Goal: Task Accomplishment & Management: Manage account settings

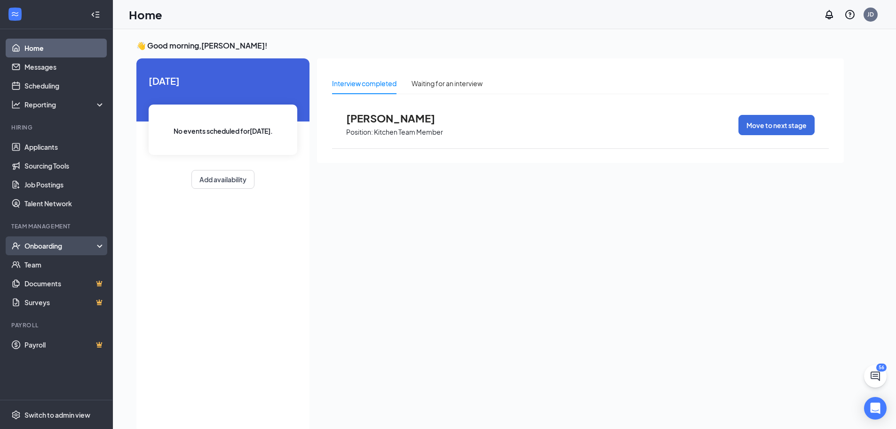
click at [55, 248] on div "Onboarding" at bounding box center [60, 245] width 72 height 9
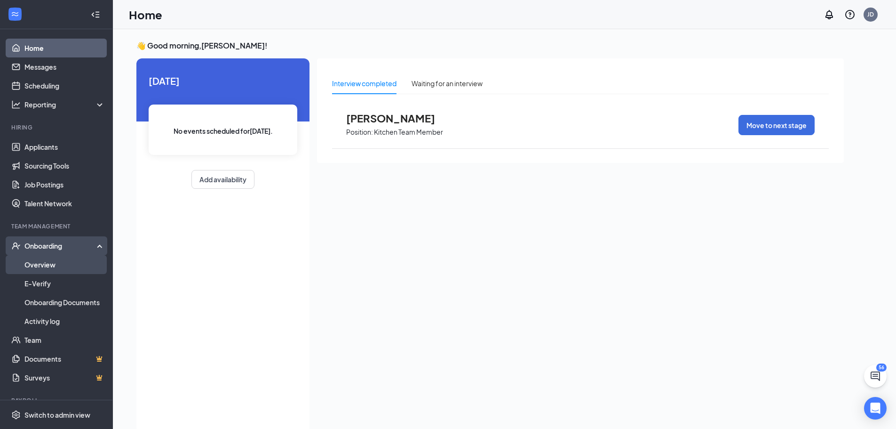
click at [53, 258] on link "Overview" at bounding box center [64, 264] width 80 height 19
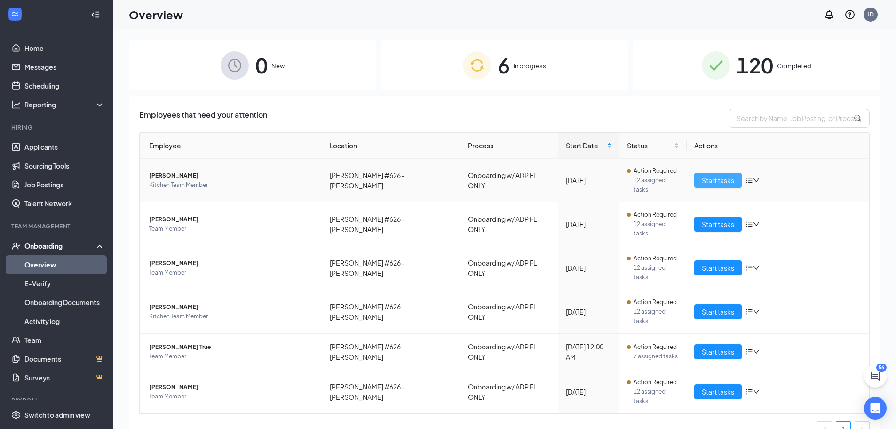
click at [727, 177] on span "Start tasks" at bounding box center [718, 180] width 32 height 10
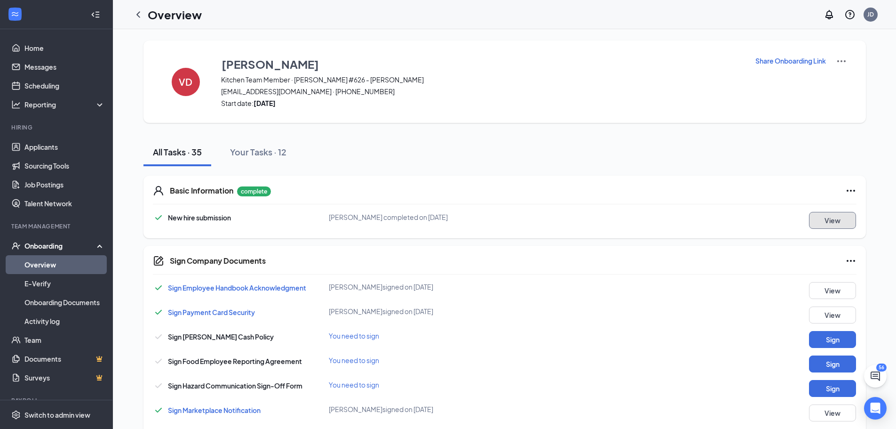
click at [844, 218] on button "View" at bounding box center [832, 220] width 47 height 17
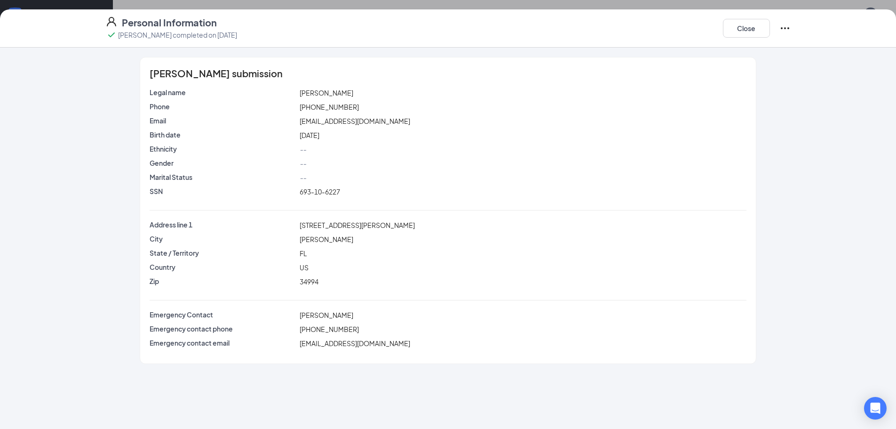
scroll to position [470, 0]
click at [745, 24] on button "Close" at bounding box center [746, 28] width 47 height 19
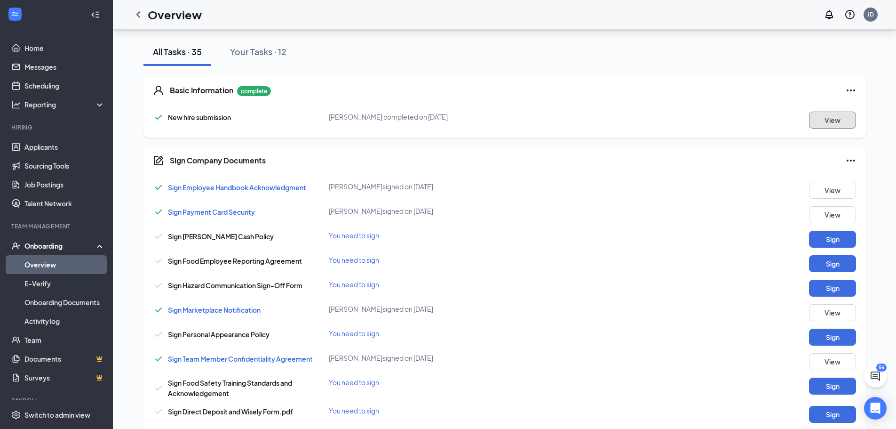
scroll to position [147, 0]
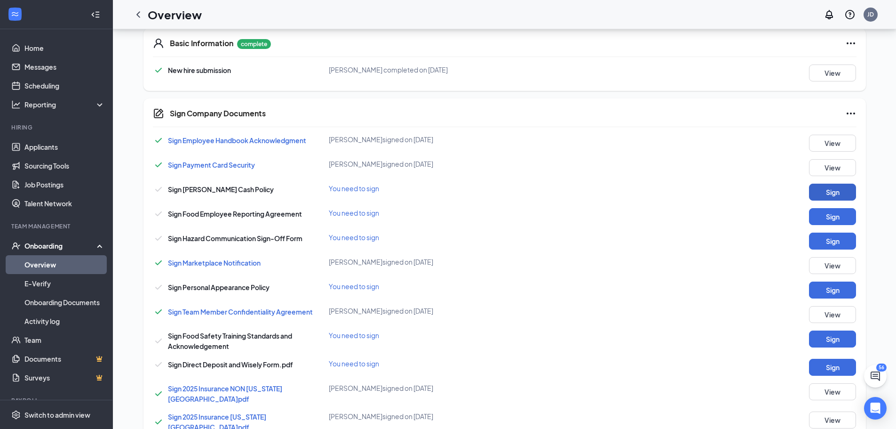
click at [837, 192] on button "Sign" at bounding box center [832, 191] width 47 height 17
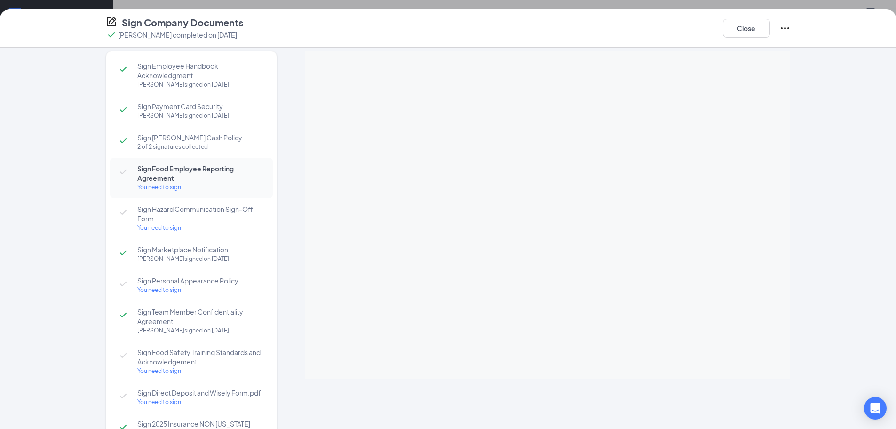
scroll to position [0, 0]
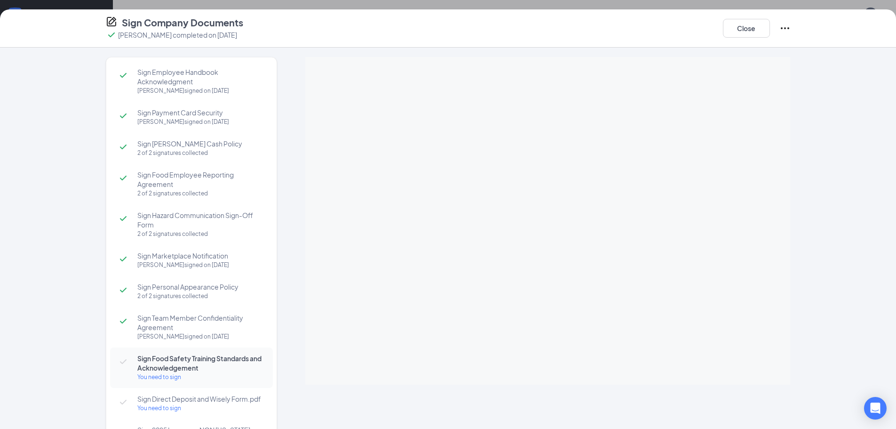
click at [223, 319] on span "Sign Team Member Confidentiality Agreement" at bounding box center [200, 322] width 126 height 19
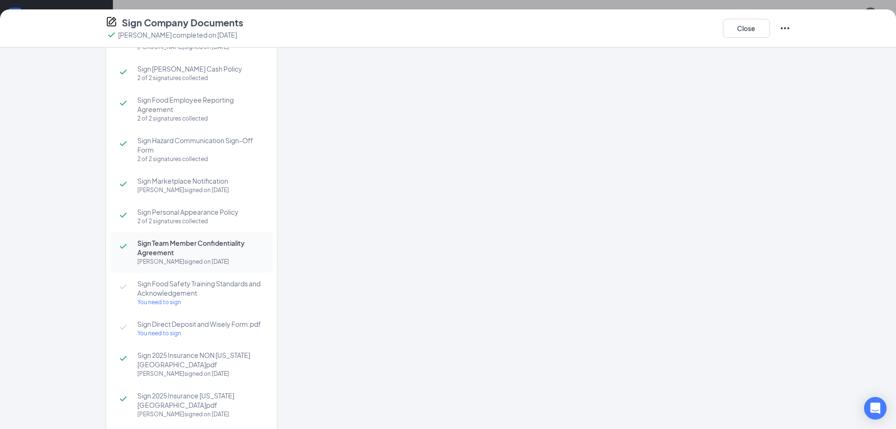
scroll to position [94, 0]
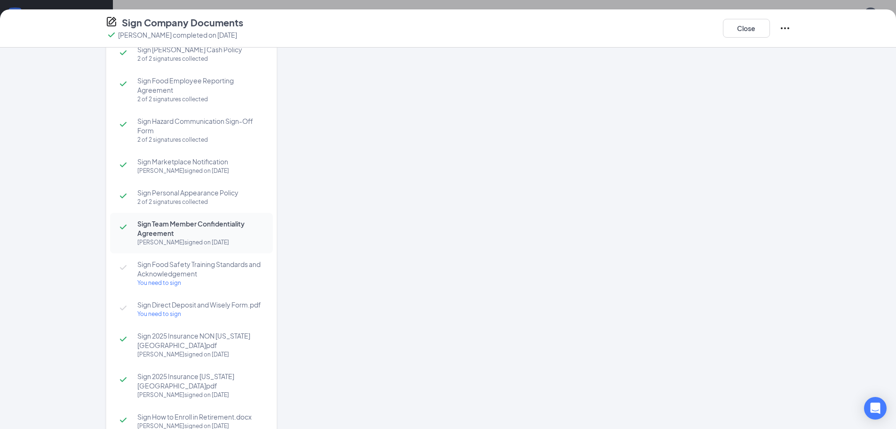
click at [199, 282] on div "You need to sign" at bounding box center [200, 282] width 126 height 9
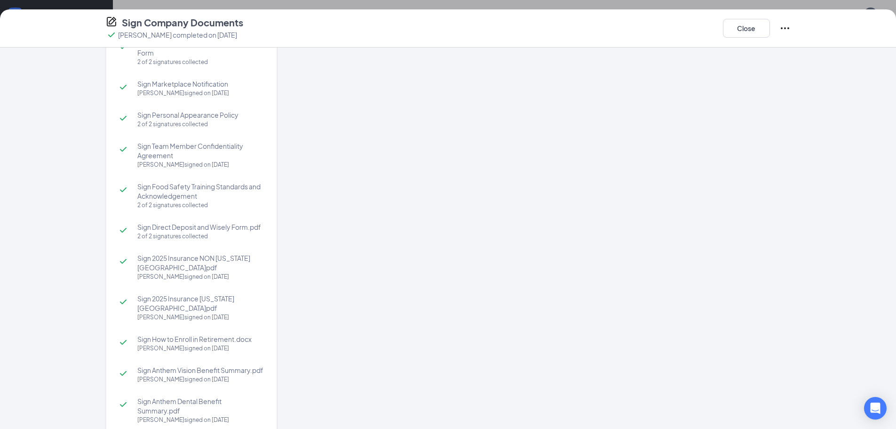
scroll to position [188, 0]
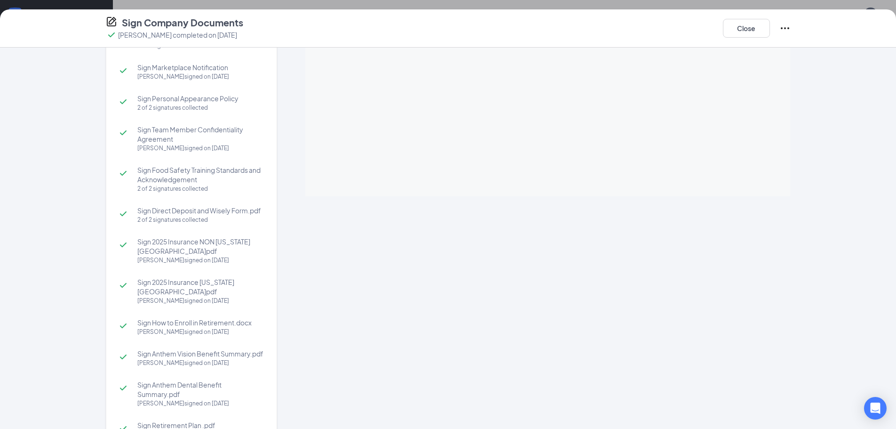
click at [205, 255] on div "Victoria R De Koekkoek signed on Aug 17" at bounding box center [200, 259] width 126 height 9
click at [224, 285] on span "Sign 2025 Insurance [US_STATE][GEOGRAPHIC_DATA]pdf" at bounding box center [200, 286] width 126 height 19
click at [191, 318] on span "Sign How to Enroll in Retirement.docx" at bounding box center [200, 322] width 126 height 9
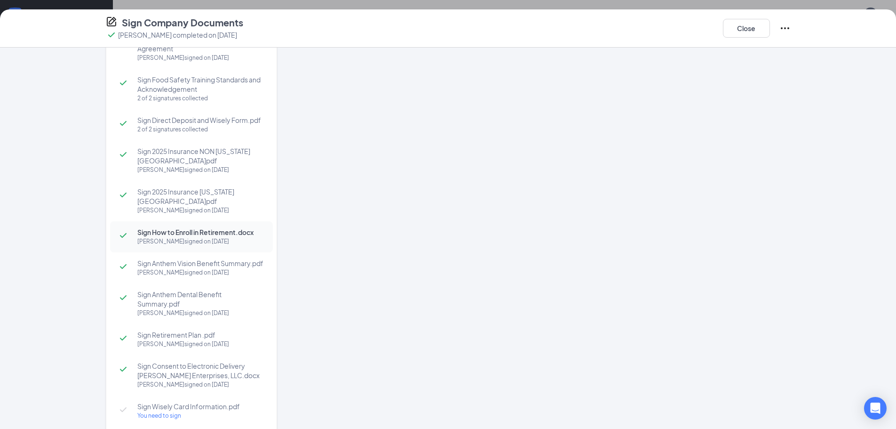
scroll to position [282, 0]
click at [192, 255] on span "Sign Anthem Vision Benefit Summary.pdf" at bounding box center [200, 259] width 126 height 9
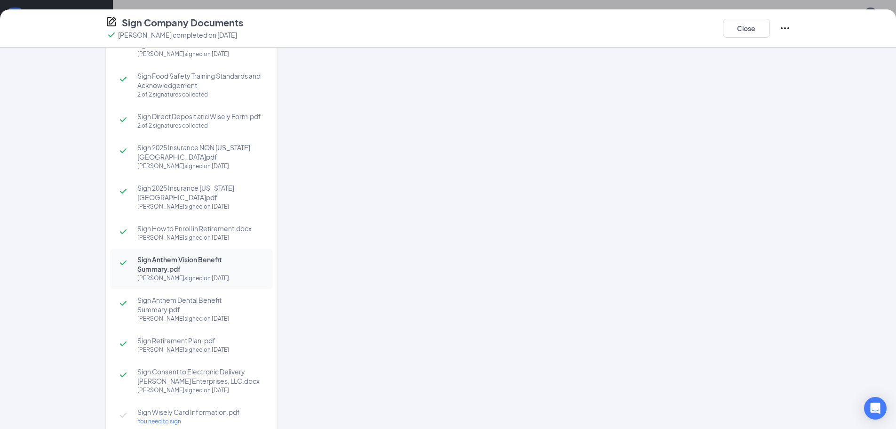
click at [199, 295] on span "Sign Anthem Dental Benefit Summary.pdf" at bounding box center [200, 304] width 126 height 19
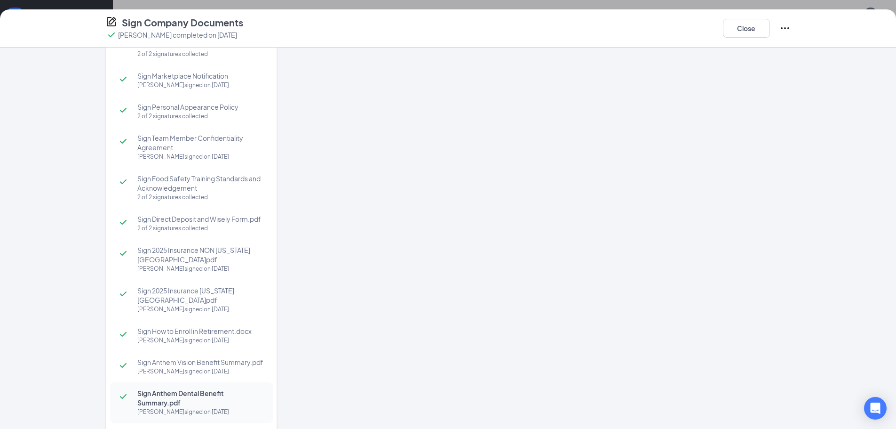
scroll to position [274, 0]
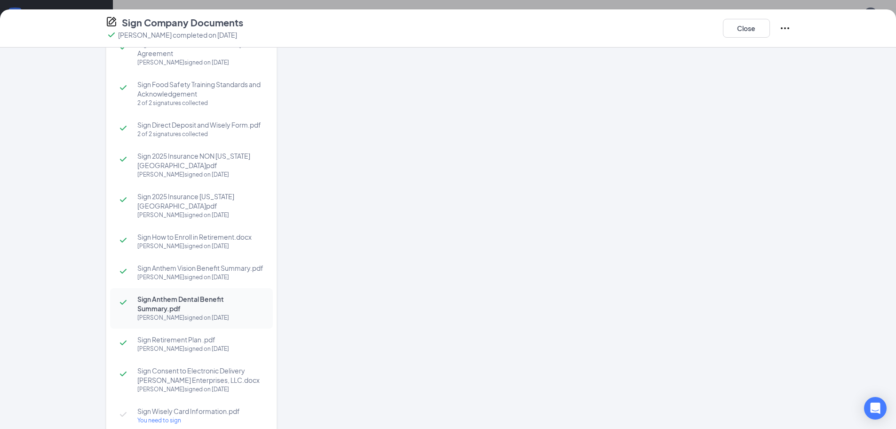
click at [197, 335] on span "Sign Retirement Plan .pdf" at bounding box center [200, 339] width 126 height 9
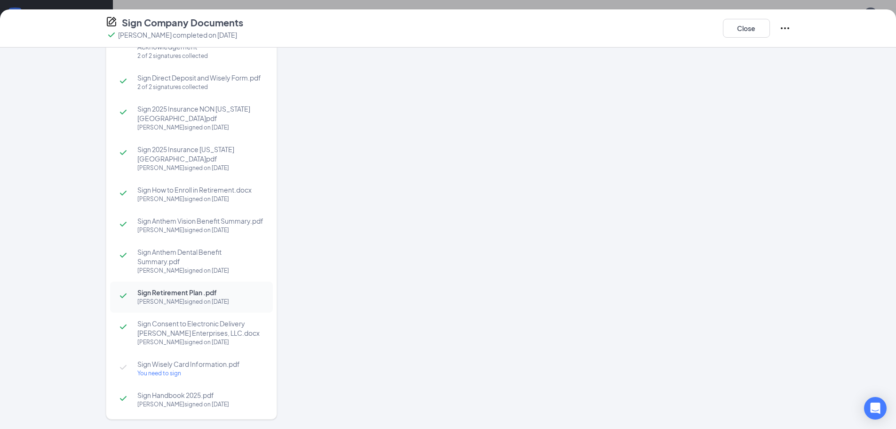
click at [191, 319] on span "Sign Consent to Electronic Delivery [PERSON_NAME] Enterprises, LLC.docx" at bounding box center [200, 328] width 126 height 19
click at [166, 368] on div "You need to sign" at bounding box center [200, 372] width 126 height 9
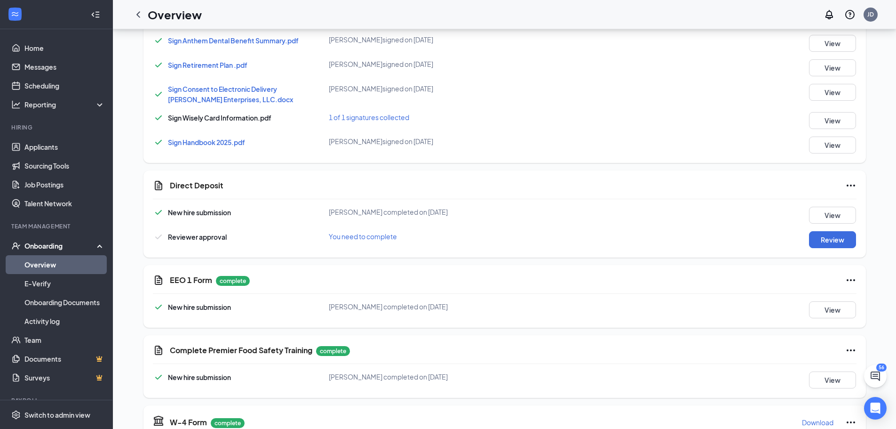
scroll to position [612, 0]
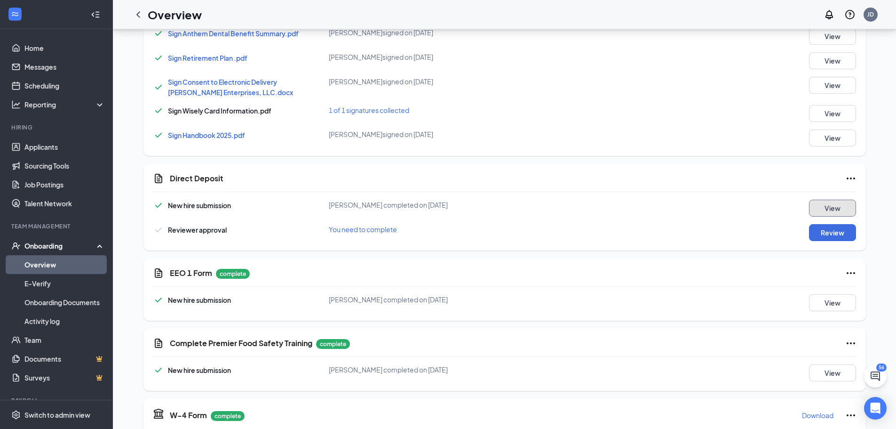
click at [836, 201] on button "View" at bounding box center [832, 207] width 47 height 17
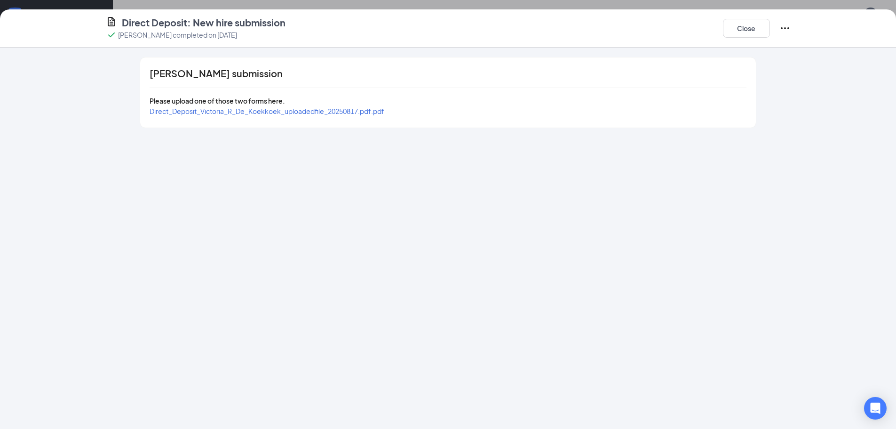
click at [325, 117] on div "Victoria R De Koekkoek's submission Please upload one of those two forms here. …" at bounding box center [447, 92] width 615 height 70
click at [325, 105] on div "Please upload one of those two forms here." at bounding box center [448, 101] width 597 height 10
click at [325, 111] on span "Direct_Deposit_Victoria_R_De_Koekkoek_uploadedfile_20250817.pdf.pdf" at bounding box center [267, 111] width 235 height 8
click at [794, 29] on div "Direct Deposit: New hire submission Victoria R De Koekkoek completed on Aug 17,…" at bounding box center [448, 28] width 723 height 24
click at [787, 30] on icon "Ellipses" at bounding box center [785, 28] width 11 height 11
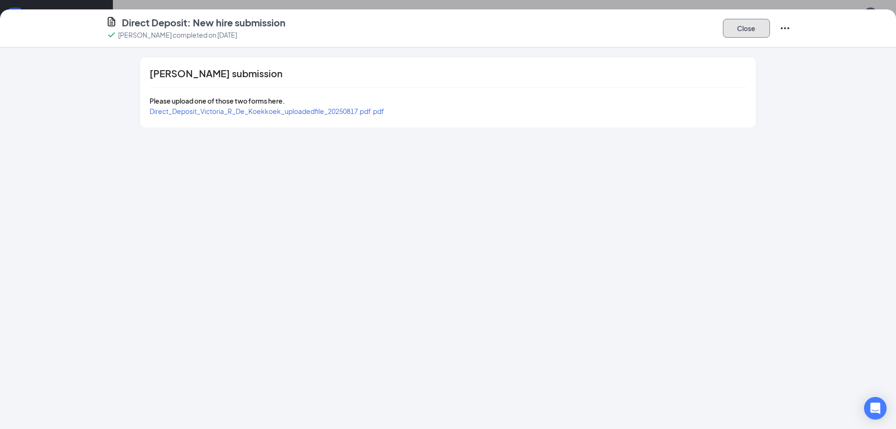
click at [735, 27] on button "Close" at bounding box center [746, 28] width 47 height 19
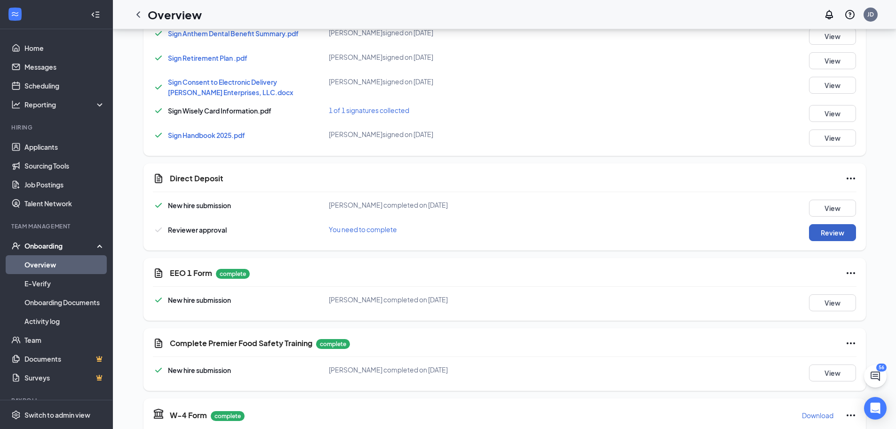
click at [843, 230] on button "Review" at bounding box center [832, 232] width 47 height 17
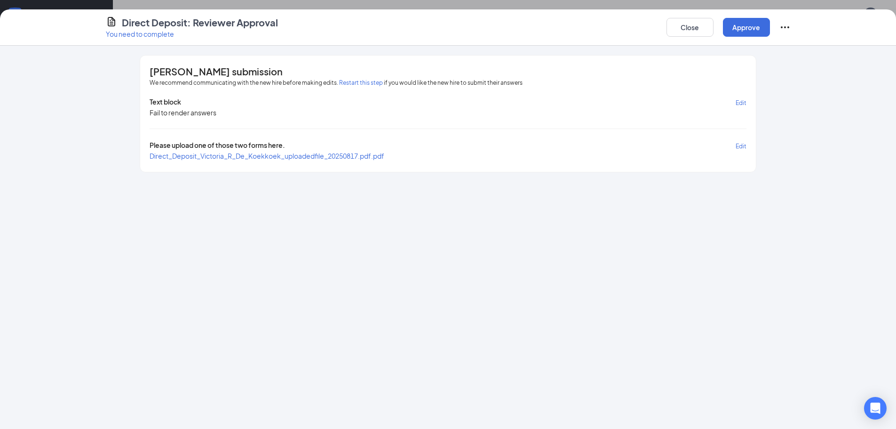
click at [348, 155] on span "Direct_Deposit_Victoria_R_De_Koekkoek_uploadedfile_20250817.pdf.pdf" at bounding box center [267, 155] width 235 height 8
click at [349, 79] on button "Restart this step" at bounding box center [361, 82] width 44 height 9
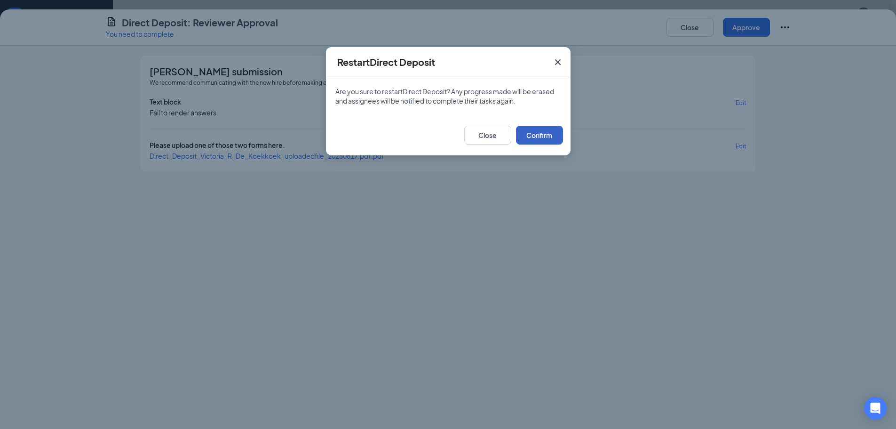
click at [534, 136] on button "Confirm" at bounding box center [539, 135] width 47 height 19
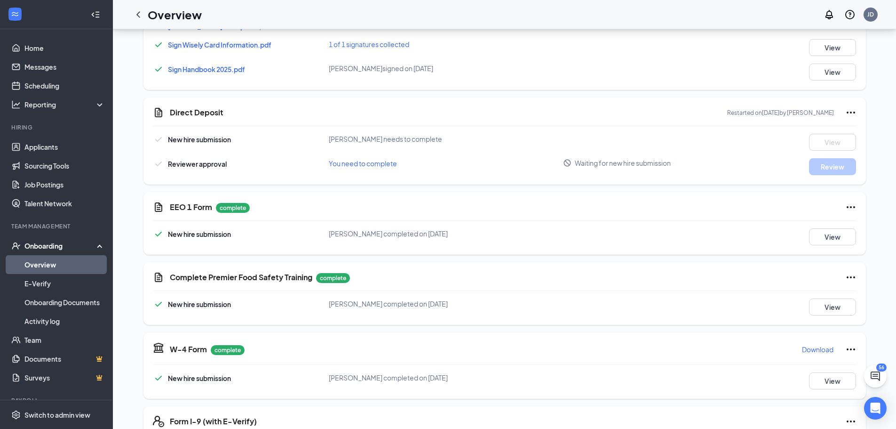
scroll to position [706, 0]
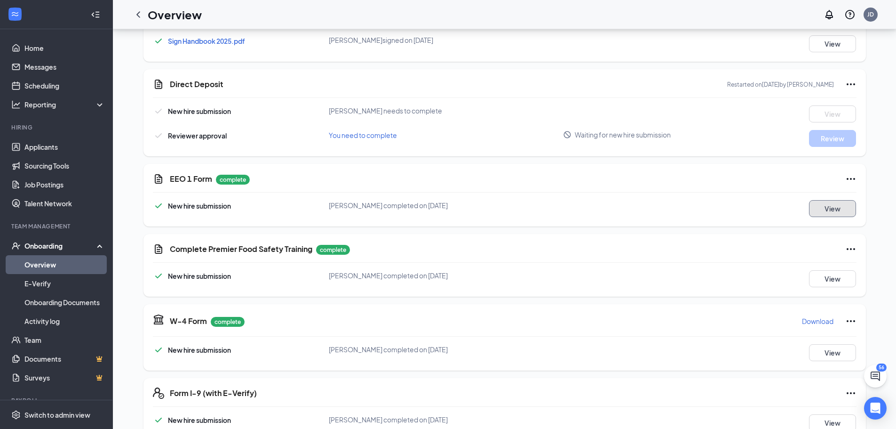
click at [838, 200] on button "View" at bounding box center [832, 208] width 47 height 17
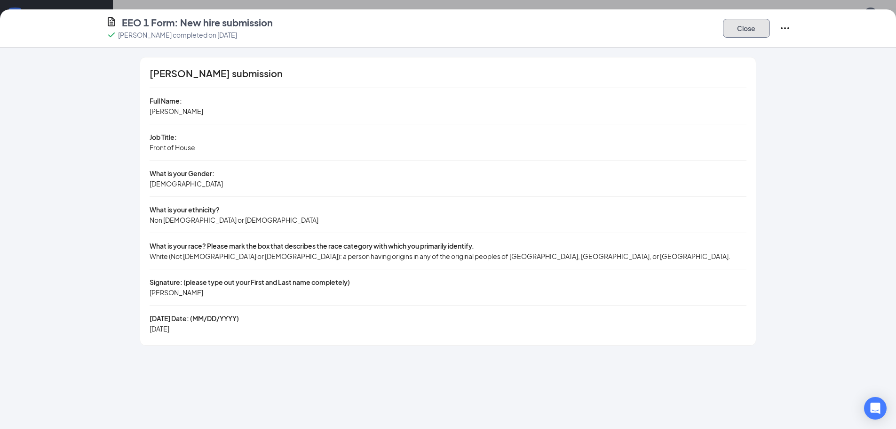
click at [754, 32] on button "Close" at bounding box center [746, 28] width 47 height 19
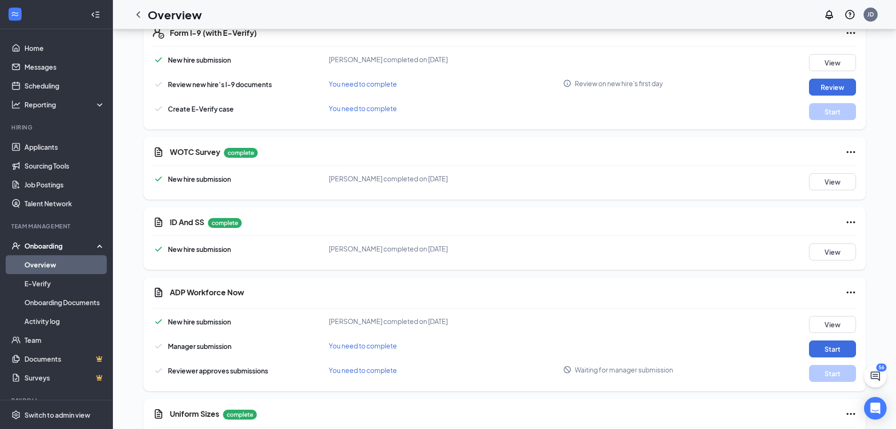
scroll to position [1082, 0]
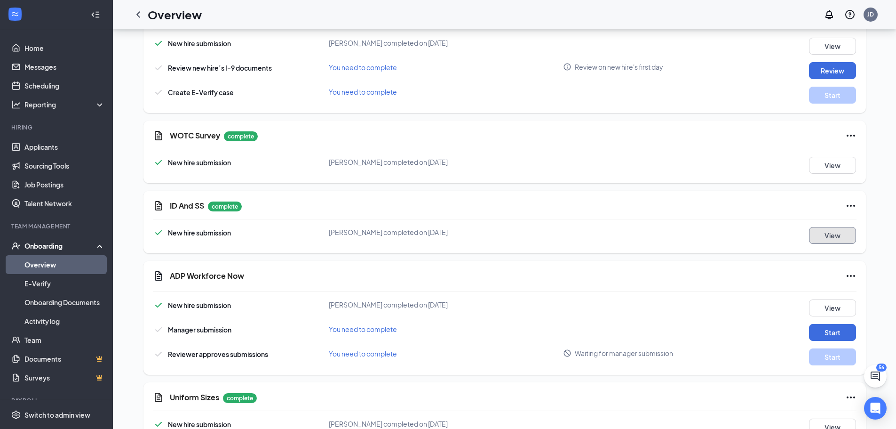
click at [823, 227] on button "View" at bounding box center [832, 235] width 47 height 17
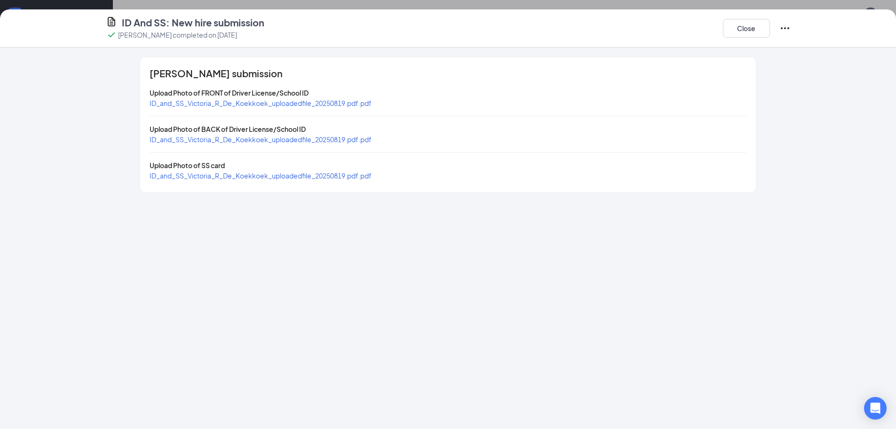
click at [222, 103] on span "ID_and_SS_Victoria_R_De_Koekkoek_uploadedfile_20250819.pdf.pdf" at bounding box center [261, 103] width 222 height 8
click at [236, 180] on div "ID_and_SS_Victoria_R_De_Koekkoek_uploadedfile_20250819.pdf.pdf" at bounding box center [261, 175] width 222 height 10
click at [235, 176] on span "ID_and_SS_Victoria_R_De_Koekkoek_uploadedfile_20250819.pdf.pdf" at bounding box center [261, 175] width 222 height 8
click at [733, 29] on button "Close" at bounding box center [746, 28] width 47 height 19
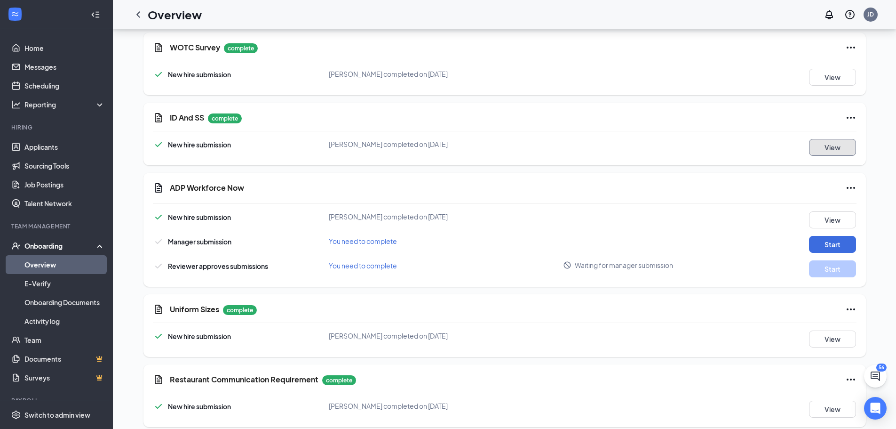
scroll to position [1172, 0]
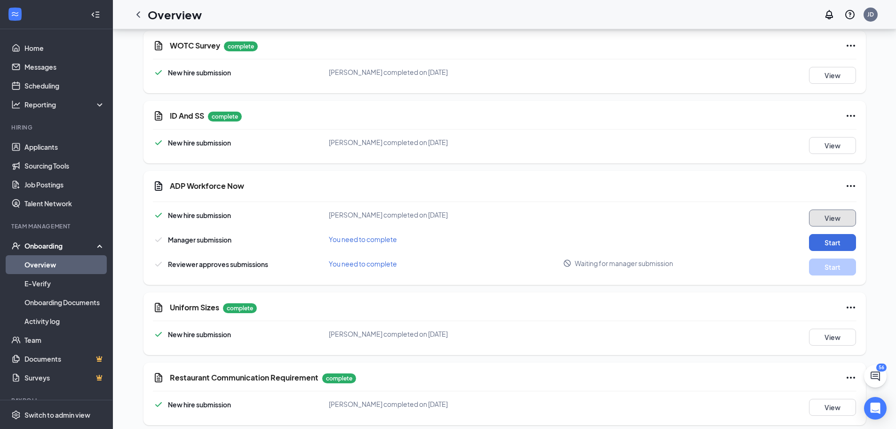
click at [829, 209] on button "View" at bounding box center [832, 217] width 47 height 17
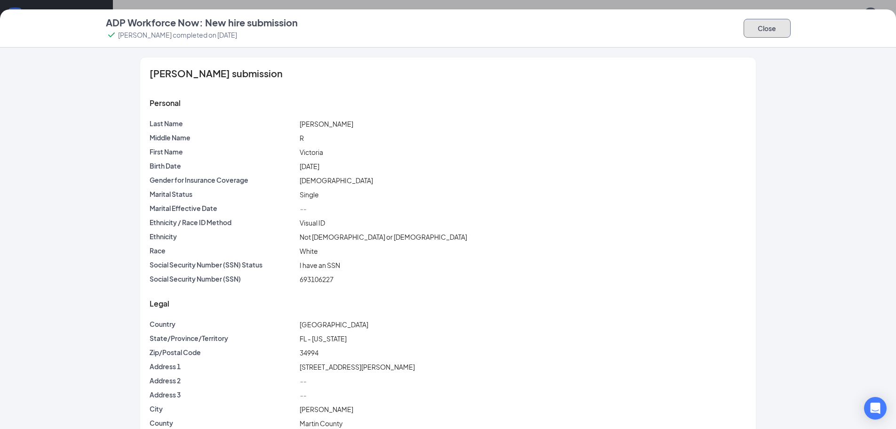
click at [775, 28] on button "Close" at bounding box center [767, 28] width 47 height 19
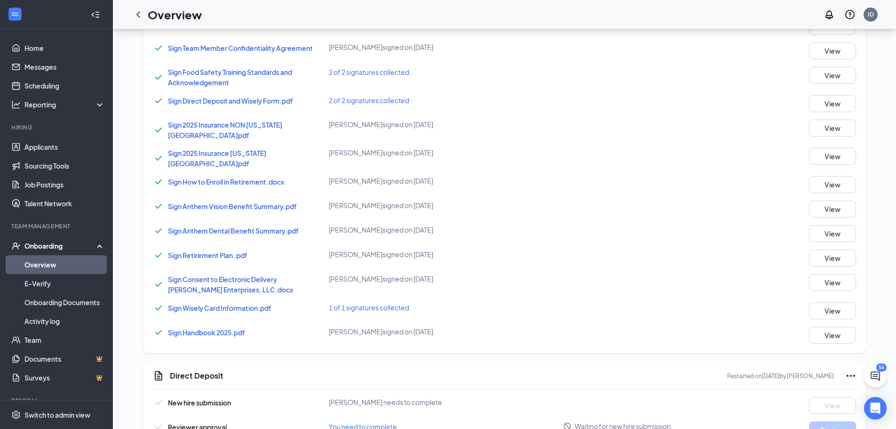
scroll to position [325, 0]
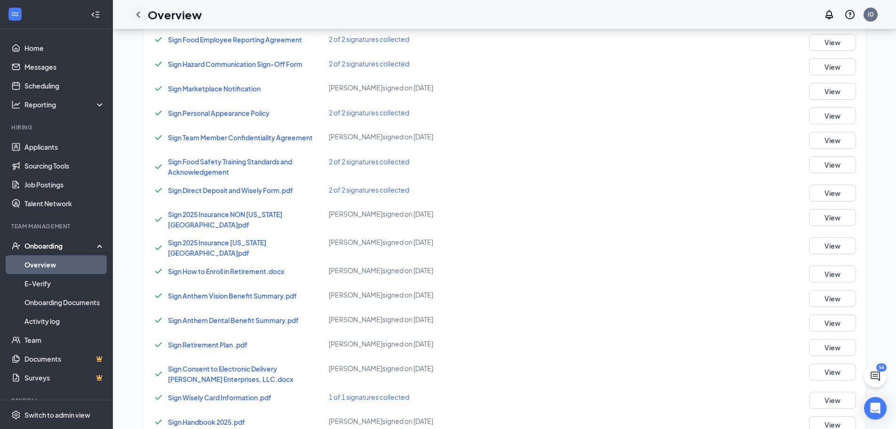
click at [142, 11] on icon "ChevronLeft" at bounding box center [138, 14] width 11 height 11
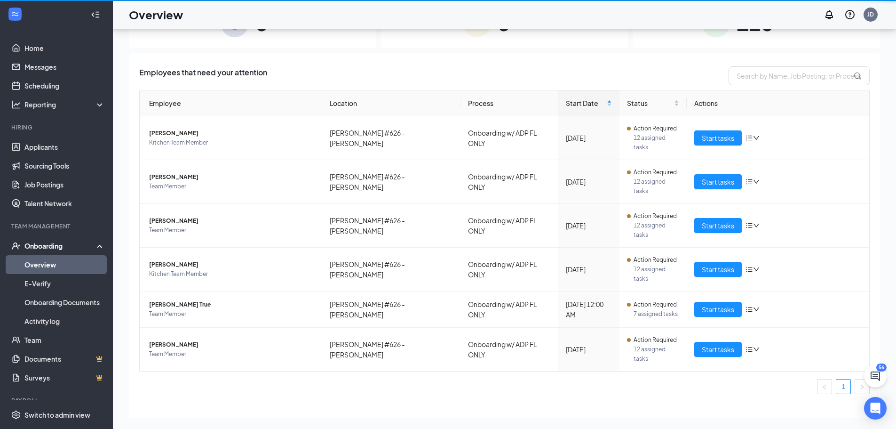
scroll to position [42, 0]
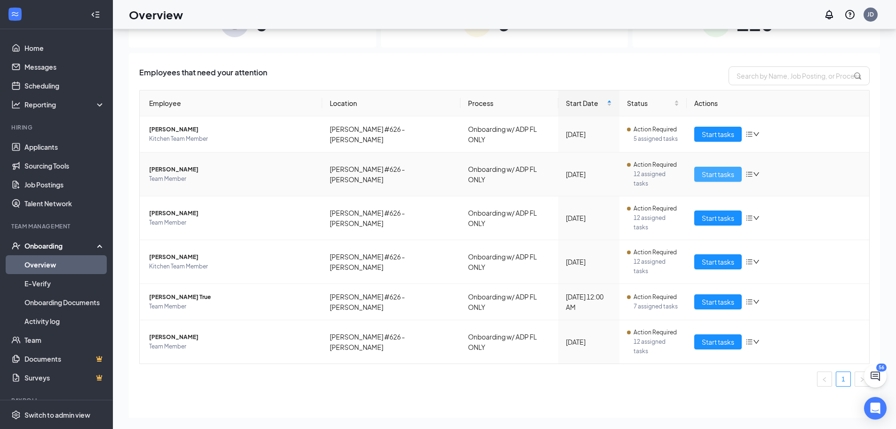
click at [719, 172] on span "Start tasks" at bounding box center [718, 174] width 32 height 10
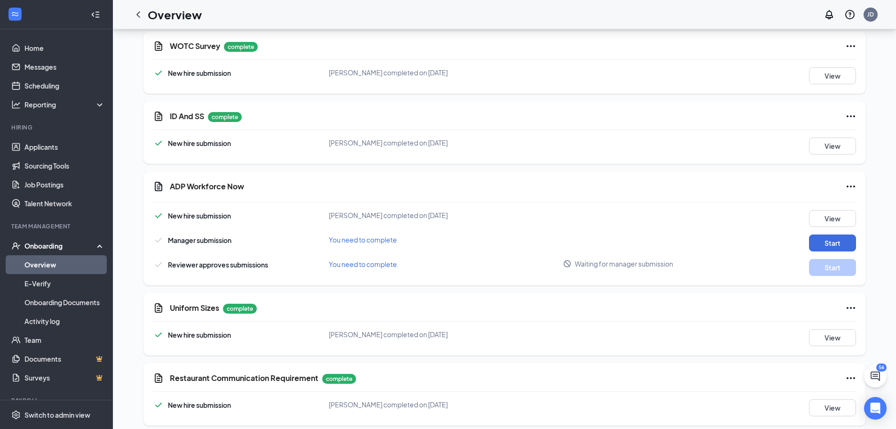
scroll to position [1168, 0]
click at [30, 69] on link "Messages" at bounding box center [64, 66] width 80 height 19
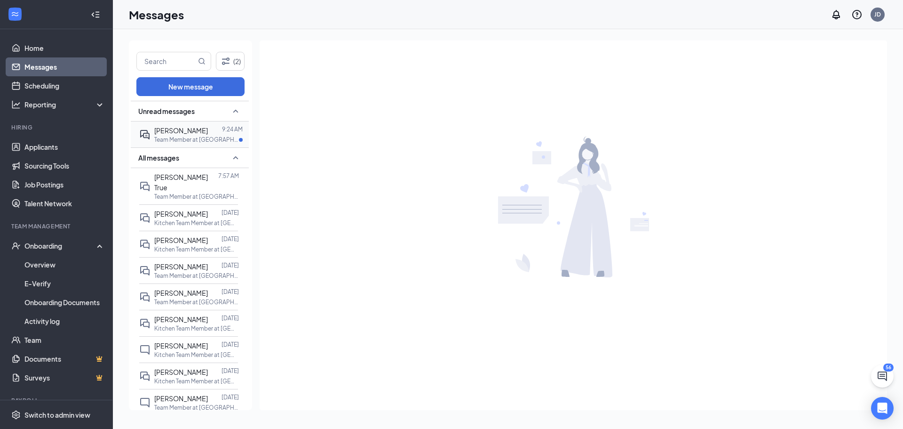
click at [191, 132] on span "[PERSON_NAME]" at bounding box center [181, 130] width 54 height 8
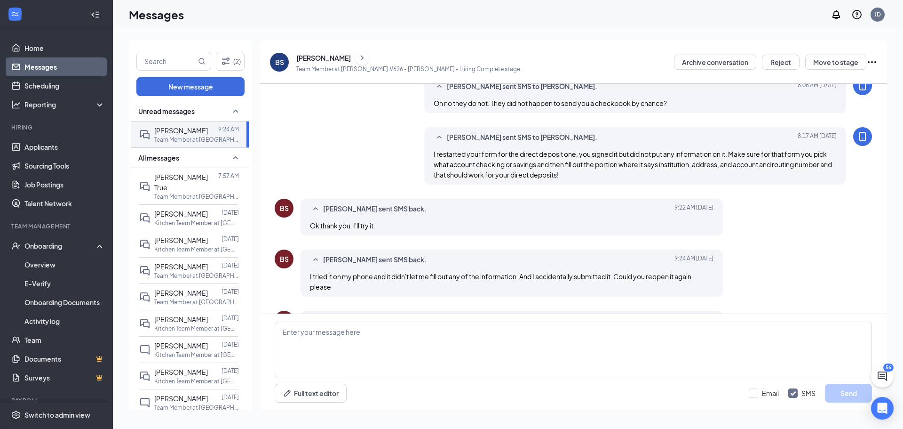
scroll to position [360, 0]
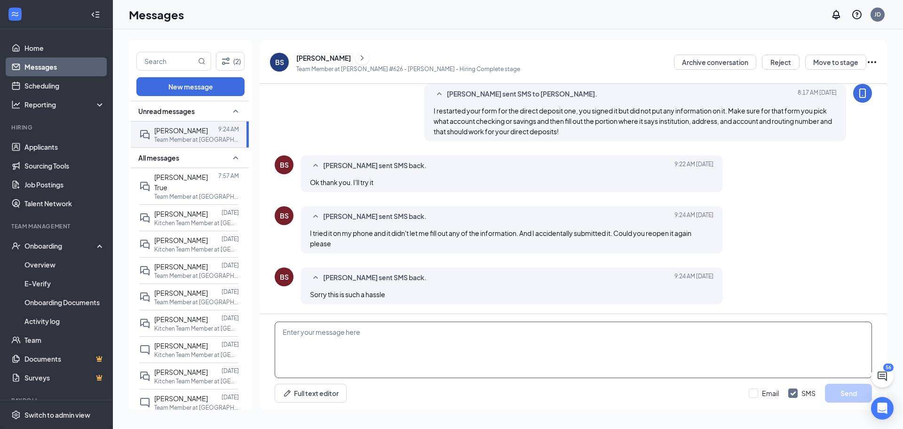
click at [421, 335] on textarea at bounding box center [573, 349] width 597 height 56
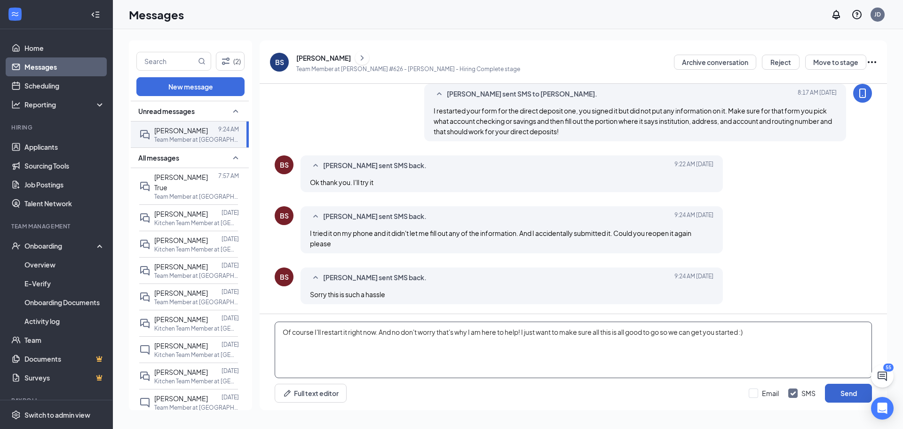
type textarea "Of course I'll restart it right now. And no don't worry that's why I am here to…"
click at [841, 393] on button "Send" at bounding box center [848, 392] width 47 height 19
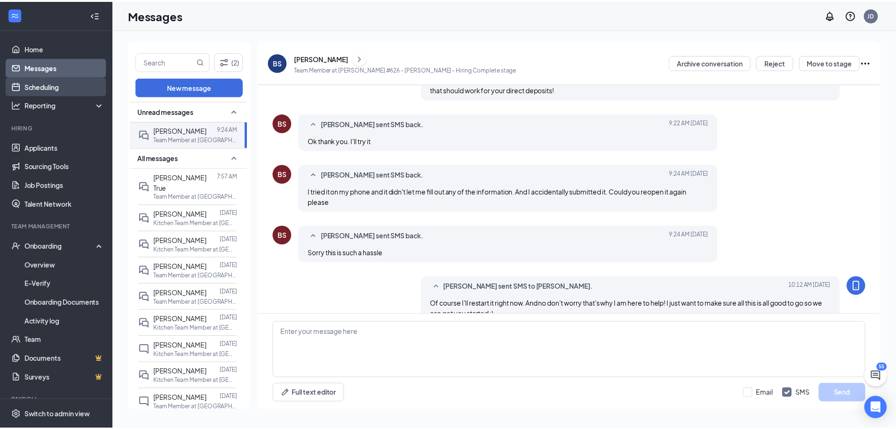
scroll to position [422, 0]
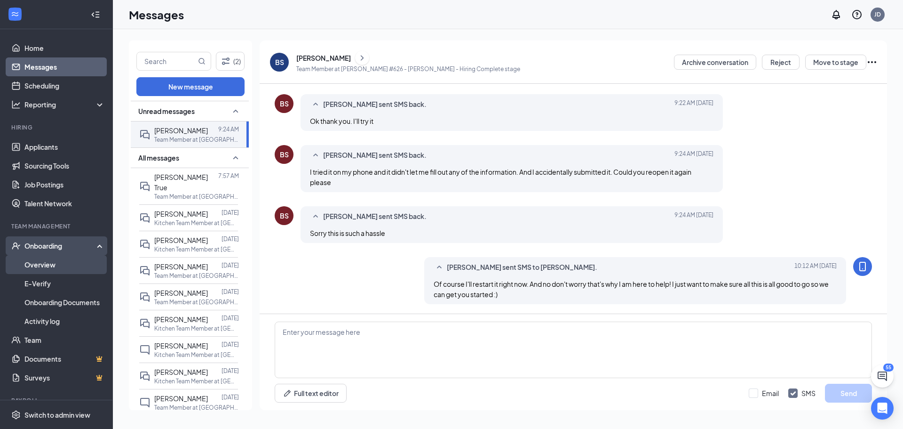
click at [47, 265] on link "Overview" at bounding box center [64, 264] width 80 height 19
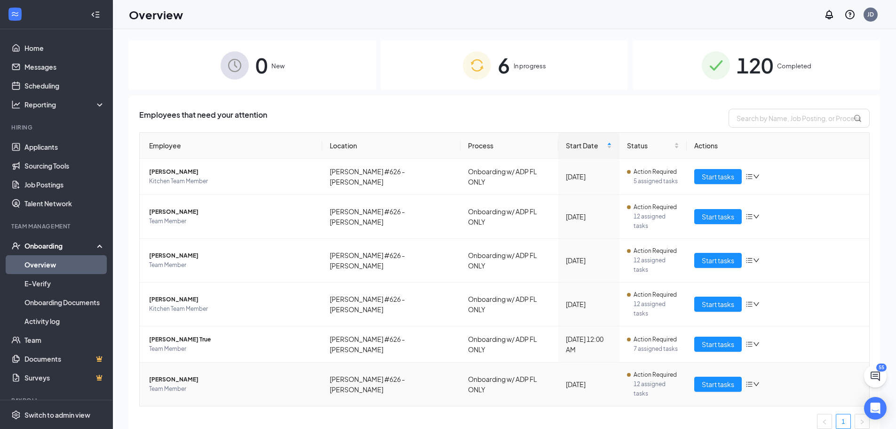
click at [181, 374] on span "[PERSON_NAME]" at bounding box center [232, 378] width 166 height 9
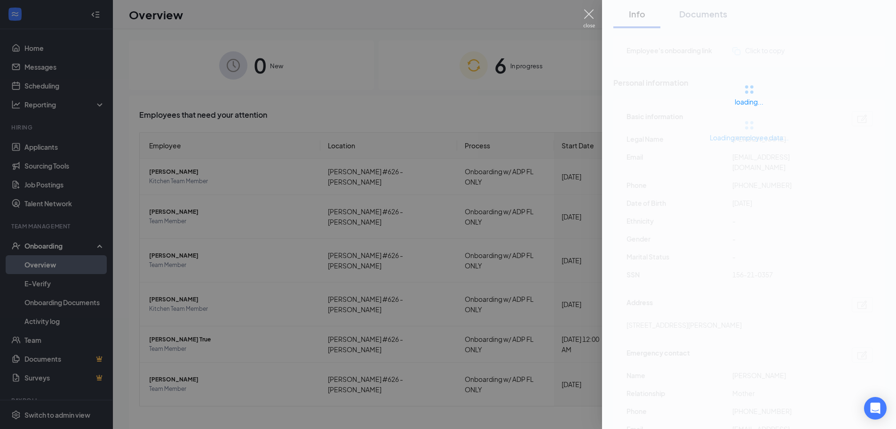
click at [588, 14] on img at bounding box center [589, 18] width 12 height 18
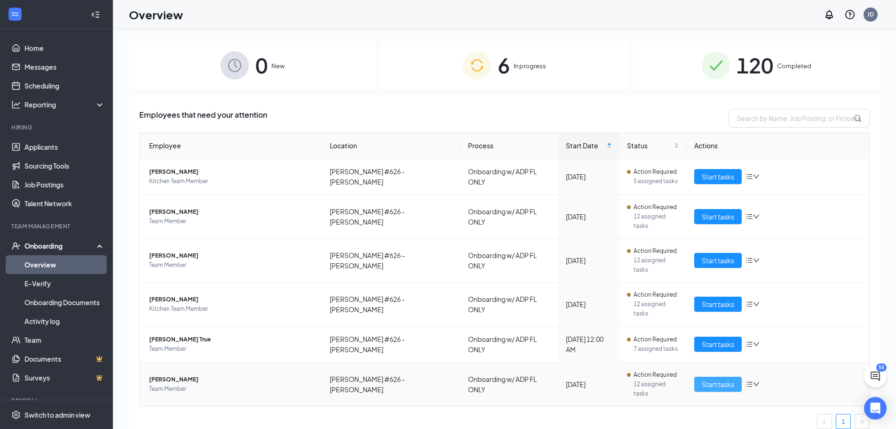
click at [718, 376] on button "Start tasks" at bounding box center [718, 383] width 48 height 15
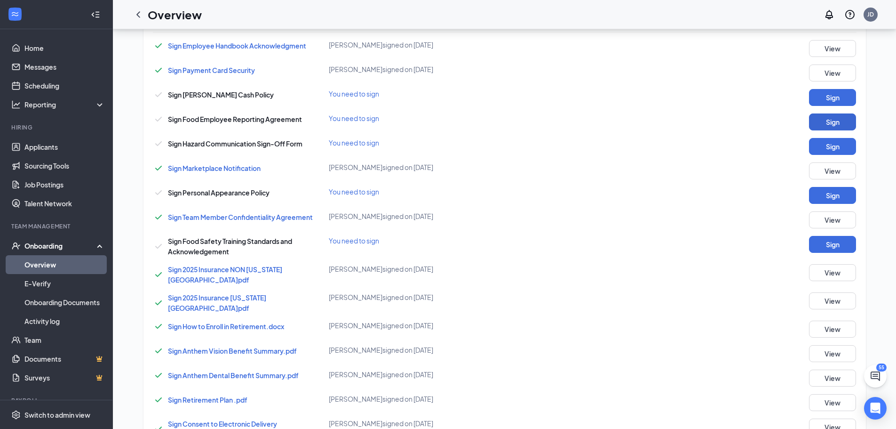
scroll to position [188, 0]
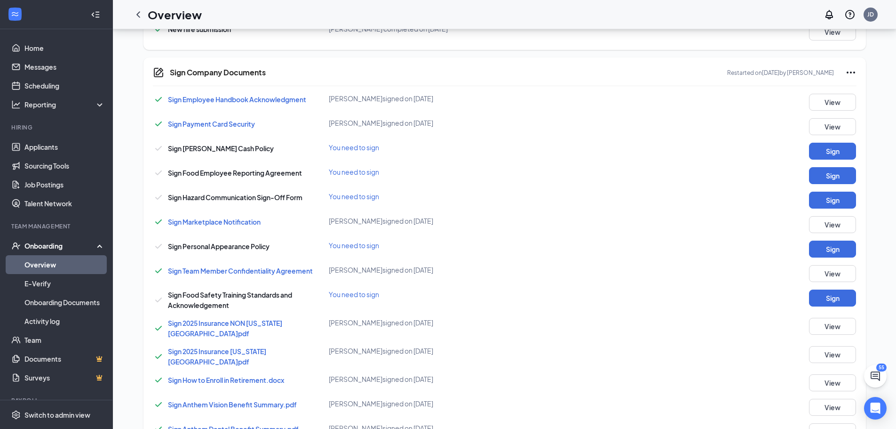
click at [849, 70] on icon "Ellipses" at bounding box center [850, 72] width 11 height 11
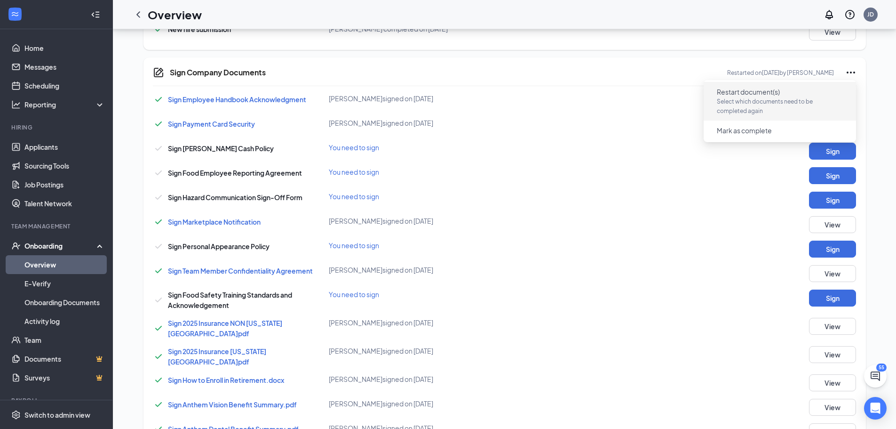
click at [767, 103] on p "Select which documents need to be completed again" at bounding box center [780, 106] width 126 height 19
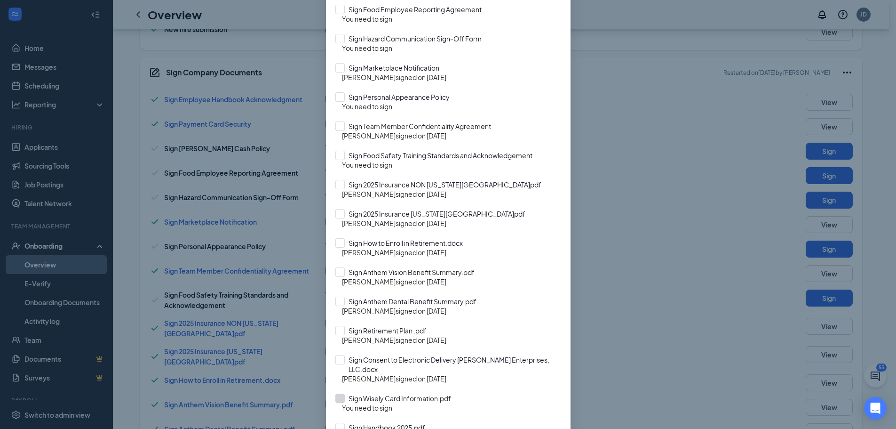
scroll to position [282, 0]
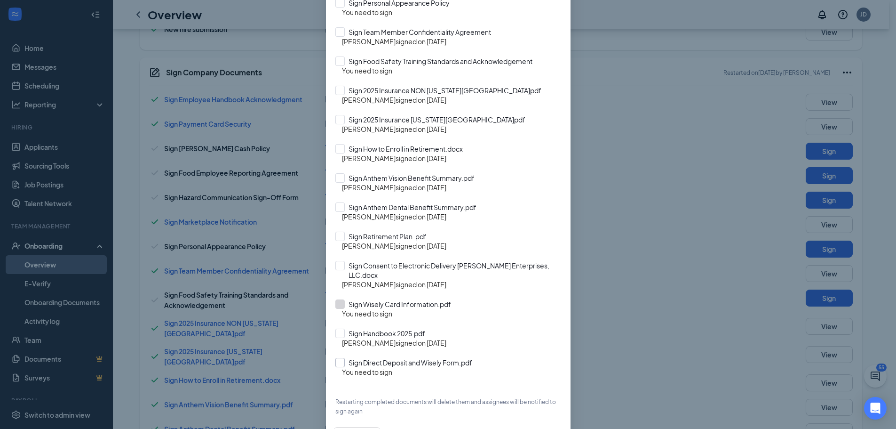
click at [340, 358] on input "Sign Direct Deposit and Wisely Form.pdf" at bounding box center [448, 362] width 226 height 9
checkbox input "true"
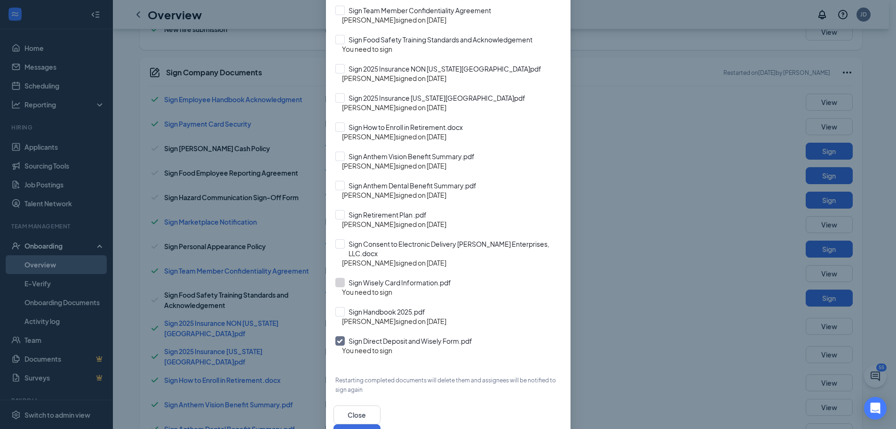
scroll to position [321, 0]
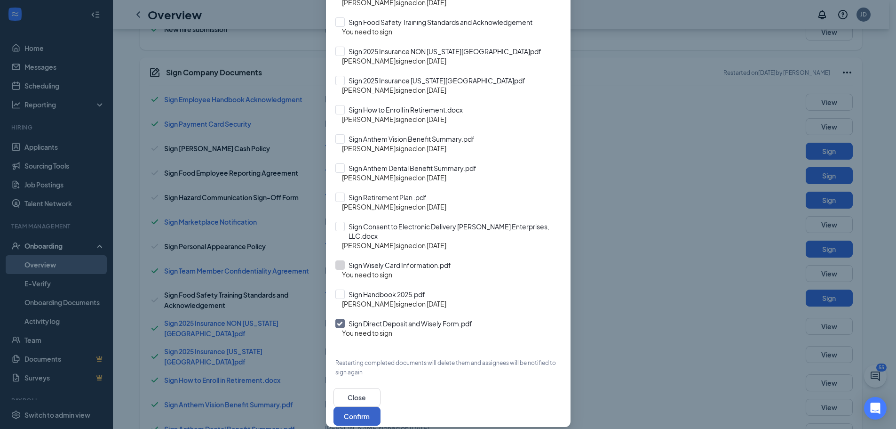
click at [381, 406] on button "Confirm" at bounding box center [357, 415] width 47 height 19
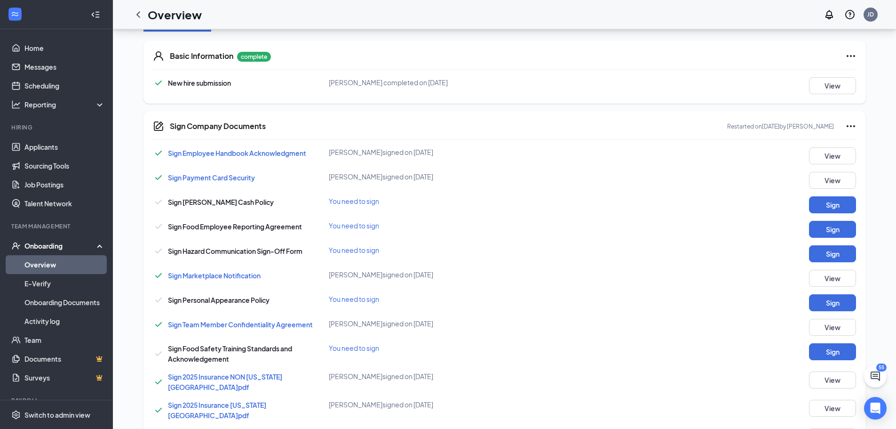
scroll to position [0, 0]
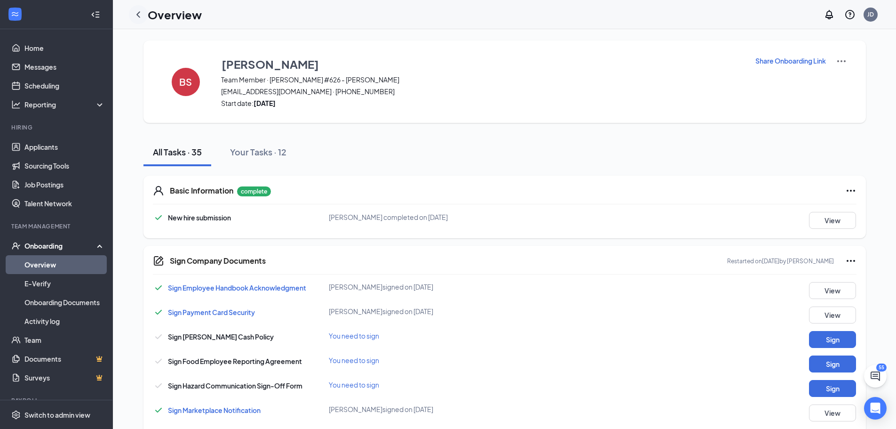
click at [141, 13] on icon "ChevronLeft" at bounding box center [138, 14] width 11 height 11
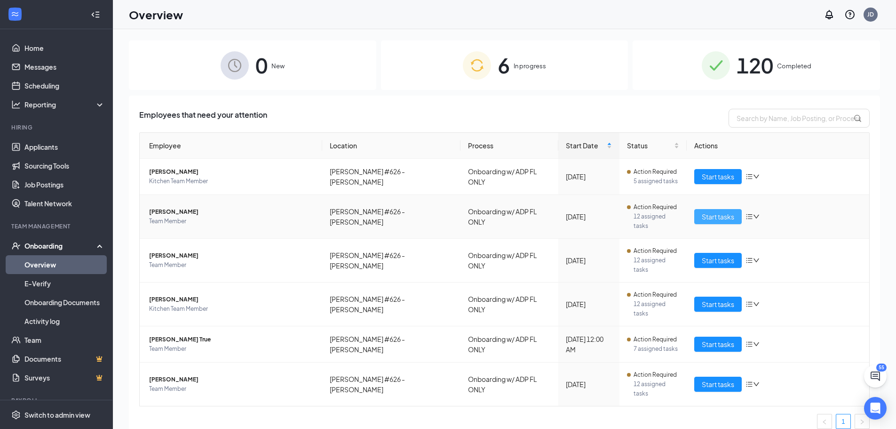
click at [705, 211] on span "Start tasks" at bounding box center [718, 216] width 32 height 10
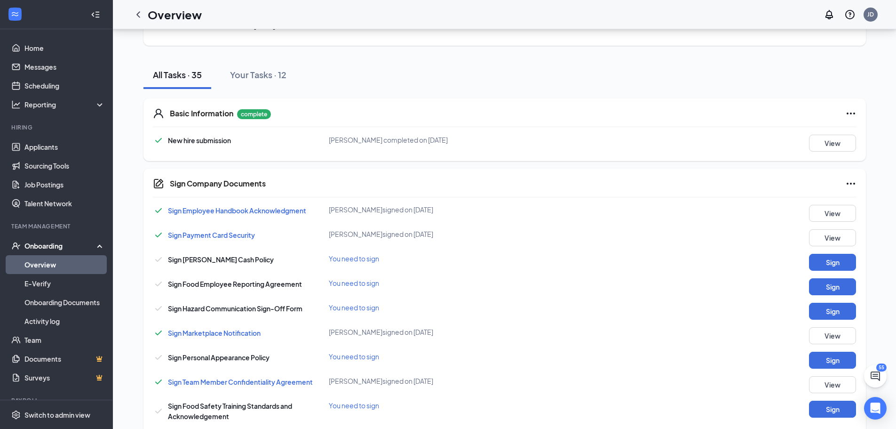
scroll to position [94, 0]
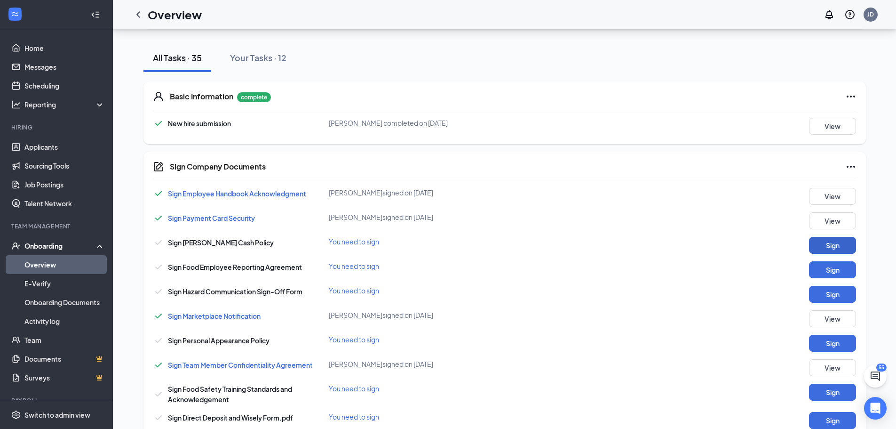
click at [825, 239] on button "Sign" at bounding box center [832, 245] width 47 height 17
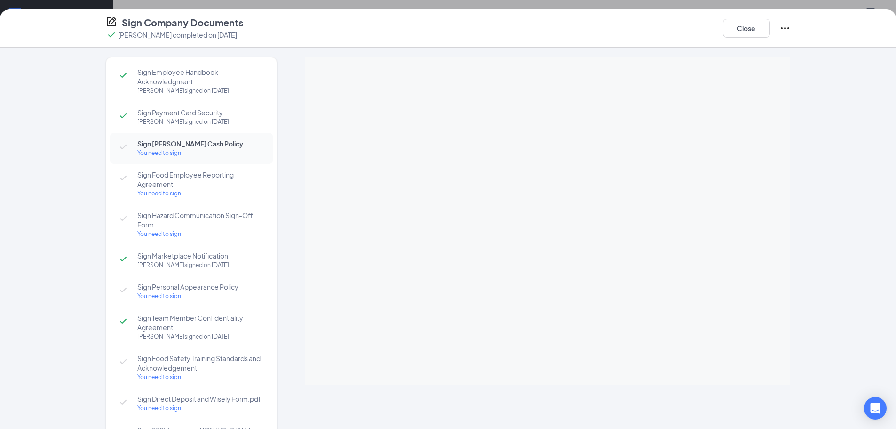
scroll to position [235, 0]
click at [751, 35] on button "Close" at bounding box center [746, 28] width 47 height 19
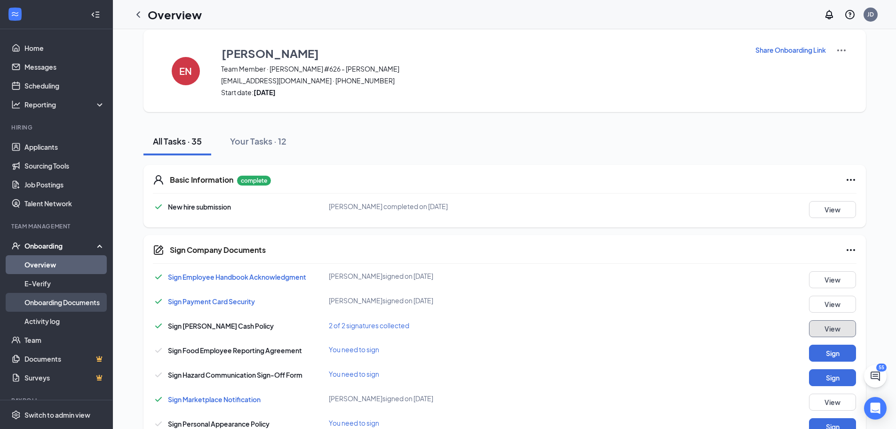
scroll to position [0, 0]
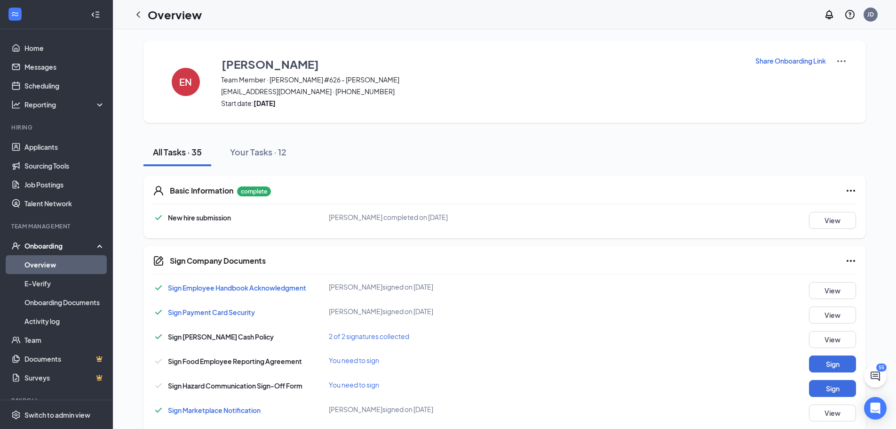
click at [41, 271] on link "Overview" at bounding box center [64, 264] width 80 height 19
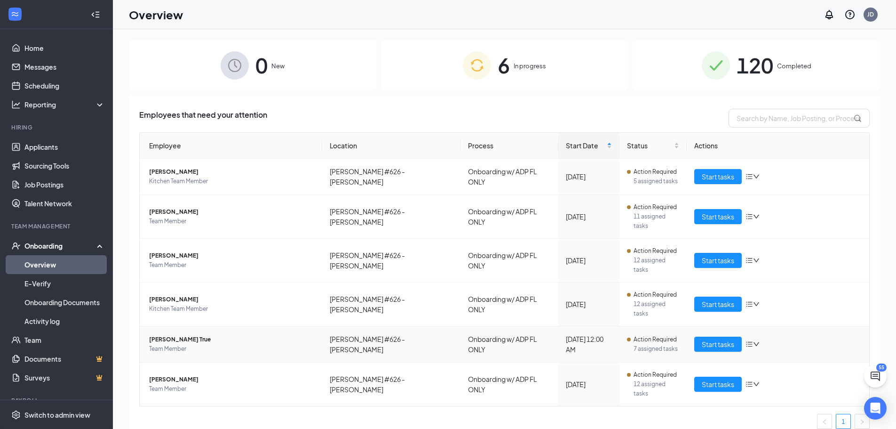
click at [167, 335] on span "[PERSON_NAME] True" at bounding box center [232, 339] width 166 height 9
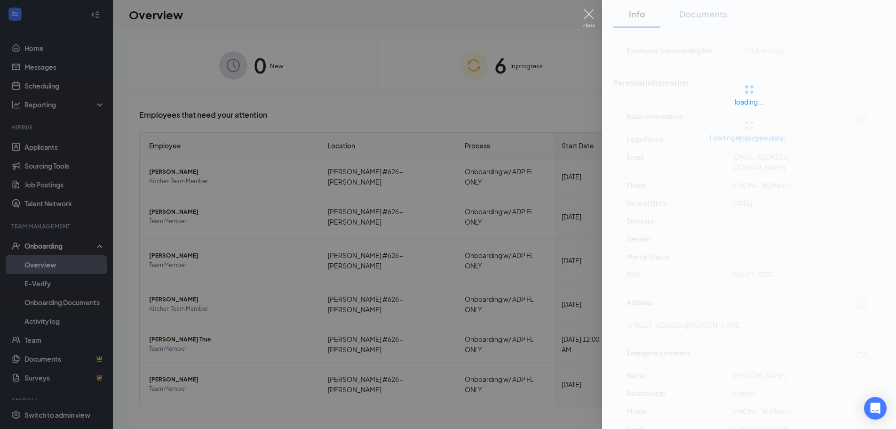
click at [593, 16] on img at bounding box center [589, 18] width 12 height 18
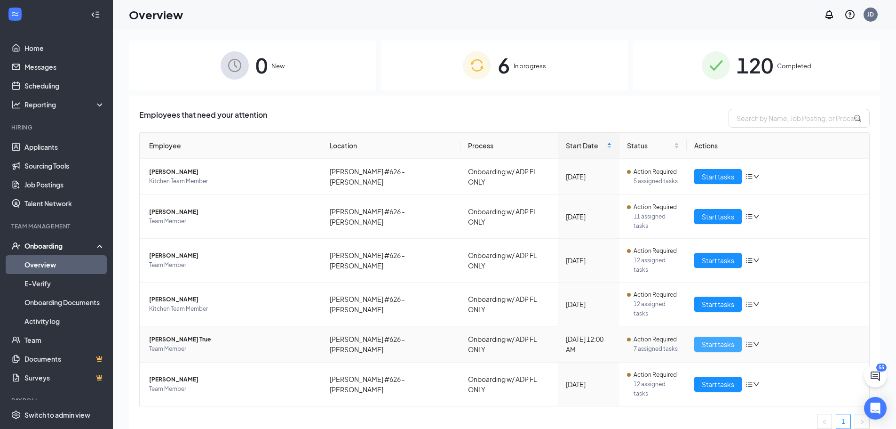
click at [727, 339] on span "Start tasks" at bounding box center [718, 344] width 32 height 10
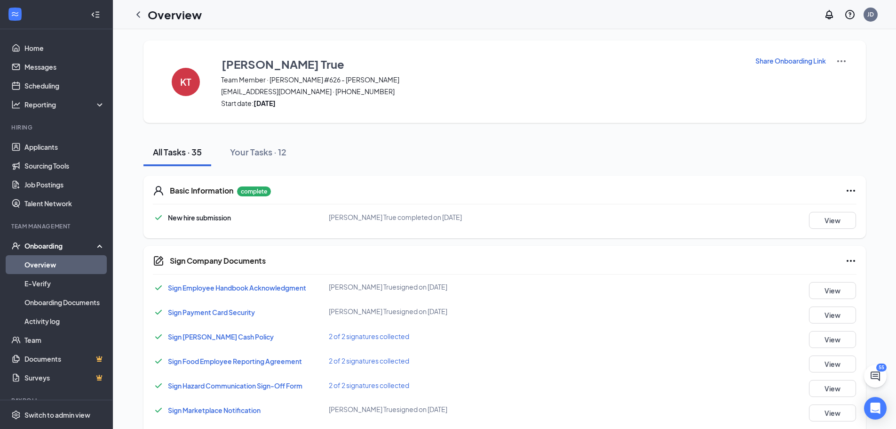
click at [805, 64] on p "Share Onboarding Link" at bounding box center [791, 60] width 71 height 9
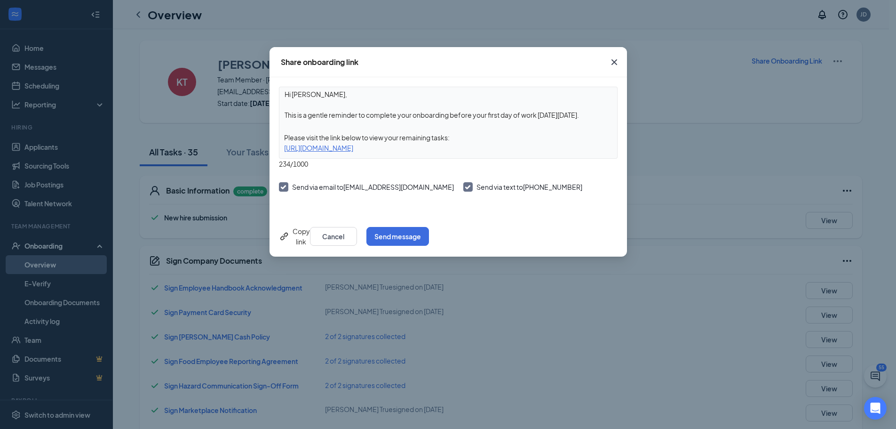
click at [302, 233] on div "Copy link" at bounding box center [294, 236] width 31 height 21
click at [609, 60] on icon "Cross" at bounding box center [614, 61] width 11 height 11
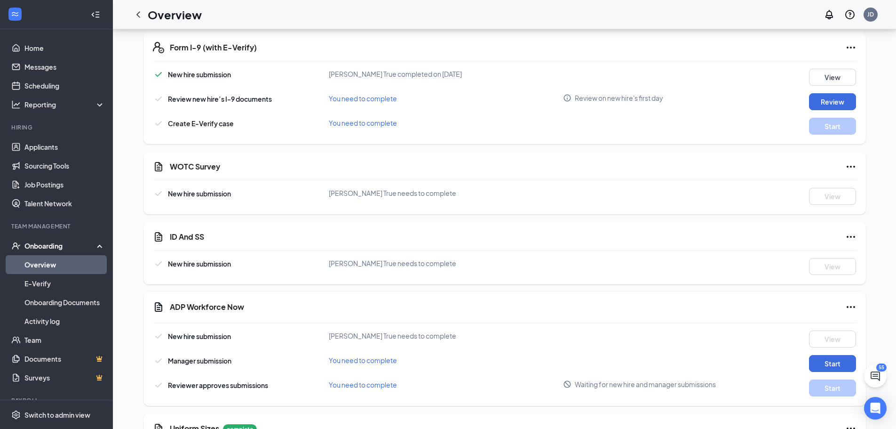
scroll to position [1129, 0]
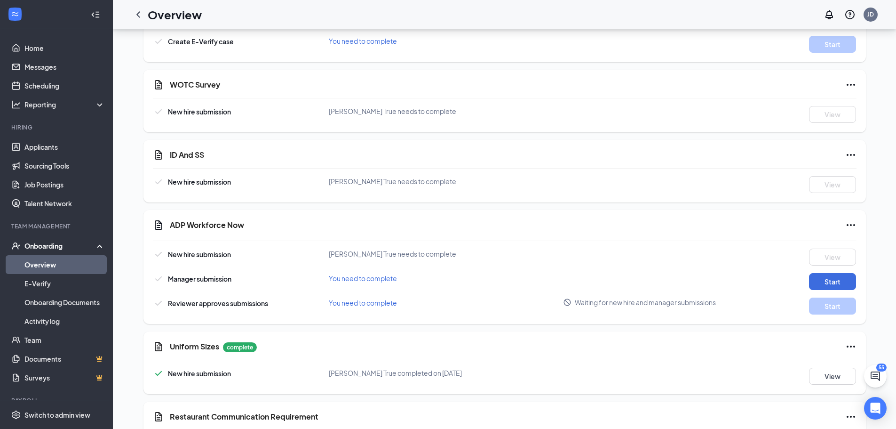
click at [850, 149] on icon "Ellipses" at bounding box center [850, 154] width 11 height 11
click at [720, 149] on div "ID And SS" at bounding box center [513, 154] width 687 height 11
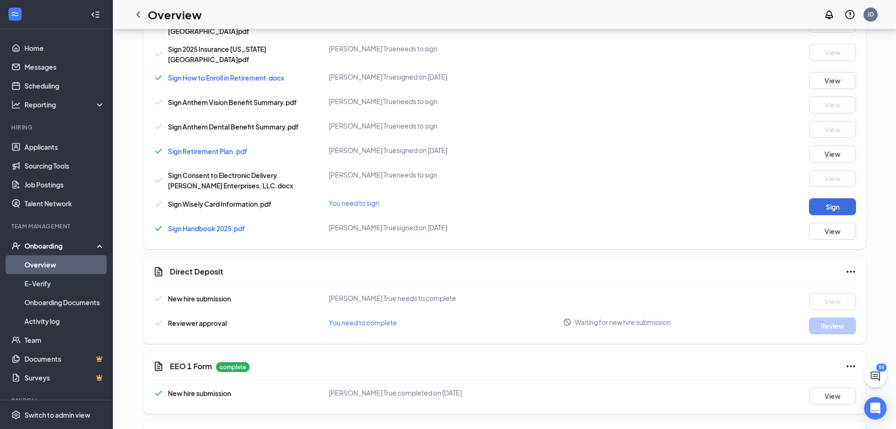
scroll to position [518, 0]
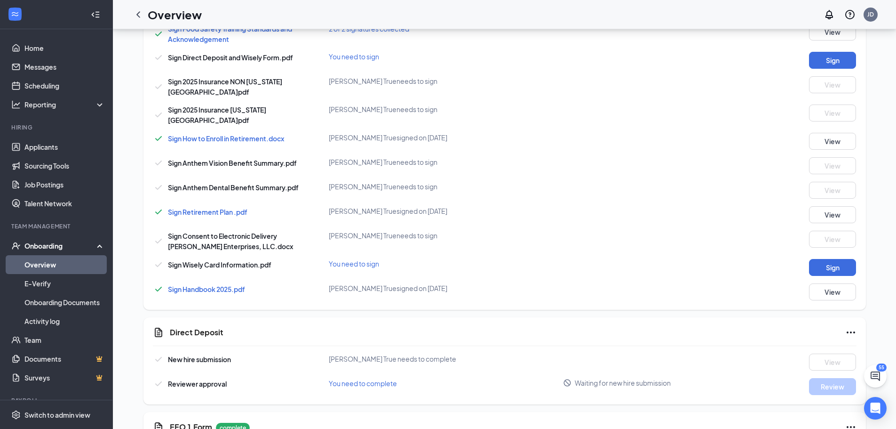
scroll to position [470, 0]
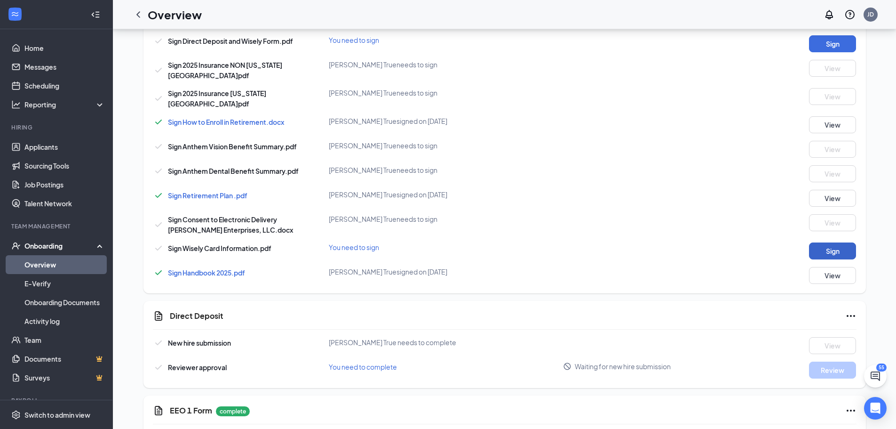
click at [830, 242] on button "Sign" at bounding box center [832, 250] width 47 height 17
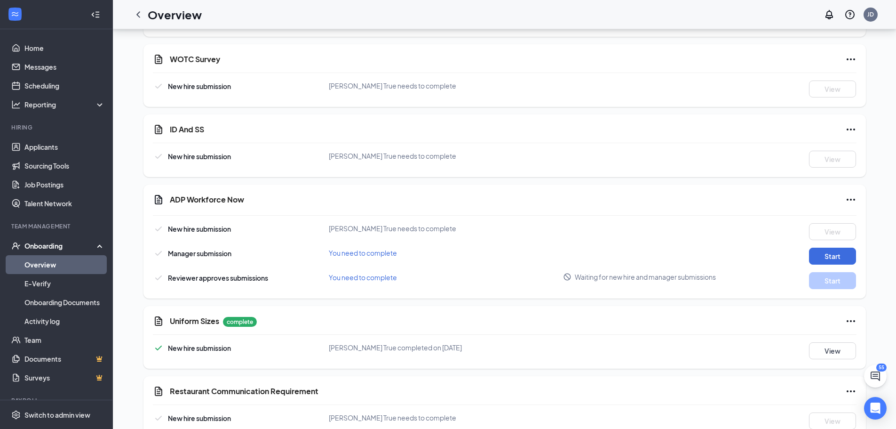
scroll to position [1168, 0]
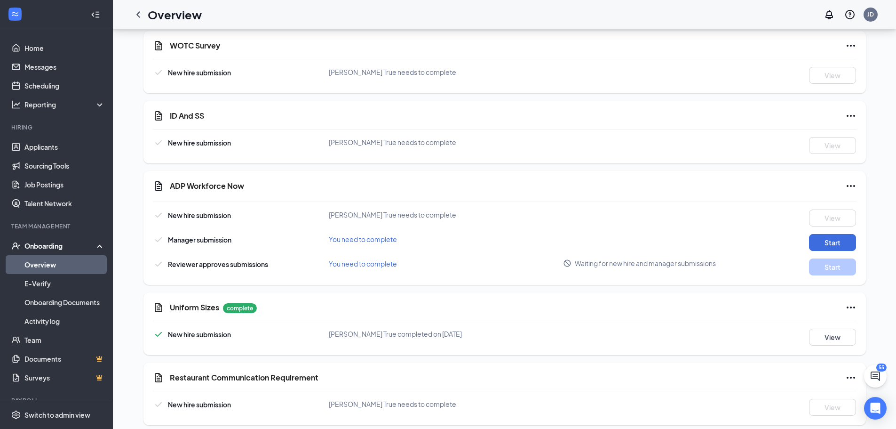
click at [849, 372] on icon "Ellipses" at bounding box center [850, 377] width 11 height 11
click at [700, 377] on div "Restaurant Communication Requirement New hire submission Kelli True needs to co…" at bounding box center [504, 393] width 723 height 63
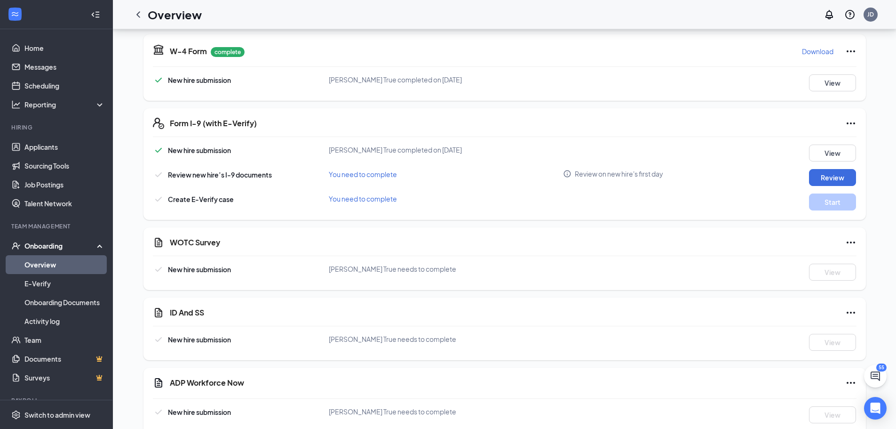
scroll to position [988, 0]
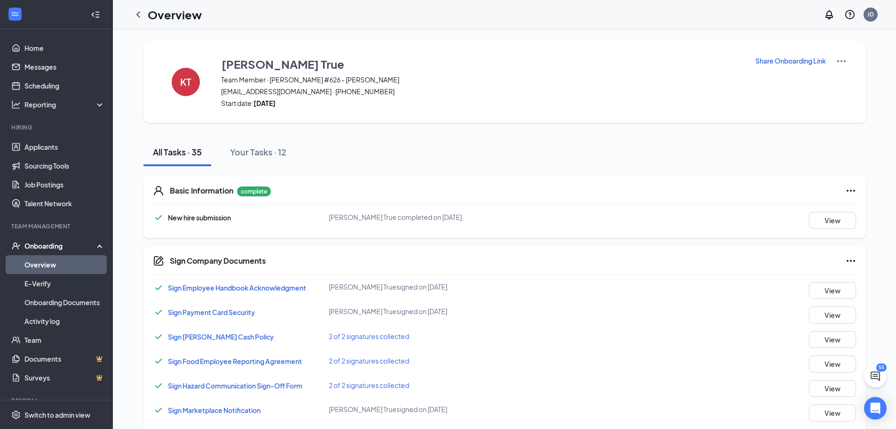
click at [798, 64] on p "Share Onboarding Link" at bounding box center [791, 60] width 71 height 9
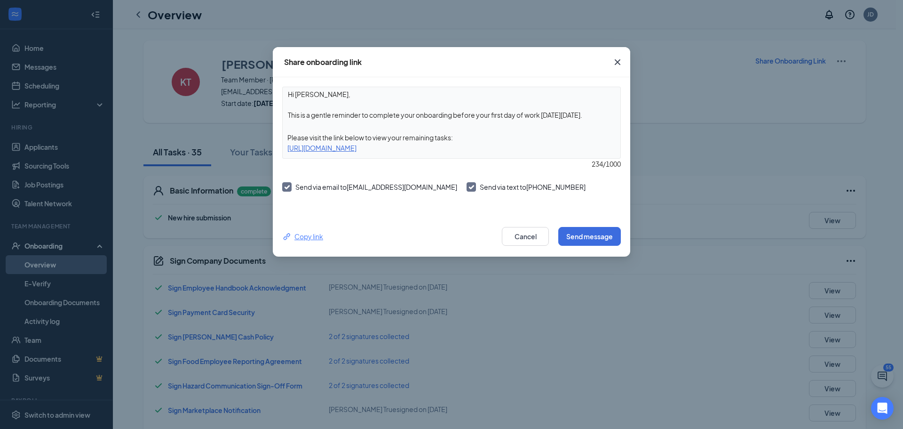
click at [308, 232] on div "Copy link" at bounding box center [302, 236] width 41 height 10
click at [621, 59] on icon "Cross" at bounding box center [617, 61] width 11 height 11
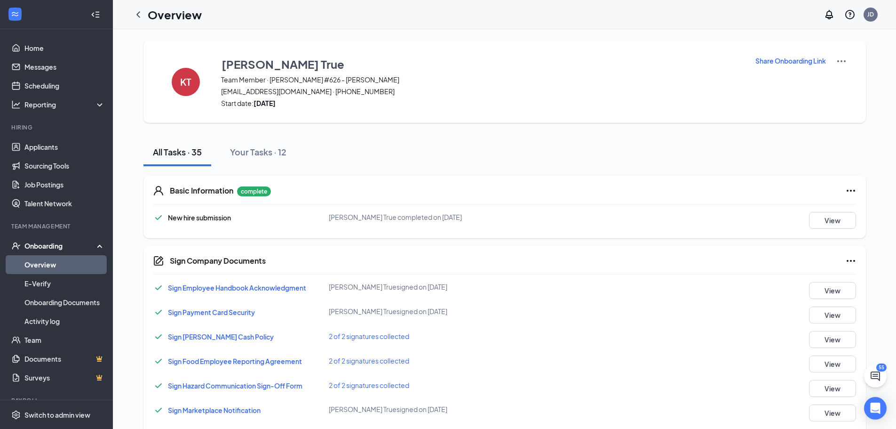
click at [849, 61] on div "KT Kelli True Team Member · Culver's #626 - Stuart kellitrue1@gmail.com · (772)…" at bounding box center [504, 81] width 723 height 82
click at [848, 62] on div "KT Kelli True Team Member · Culver's #626 - Stuart kellitrue1@gmail.com · (772)…" at bounding box center [504, 81] width 723 height 82
click at [838, 60] on img at bounding box center [841, 61] width 11 height 11
click at [829, 80] on span "View details" at bounding box center [841, 78] width 37 height 10
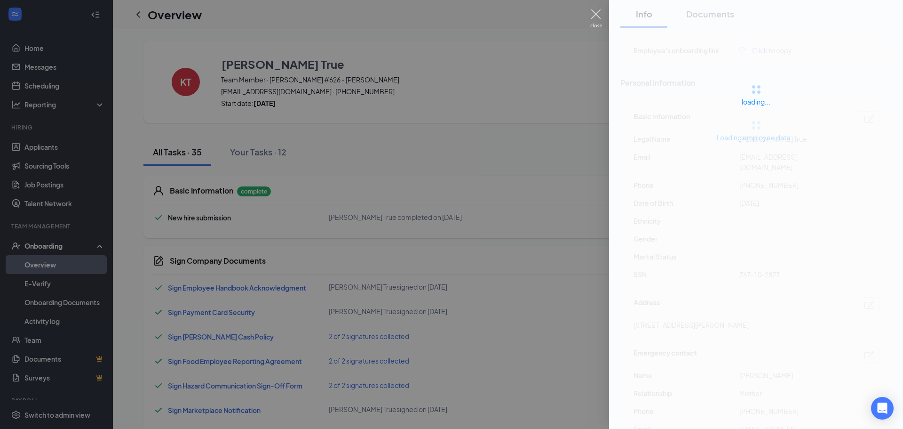
click at [590, 11] on img at bounding box center [596, 18] width 12 height 18
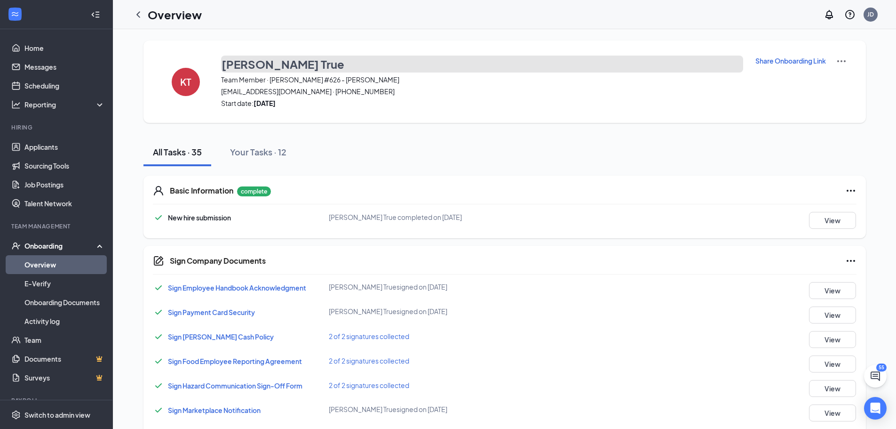
click at [267, 62] on h3 "[PERSON_NAME] True" at bounding box center [283, 64] width 123 height 16
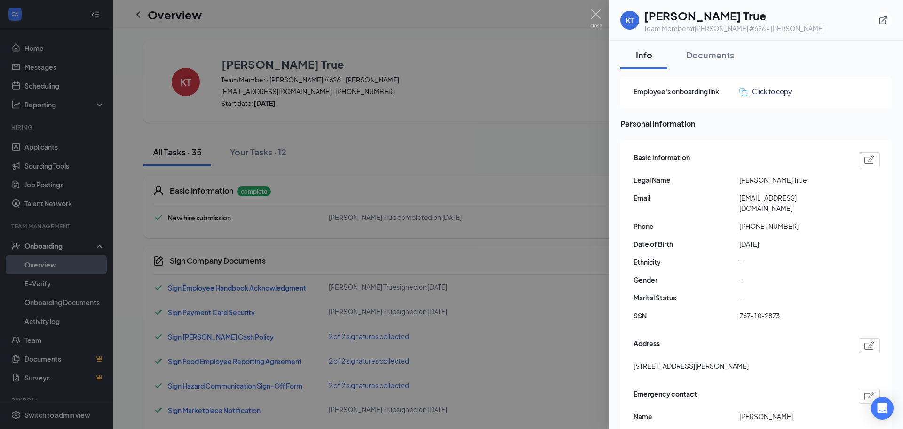
click at [756, 92] on div "Click to copy" at bounding box center [766, 91] width 53 height 10
click at [371, 111] on div at bounding box center [451, 214] width 903 height 429
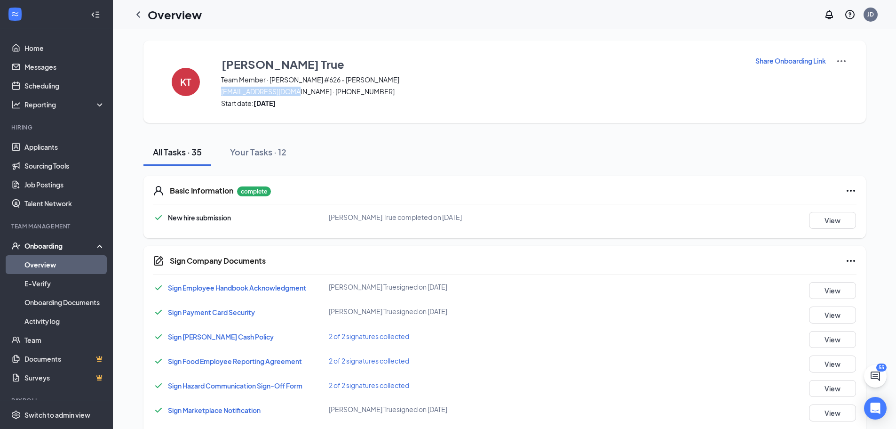
drag, startPoint x: 220, startPoint y: 90, endPoint x: 287, endPoint y: 91, distance: 66.8
click at [287, 91] on div "KT Kelli True Team Member · Culver's #626 - Stuart kellitrue1@gmail.com · (772)…" at bounding box center [504, 81] width 723 height 82
copy span "[EMAIL_ADDRESS][DOMAIN_NAME]"
click at [335, 152] on div "All Tasks · 35 Your Tasks · 12" at bounding box center [504, 152] width 723 height 28
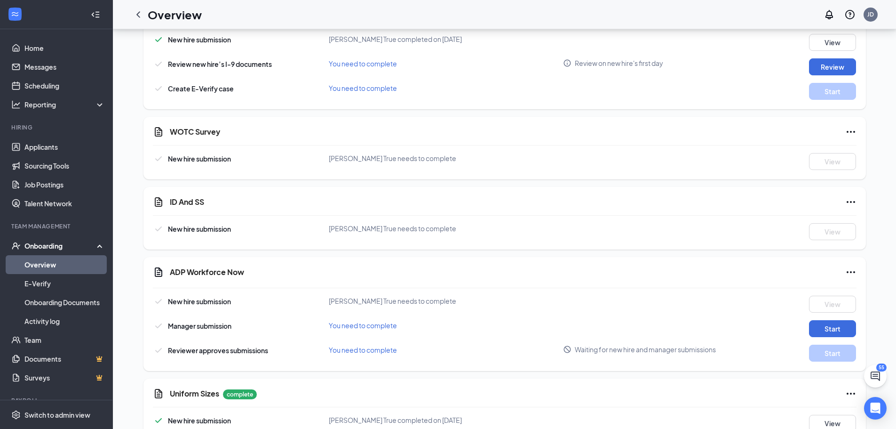
scroll to position [1168, 0]
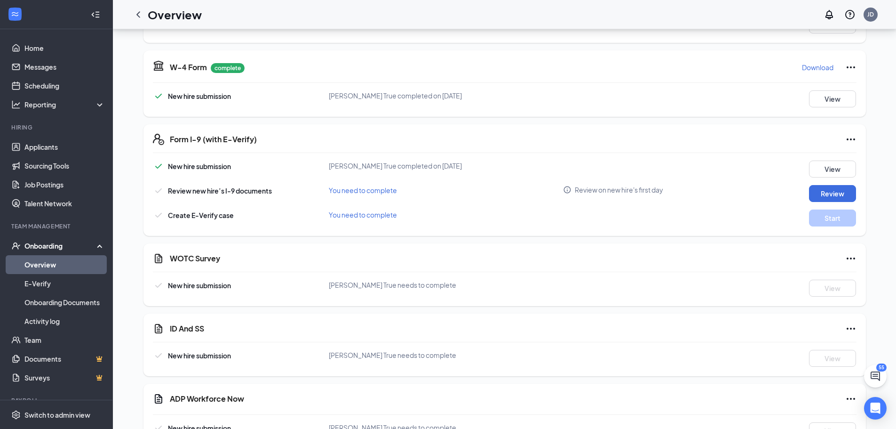
scroll to position [1035, 0]
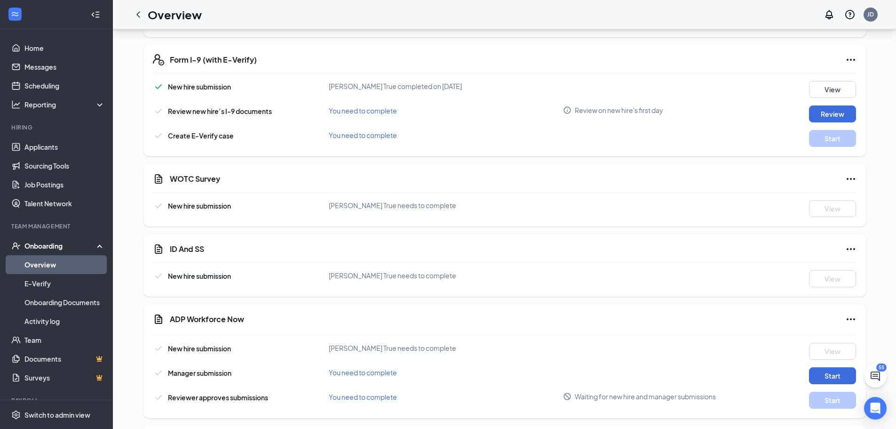
click at [848, 173] on icon "Ellipses" at bounding box center [850, 178] width 11 height 11
click at [665, 174] on div "WOTC Survey" at bounding box center [513, 178] width 687 height 11
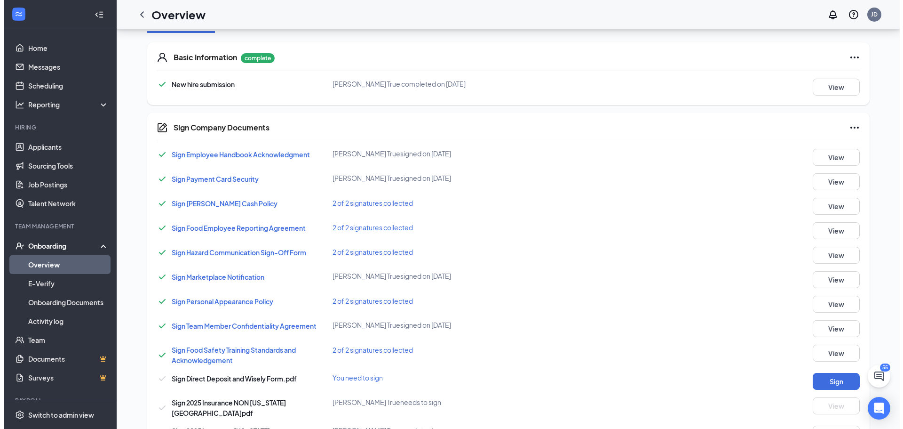
scroll to position [0, 0]
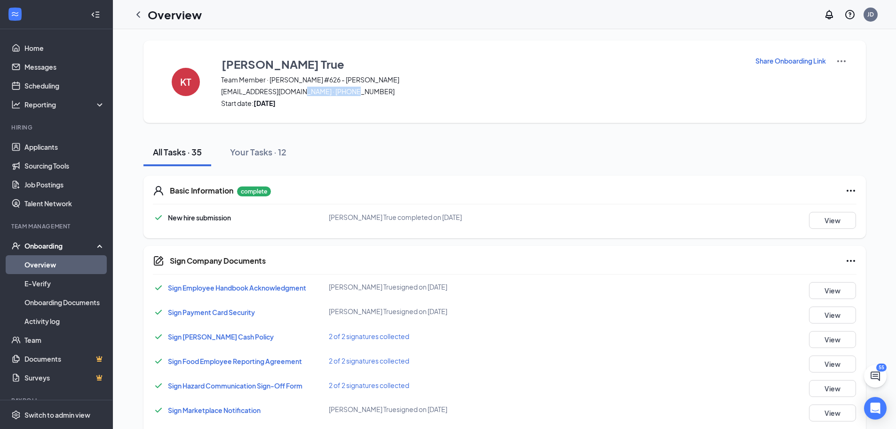
drag, startPoint x: 292, startPoint y: 88, endPoint x: 348, endPoint y: 92, distance: 56.6
click at [348, 92] on span "[EMAIL_ADDRESS][DOMAIN_NAME] · [PHONE_NUMBER]" at bounding box center [482, 91] width 522 height 9
copy span "[PHONE_NUMBER]"
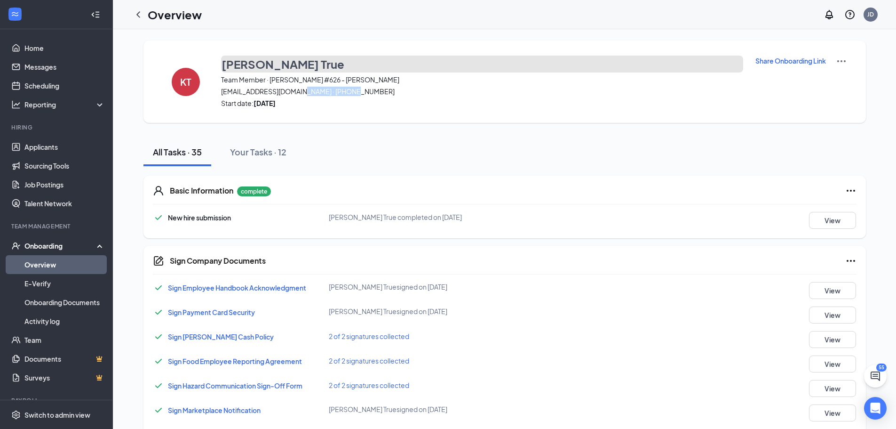
click at [251, 59] on h3 "[PERSON_NAME] True" at bounding box center [283, 64] width 123 height 16
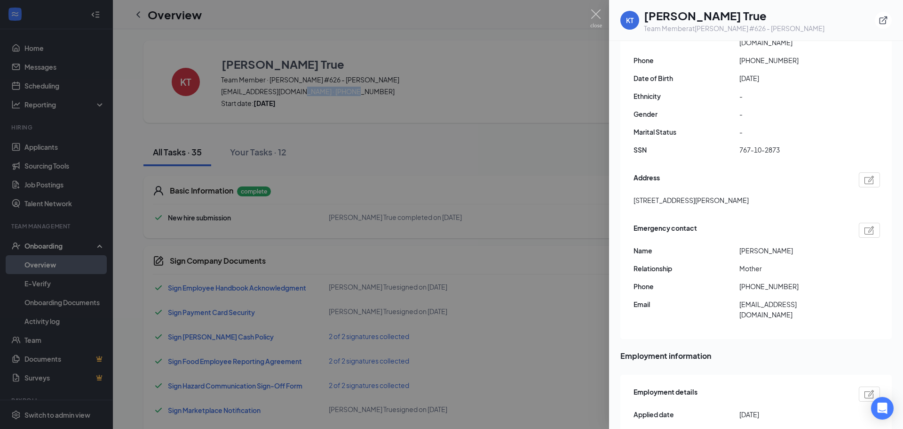
scroll to position [188, 0]
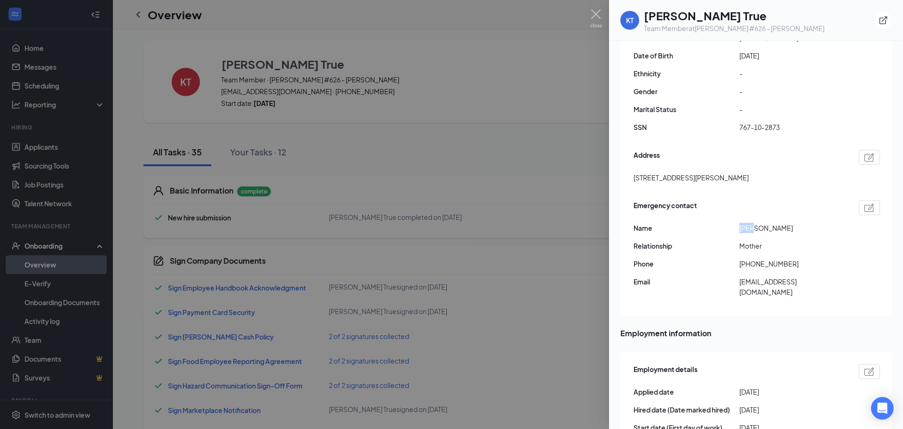
drag, startPoint x: 740, startPoint y: 216, endPoint x: 766, endPoint y: 216, distance: 26.8
click at [766, 223] on span "[PERSON_NAME]" at bounding box center [793, 228] width 106 height 10
copy span "[PERSON_NAME]"
drag, startPoint x: 749, startPoint y: 255, endPoint x: 789, endPoint y: 255, distance: 40.5
click at [789, 258] on span "[PHONE_NUMBER]" at bounding box center [793, 263] width 106 height 10
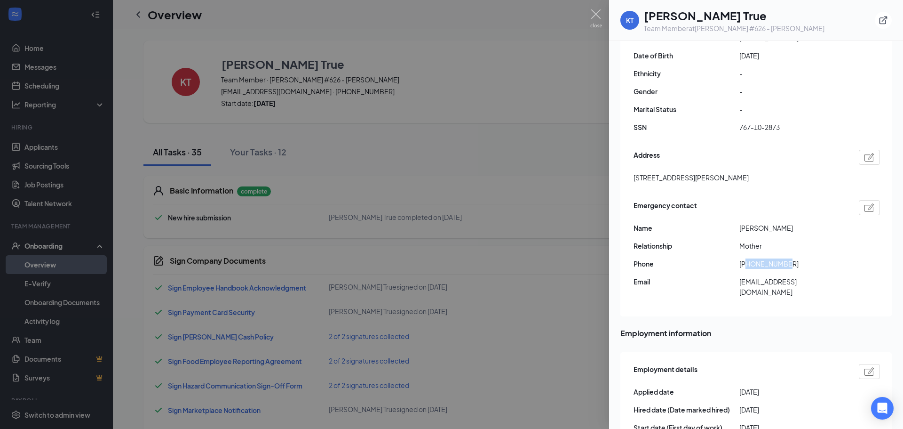
copy span "9545573995"
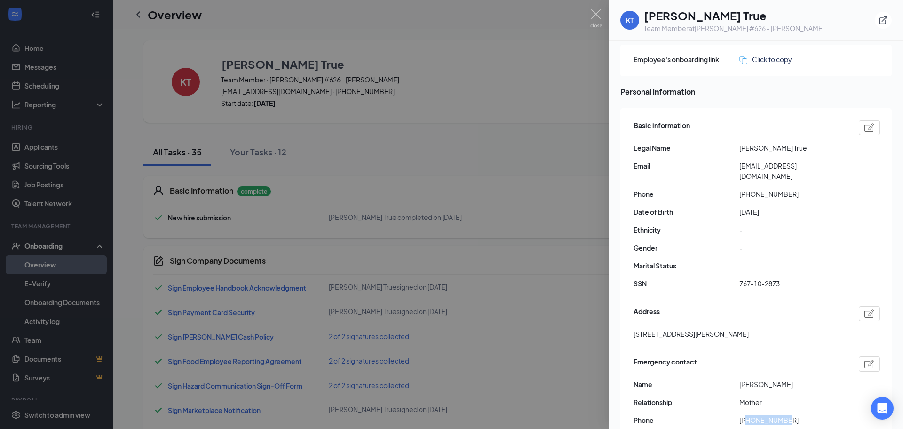
scroll to position [0, 0]
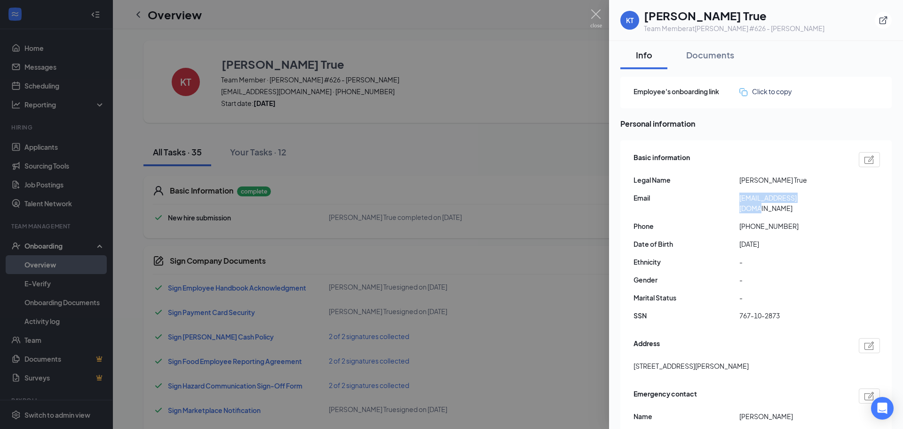
drag, startPoint x: 739, startPoint y: 198, endPoint x: 811, endPoint y: 200, distance: 72.5
click at [811, 200] on div "Email [EMAIL_ADDRESS][DOMAIN_NAME]" at bounding box center [757, 202] width 247 height 21
copy div "[EMAIL_ADDRESS][DOMAIN_NAME]"
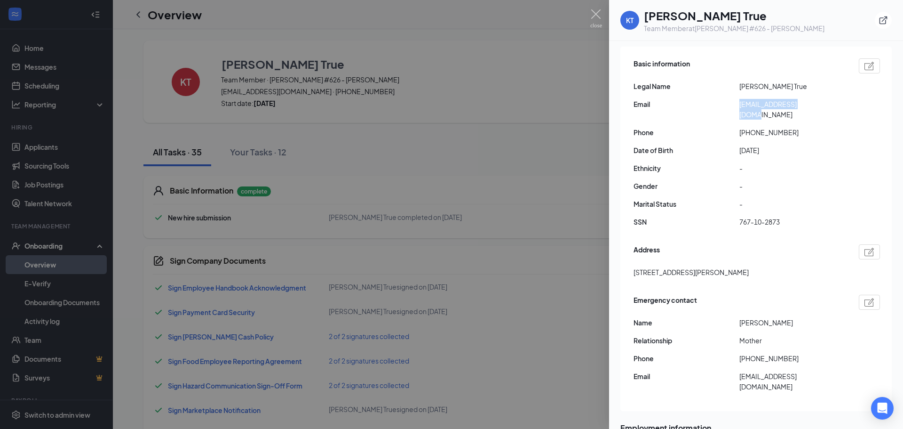
scroll to position [94, 0]
drag, startPoint x: 601, startPoint y: 11, endPoint x: 571, endPoint y: 9, distance: 30.7
click at [601, 11] on img at bounding box center [596, 18] width 12 height 18
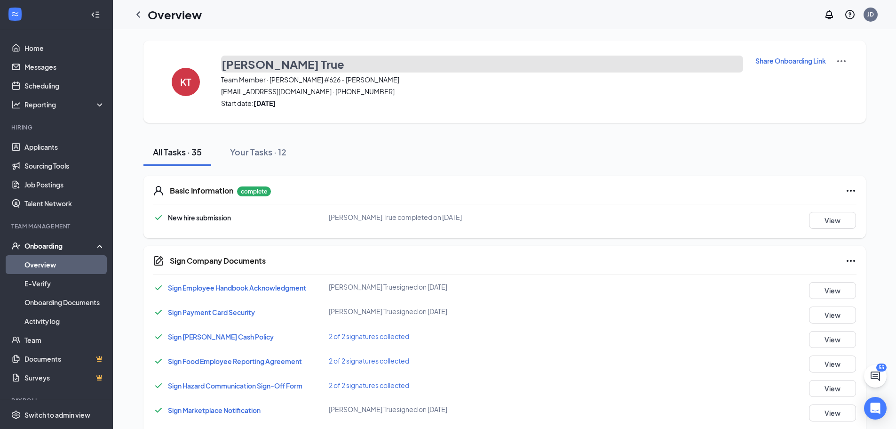
click at [252, 63] on h3 "[PERSON_NAME] True" at bounding box center [283, 64] width 123 height 16
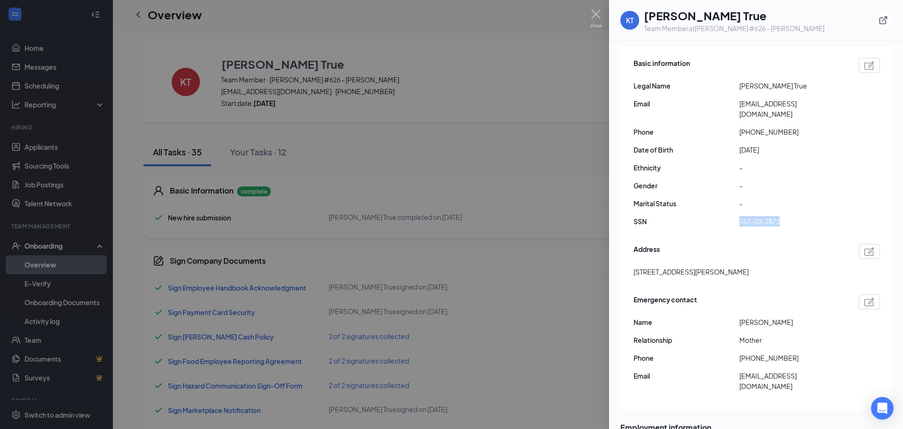
drag, startPoint x: 740, startPoint y: 211, endPoint x: 810, endPoint y: 212, distance: 70.1
click at [810, 216] on span "767-10-2873" at bounding box center [793, 221] width 106 height 10
copy span "767-10-2873"
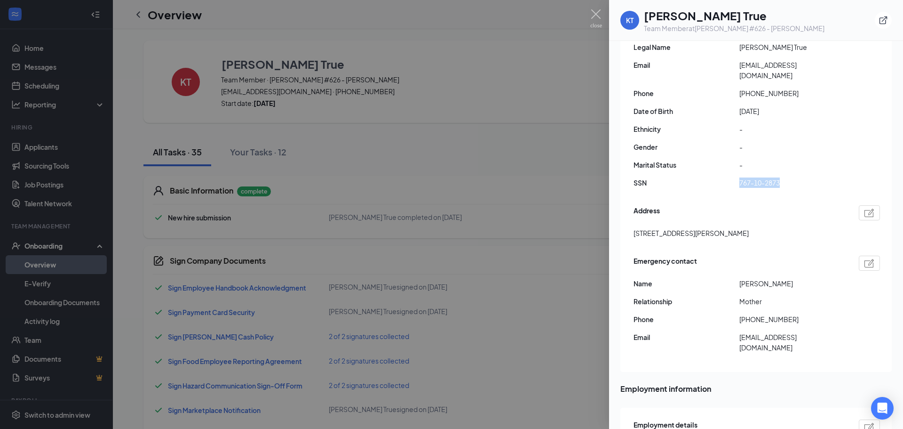
scroll to position [141, 0]
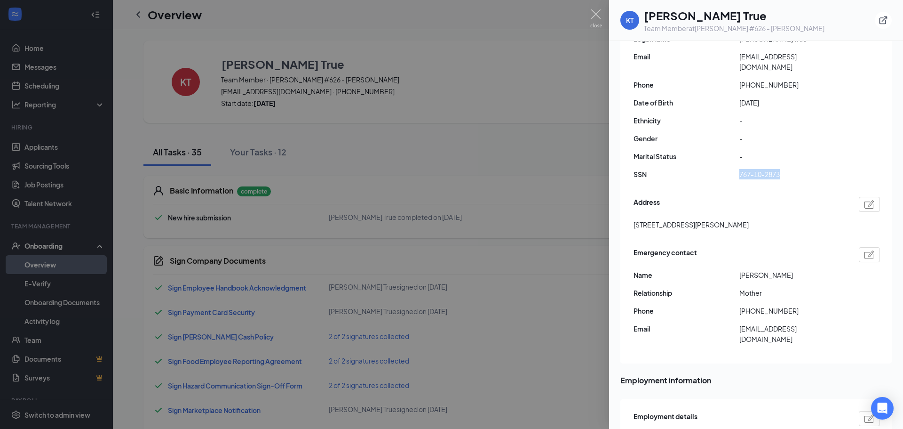
drag, startPoint x: 634, startPoint y: 215, endPoint x: 799, endPoint y: 213, distance: 165.1
click at [799, 219] on div "[STREET_ADDRESS][PERSON_NAME]" at bounding box center [757, 224] width 247 height 10
copy span "[STREET_ADDRESS][PERSON_NAME]"
click at [716, 247] on div "Emergency contact" at bounding box center [757, 254] width 247 height 15
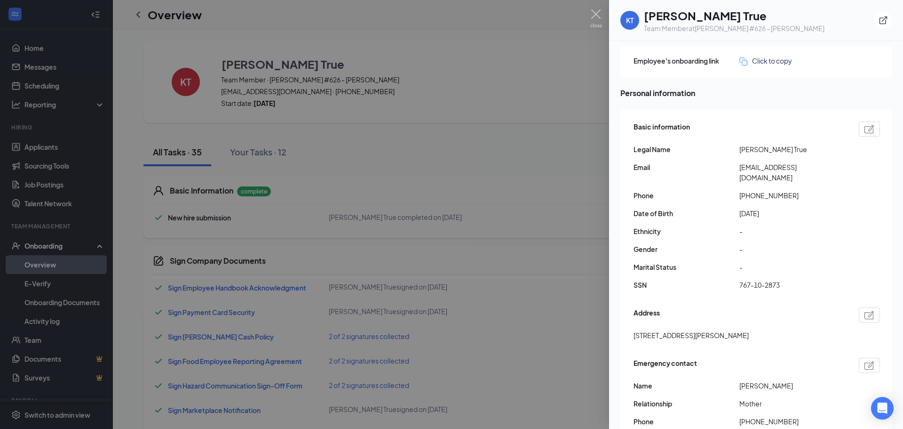
scroll to position [47, 0]
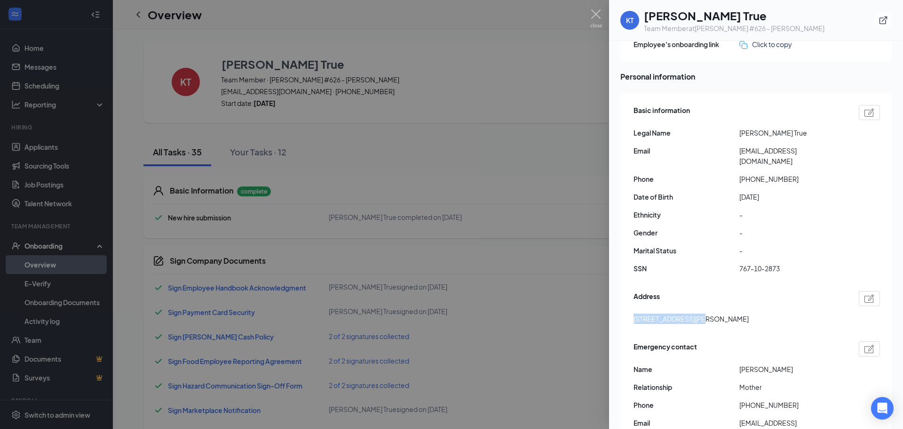
drag, startPoint x: 633, startPoint y: 309, endPoint x: 697, endPoint y: 315, distance: 64.7
click at [697, 315] on div "Basic information Legal Name [PERSON_NAME] True Email [EMAIL_ADDRESS][DOMAIN_NA…" at bounding box center [756, 275] width 271 height 364
copy span "[STREET_ADDRESS][PERSON_NAME]"
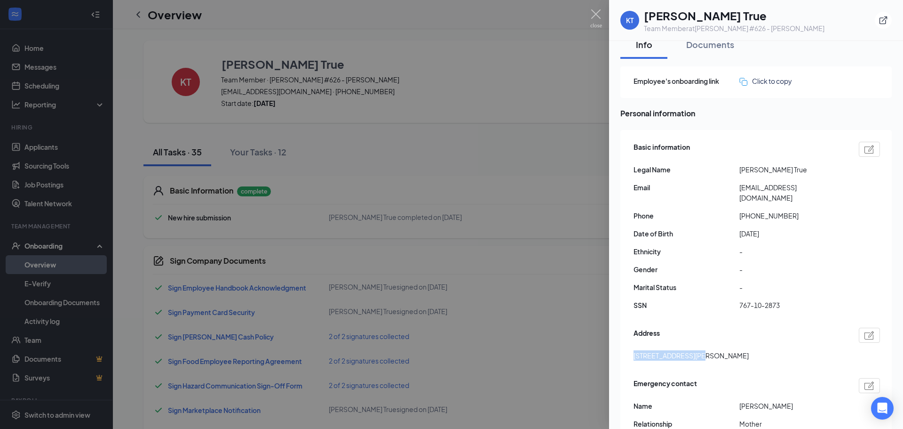
scroll to position [0, 0]
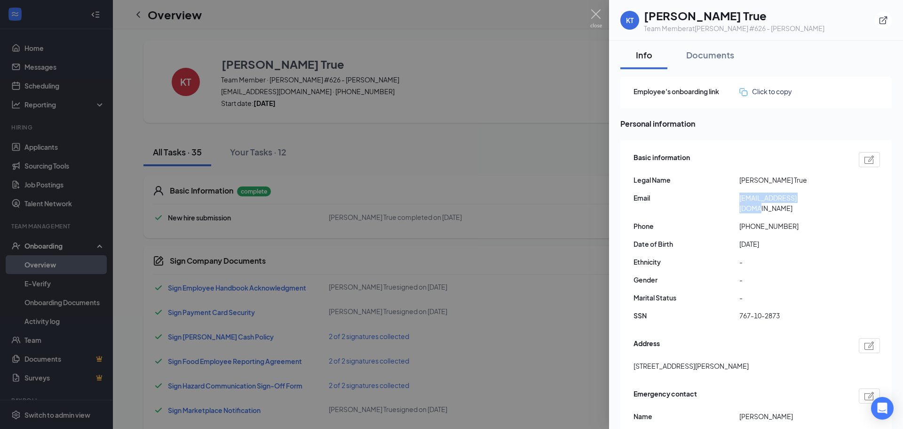
drag, startPoint x: 740, startPoint y: 199, endPoint x: 827, endPoint y: 196, distance: 86.6
click at [827, 196] on span "[EMAIL_ADDRESS][DOMAIN_NAME]" at bounding box center [793, 202] width 106 height 21
copy span "[EMAIL_ADDRESS][DOMAIN_NAME]"
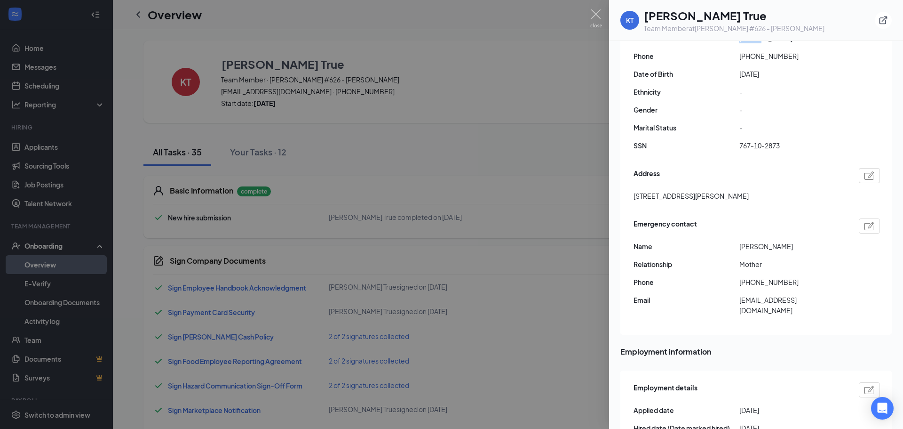
scroll to position [188, 0]
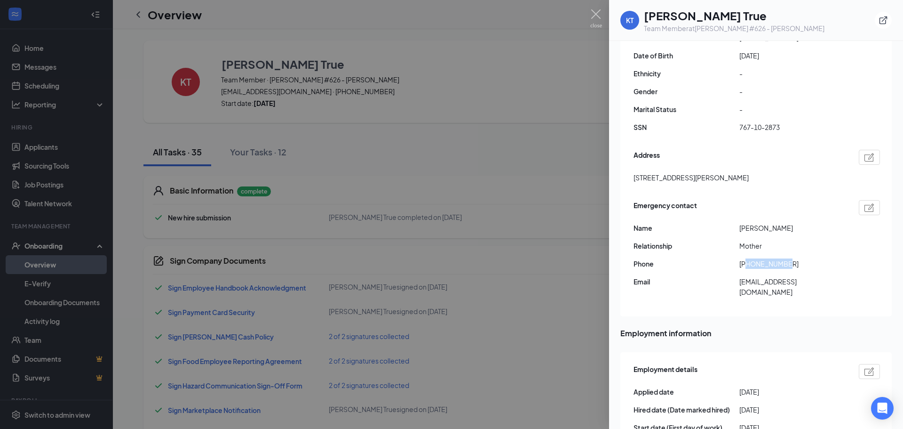
drag, startPoint x: 748, startPoint y: 253, endPoint x: 805, endPoint y: 252, distance: 56.9
click at [805, 258] on span "[PHONE_NUMBER]" at bounding box center [793, 263] width 106 height 10
copy span "9545573995"
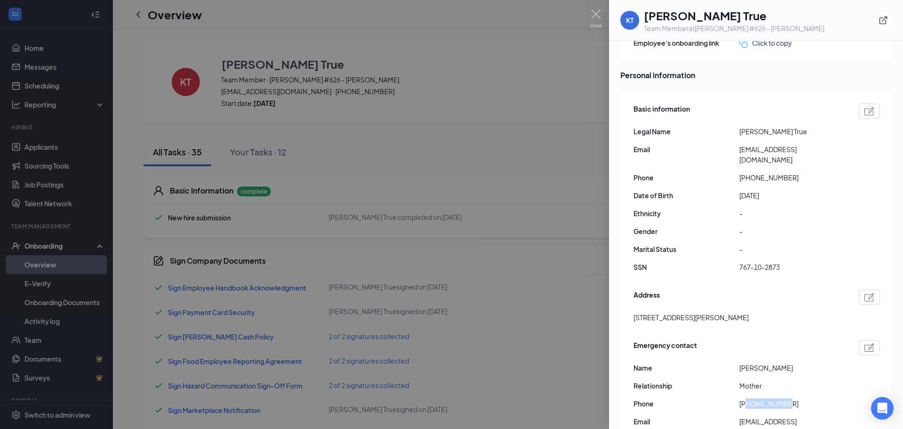
scroll to position [47, 0]
drag, startPoint x: 747, startPoint y: 167, endPoint x: 833, endPoint y: 170, distance: 86.6
click at [833, 174] on span "[PHONE_NUMBER]" at bounding box center [793, 179] width 106 height 10
copy span "7724855797"
drag, startPoint x: 738, startPoint y: 258, endPoint x: 804, endPoint y: 263, distance: 65.6
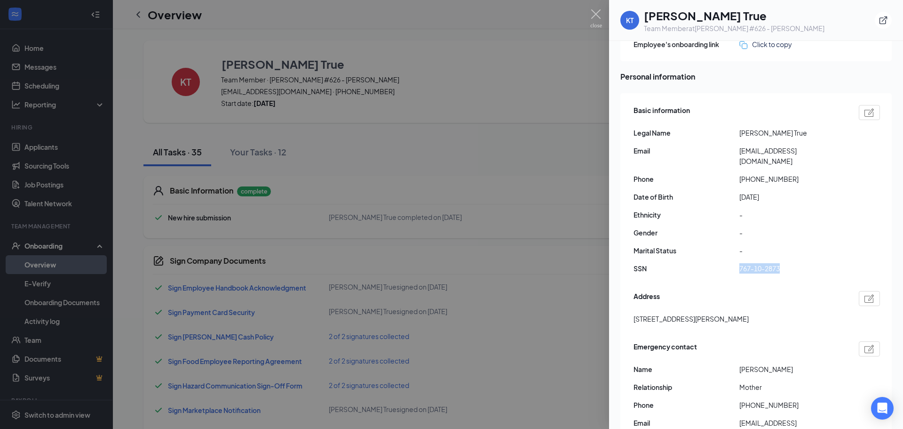
click at [804, 263] on div "SSN 767-10-2873" at bounding box center [757, 268] width 247 height 10
click at [594, 11] on img at bounding box center [596, 18] width 12 height 18
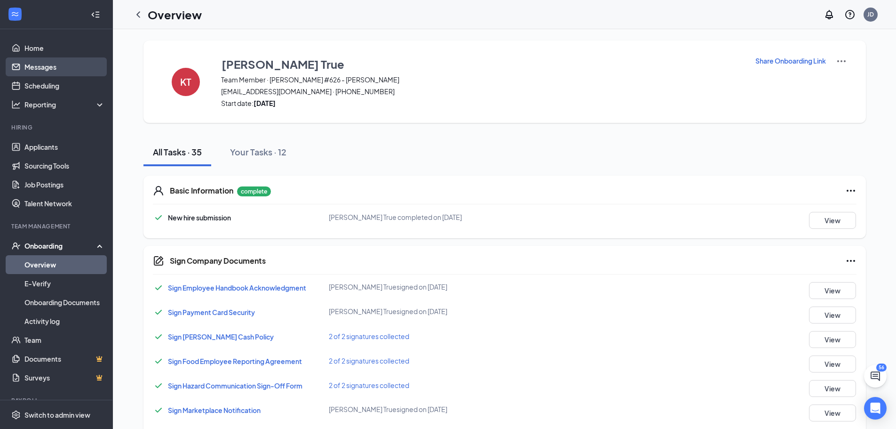
click at [24, 64] on link "Messages" at bounding box center [64, 66] width 80 height 19
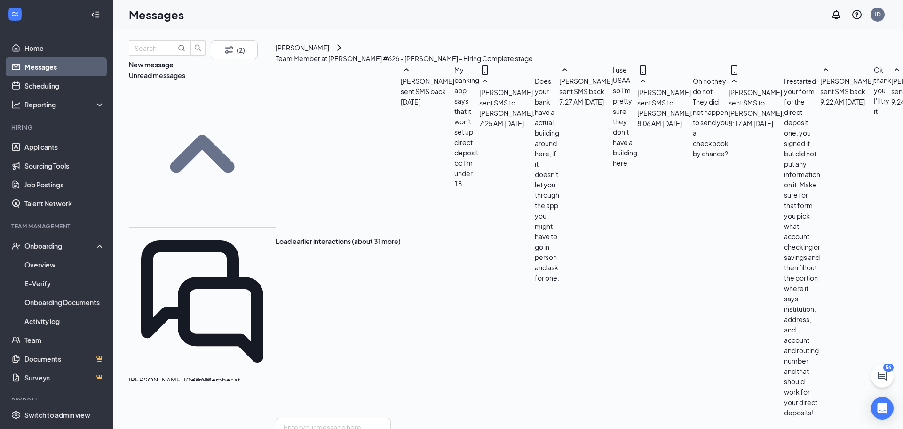
scroll to position [360, 0]
type textarea "Thank you let me know if you have any more trouble with it."
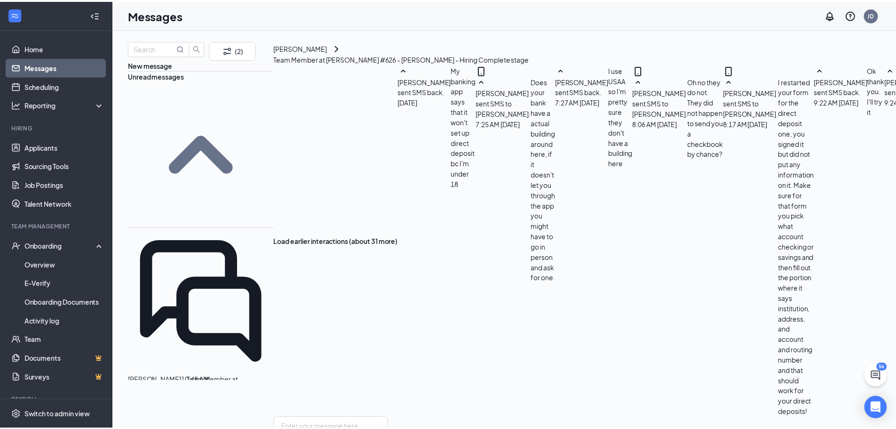
scroll to position [411, 0]
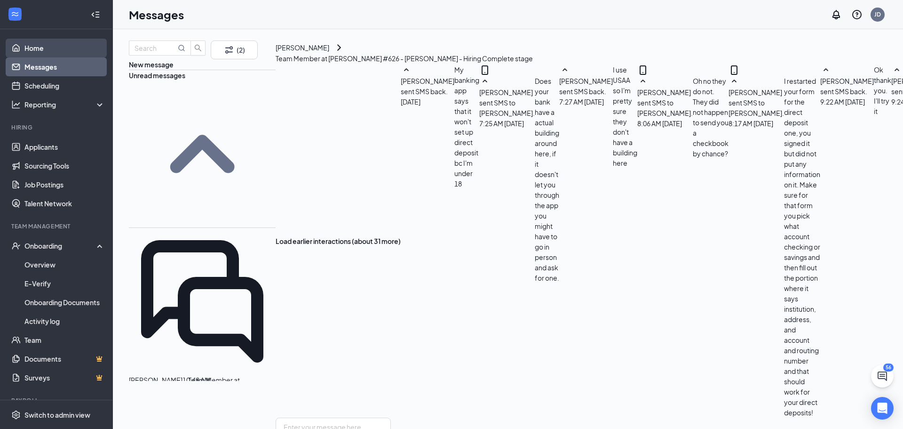
click at [47, 47] on link "Home" at bounding box center [64, 48] width 80 height 19
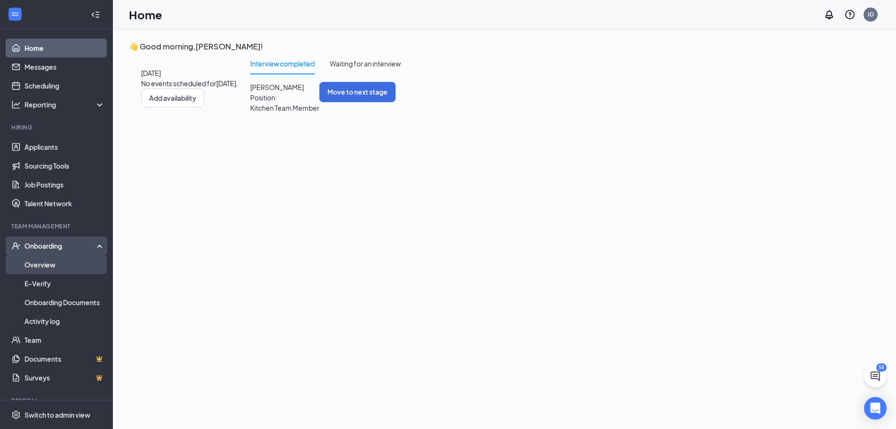
click at [46, 261] on link "Overview" at bounding box center [64, 264] width 80 height 19
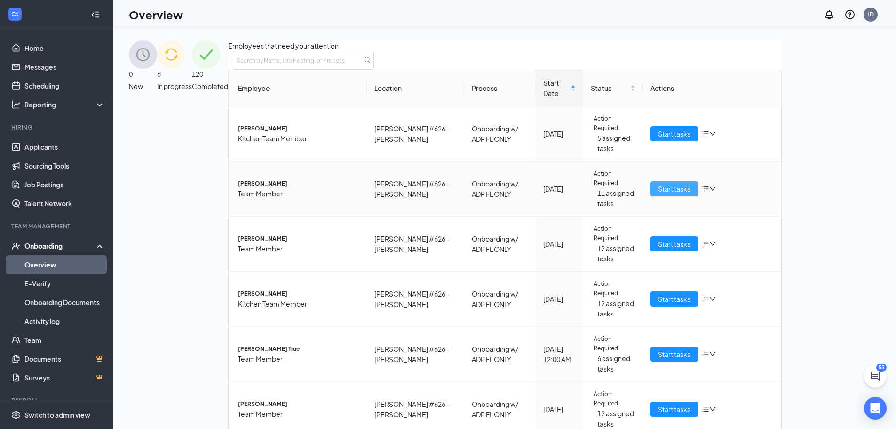
click at [691, 194] on span "Start tasks" at bounding box center [674, 188] width 32 height 10
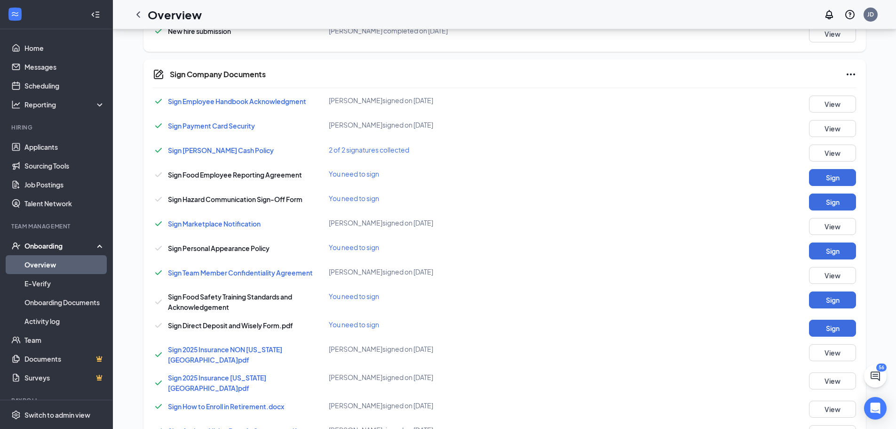
scroll to position [188, 0]
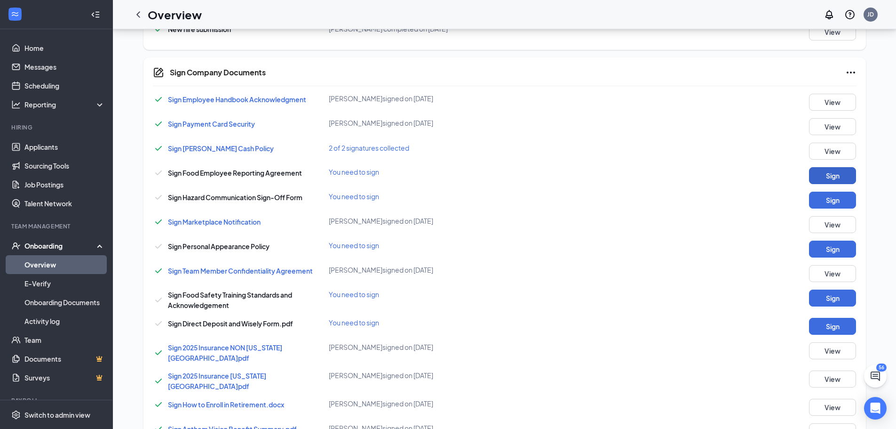
click at [811, 176] on button "Sign" at bounding box center [832, 175] width 47 height 17
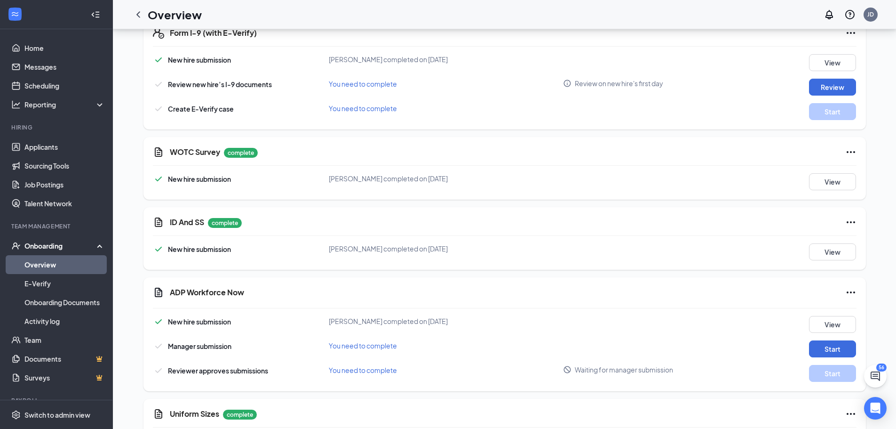
scroll to position [1082, 0]
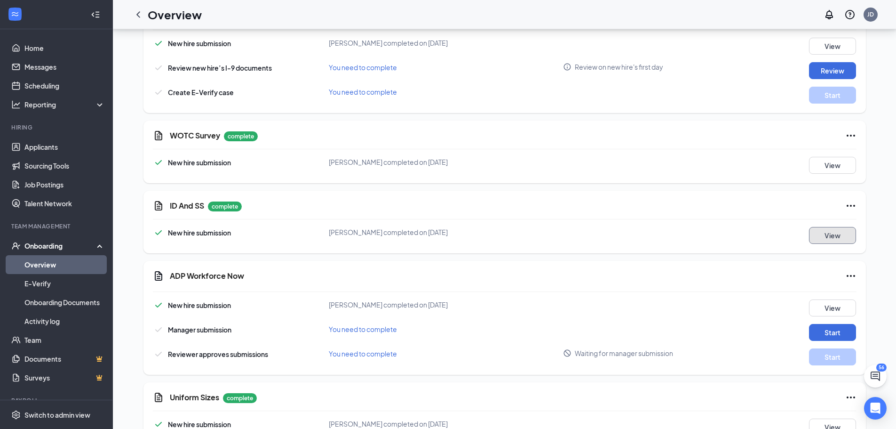
click at [836, 227] on button "View" at bounding box center [832, 235] width 47 height 17
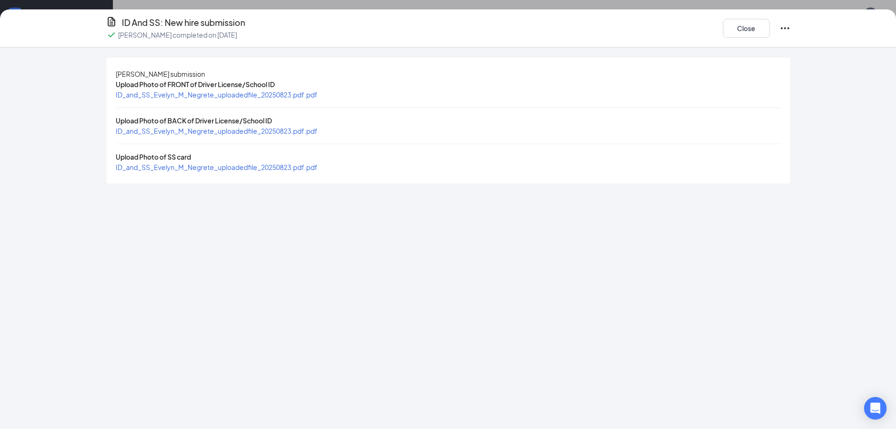
click at [217, 99] on span "ID_and_SS_Evelyn_M_Negrete_uploadedfile_20250823.pdf.pdf" at bounding box center [217, 94] width 202 height 8
click at [230, 135] on span "ID_and_SS_Evelyn_M_Negrete_uploadedfile_20250823.pdf.pdf" at bounding box center [217, 131] width 202 height 8
click at [232, 171] on span "ID_and_SS_Evelyn_M_Negrete_uploadedfile_20250823.pdf.pdf" at bounding box center [217, 167] width 202 height 8
click at [733, 23] on button "Close" at bounding box center [746, 28] width 47 height 19
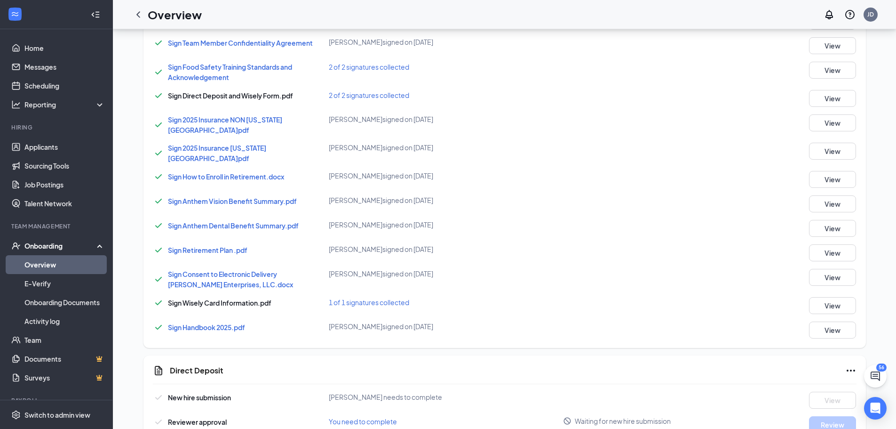
scroll to position [419, 0]
click at [53, 255] on div "Onboarding" at bounding box center [56, 245] width 113 height 19
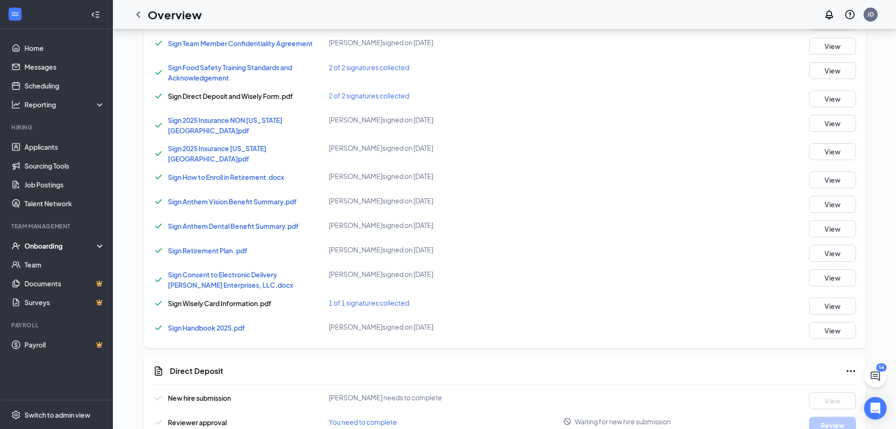
click at [50, 248] on div "Onboarding" at bounding box center [60, 245] width 72 height 9
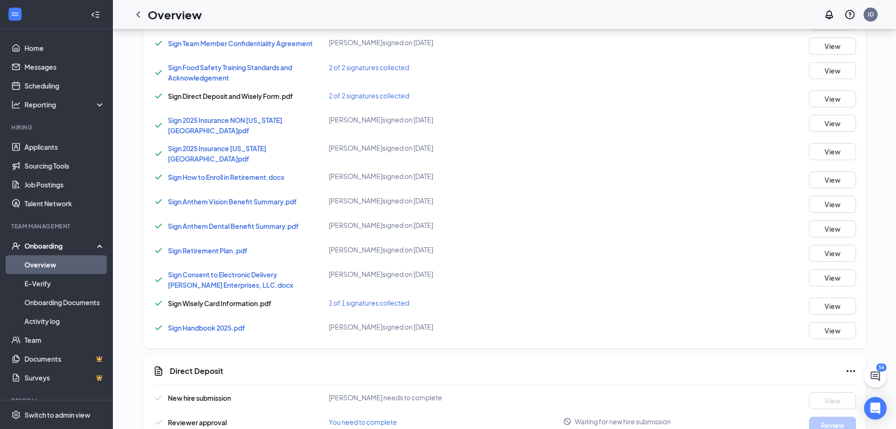
click at [44, 264] on link "Overview" at bounding box center [64, 264] width 80 height 19
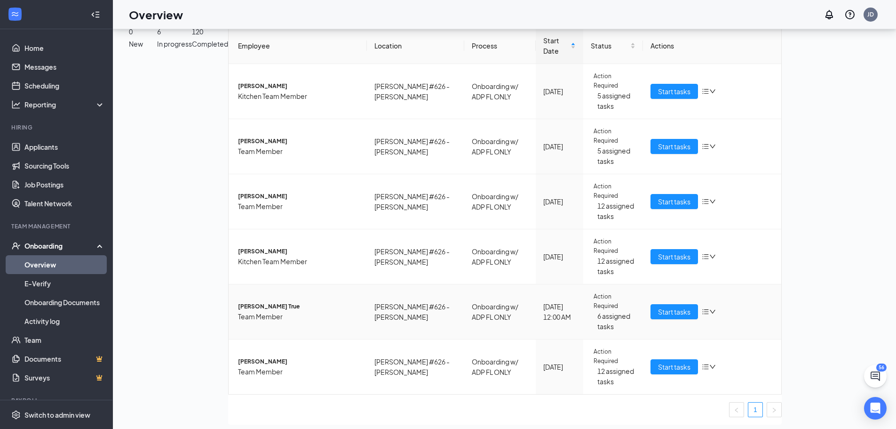
click at [238, 302] on span "[PERSON_NAME] True" at bounding box center [298, 306] width 121 height 9
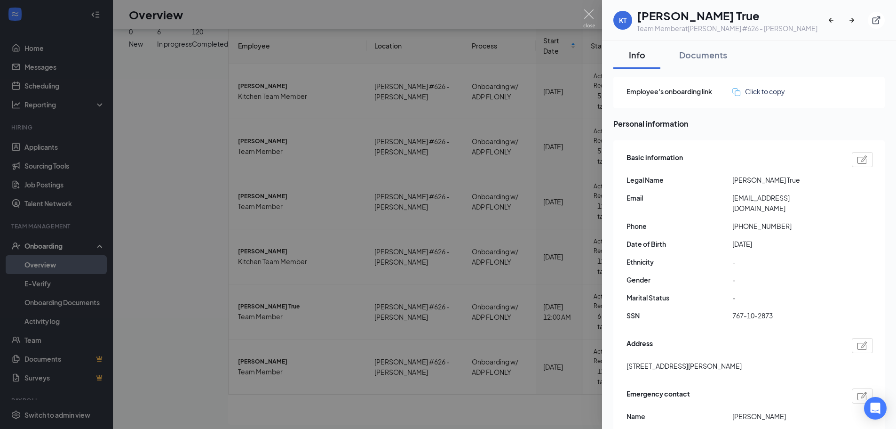
click at [585, 15] on img at bounding box center [589, 18] width 12 height 18
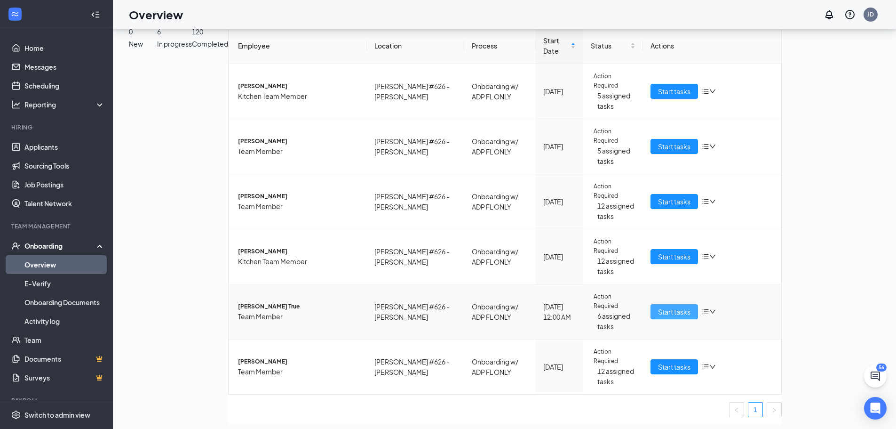
click at [691, 306] on span "Start tasks" at bounding box center [674, 311] width 32 height 10
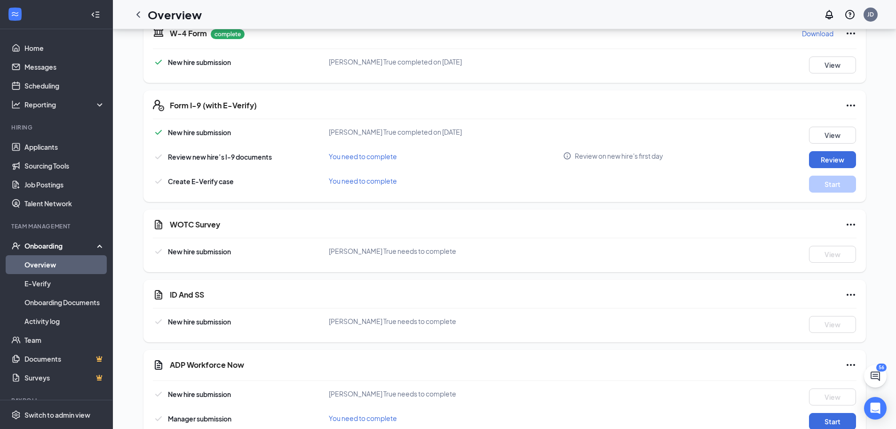
scroll to position [1035, 0]
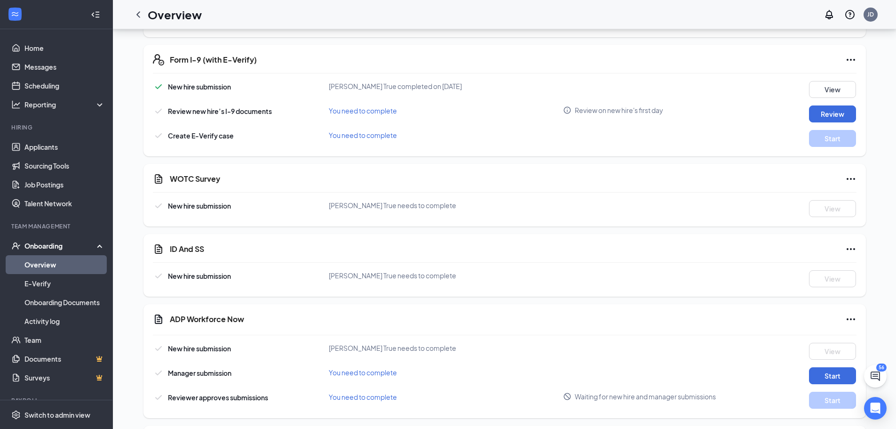
click at [848, 243] on icon "Ellipses" at bounding box center [850, 248] width 11 height 11
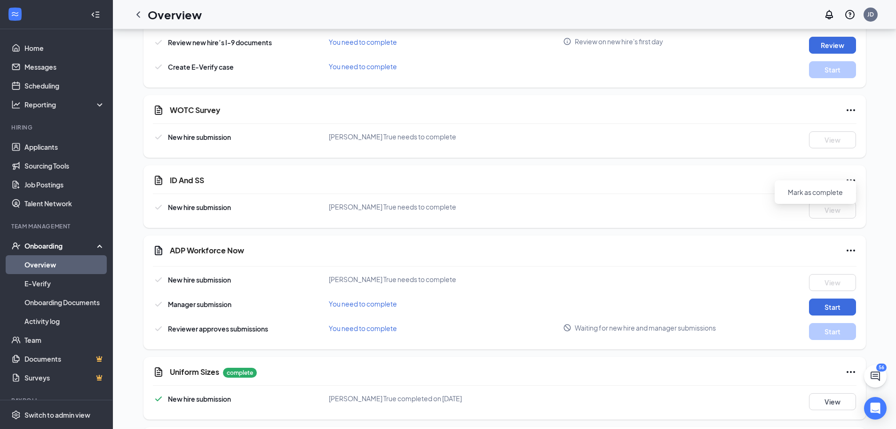
scroll to position [1121, 0]
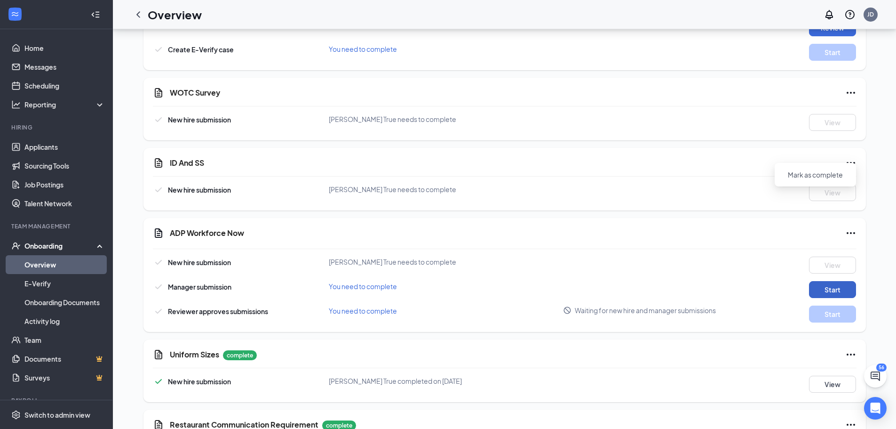
click at [817, 286] on button "Start" at bounding box center [832, 289] width 47 height 17
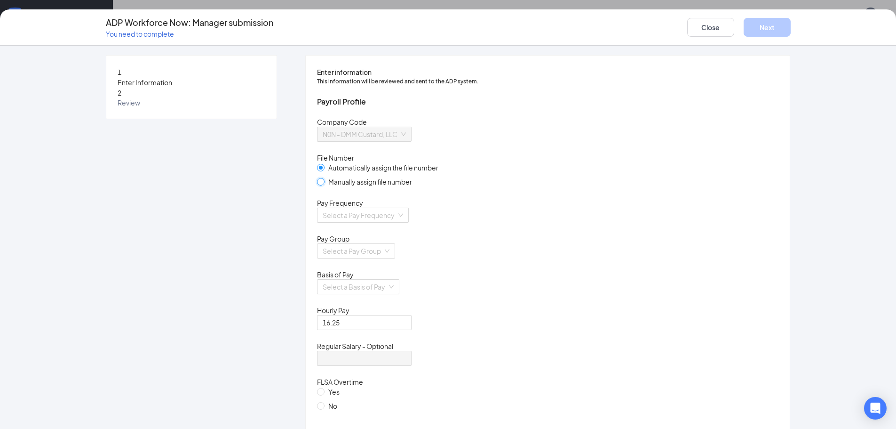
click at [317, 184] on input "Manually assign file number" at bounding box center [320, 181] width 7 height 7
radio input "true"
radio input "false"
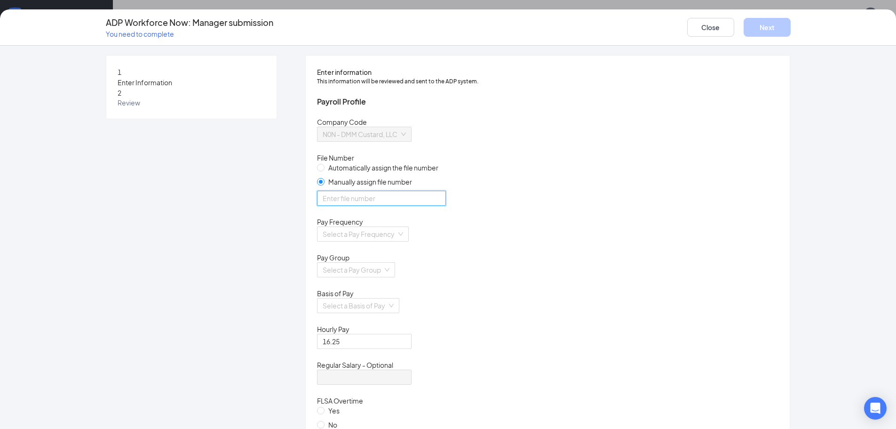
click at [370, 206] on input "optional_short_text" at bounding box center [381, 198] width 129 height 15
type input "12407"
click at [509, 209] on div "Automatically assign the file number Manually assign file number" at bounding box center [548, 189] width 462 height 55
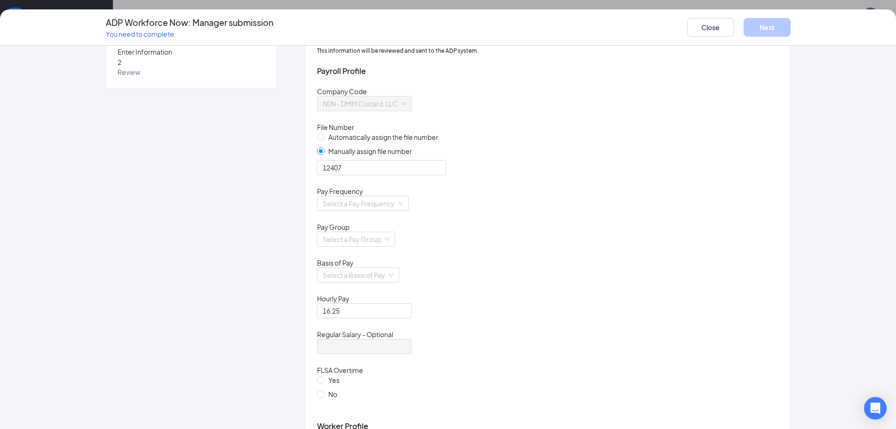
scroll to position [47, 0]
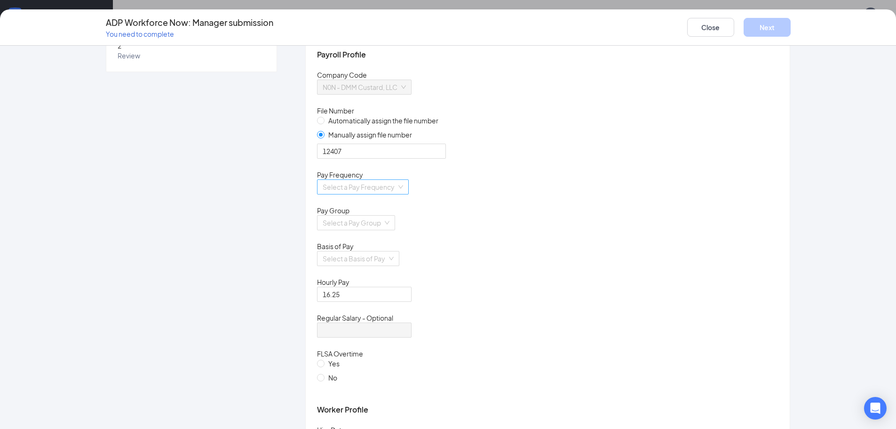
click at [397, 194] on input "search" at bounding box center [360, 187] width 74 height 14
click at [352, 282] on div "Biweekly" at bounding box center [390, 278] width 143 height 10
click at [374, 230] on input "search" at bounding box center [353, 222] width 60 height 14
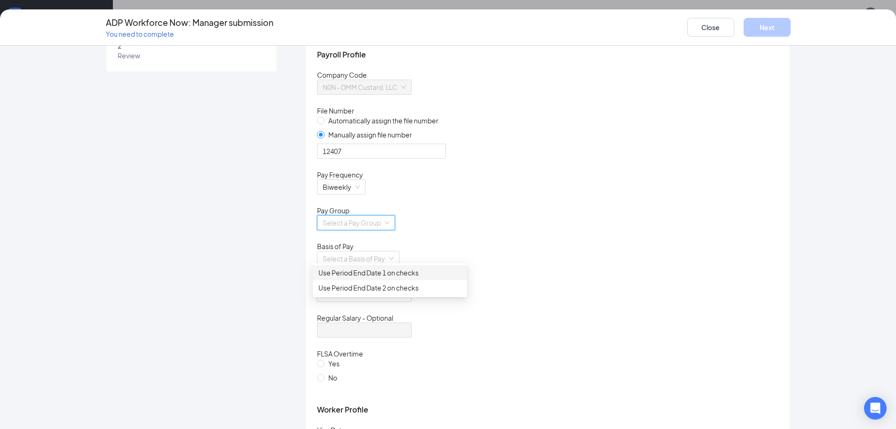
drag, startPoint x: 371, startPoint y: 273, endPoint x: 388, endPoint y: 271, distance: 17.0
click at [371, 273] on div "Use Period End Date 1 on checks" at bounding box center [390, 272] width 143 height 10
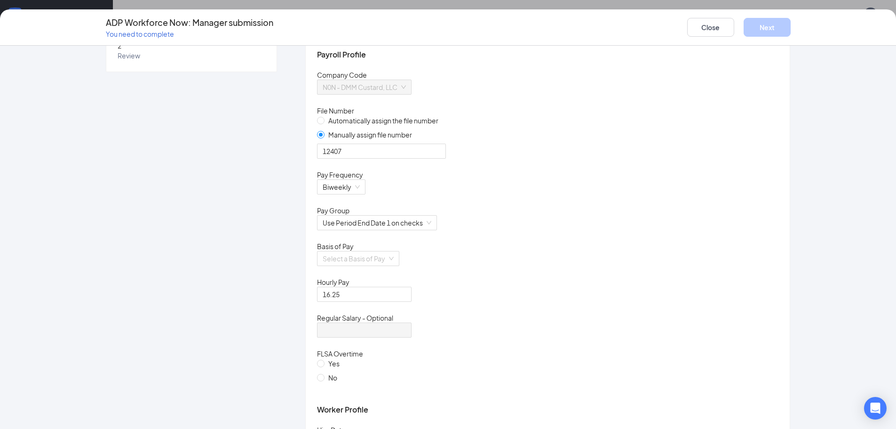
click at [526, 241] on div "Use Period End Date 1 on checks" at bounding box center [548, 228] width 462 height 26
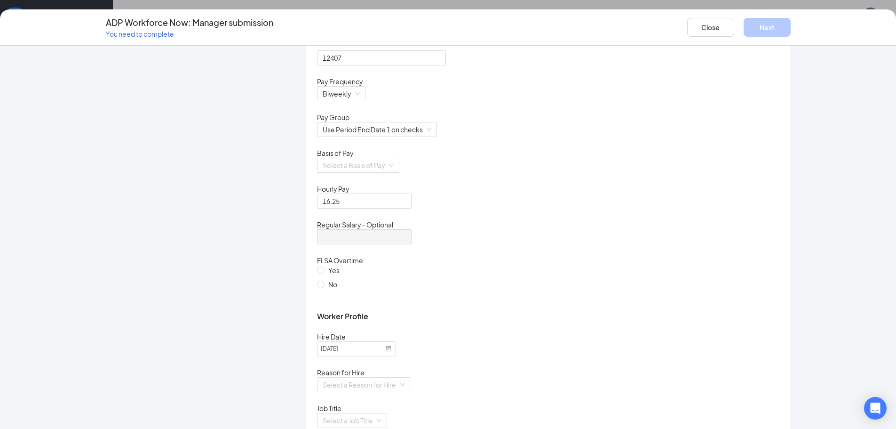
scroll to position [141, 0]
click at [359, 171] on input "search" at bounding box center [355, 164] width 64 height 14
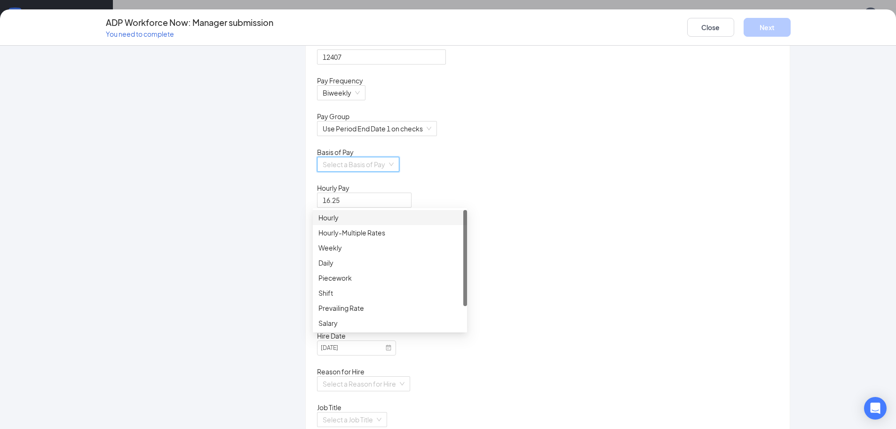
click at [338, 217] on div "Hourly" at bounding box center [390, 217] width 143 height 10
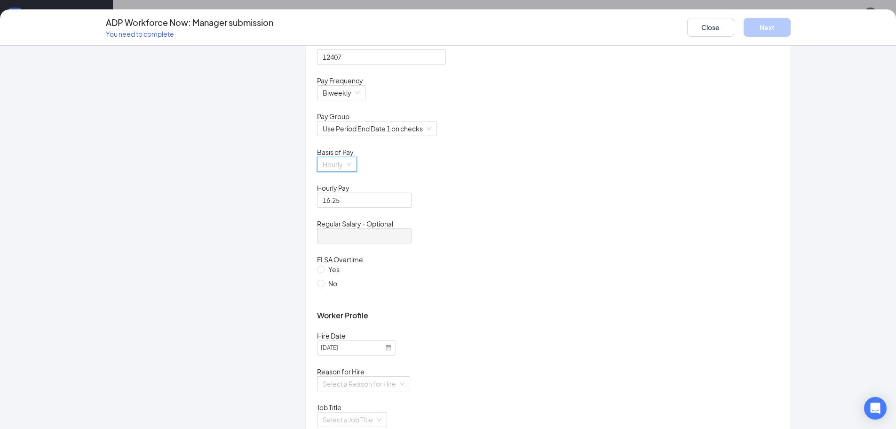
click at [351, 171] on span "Hourly" at bounding box center [337, 164] width 29 height 14
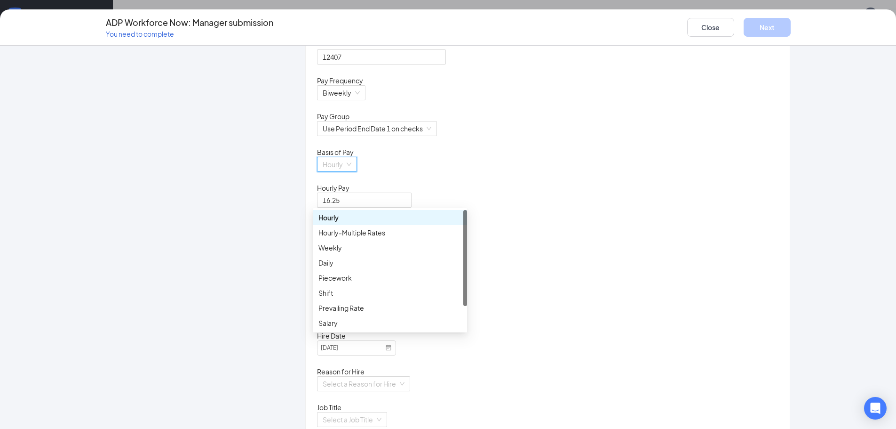
click at [582, 183] on div "Hourly" at bounding box center [548, 170] width 462 height 26
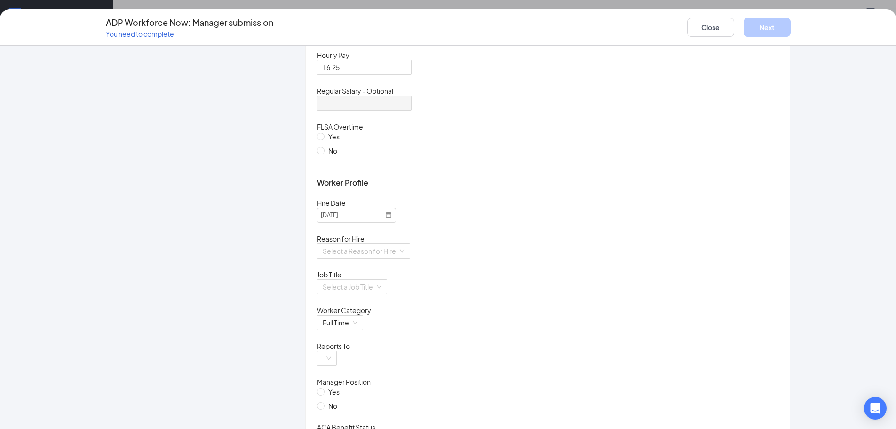
scroll to position [282, 0]
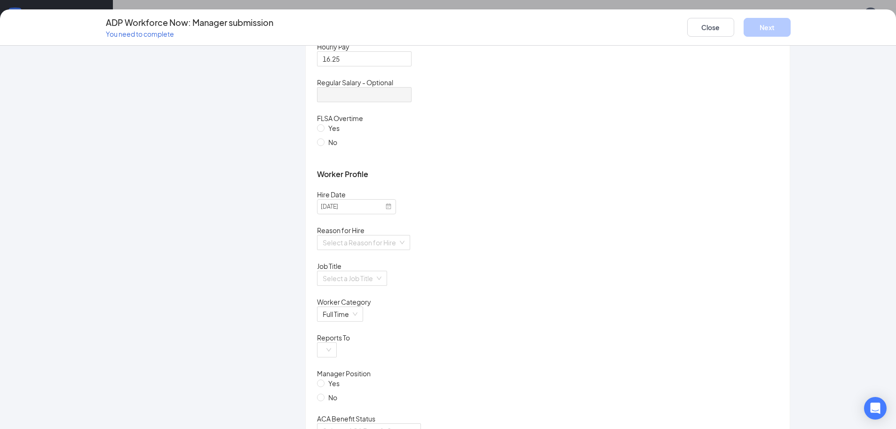
click at [325, 147] on span "No" at bounding box center [333, 142] width 16 height 10
click at [323, 145] on input "No" at bounding box center [320, 141] width 7 height 7
radio input "true"
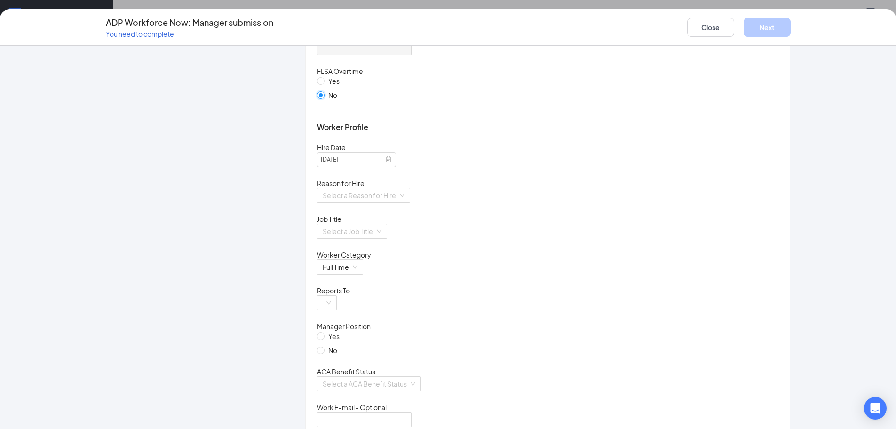
scroll to position [376, 0]
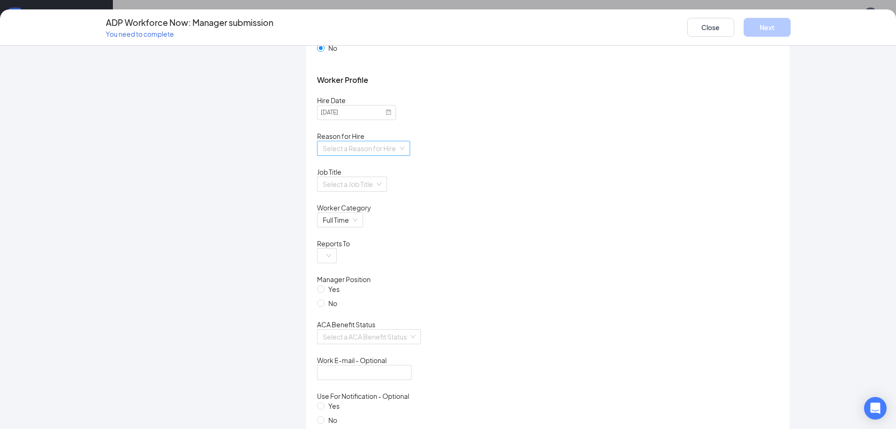
click at [395, 155] on input "search" at bounding box center [360, 148] width 75 height 14
click at [350, 228] on div "Existing Position" at bounding box center [390, 227] width 143 height 10
click at [375, 191] on input "search" at bounding box center [349, 184] width 52 height 14
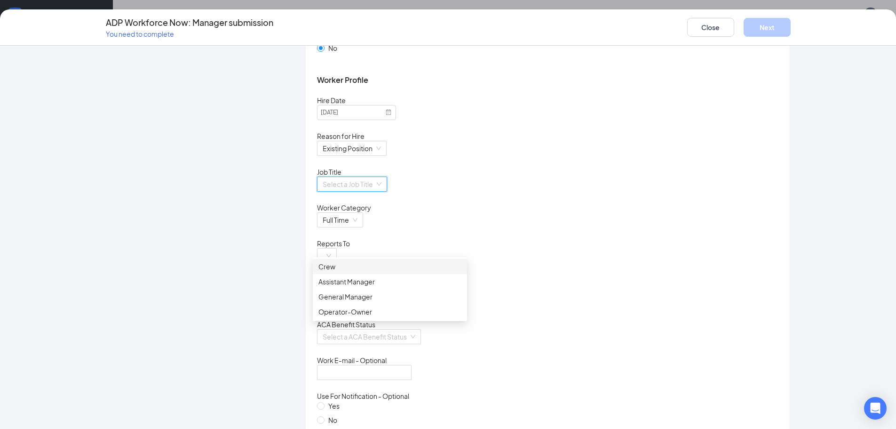
click at [348, 263] on div "Crew" at bounding box center [390, 266] width 143 height 10
click at [548, 203] on div "Crew" at bounding box center [548, 189] width 462 height 26
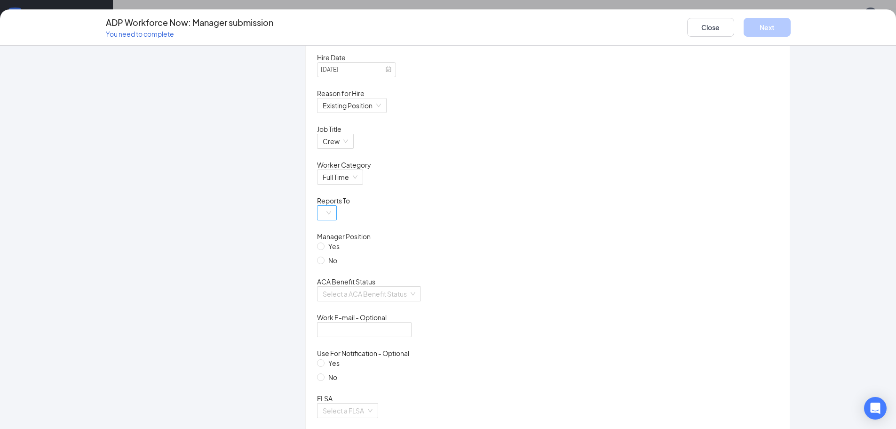
scroll to position [470, 0]
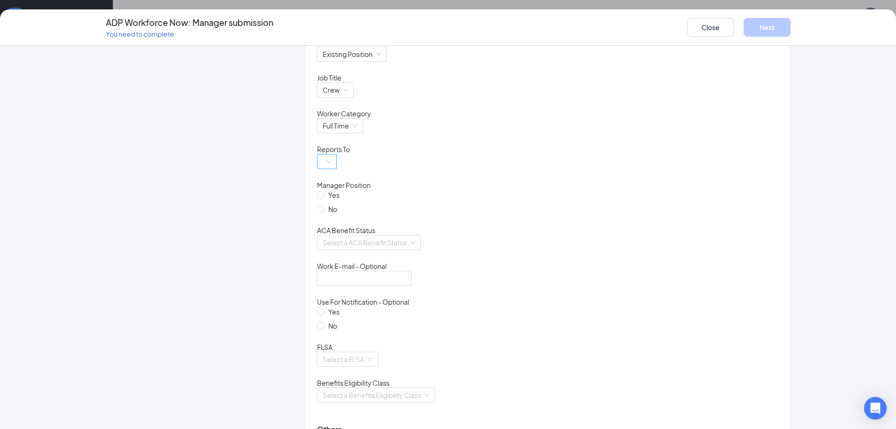
click at [331, 168] on span at bounding box center [327, 161] width 8 height 14
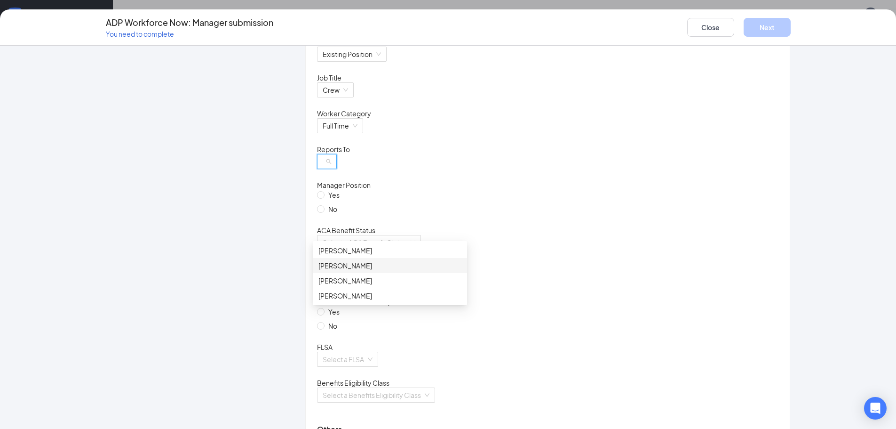
click at [354, 264] on div "[PERSON_NAME]" at bounding box center [390, 265] width 143 height 10
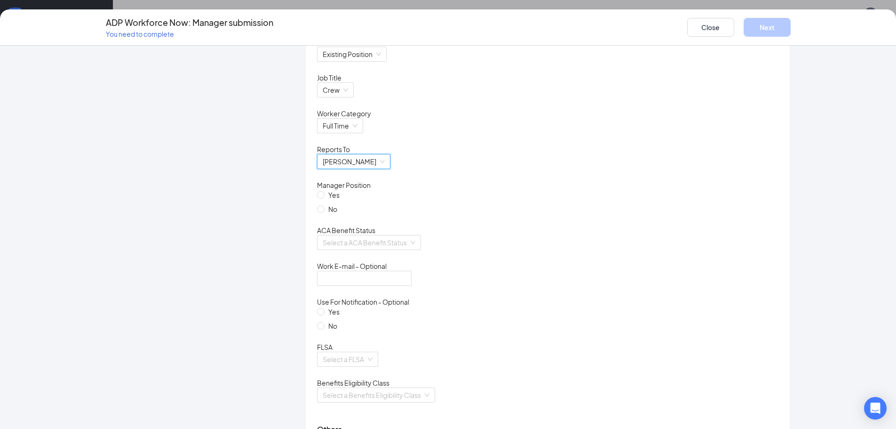
click at [531, 190] on div "Manager Position" at bounding box center [548, 184] width 462 height 9
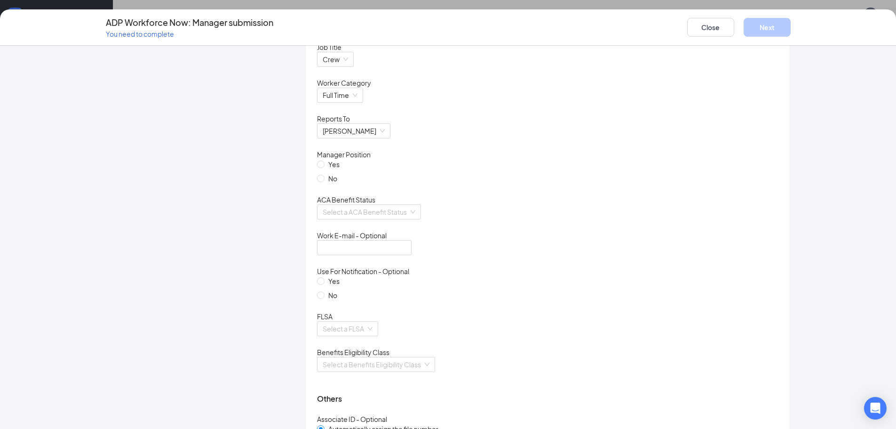
scroll to position [518, 0]
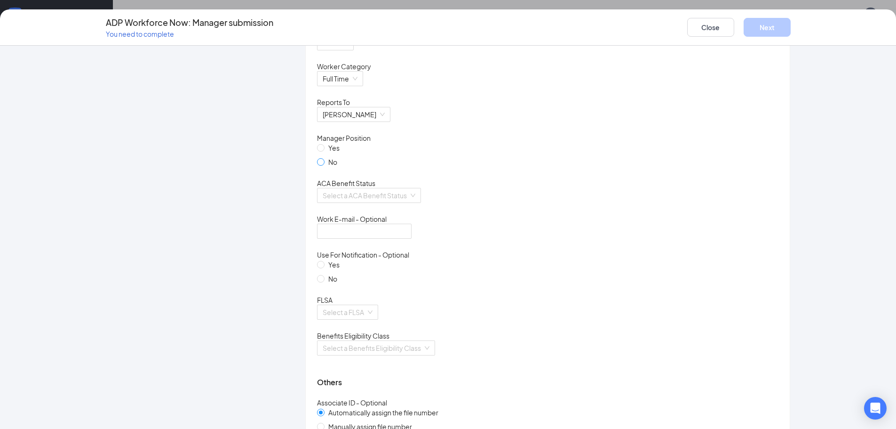
click at [320, 166] on span at bounding box center [321, 162] width 8 height 8
click at [320, 165] on input "No" at bounding box center [320, 161] width 7 height 7
radio input "true"
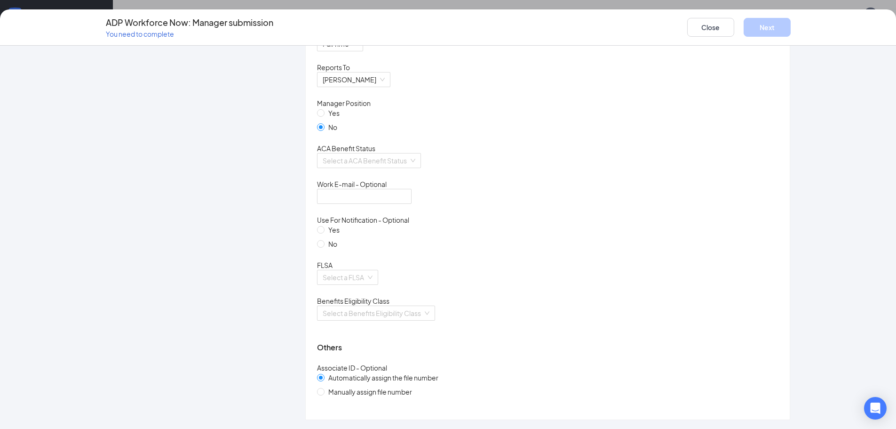
click at [406, 179] on div "Select a ACA Benefit Status" at bounding box center [548, 166] width 462 height 26
click at [406, 168] on div "Select a ACA Benefit Status" at bounding box center [369, 160] width 104 height 15
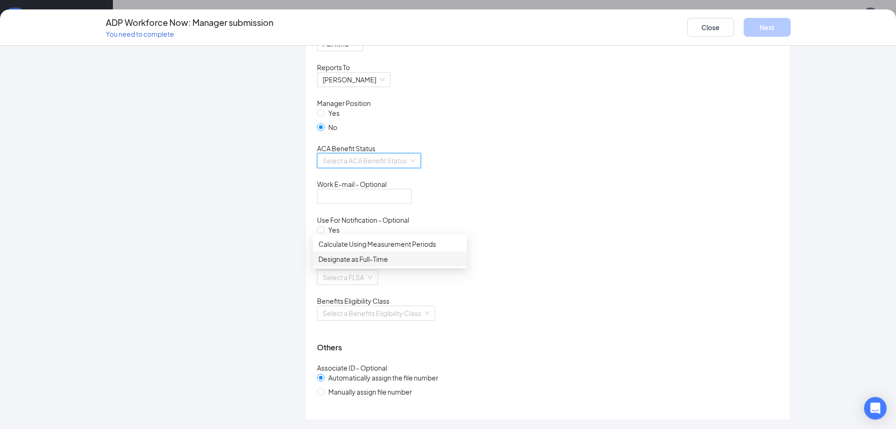
click at [392, 263] on div "Designate as Full-Time" at bounding box center [390, 259] width 143 height 10
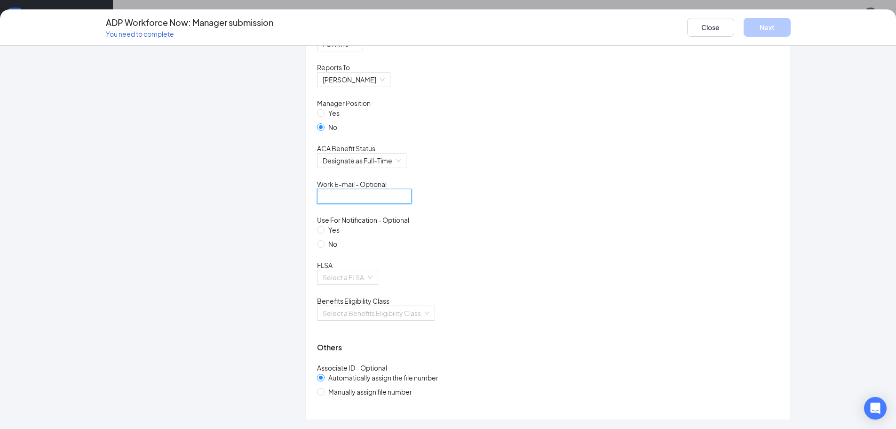
click at [359, 204] on input "text" at bounding box center [364, 196] width 95 height 15
click at [471, 189] on div "Work E-mail - Optional" at bounding box center [548, 183] width 462 height 9
click at [359, 270] on input "search" at bounding box center [344, 277] width 43 height 14
click at [358, 296] on div "Non-exempt" at bounding box center [390, 295] width 143 height 10
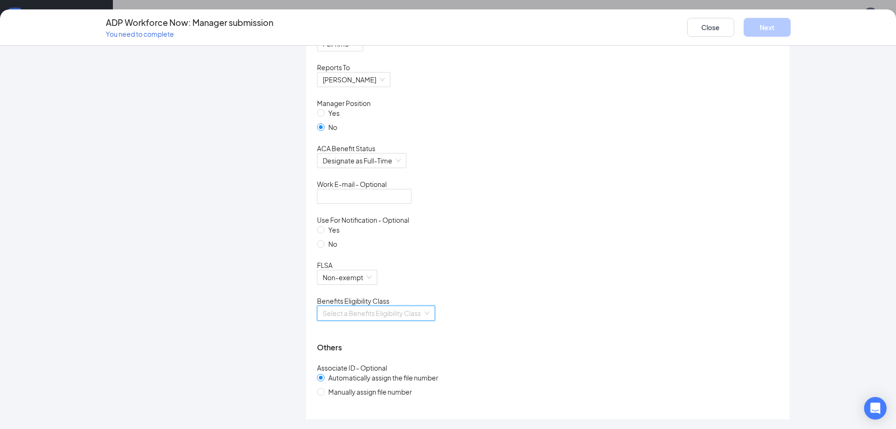
click at [375, 306] on input "search" at bounding box center [373, 313] width 100 height 14
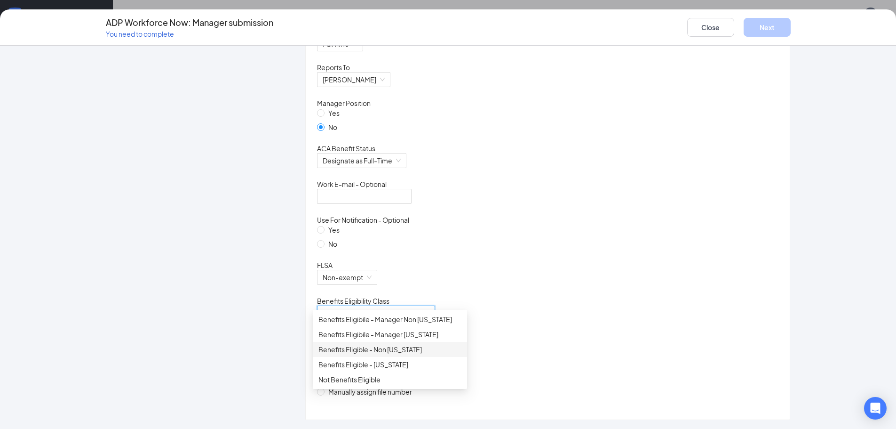
click at [390, 346] on div "Benefits Eligible - Non [US_STATE]" at bounding box center [390, 349] width 143 height 10
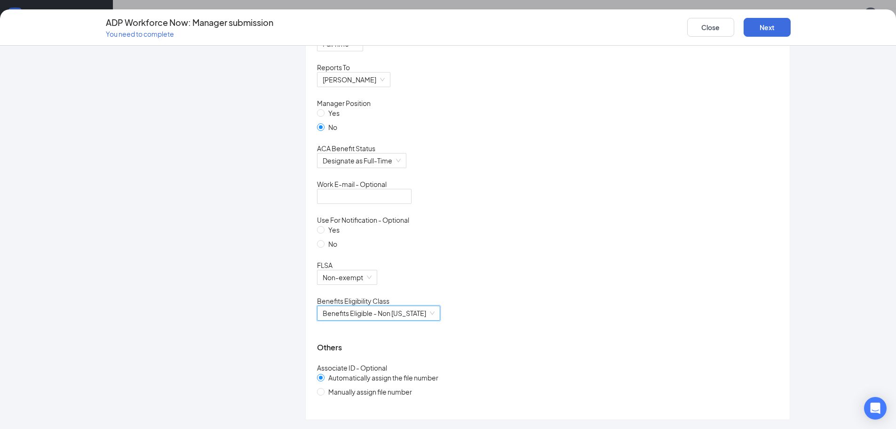
click at [541, 311] on div "Benefits Eligible - Non [US_STATE] Benefits Eligible - Non [US_STATE]" at bounding box center [548, 318] width 462 height 26
click at [317, 390] on input "Manually assign file number" at bounding box center [320, 391] width 7 height 7
radio input "true"
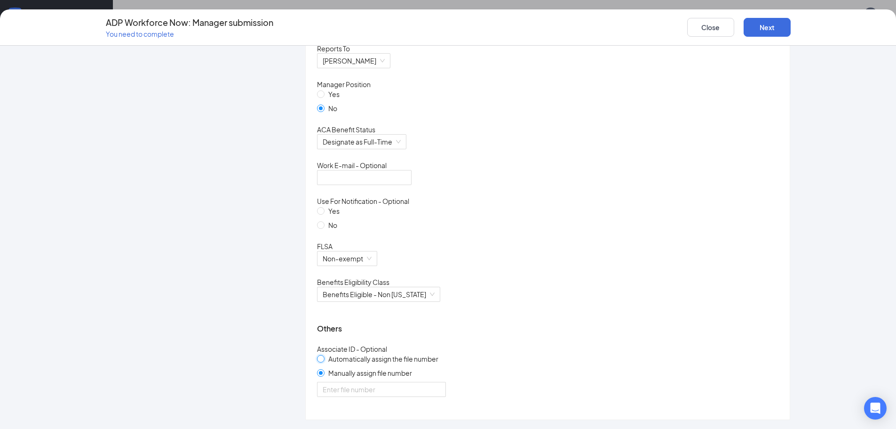
click at [319, 361] on input "Automatically assign the file number" at bounding box center [320, 358] width 7 height 7
radio input "true"
radio input "false"
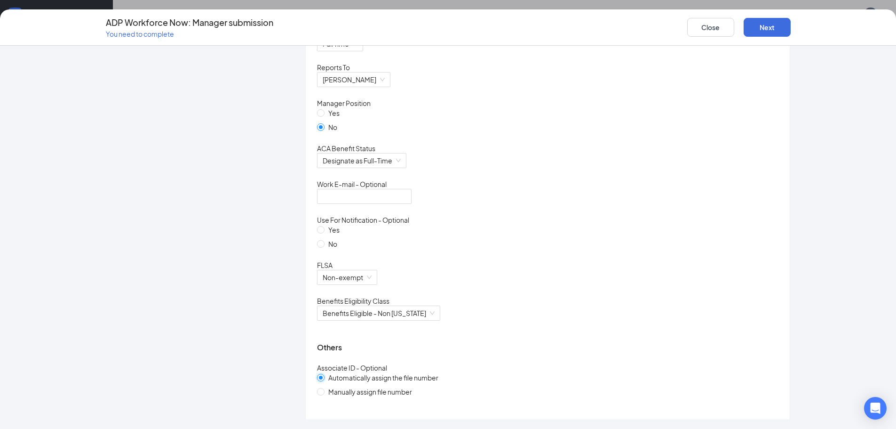
scroll to position [1168, 0]
click at [484, 363] on div "Associate ID - Optional" at bounding box center [548, 367] width 462 height 9
click at [770, 24] on button "Next" at bounding box center [767, 27] width 47 height 19
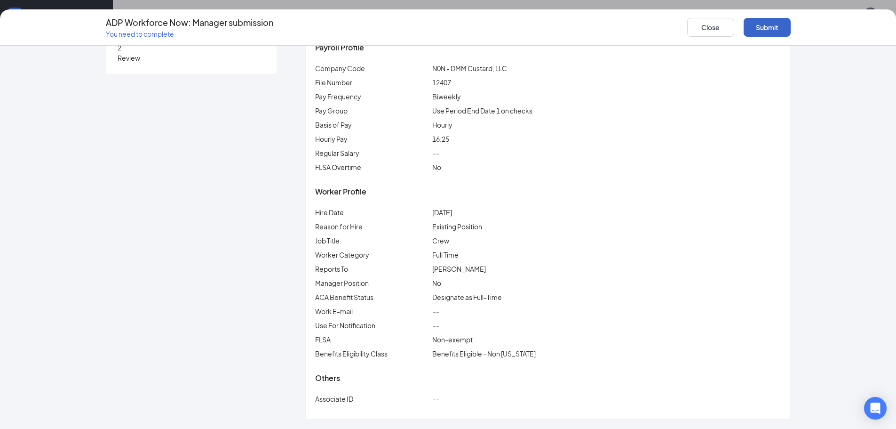
click at [764, 30] on button "Submit" at bounding box center [767, 27] width 47 height 19
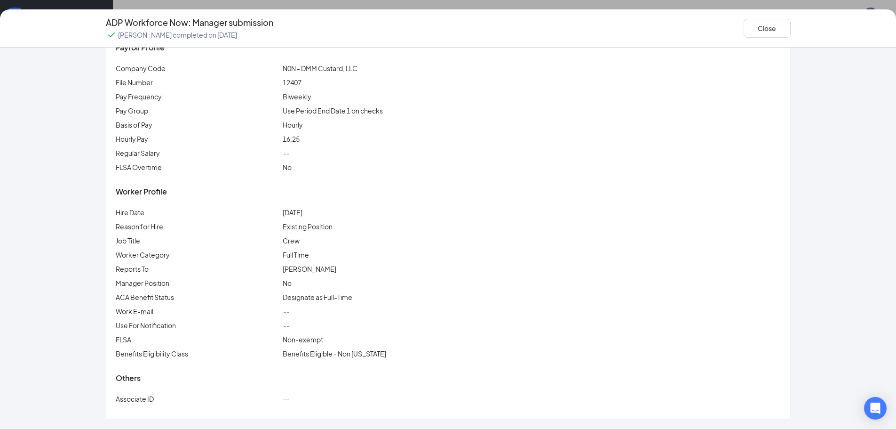
scroll to position [0, 0]
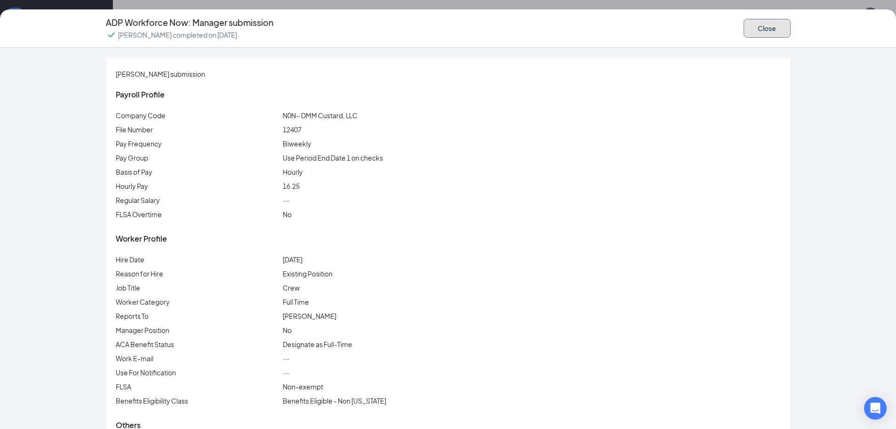
click at [769, 30] on button "Close" at bounding box center [767, 28] width 47 height 19
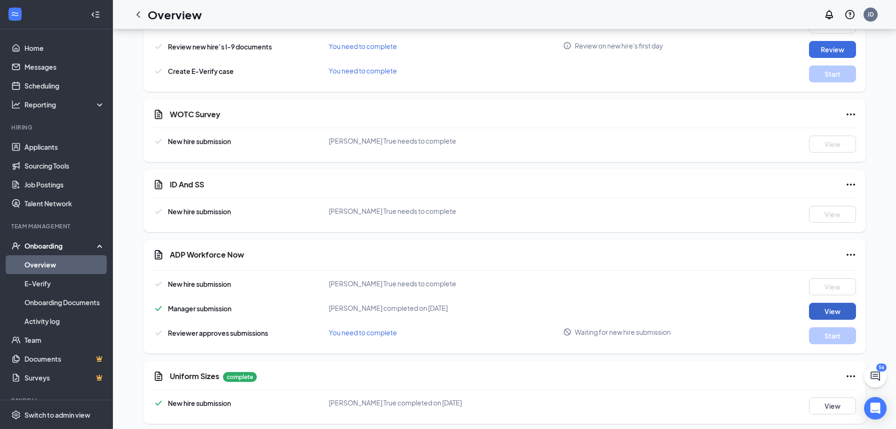
scroll to position [1121, 0]
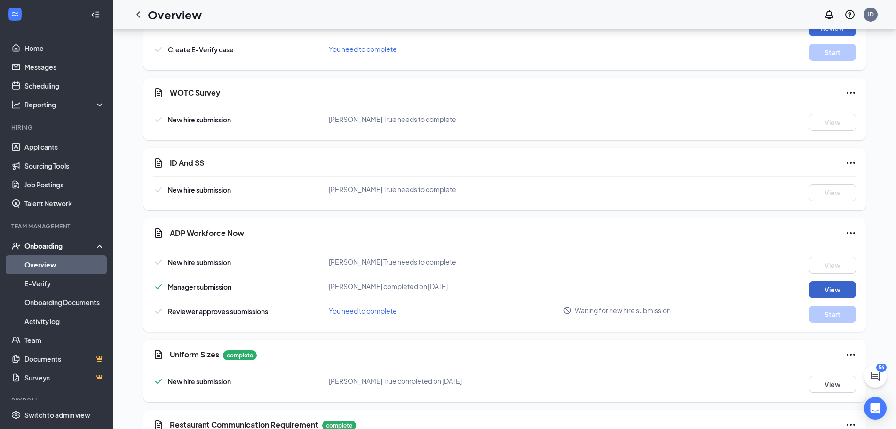
click at [840, 281] on button "View" at bounding box center [832, 289] width 47 height 17
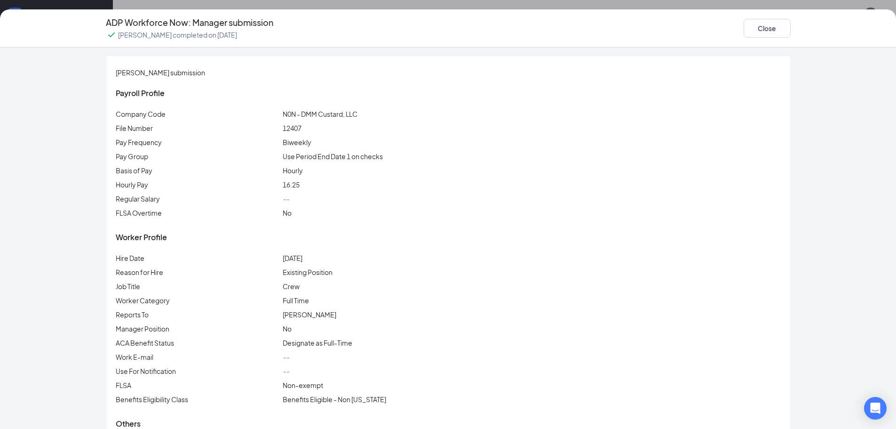
scroll to position [0, 0]
click at [749, 28] on button "Close" at bounding box center [767, 28] width 47 height 19
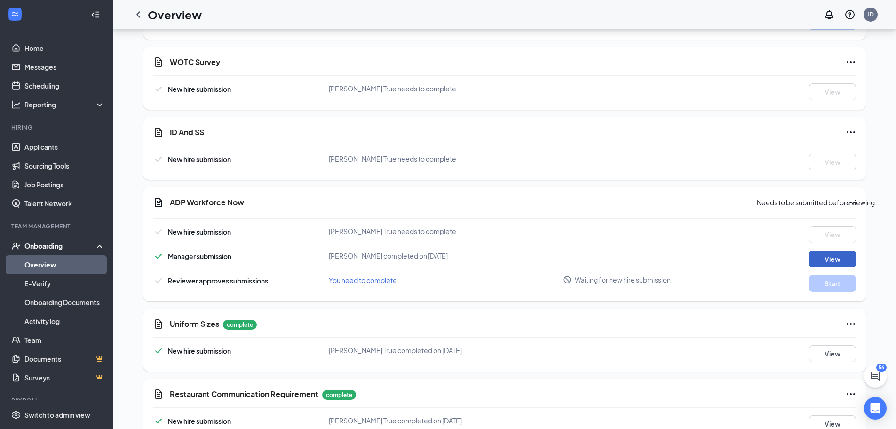
scroll to position [1168, 0]
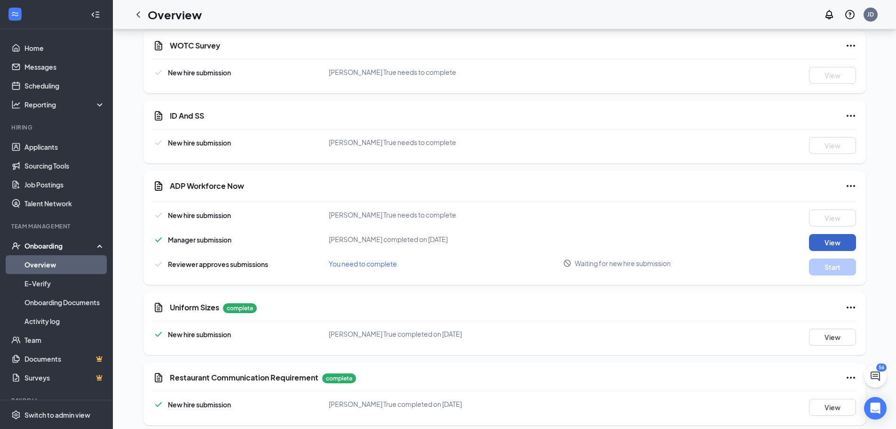
click at [836, 237] on button "View" at bounding box center [832, 242] width 47 height 17
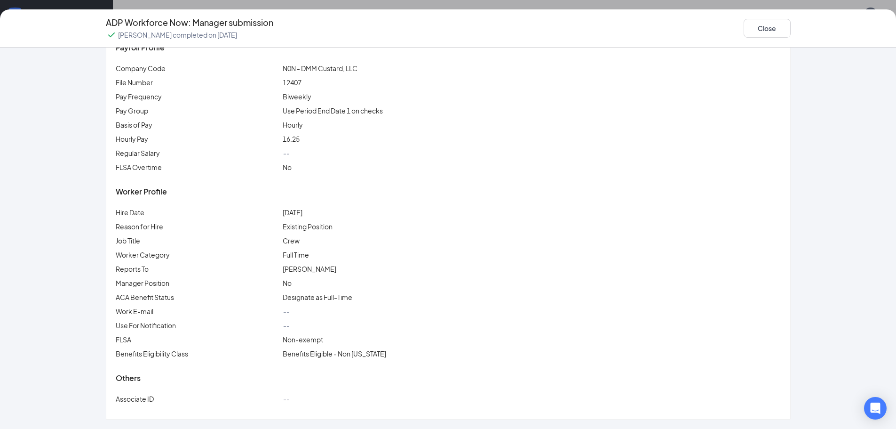
scroll to position [56, 0]
click at [780, 32] on button "Close" at bounding box center [767, 28] width 47 height 19
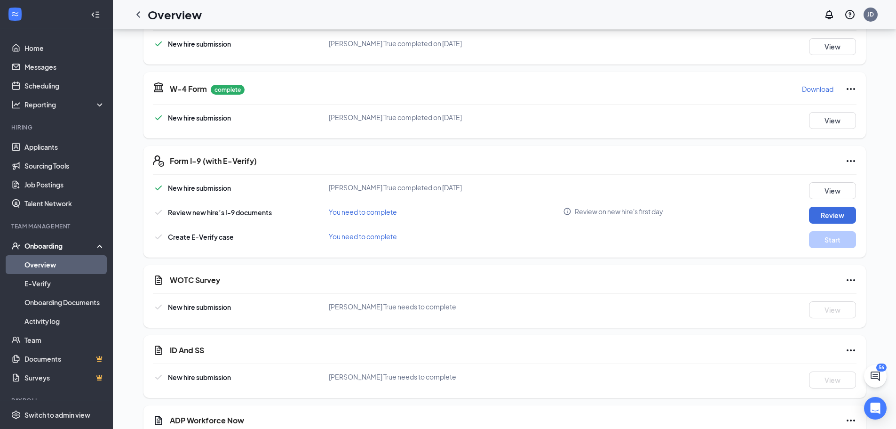
scroll to position [933, 0]
click at [829, 207] on button "Review" at bounding box center [832, 215] width 47 height 17
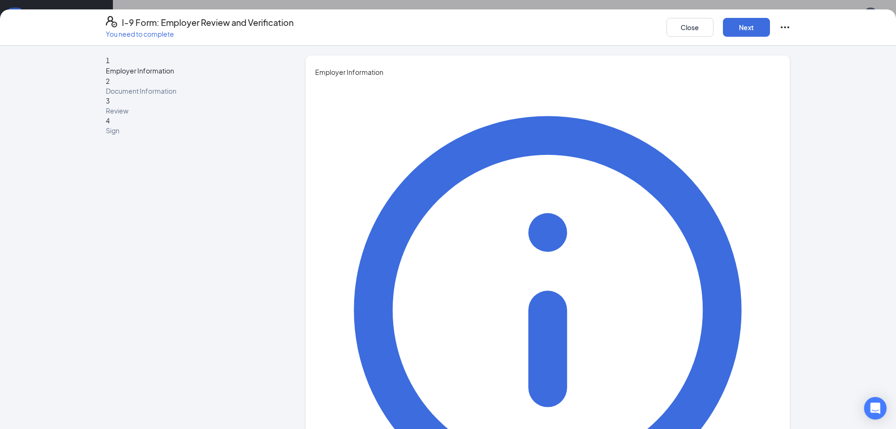
scroll to position [6, 0]
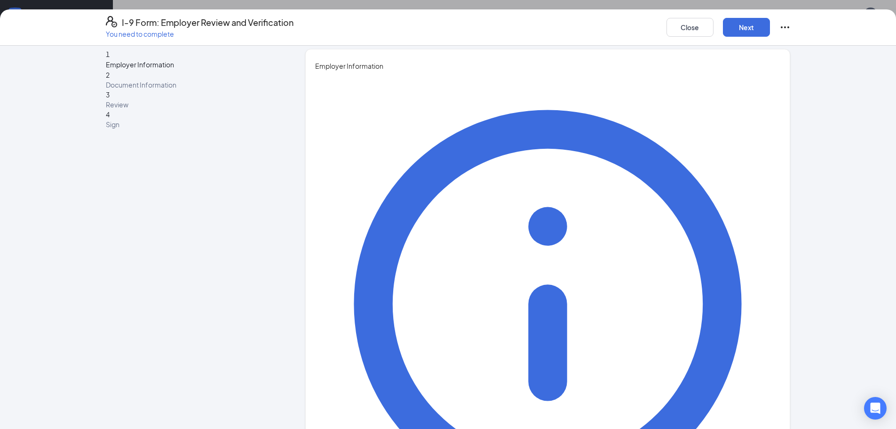
type input "[PERSON_NAME]"
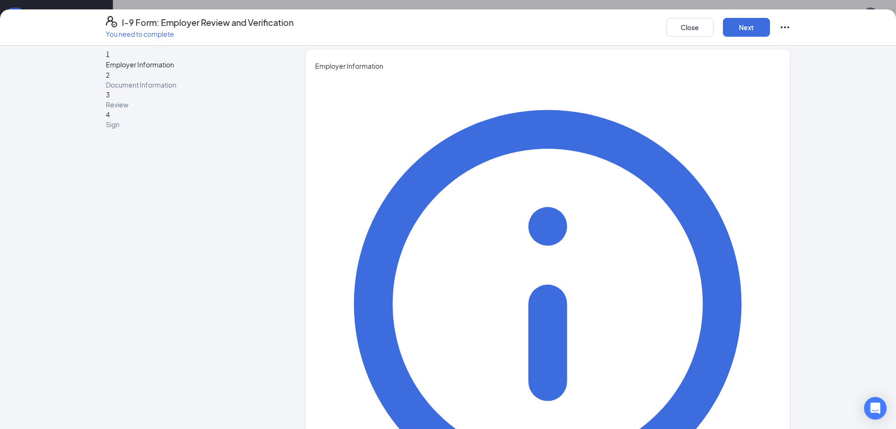
type input "GM"
type input "[PERSON_NAME][EMAIL_ADDRESS][DOMAIN_NAME]"
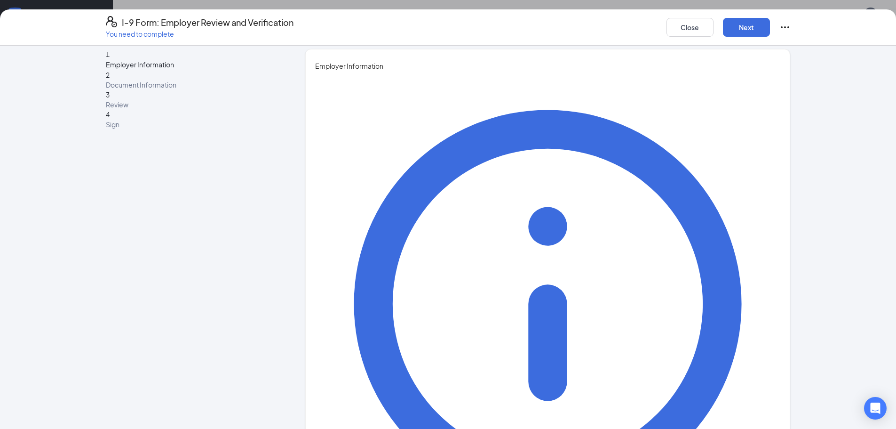
type input "7722611083"
click at [739, 31] on button "Next" at bounding box center [746, 27] width 47 height 19
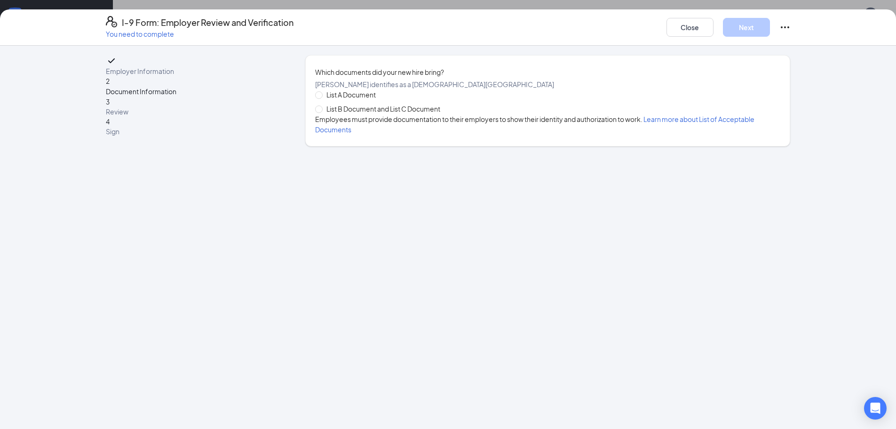
scroll to position [0, 0]
click at [327, 100] on span "List A Document" at bounding box center [351, 94] width 57 height 10
click at [322, 98] on input "List A Document" at bounding box center [318, 94] width 7 height 7
radio input "true"
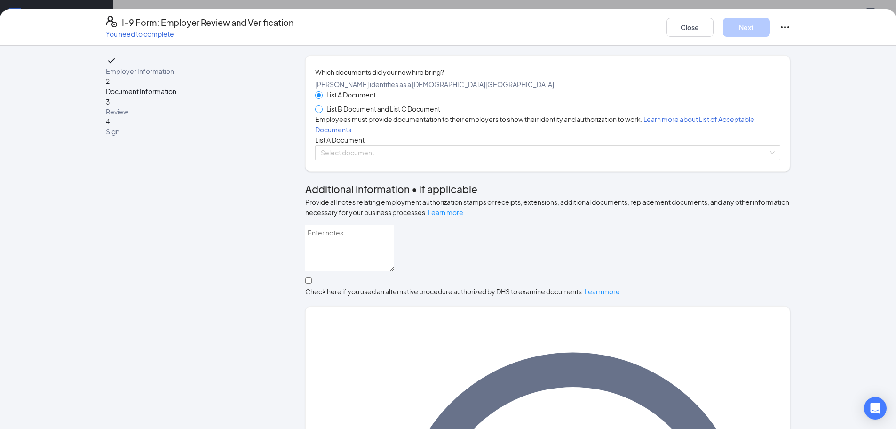
click at [319, 113] on span at bounding box center [319, 109] width 8 height 8
click at [319, 112] on input "List B Document and List C Document" at bounding box center [318, 108] width 7 height 7
radio input "true"
radio input "false"
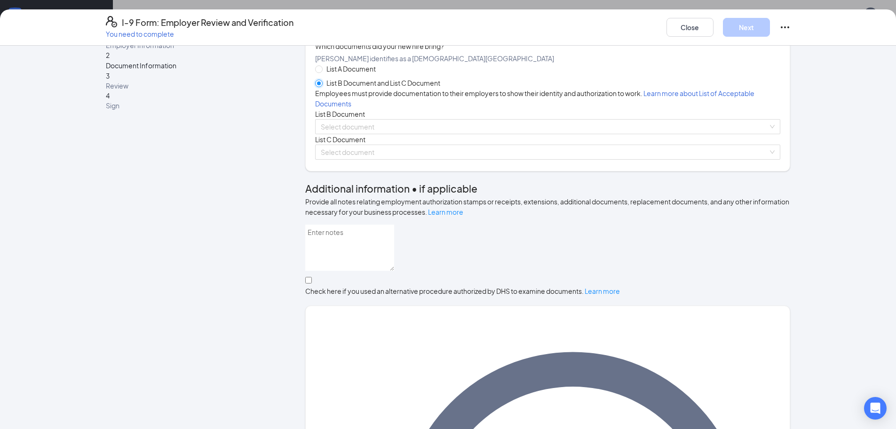
scroll to position [47, 0]
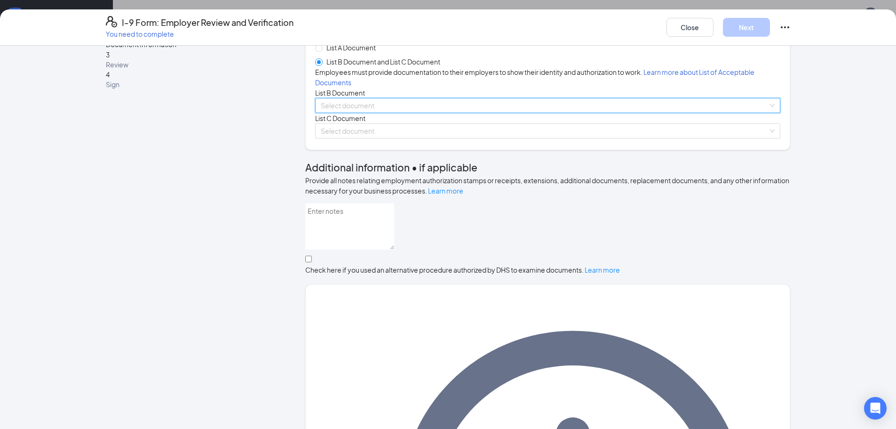
click at [376, 112] on input "search" at bounding box center [544, 105] width 447 height 14
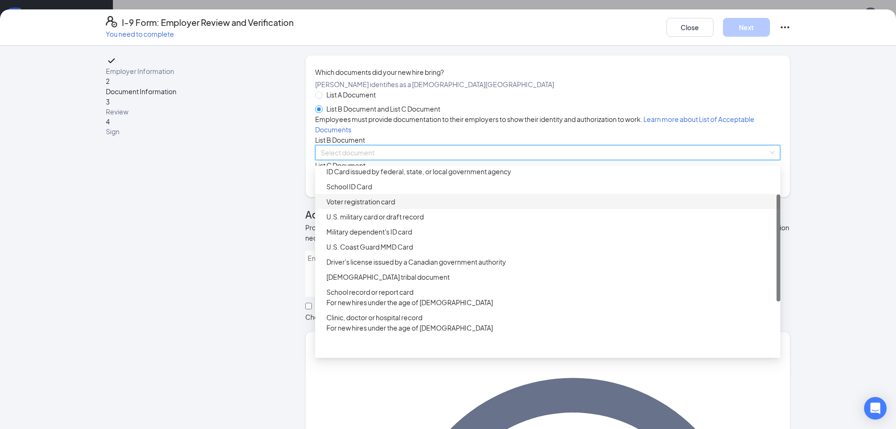
click at [229, 259] on div "Employer Information 2 Document Information 3 Review 4 Sign" at bounding box center [191, 425] width 171 height 741
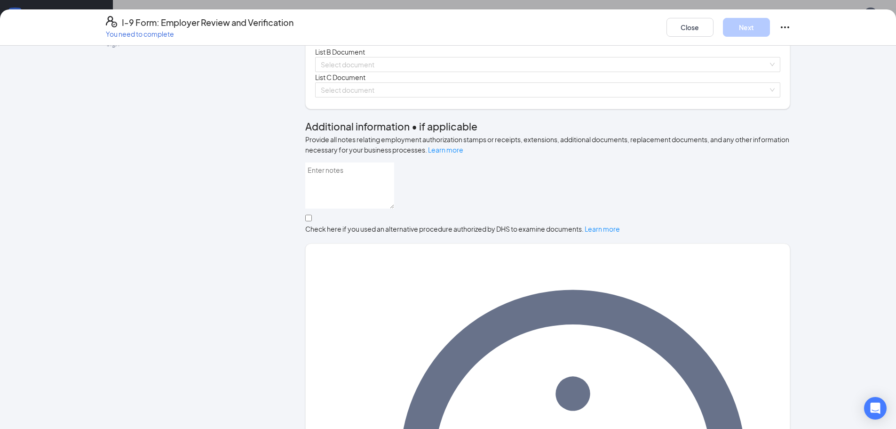
scroll to position [94, 0]
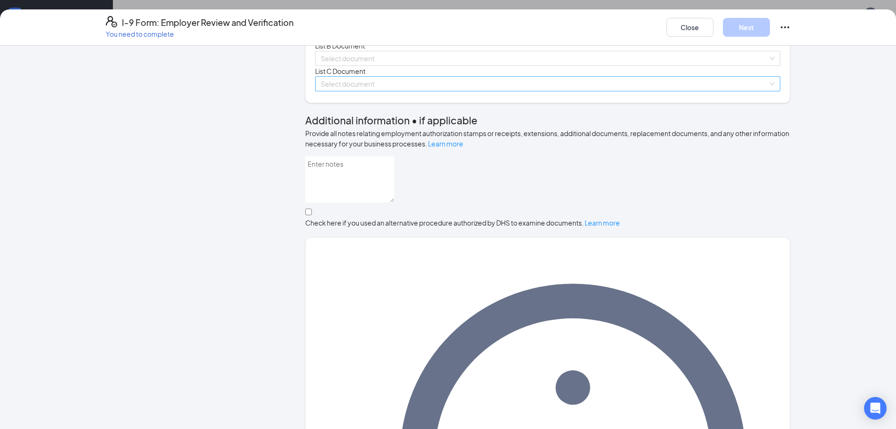
click at [351, 91] on input "search" at bounding box center [544, 84] width 447 height 14
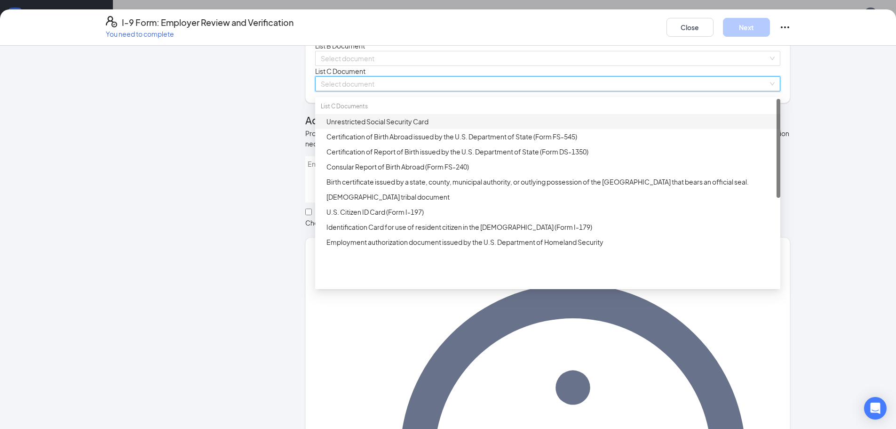
click at [392, 127] on div "Unrestricted Social Security Card" at bounding box center [551, 121] width 448 height 10
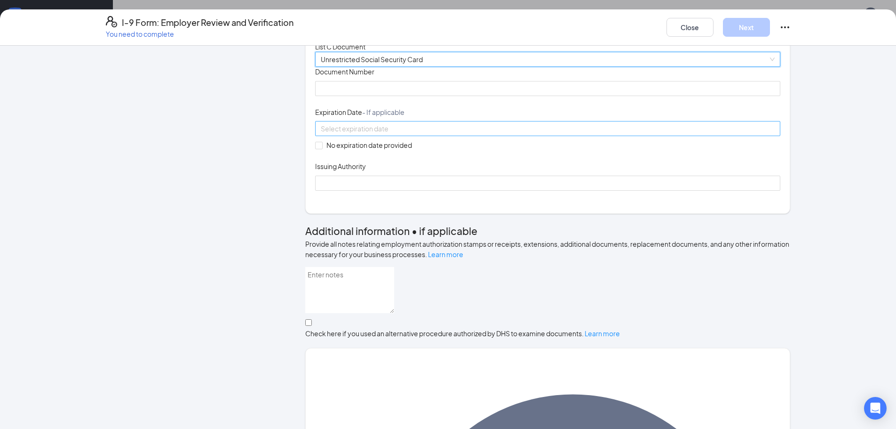
scroll to position [141, 0]
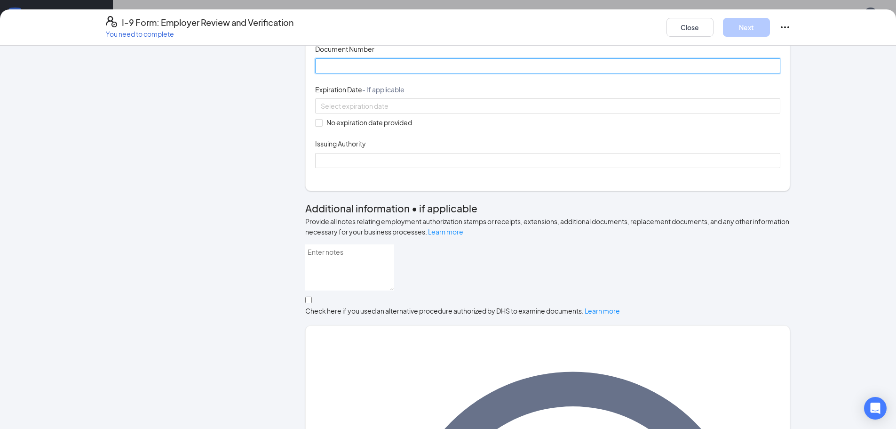
click at [347, 73] on input "Document Number" at bounding box center [547, 65] width 465 height 15
type input "767102873"
click at [318, 126] on input "No expiration date provided" at bounding box center [318, 122] width 7 height 7
checkbox input "true"
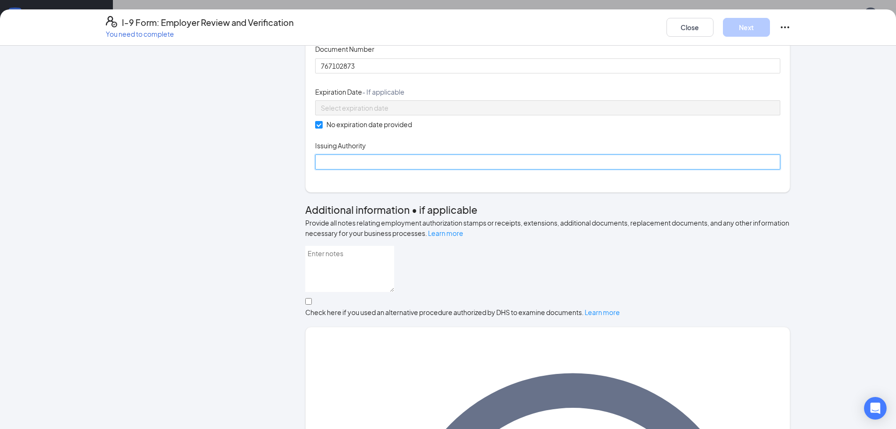
click at [339, 169] on input "Issuing Authority" at bounding box center [547, 161] width 465 height 15
type input "SSA"
click at [563, 169] on div "Document Title Unrestricted Social Security Card Document Number 767102873 Expi…" at bounding box center [547, 106] width 465 height 125
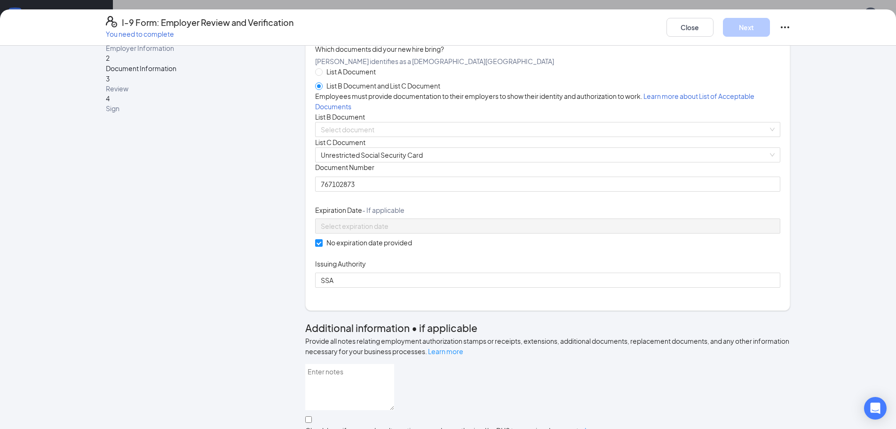
scroll to position [0, 0]
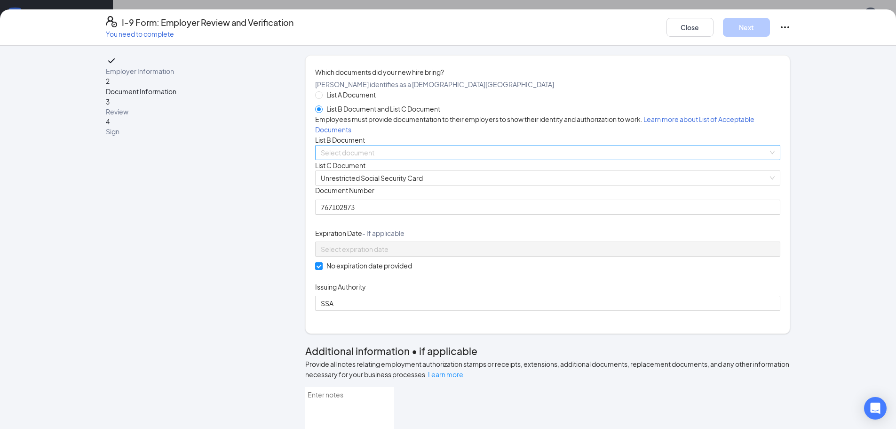
click at [376, 159] on input "search" at bounding box center [544, 152] width 447 height 14
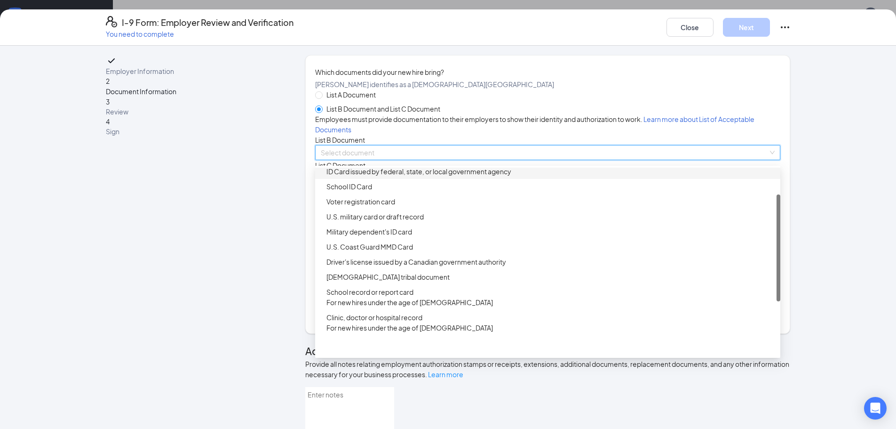
click at [364, 176] on div "ID Card issued by federal, state, or local government agency" at bounding box center [551, 171] width 448 height 10
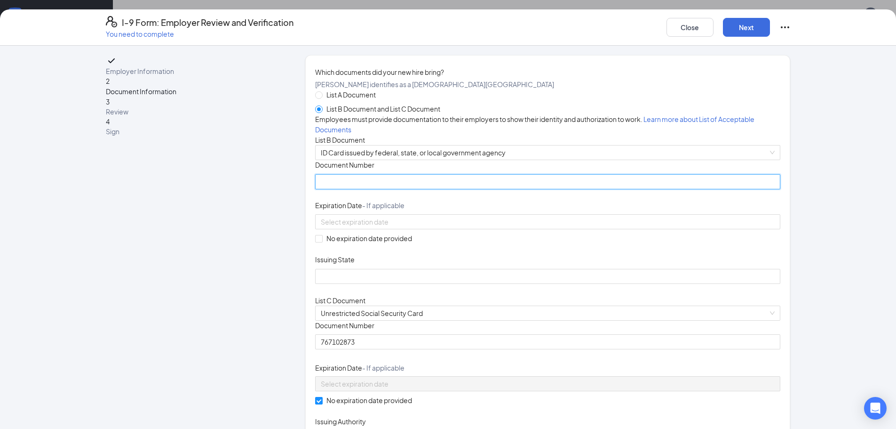
click at [364, 189] on input "Document Number" at bounding box center [547, 181] width 465 height 15
type input "T600505025880"
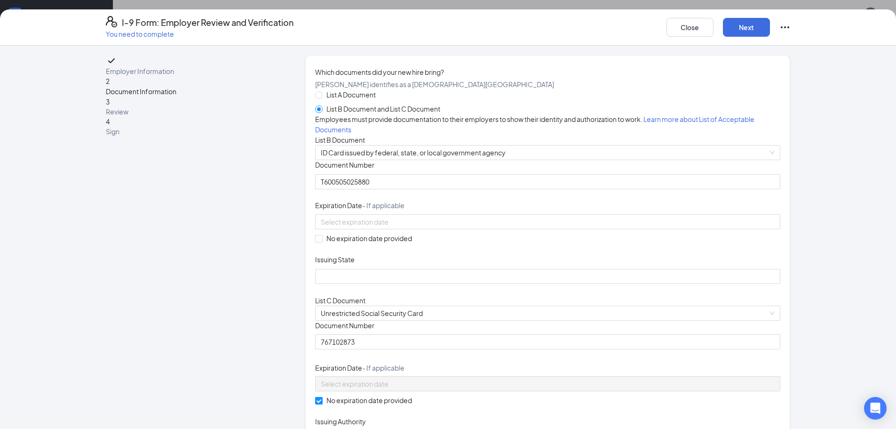
click at [526, 262] on div "Document Title ID Card issued by federal, state, or local government agency Doc…" at bounding box center [547, 221] width 465 height 123
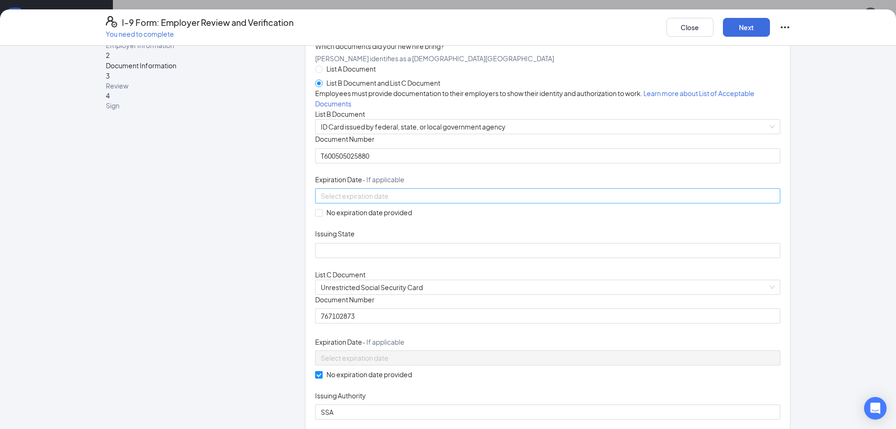
scroll to position [47, 0]
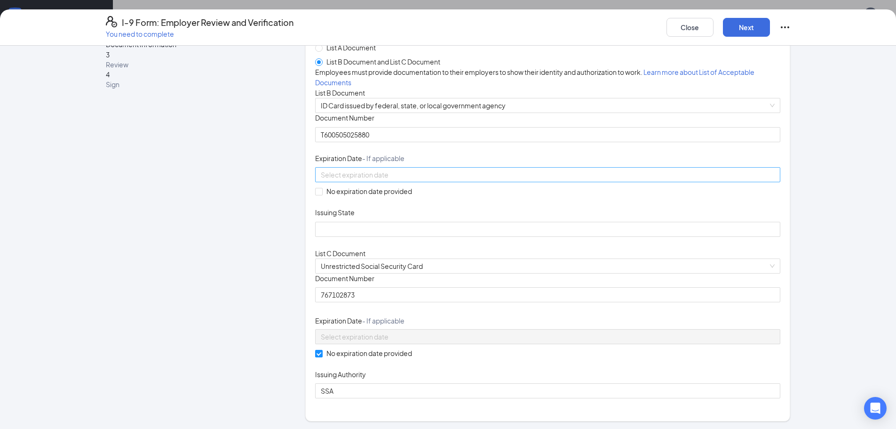
click at [392, 180] on input at bounding box center [547, 174] width 452 height 10
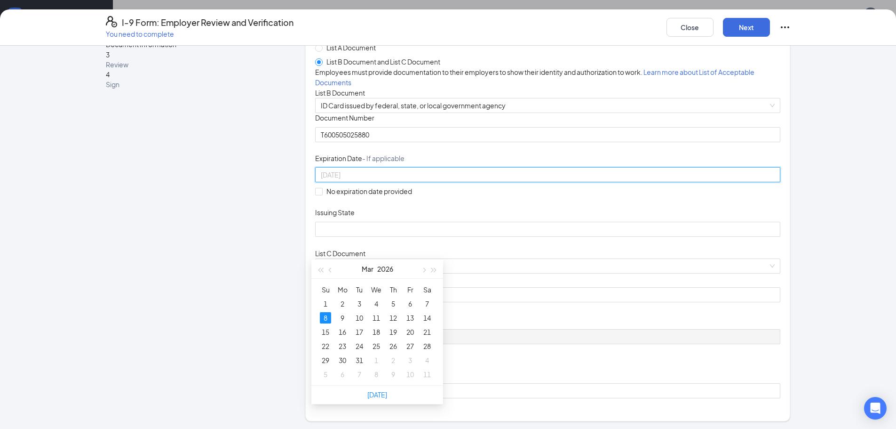
click at [322, 314] on div "8" at bounding box center [325, 317] width 11 height 11
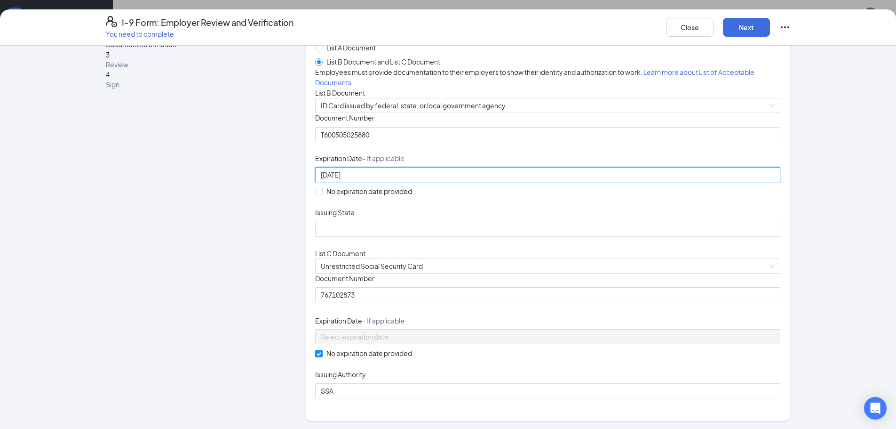
scroll to position [94, 0]
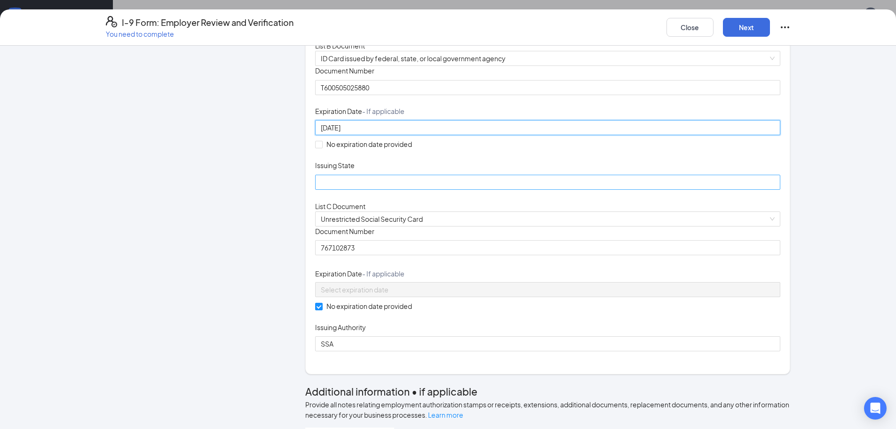
type input "[DATE]"
click at [353, 190] on input "Issuing State" at bounding box center [547, 182] width 465 height 15
type input "FL"
click at [513, 189] on div "Document Title ID Card issued by federal, state, or local government agency Doc…" at bounding box center [547, 127] width 465 height 123
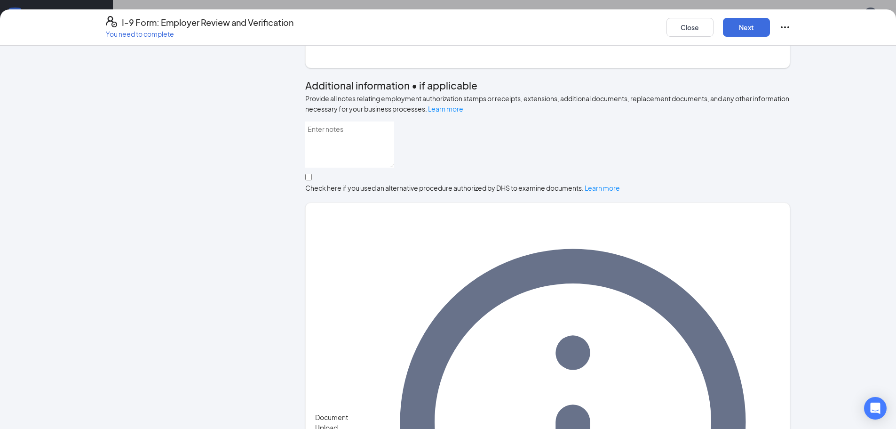
scroll to position [410, 0]
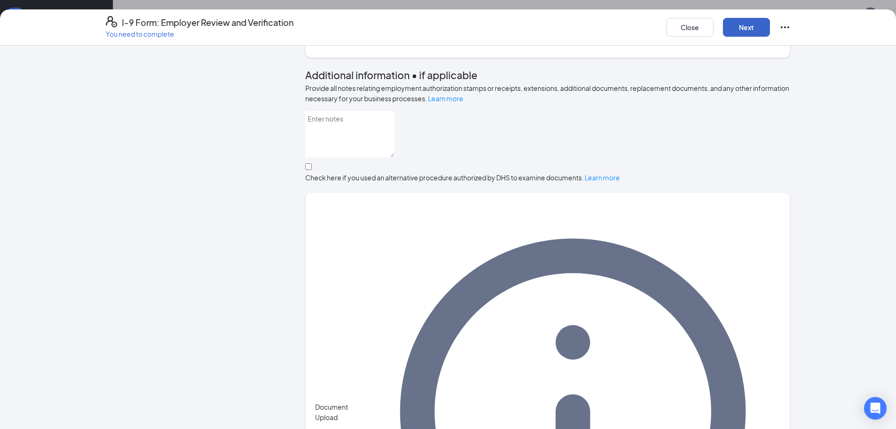
click at [740, 26] on button "Next" at bounding box center [746, 27] width 47 height 19
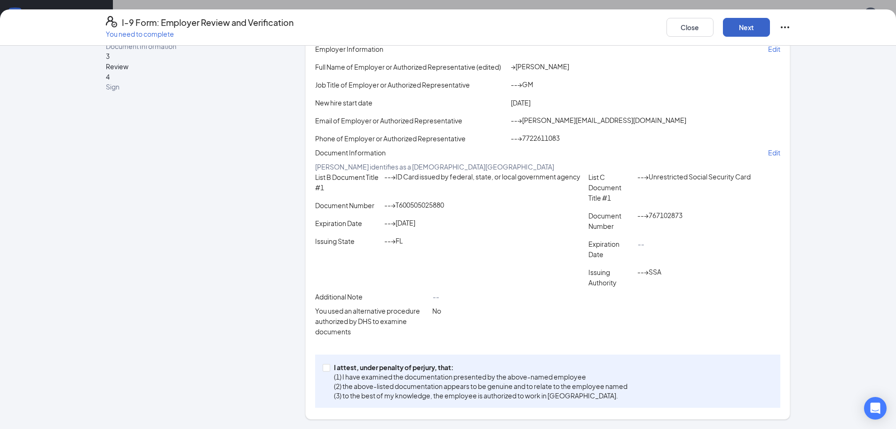
scroll to position [99, 0]
click at [324, 370] on span at bounding box center [327, 368] width 8 height 8
click at [324, 370] on input "I attest, under penalty of [PERSON_NAME], that: (1) I have examined the documen…" at bounding box center [326, 367] width 7 height 7
checkbox input "true"
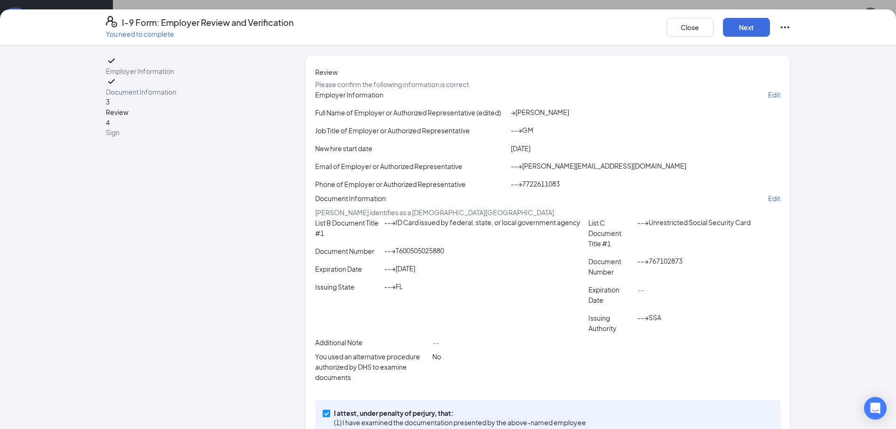
scroll to position [933, 0]
click at [196, 96] on span "Document Information" at bounding box center [191, 91] width 171 height 9
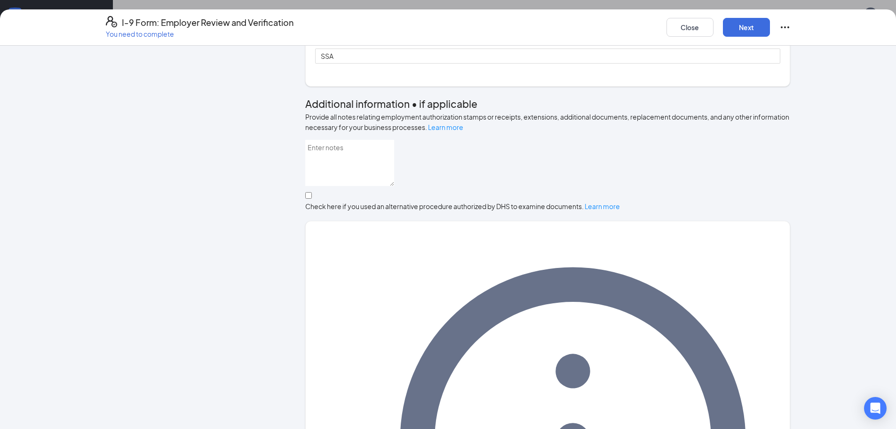
scroll to position [410, 0]
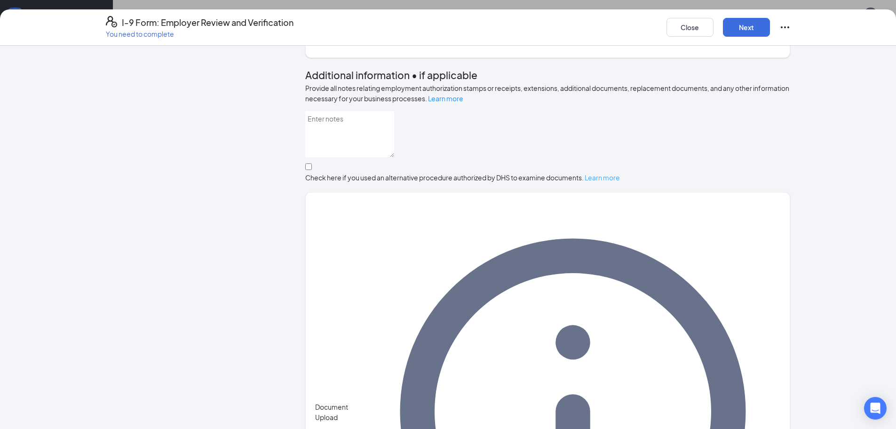
click at [620, 182] on link "Learn more" at bounding box center [602, 177] width 35 height 8
click at [312, 170] on input "Check here if you used an alternative procedure authorized by DHS to examine do…" at bounding box center [308, 166] width 7 height 7
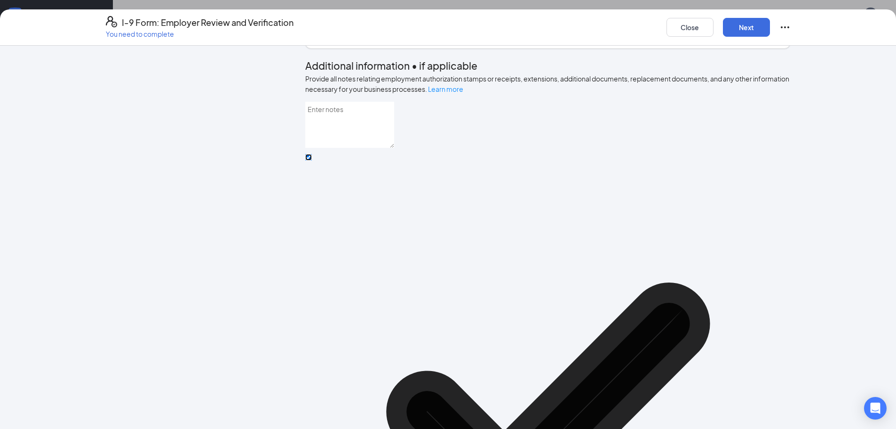
scroll to position [422, 0]
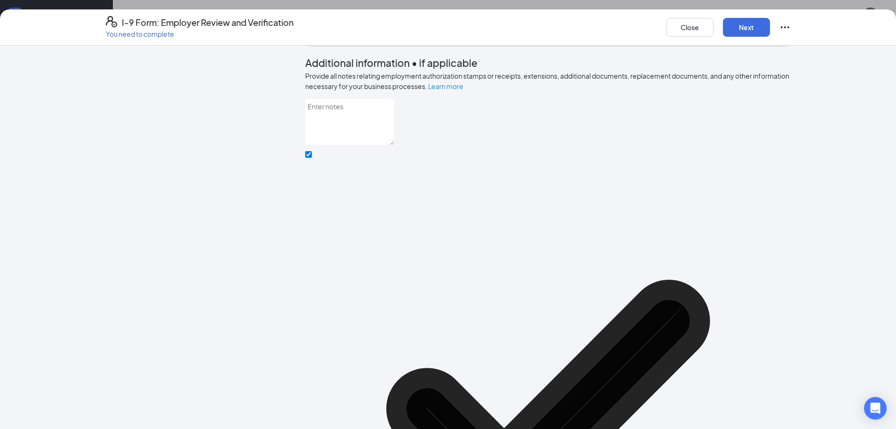
click at [313, 304] on div at bounding box center [547, 402] width 485 height 485
click at [312, 158] on input "Check here if you used an alternative procedure authorized by DHS to examine do…" at bounding box center [308, 154] width 7 height 7
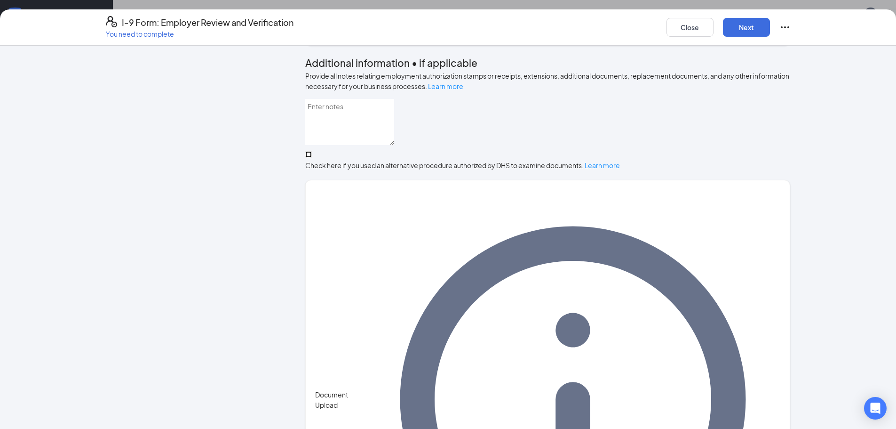
scroll to position [410, 0]
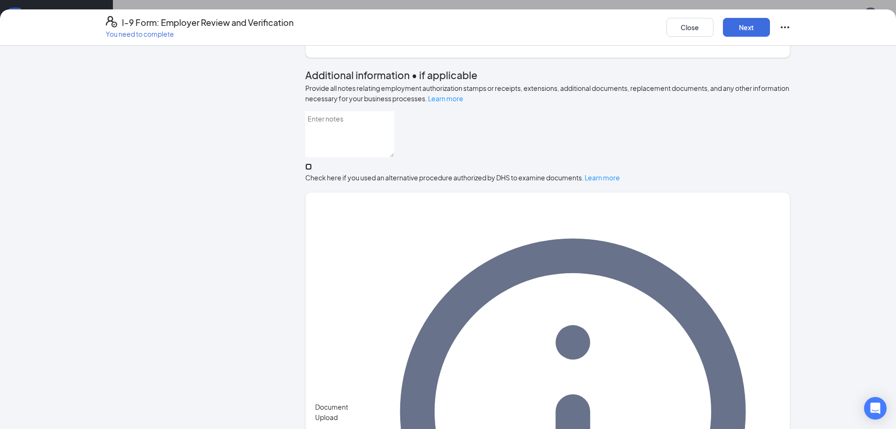
click at [312, 170] on input "Check here if you used an alternative procedure authorized by DHS to examine do…" at bounding box center [308, 166] width 7 height 7
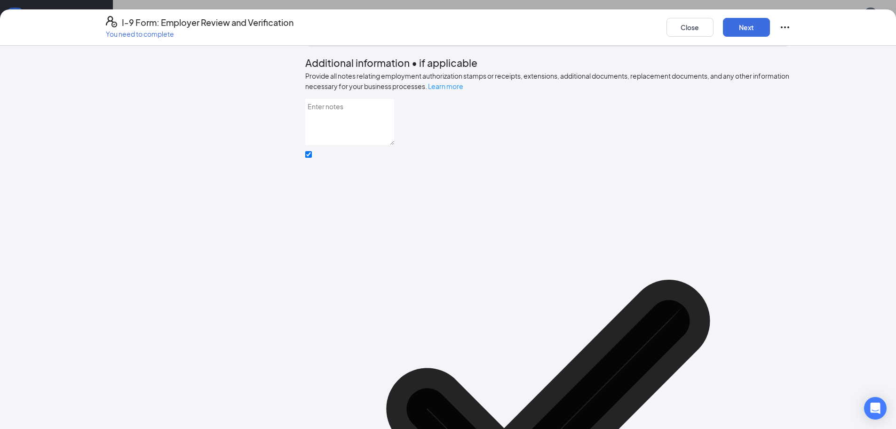
click at [314, 308] on div "Check here if you used an alternative procedure authorized by DHS to examine do…" at bounding box center [547, 403] width 485 height 506
click at [318, 303] on icon "Checkmark" at bounding box center [547, 402] width 485 height 485
click at [312, 158] on input "Check here if you used an alternative procedure authorized by DHS to examine do…" at bounding box center [308, 154] width 7 height 7
checkbox input "false"
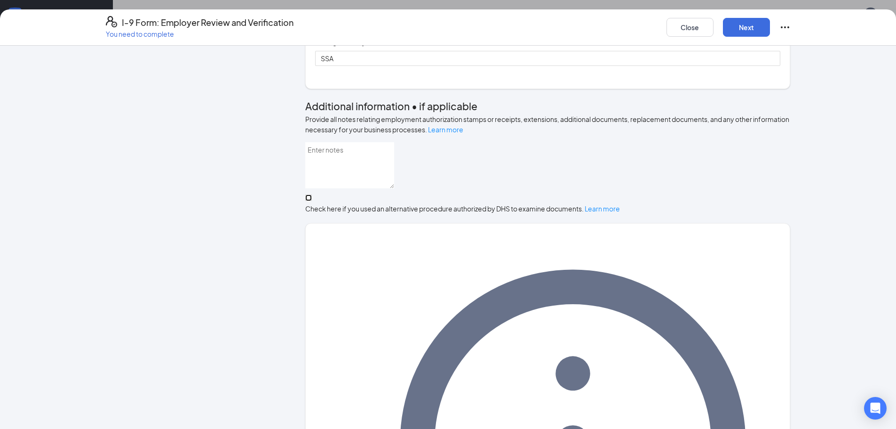
scroll to position [363, 0]
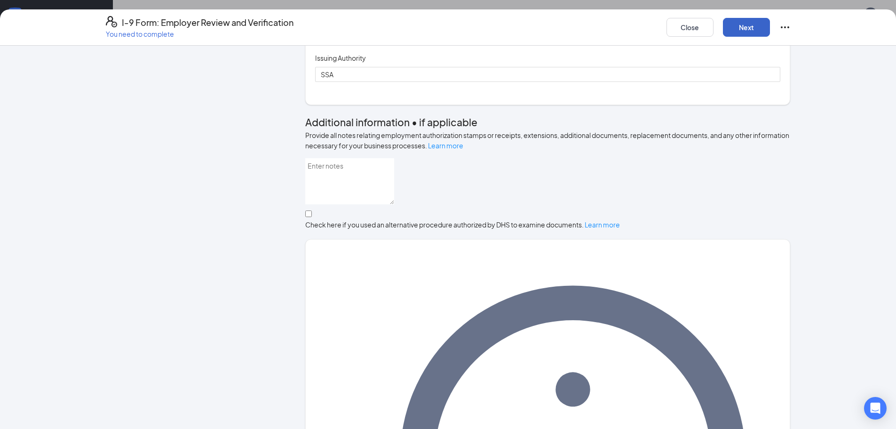
click at [752, 33] on button "Next" at bounding box center [746, 27] width 47 height 19
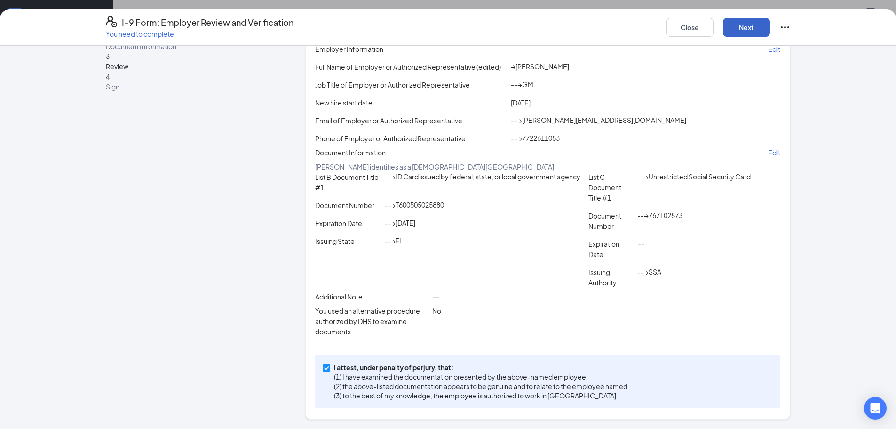
scroll to position [99, 0]
click at [754, 32] on button "Next" at bounding box center [746, 27] width 47 height 19
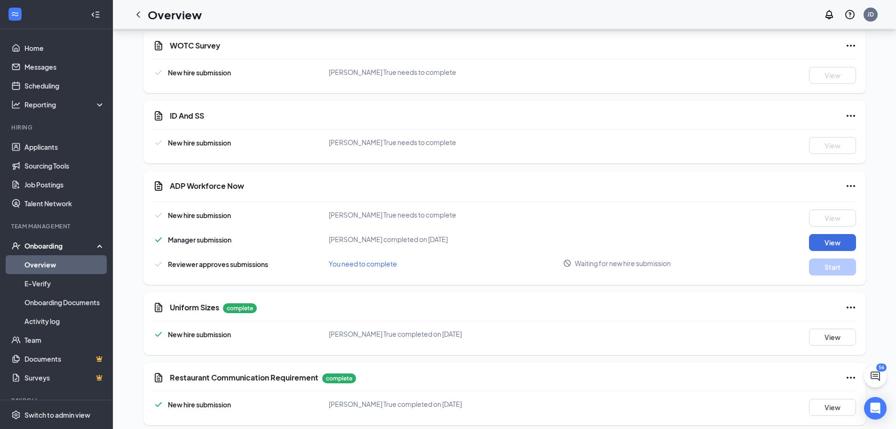
scroll to position [927, 0]
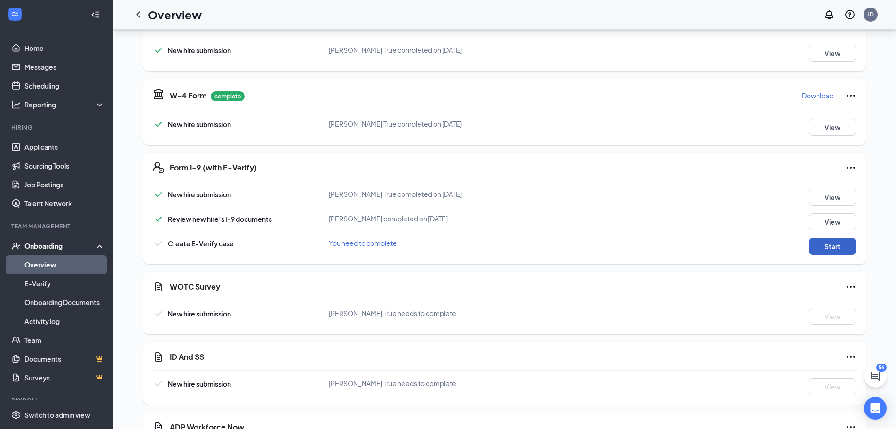
click at [836, 240] on button "Start" at bounding box center [832, 246] width 47 height 17
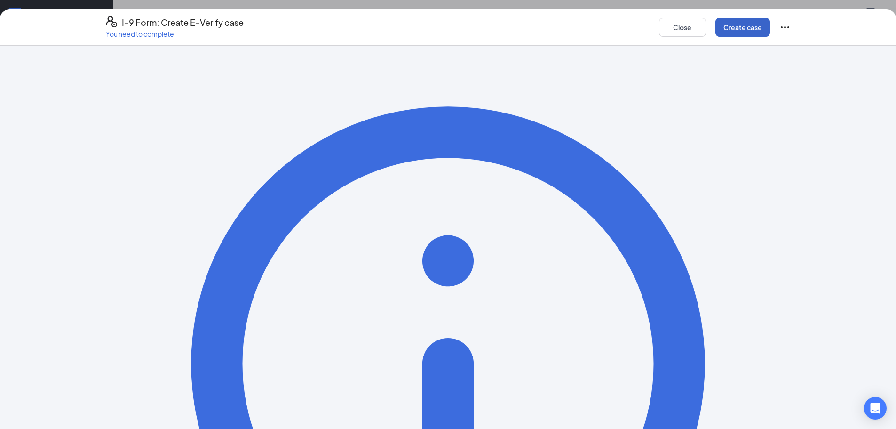
click at [748, 29] on button "Create case" at bounding box center [743, 27] width 55 height 19
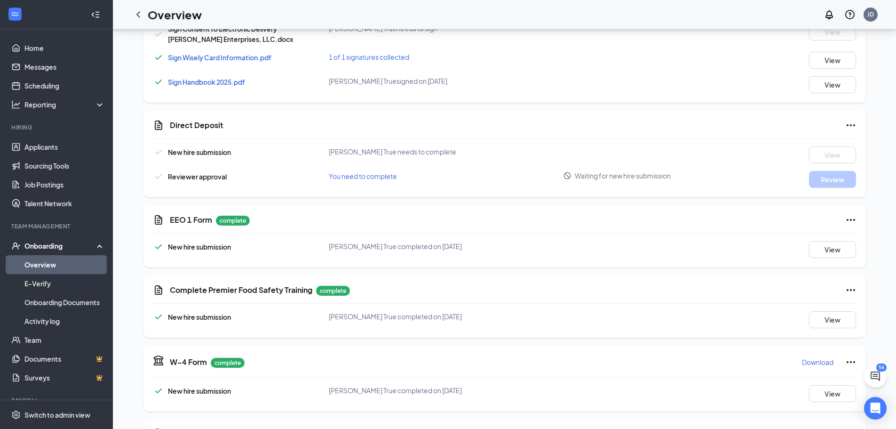
scroll to position [518, 0]
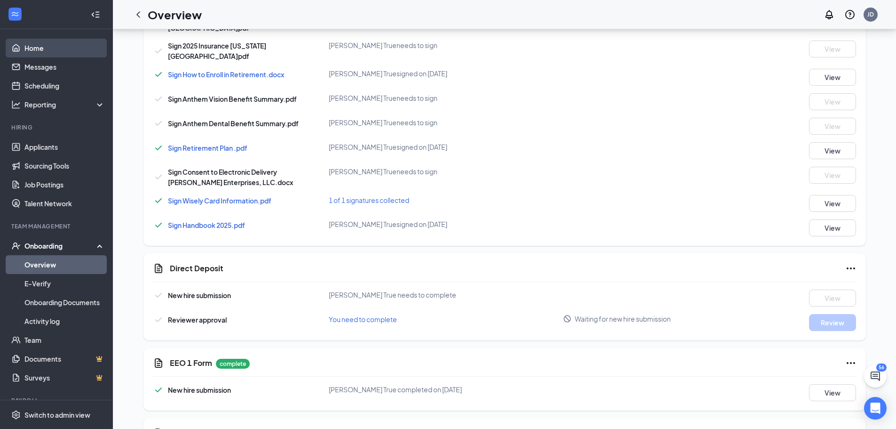
click at [42, 48] on link "Home" at bounding box center [64, 48] width 80 height 19
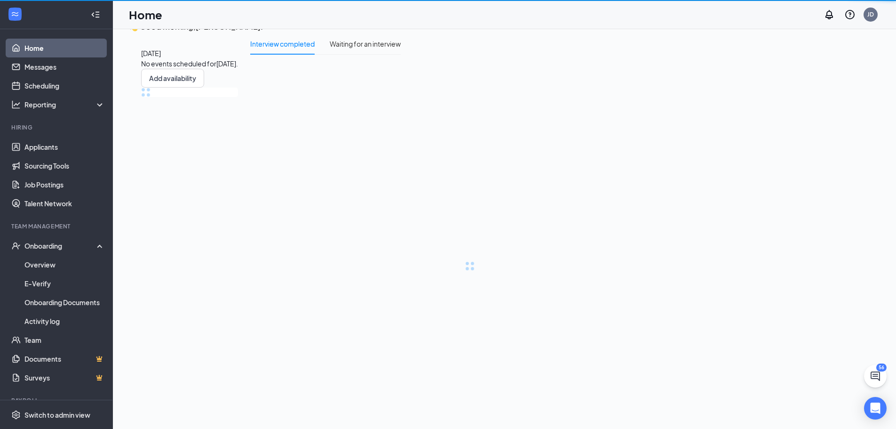
scroll to position [20, 0]
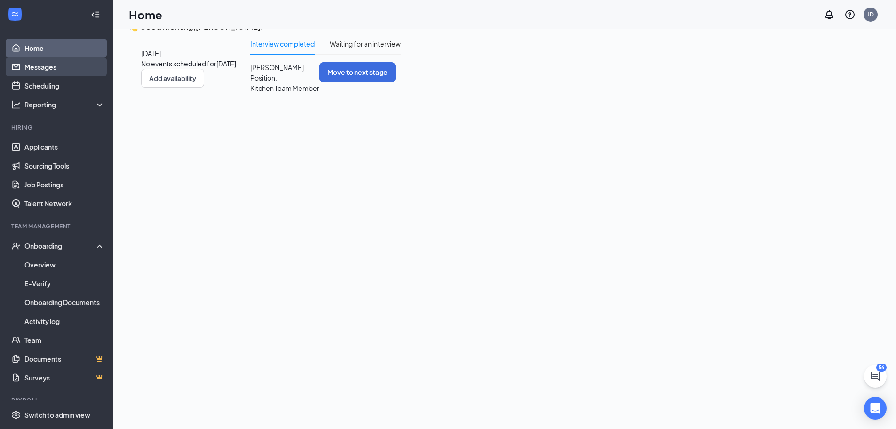
click at [47, 62] on link "Messages" at bounding box center [64, 66] width 80 height 19
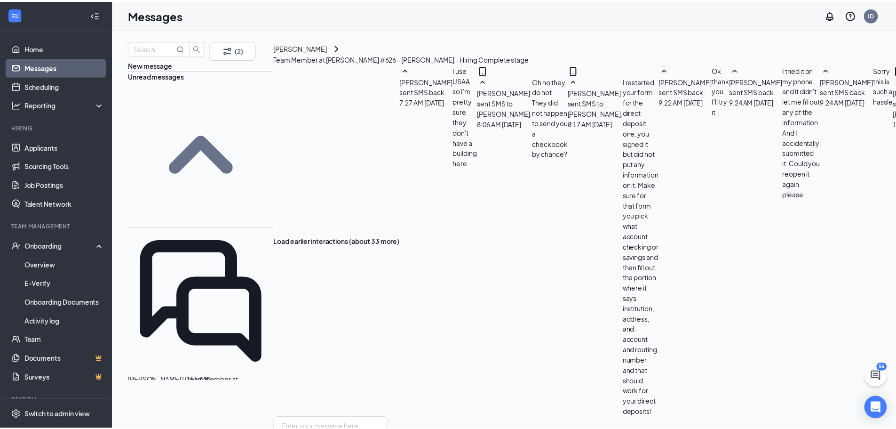
scroll to position [350, 0]
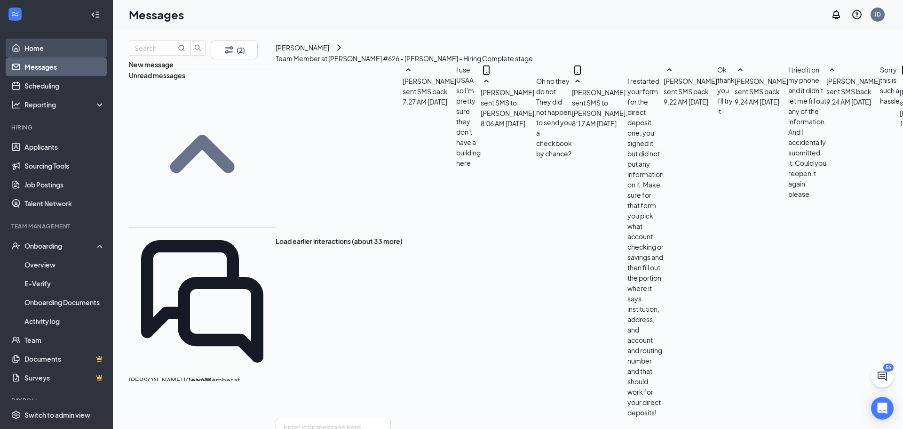
click at [40, 51] on link "Home" at bounding box center [64, 48] width 80 height 19
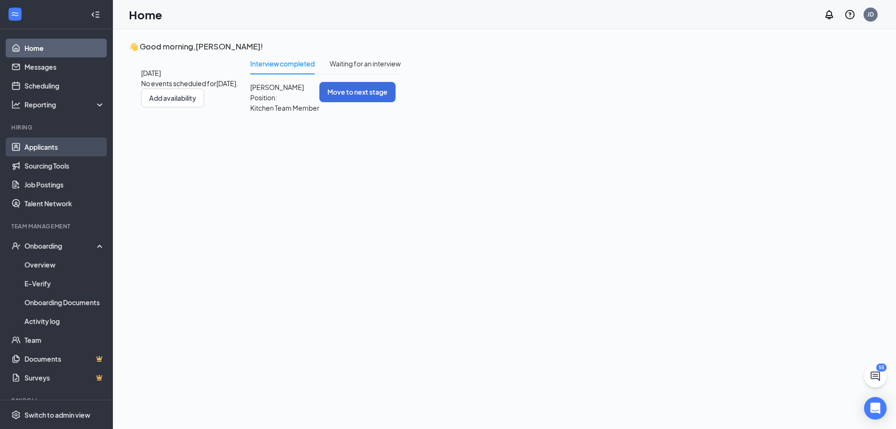
click at [36, 142] on link "Applicants" at bounding box center [64, 146] width 80 height 19
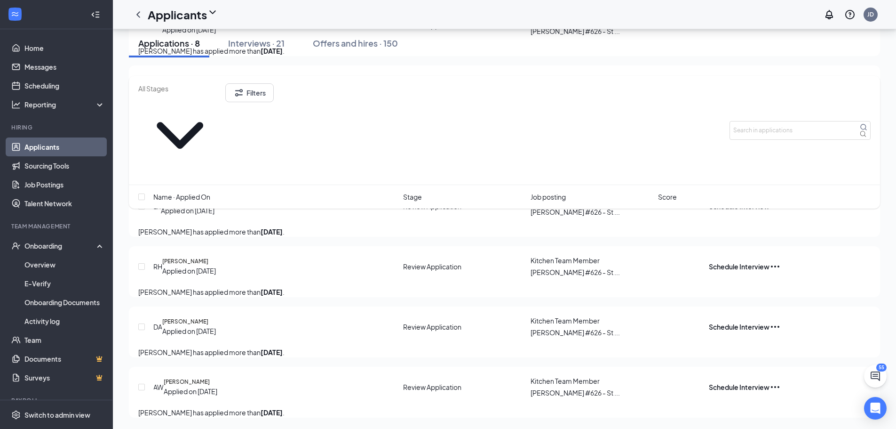
scroll to position [343, 0]
click at [781, 381] on icon "Ellipses" at bounding box center [775, 386] width 11 height 11
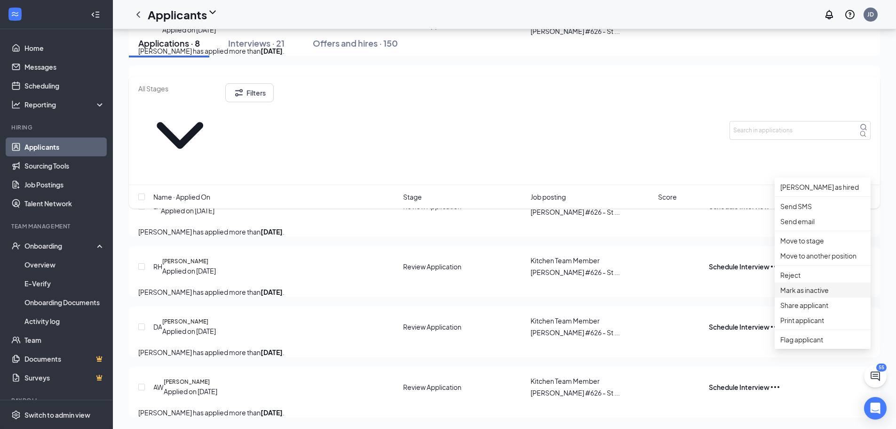
click at [821, 290] on p "Mark as inactive" at bounding box center [823, 290] width 85 height 10
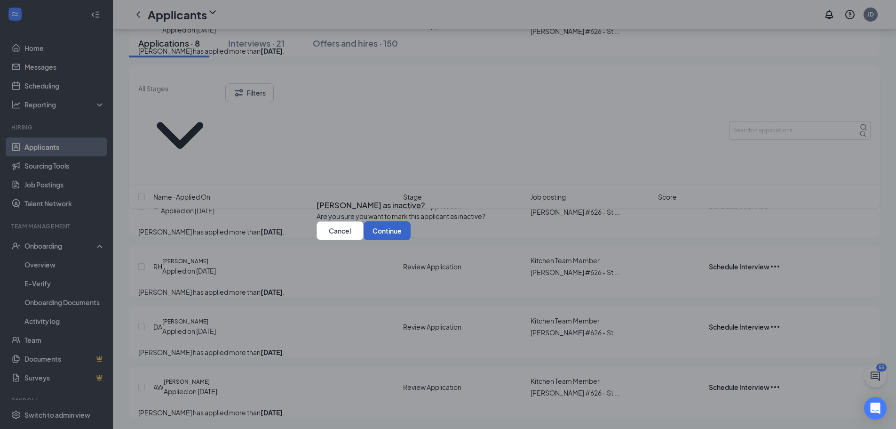
click at [411, 240] on button "Continue" at bounding box center [387, 230] width 47 height 19
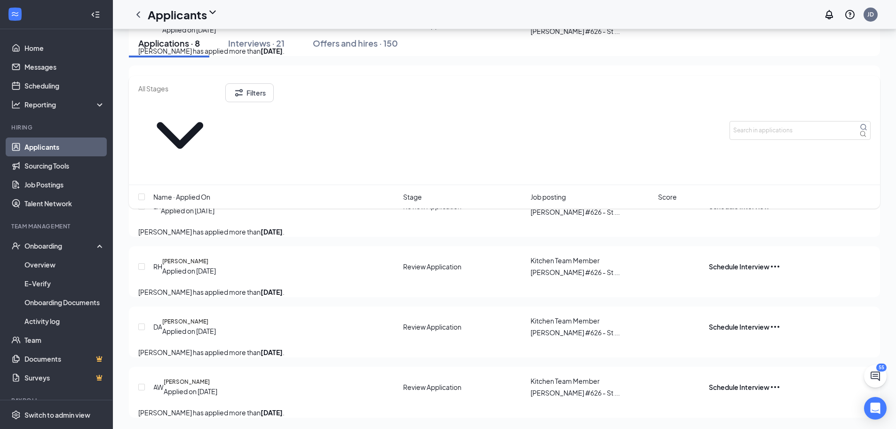
click at [781, 381] on icon "Ellipses" at bounding box center [775, 386] width 11 height 11
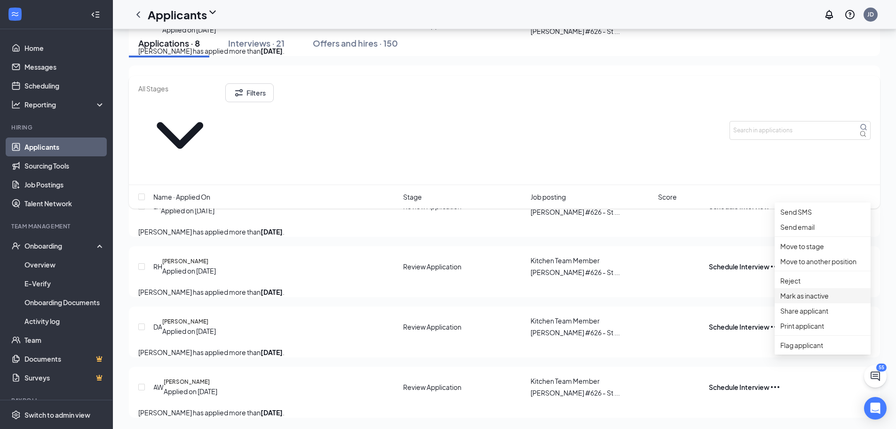
click at [810, 288] on li "Mark as inactive" at bounding box center [823, 295] width 96 height 15
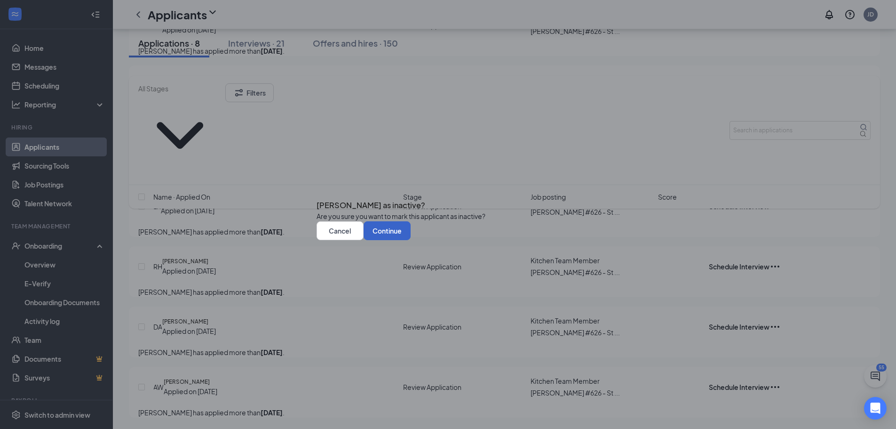
click at [411, 240] on button "Continue" at bounding box center [387, 230] width 47 height 19
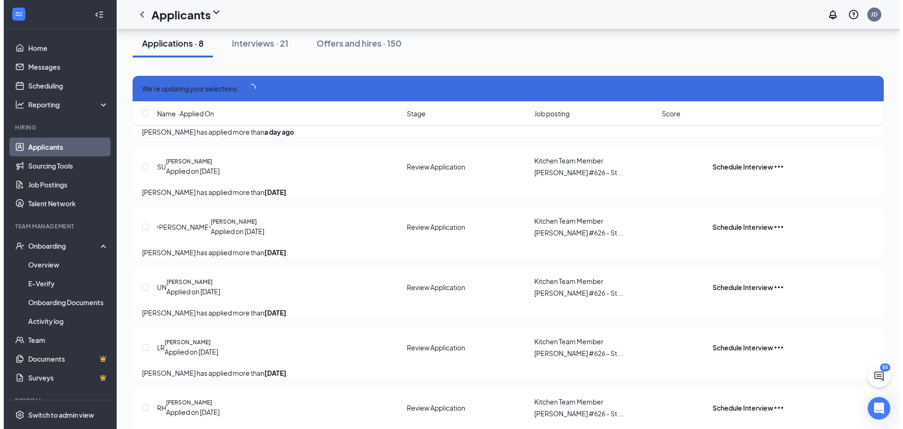
scroll to position [334, 0]
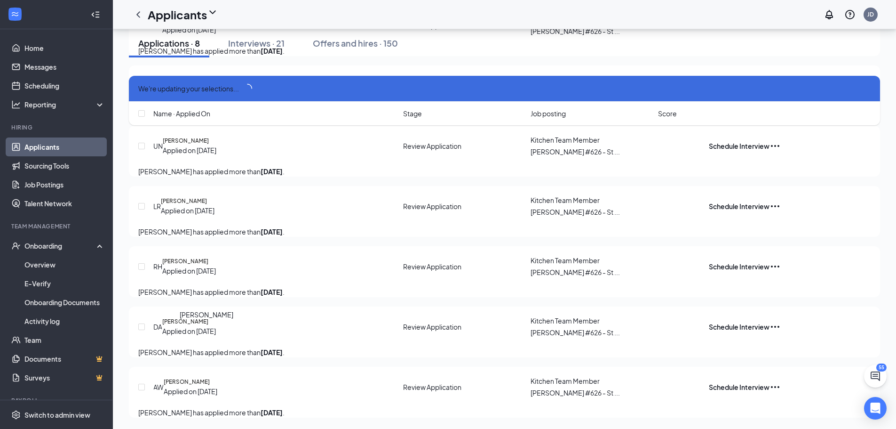
click at [208, 317] on h5 "[PERSON_NAME]" at bounding box center [185, 321] width 46 height 8
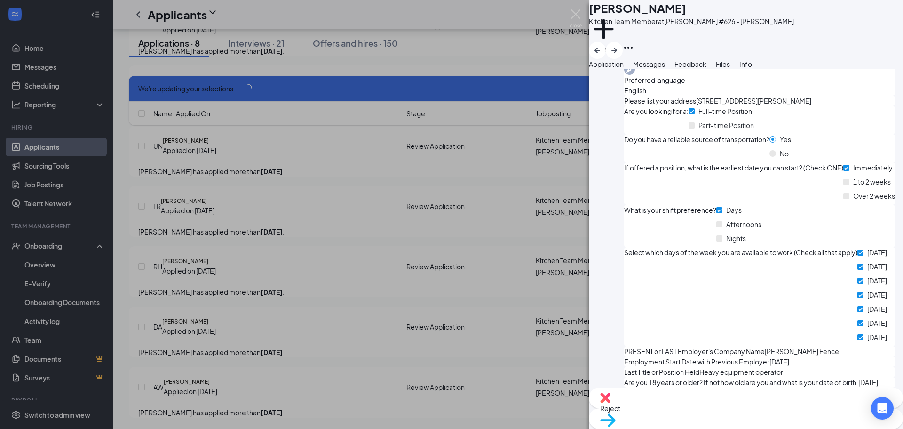
scroll to position [425, 0]
click at [616, 413] on img at bounding box center [608, 420] width 16 height 14
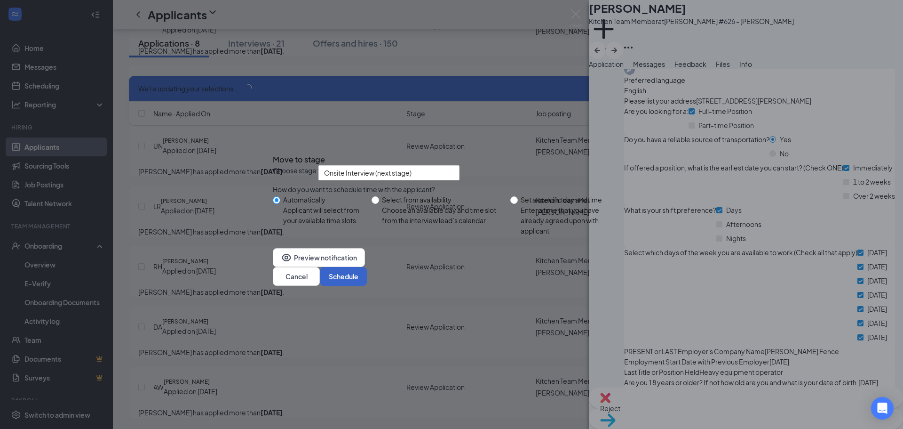
click at [367, 286] on button "Schedule" at bounding box center [343, 276] width 47 height 19
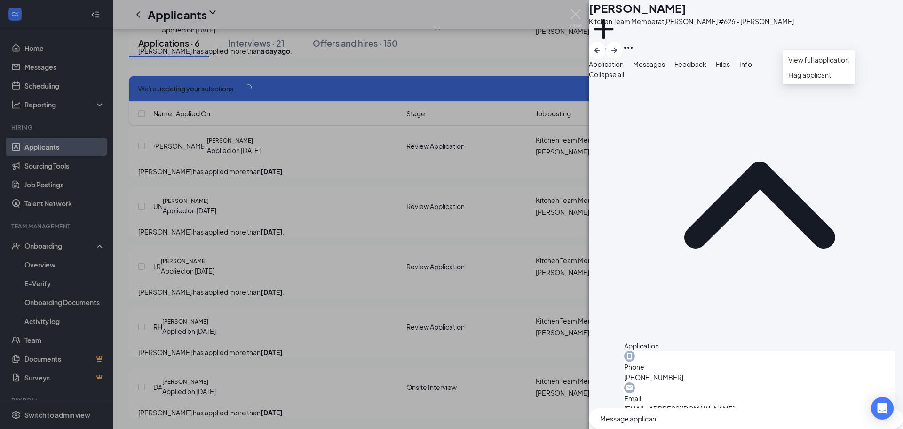
click at [633, 47] on icon "Ellipses" at bounding box center [628, 48] width 8 height 2
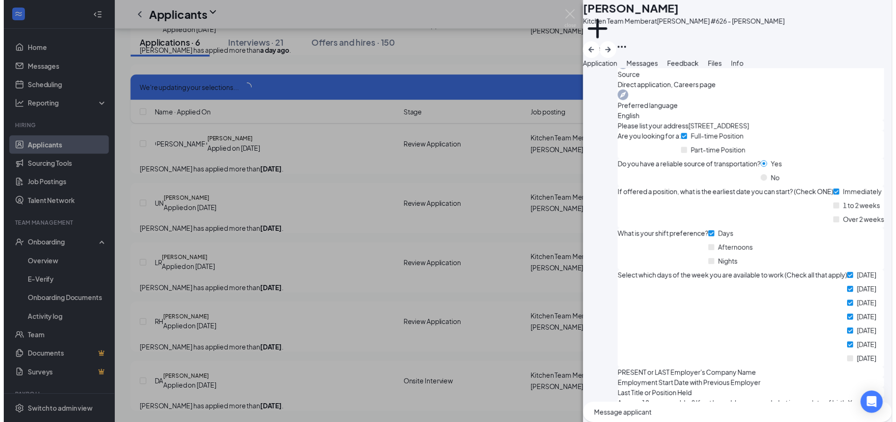
scroll to position [394, 0]
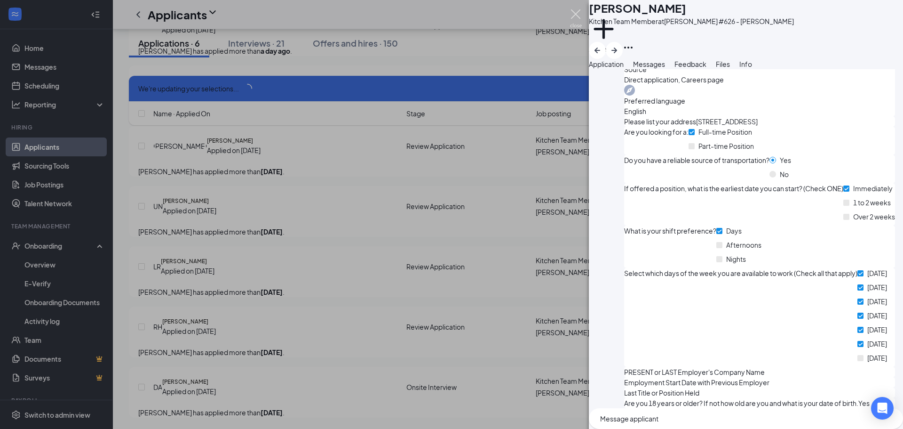
click at [575, 11] on img at bounding box center [576, 18] width 12 height 18
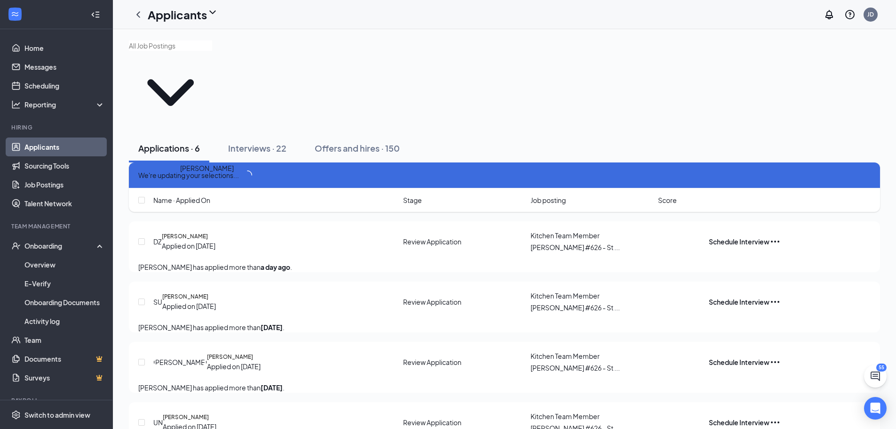
click at [208, 232] on h5 "[PERSON_NAME]" at bounding box center [185, 236] width 46 height 8
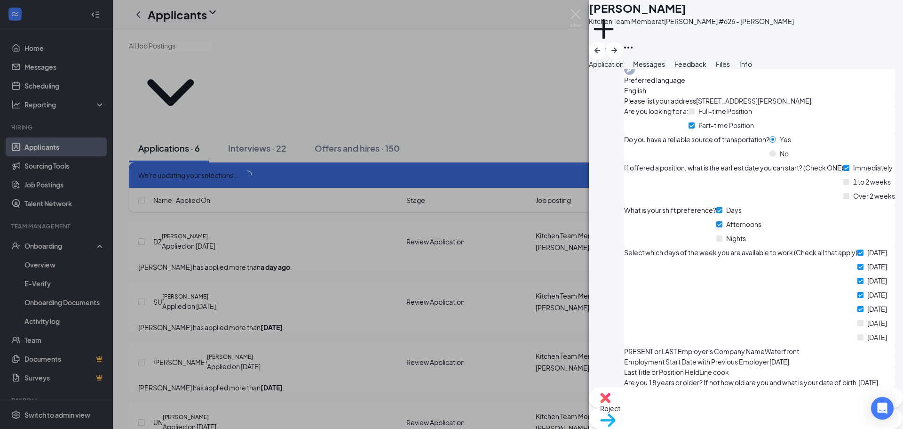
scroll to position [425, 0]
click at [616, 413] on img at bounding box center [608, 420] width 16 height 14
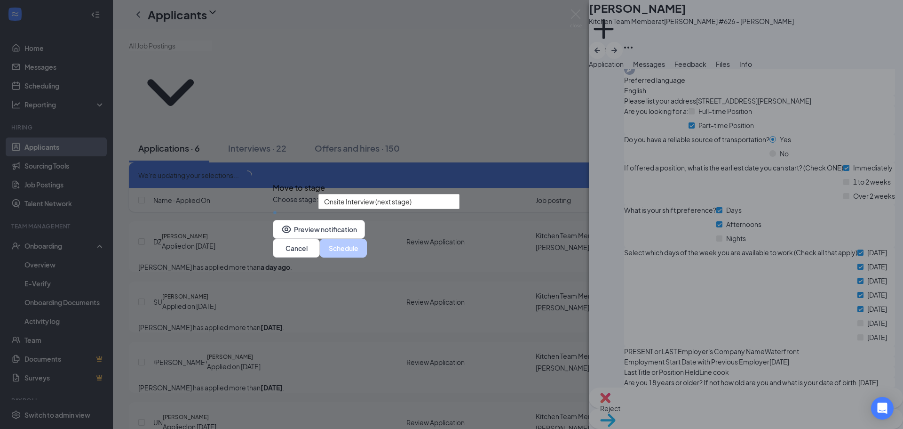
scroll to position [422, 0]
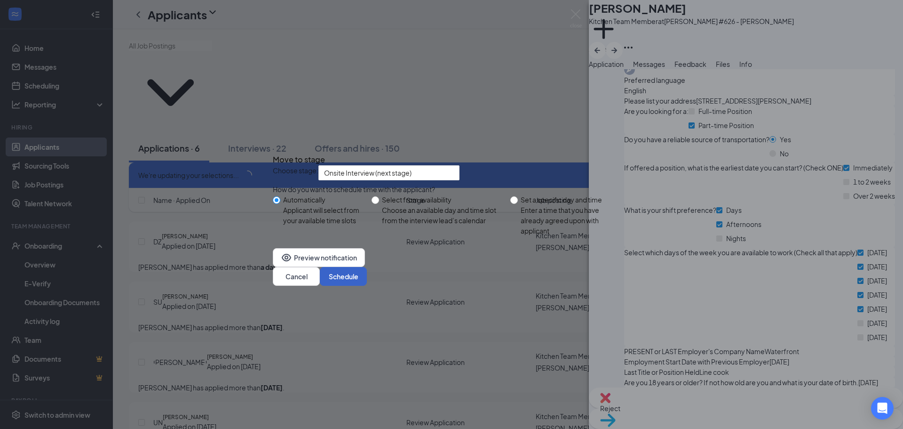
click at [367, 277] on button "Schedule" at bounding box center [343, 276] width 47 height 19
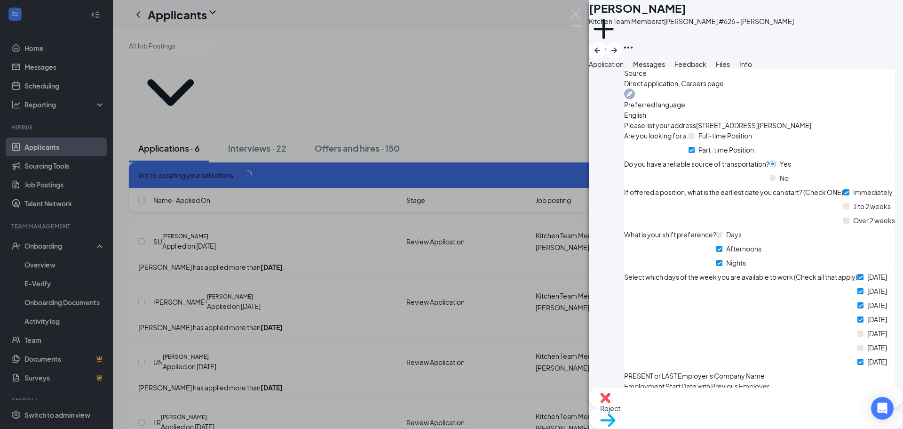
scroll to position [394, 0]
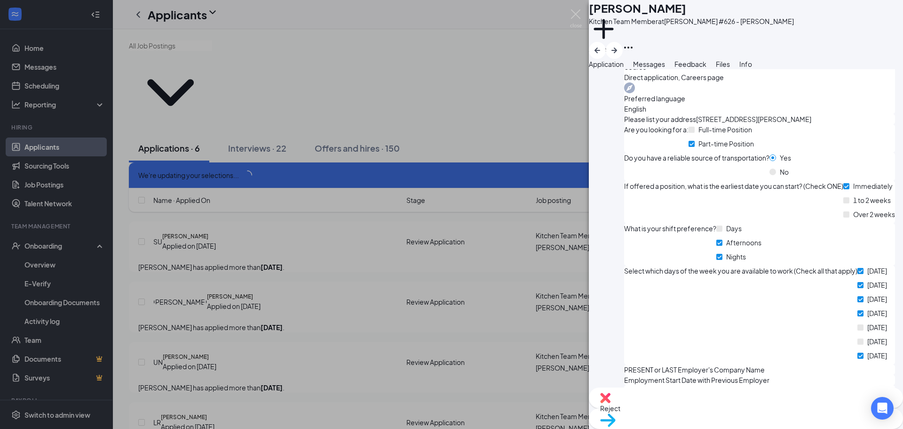
click at [762, 408] on div "Move to stage" at bounding box center [746, 418] width 314 height 21
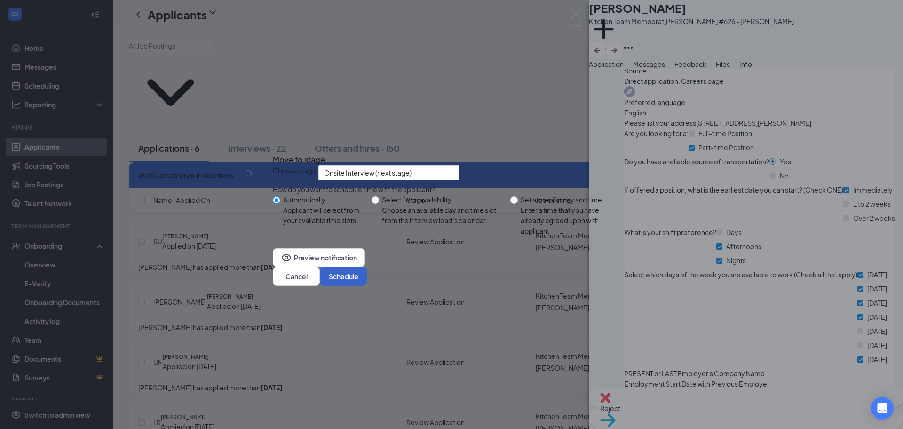
click at [367, 286] on button "Schedule" at bounding box center [343, 276] width 47 height 19
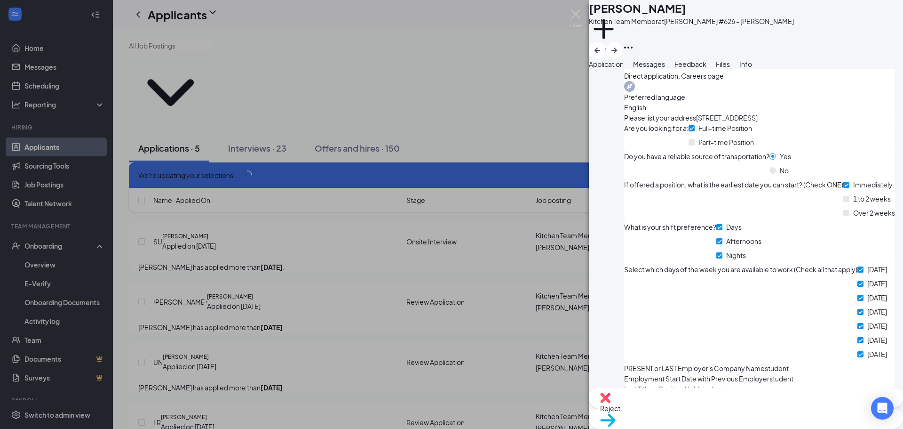
scroll to position [425, 0]
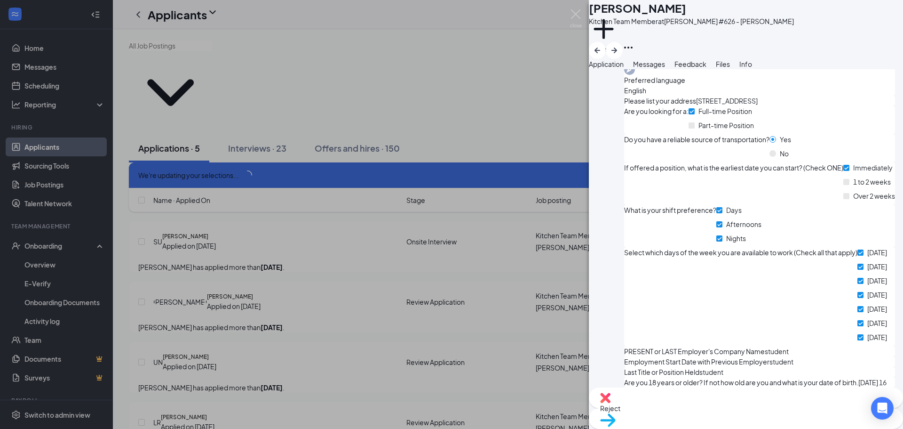
click at [783, 427] on span "Move to stage" at bounding box center [746, 432] width 292 height 10
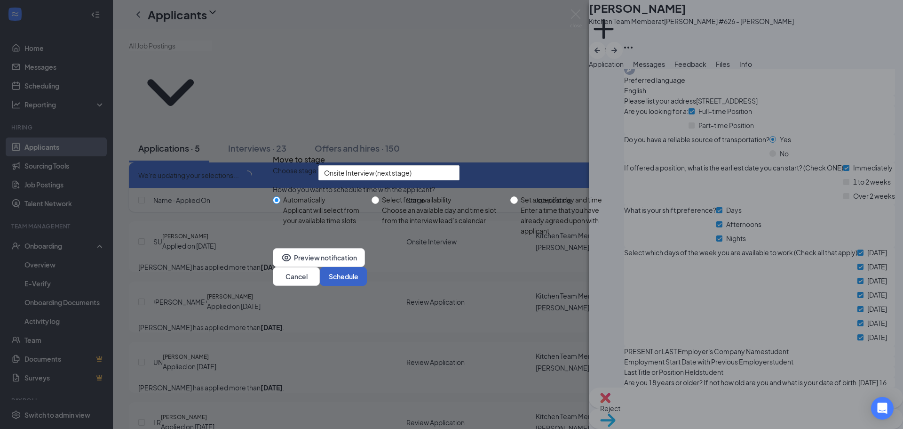
click at [367, 279] on button "Schedule" at bounding box center [343, 276] width 47 height 19
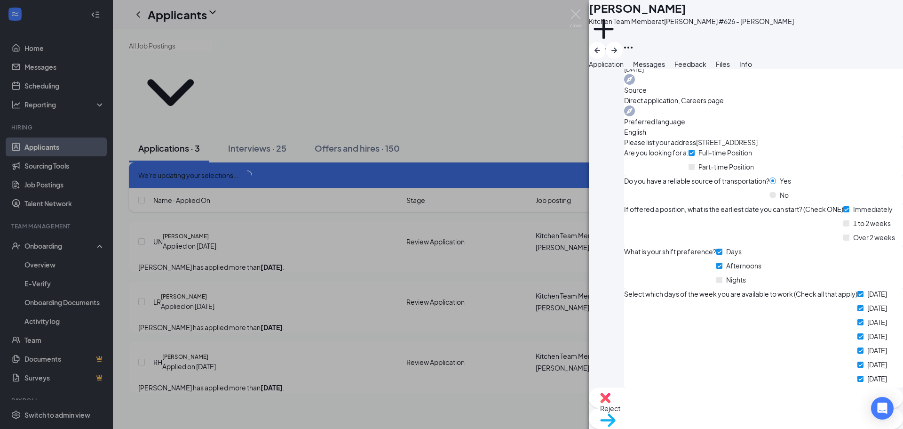
scroll to position [394, 0]
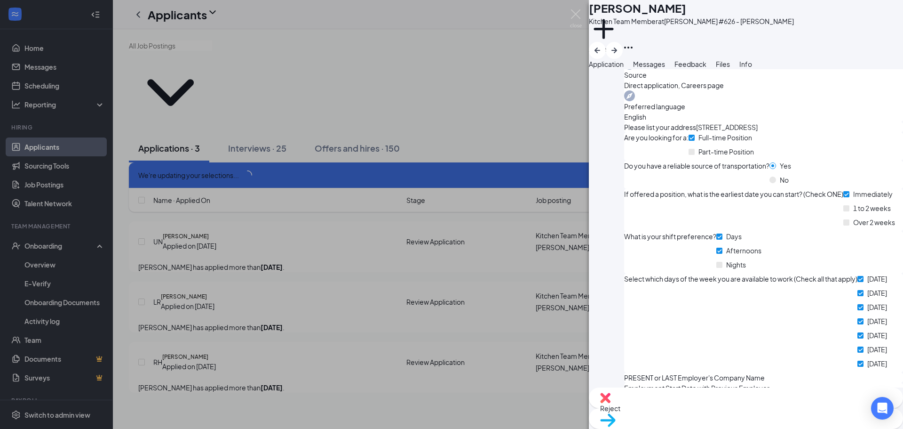
click at [780, 427] on span "Move to stage" at bounding box center [746, 432] width 292 height 10
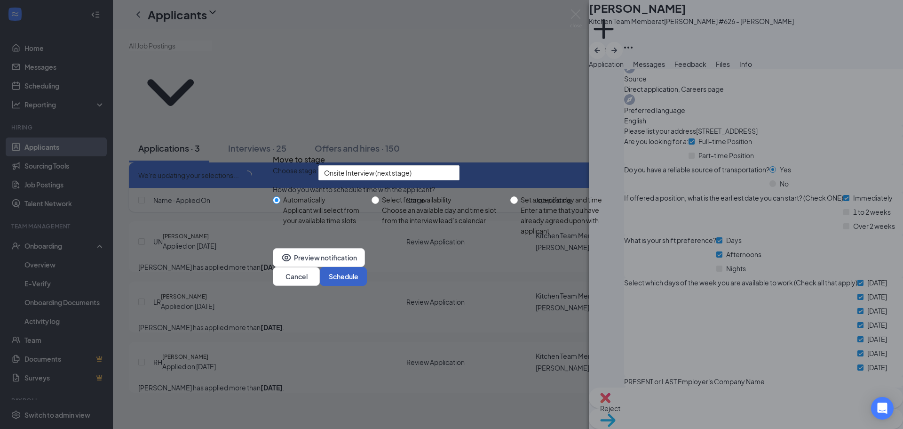
click at [367, 286] on button "Schedule" at bounding box center [343, 276] width 47 height 19
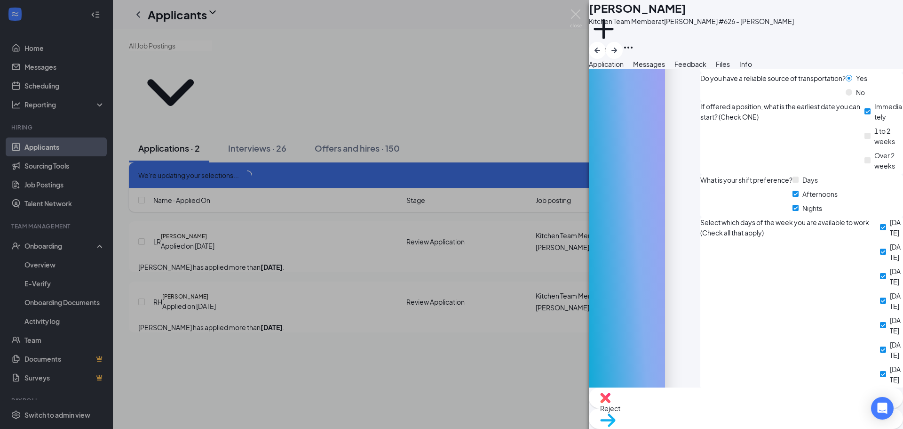
scroll to position [421, 0]
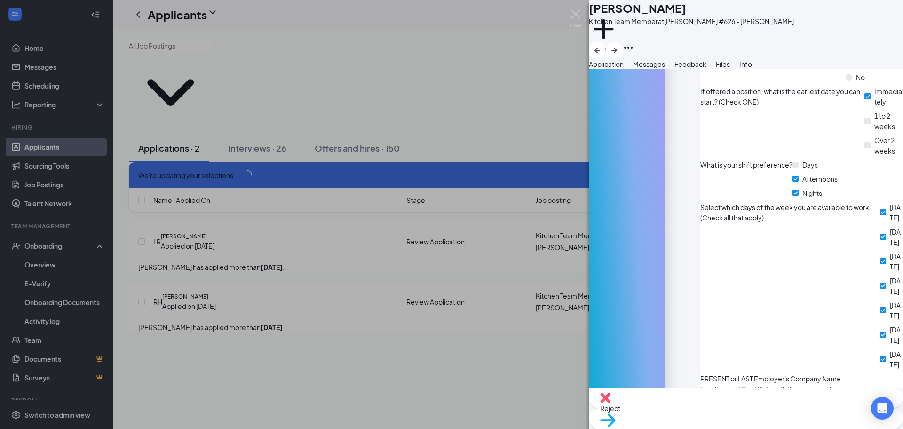
click at [780, 427] on span "Move to stage" at bounding box center [746, 432] width 292 height 10
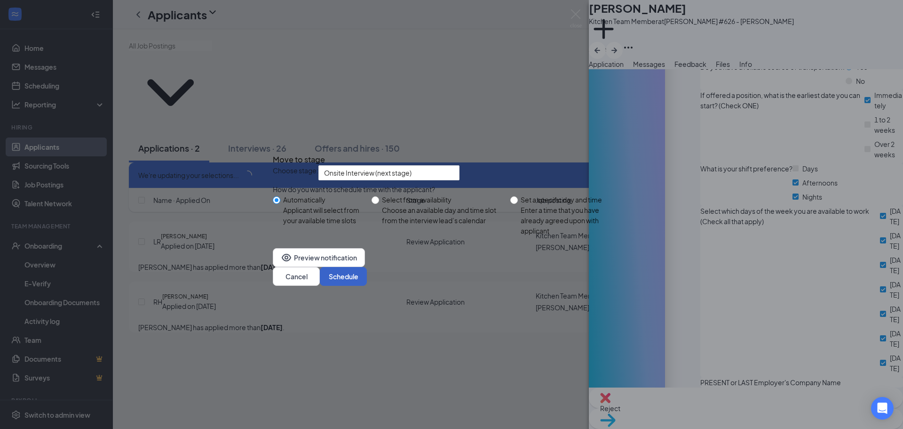
click at [367, 286] on button "Schedule" at bounding box center [343, 276] width 47 height 19
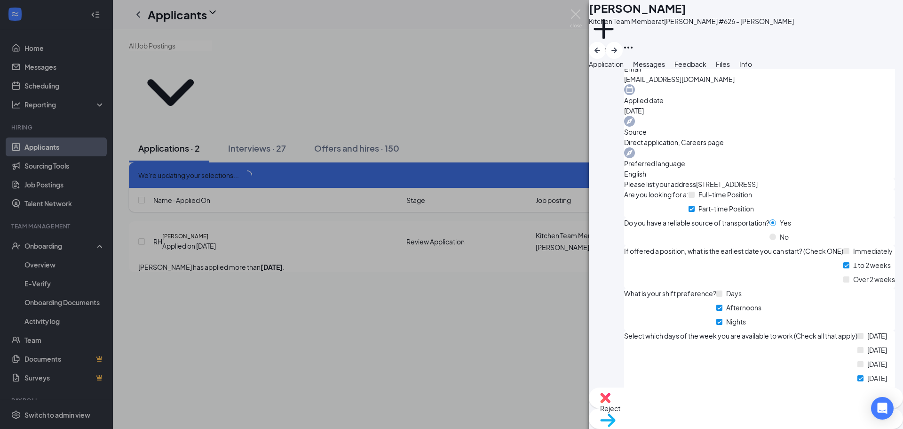
scroll to position [394, 0]
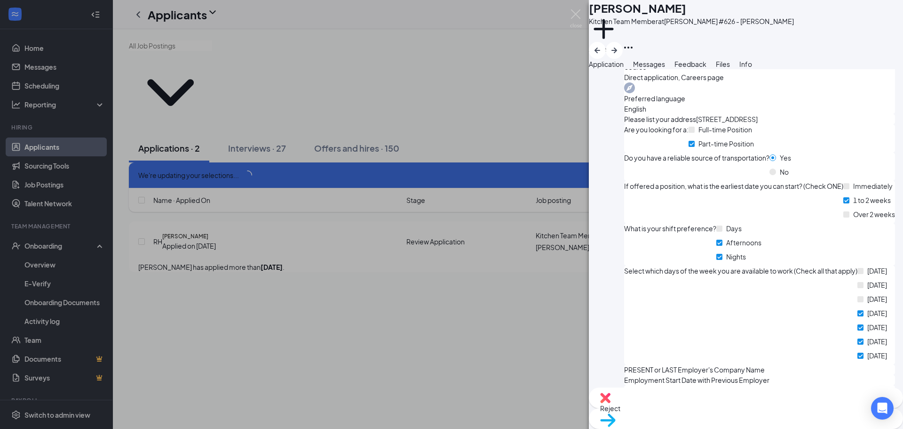
click at [762, 411] on div "Move to stage" at bounding box center [746, 418] width 314 height 21
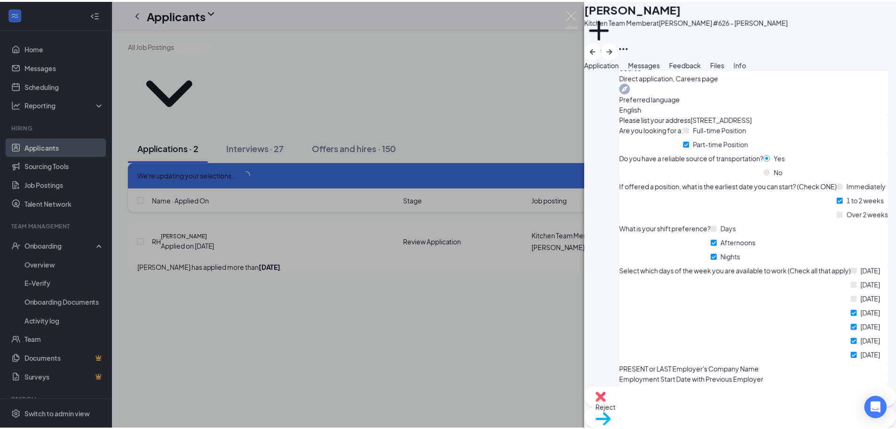
scroll to position [390, 0]
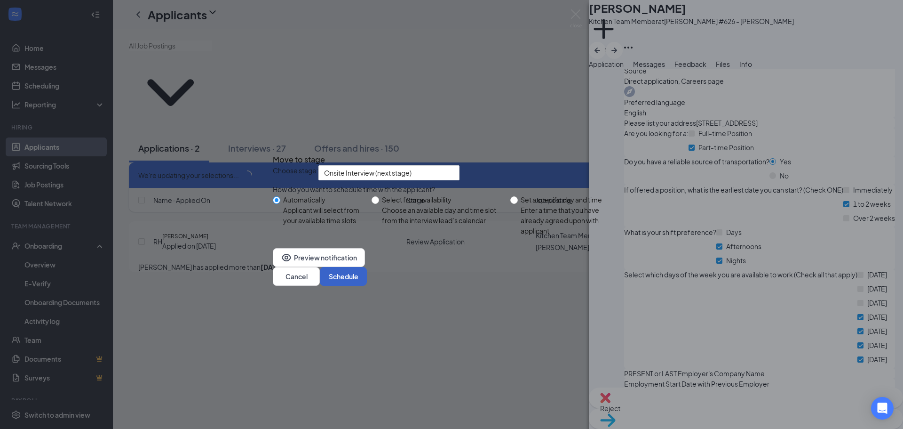
click at [367, 286] on button "Schedule" at bounding box center [343, 276] width 47 height 19
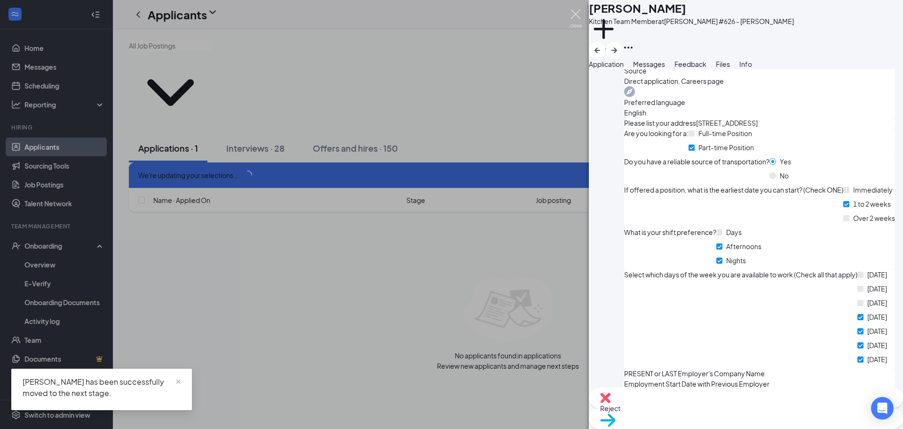
click at [576, 10] on img at bounding box center [576, 18] width 12 height 18
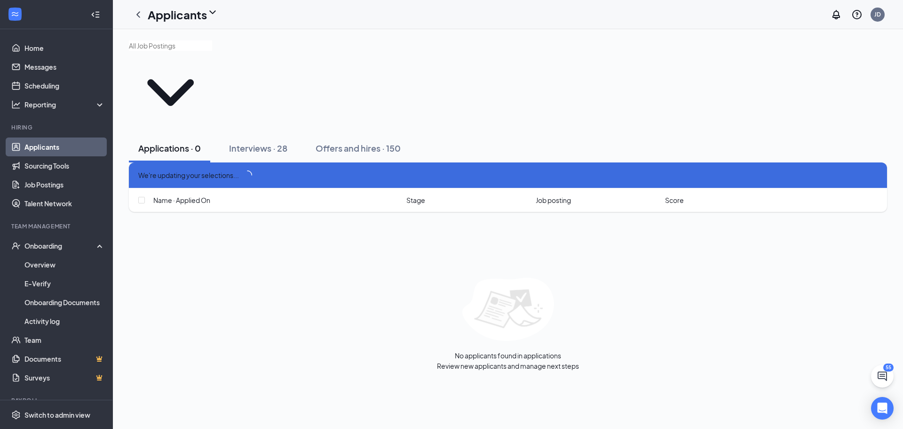
click at [227, 170] on span "We're updating your selections..." at bounding box center [188, 175] width 101 height 10
click at [224, 170] on span "We're updating your selections..." at bounding box center [188, 175] width 101 height 10
click at [256, 142] on div "Interviews · 28" at bounding box center [258, 148] width 58 height 12
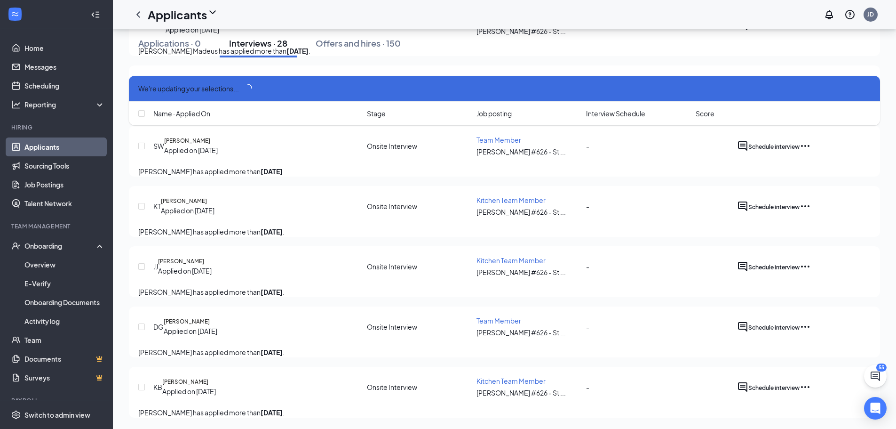
scroll to position [1749, 0]
click at [859, 366] on div "KB [PERSON_NAME] Applied on [DATE] Onsite Interview Kitchen Team Member [PERSON…" at bounding box center [504, 391] width 751 height 51
click at [811, 381] on icon "Ellipses" at bounding box center [805, 386] width 11 height 11
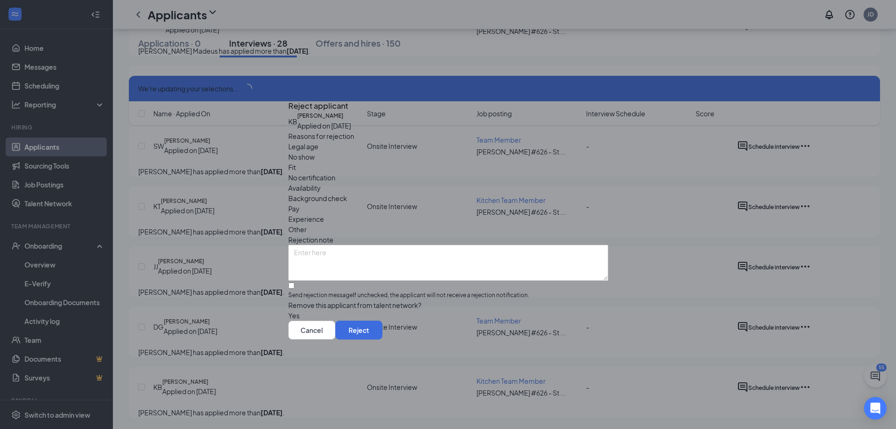
click at [307, 224] on span "Other" at bounding box center [297, 229] width 18 height 10
click at [382, 339] on button "Reject" at bounding box center [358, 329] width 47 height 19
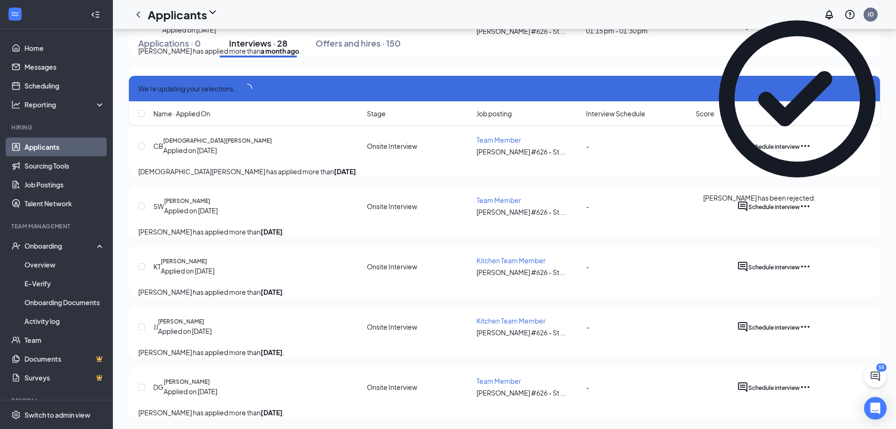
scroll to position [1678, 0]
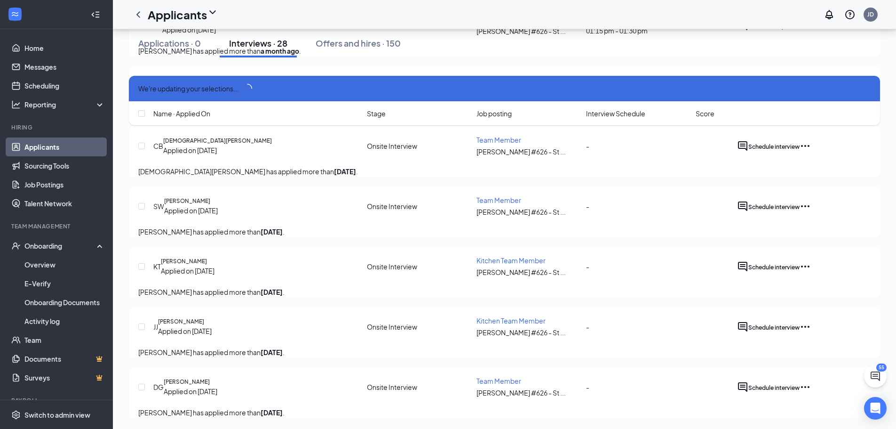
click at [811, 381] on icon "Ellipses" at bounding box center [805, 386] width 11 height 11
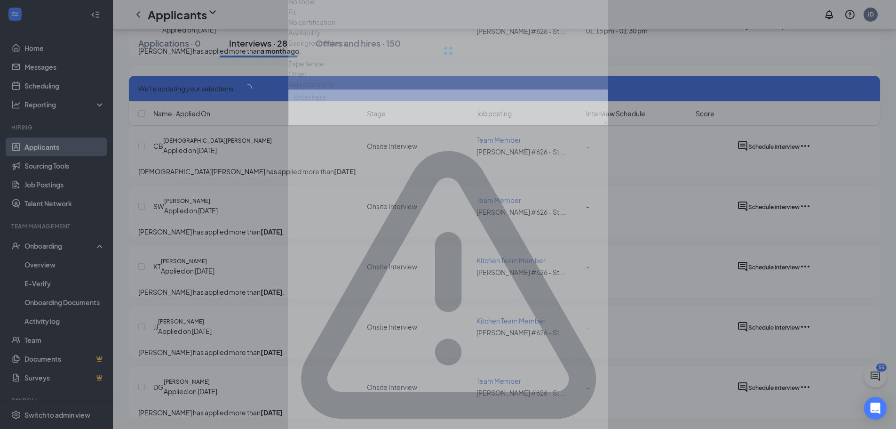
click at [817, 262] on div "Reject applicant DG [PERSON_NAME] Applied on [DATE] Reasons for rejection Legal…" at bounding box center [448, 214] width 896 height 429
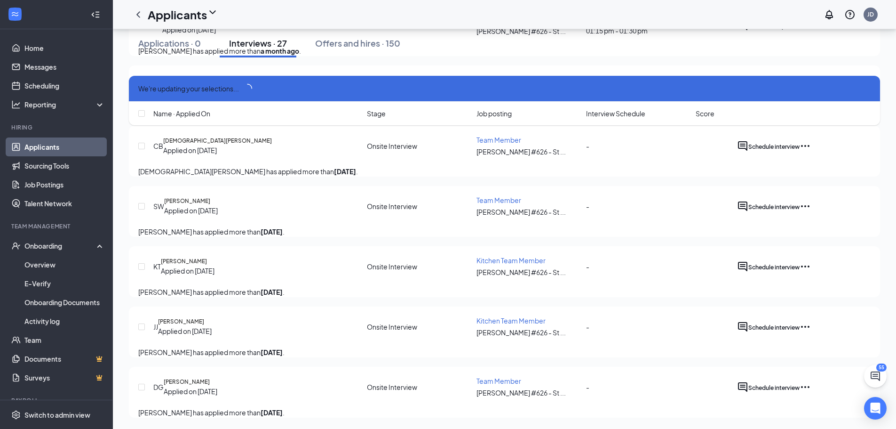
click at [811, 381] on icon "Ellipses" at bounding box center [805, 386] width 11 height 11
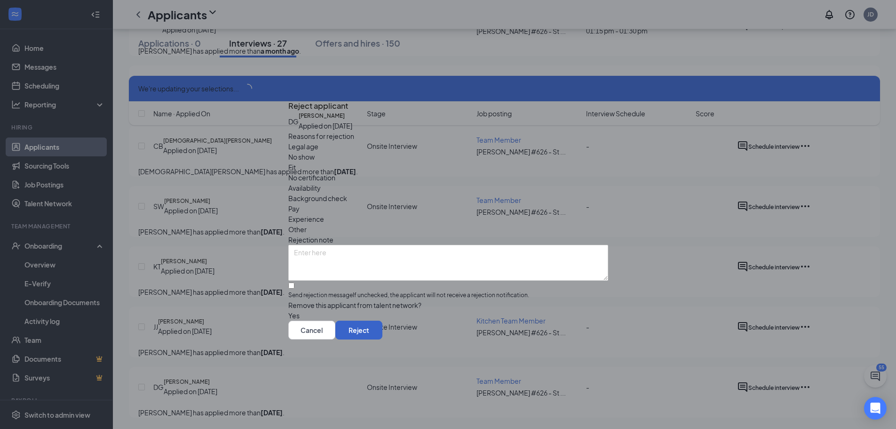
click at [382, 339] on button "Reject" at bounding box center [358, 329] width 47 height 19
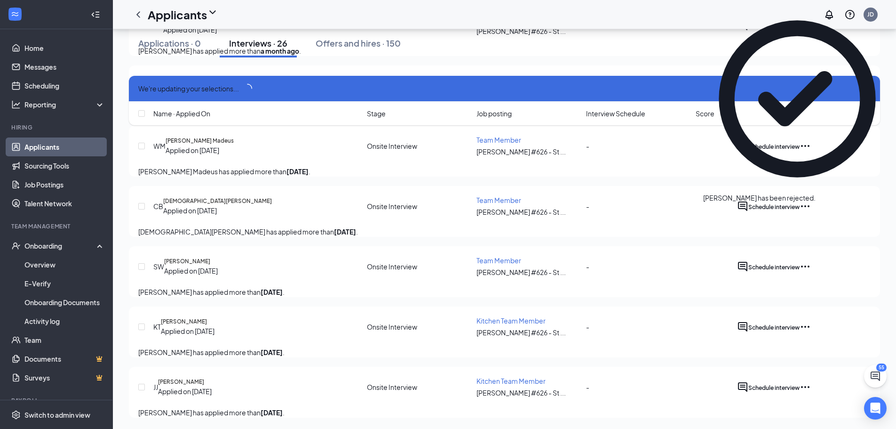
scroll to position [1606, 0]
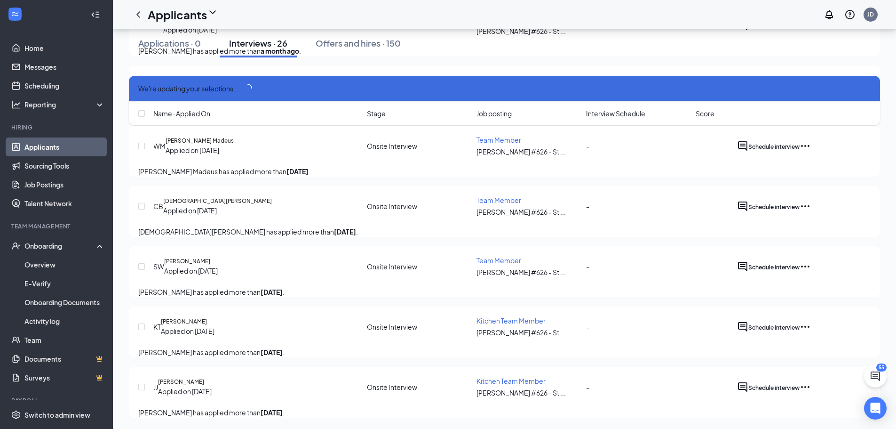
click at [810, 386] on icon "Ellipses" at bounding box center [805, 387] width 8 height 2
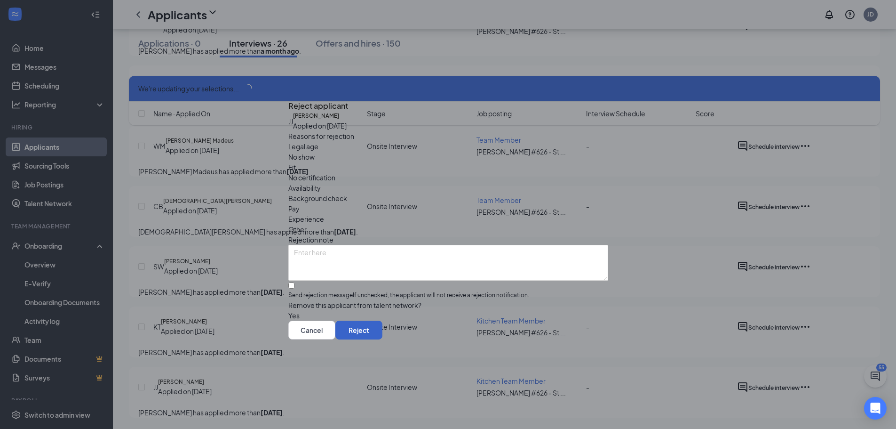
click at [382, 339] on button "Reject" at bounding box center [358, 329] width 47 height 19
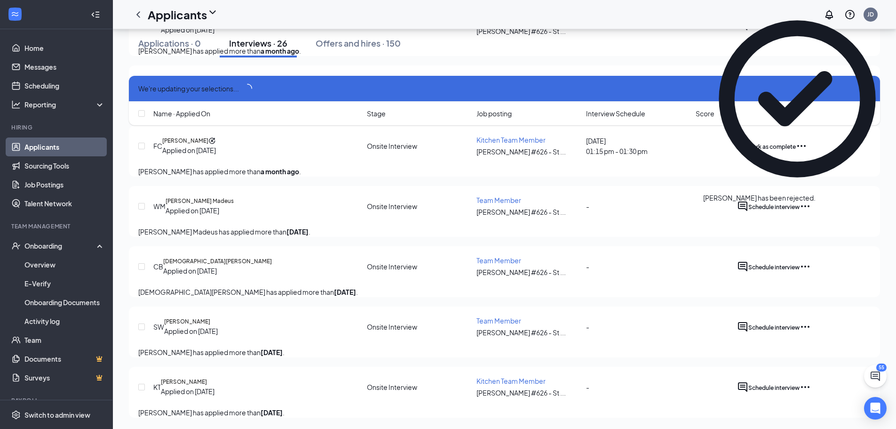
scroll to position [1535, 0]
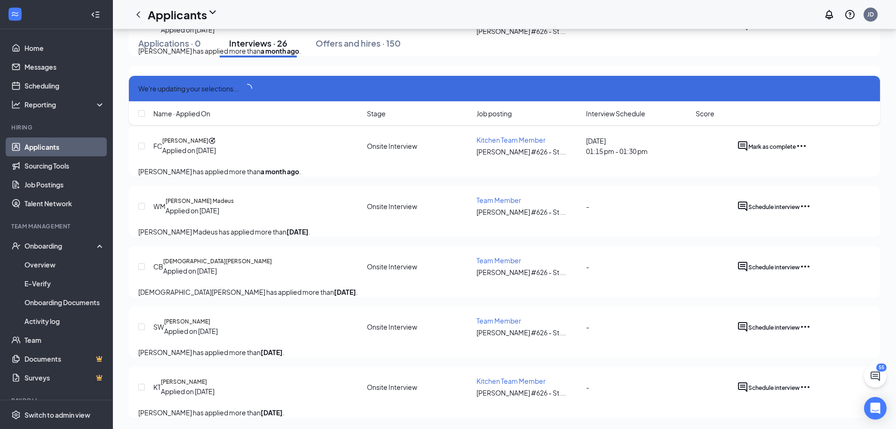
click at [811, 381] on icon "Ellipses" at bounding box center [805, 386] width 11 height 11
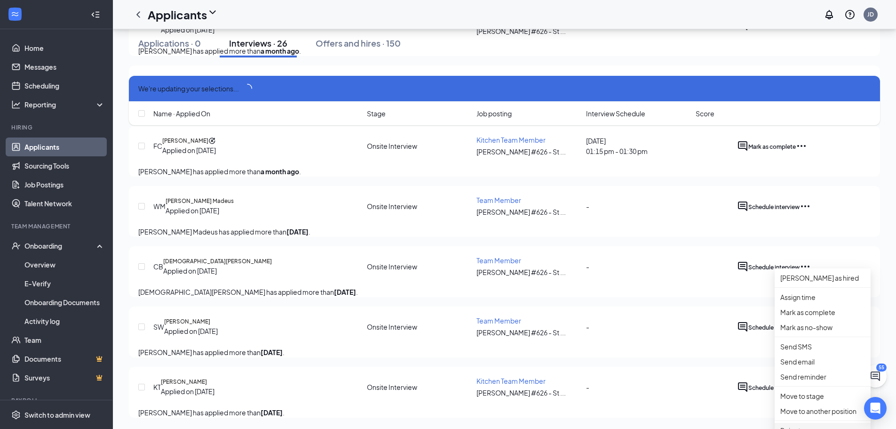
click at [807, 422] on li "Reject" at bounding box center [823, 429] width 96 height 15
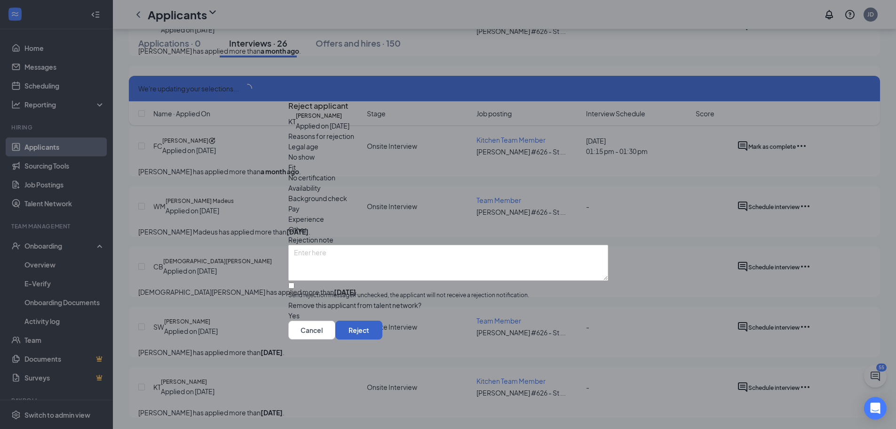
click at [382, 339] on button "Reject" at bounding box center [358, 329] width 47 height 19
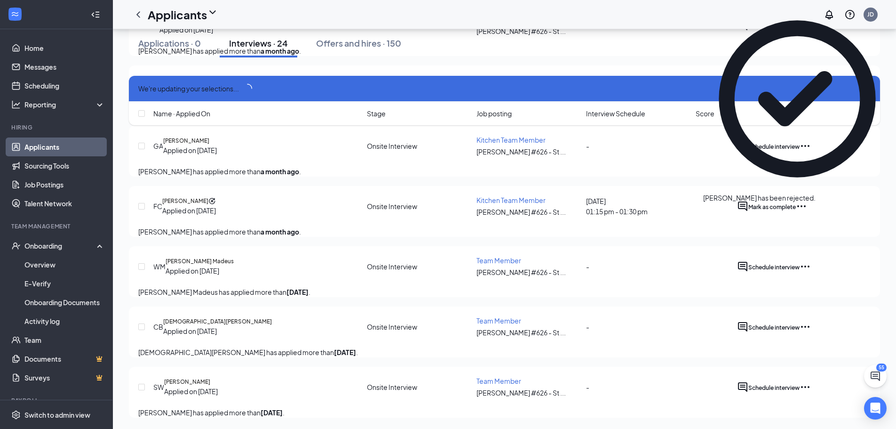
scroll to position [1463, 0]
click at [811, 381] on icon "Ellipses" at bounding box center [805, 386] width 11 height 11
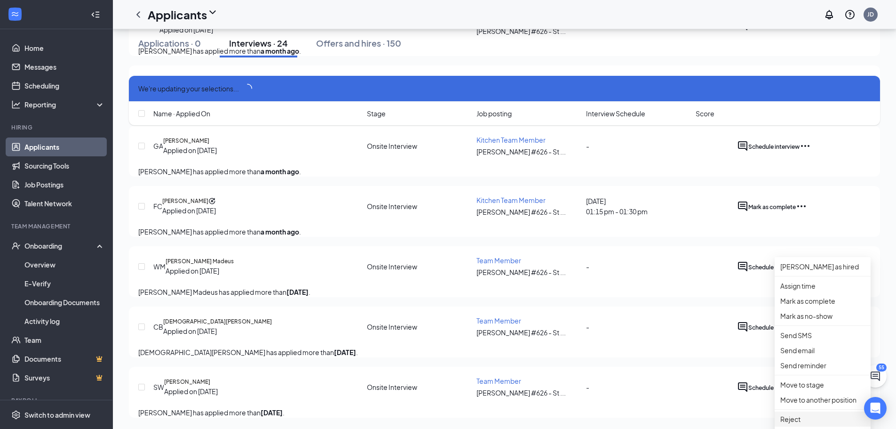
click at [804, 414] on p "Reject" at bounding box center [823, 419] width 85 height 10
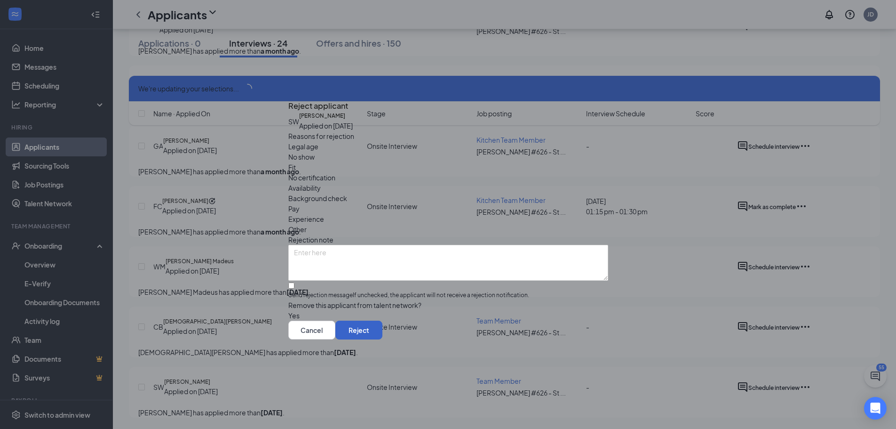
click at [382, 339] on button "Reject" at bounding box center [358, 329] width 47 height 19
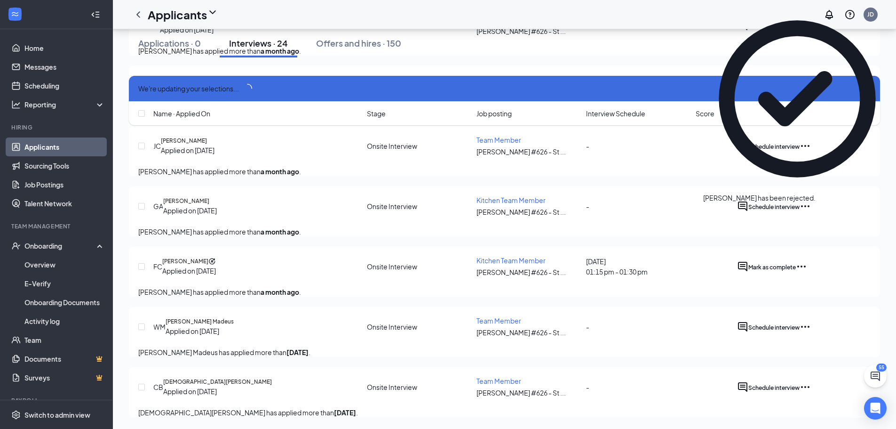
scroll to position [1392, 0]
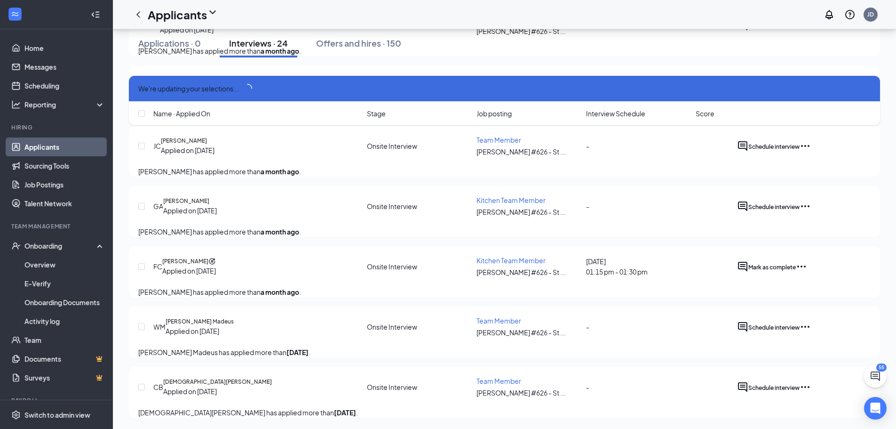
click at [811, 381] on icon "Ellipses" at bounding box center [805, 386] width 11 height 11
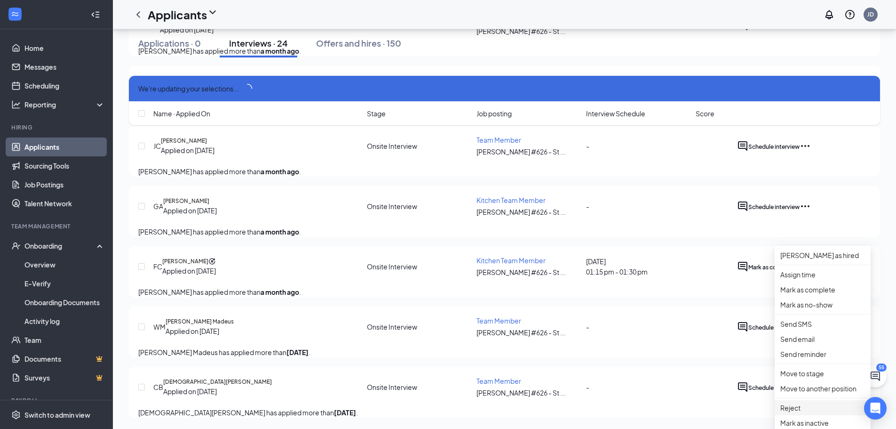
click at [813, 400] on li "Reject" at bounding box center [823, 407] width 96 height 15
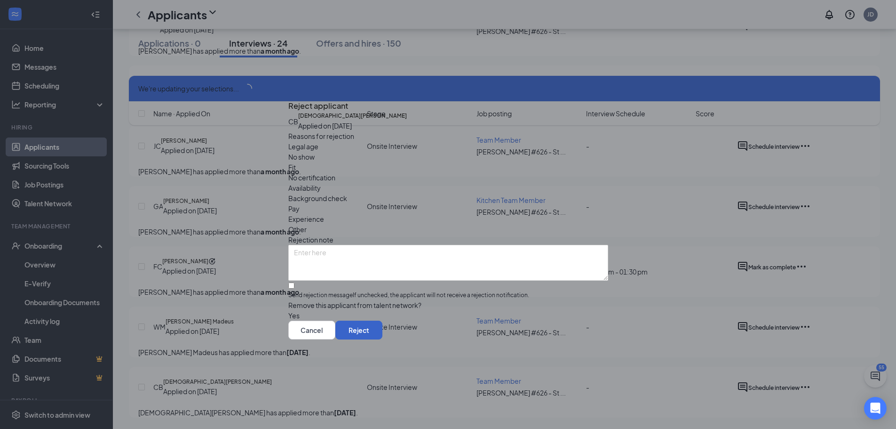
click at [382, 339] on button "Reject" at bounding box center [358, 329] width 47 height 19
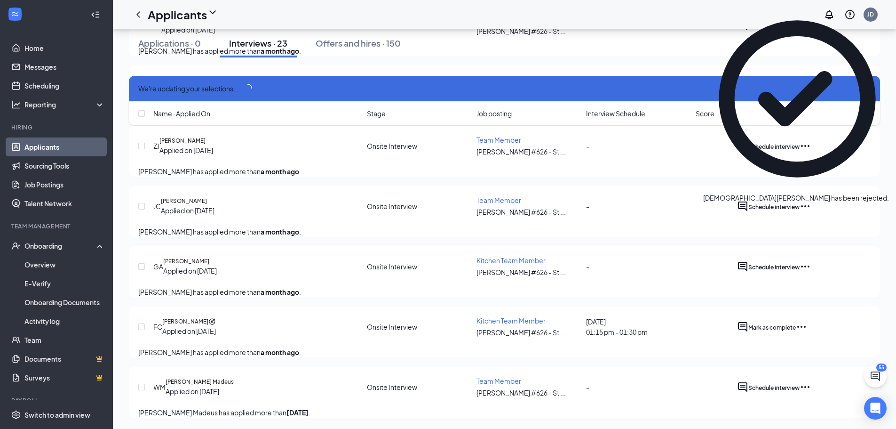
scroll to position [1320, 0]
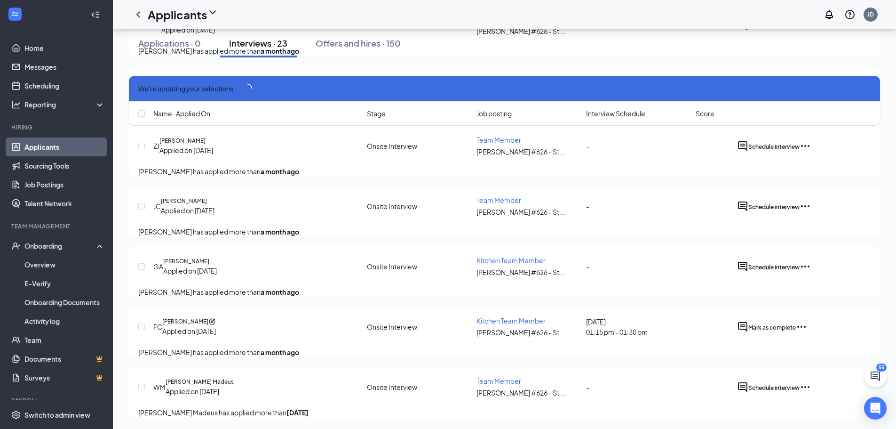
click at [811, 381] on icon "Ellipses" at bounding box center [805, 386] width 11 height 11
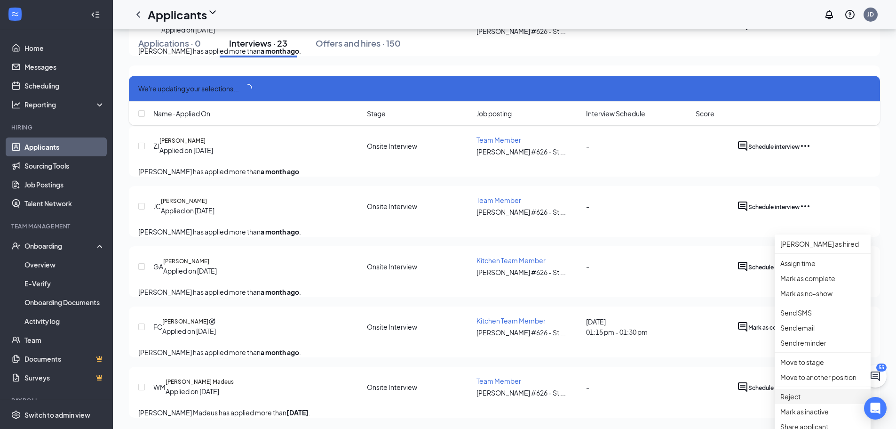
click at [793, 391] on p "Reject" at bounding box center [823, 396] width 85 height 10
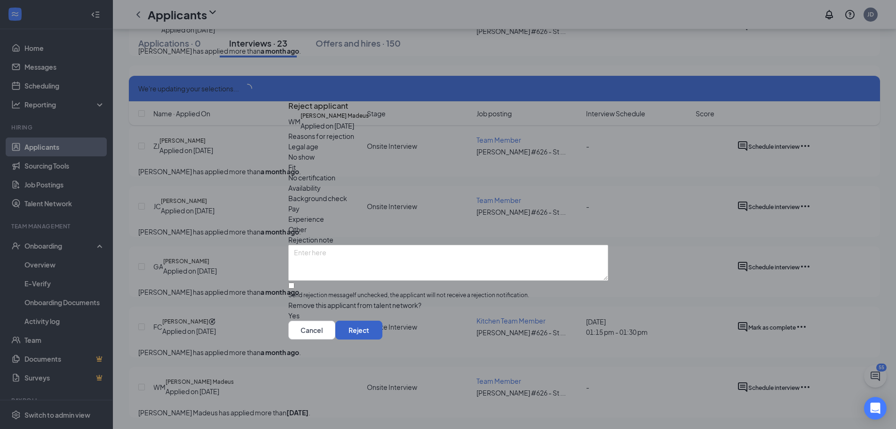
click at [382, 339] on button "Reject" at bounding box center [358, 329] width 47 height 19
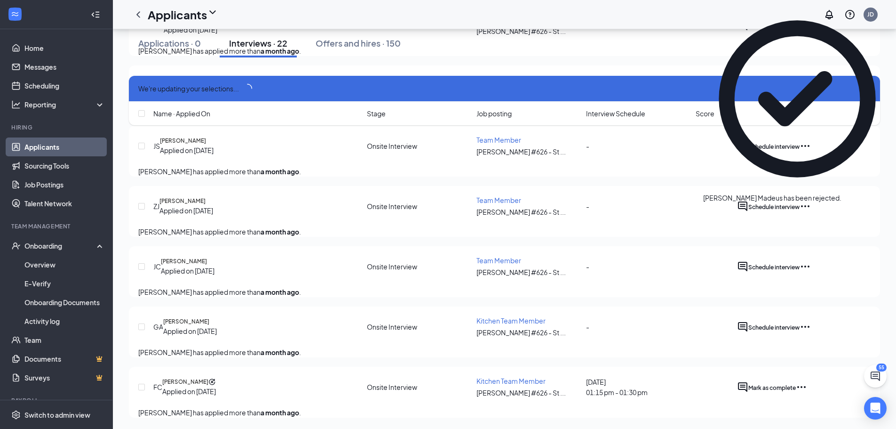
scroll to position [1249, 0]
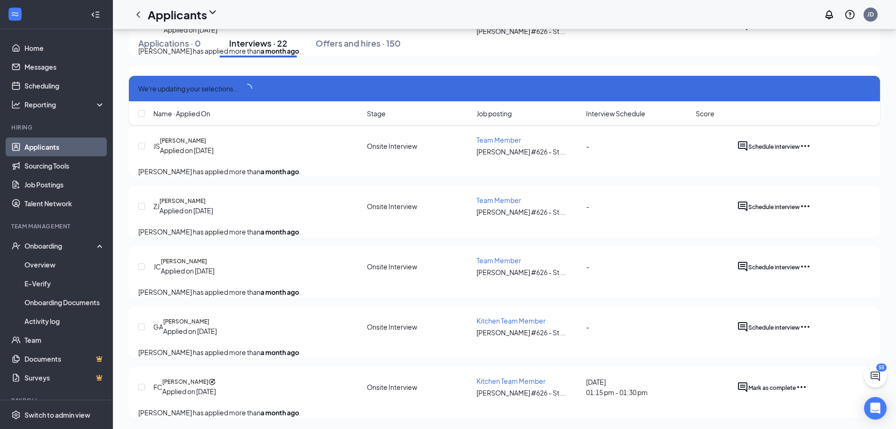
click at [807, 381] on icon "Ellipses" at bounding box center [801, 386] width 11 height 11
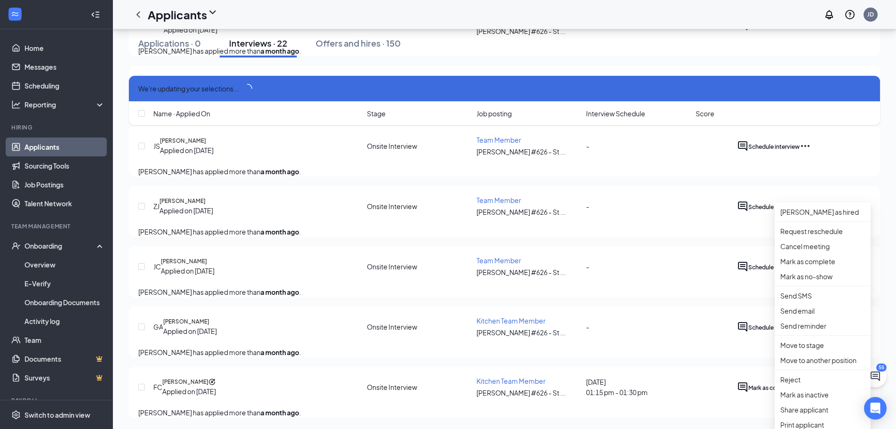
click at [484, 57] on div "Applications · 0 Interviews · 22 Offers and hires · 150" at bounding box center [504, 43] width 751 height 28
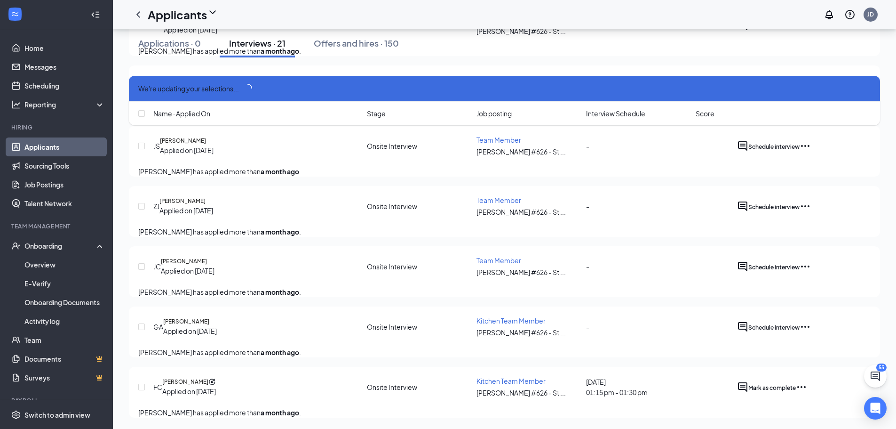
click at [810, 326] on icon "Ellipses" at bounding box center [805, 327] width 8 height 2
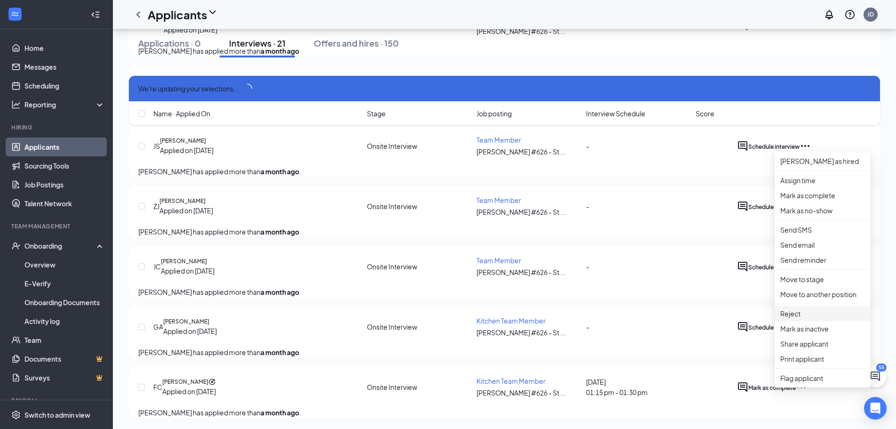
click at [815, 306] on li "Reject" at bounding box center [823, 313] width 96 height 15
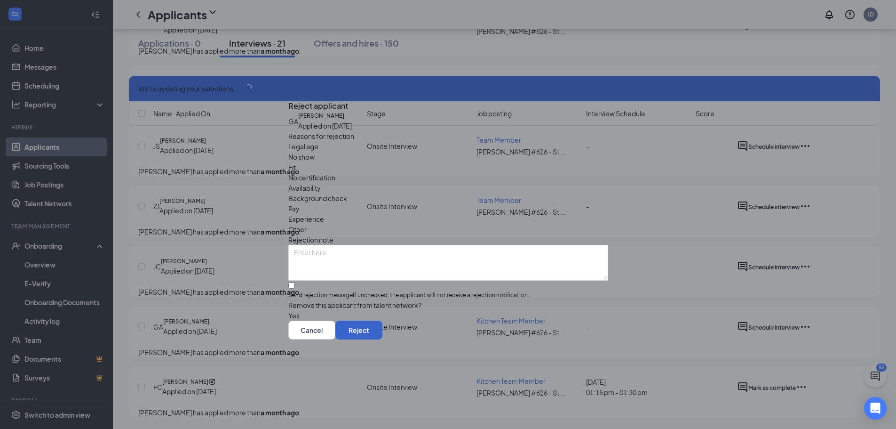
click at [382, 339] on button "Reject" at bounding box center [358, 329] width 47 height 19
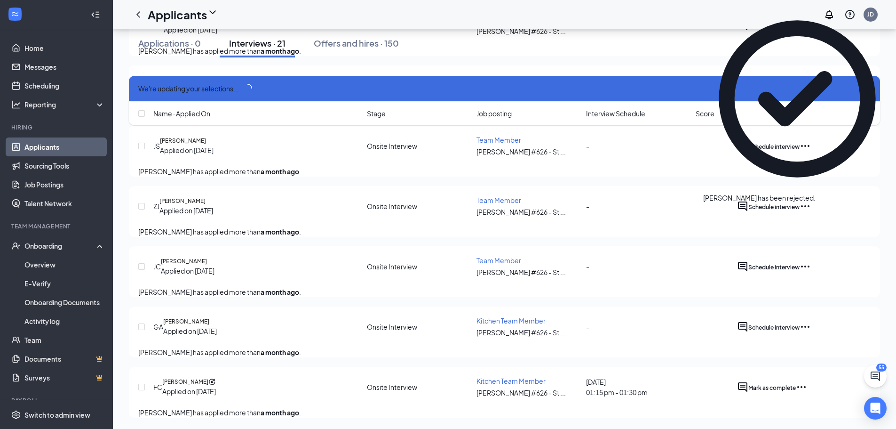
click at [811, 321] on icon "Ellipses" at bounding box center [805, 326] width 11 height 11
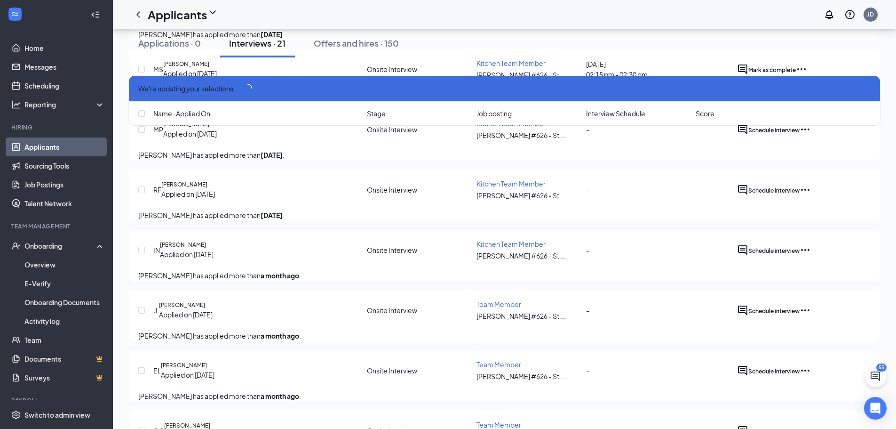
scroll to position [659, 0]
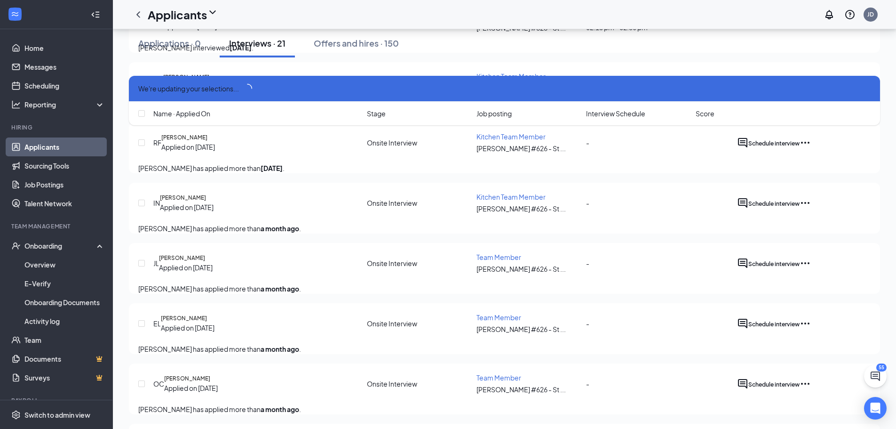
click at [811, 208] on icon "Ellipses" at bounding box center [805, 202] width 11 height 11
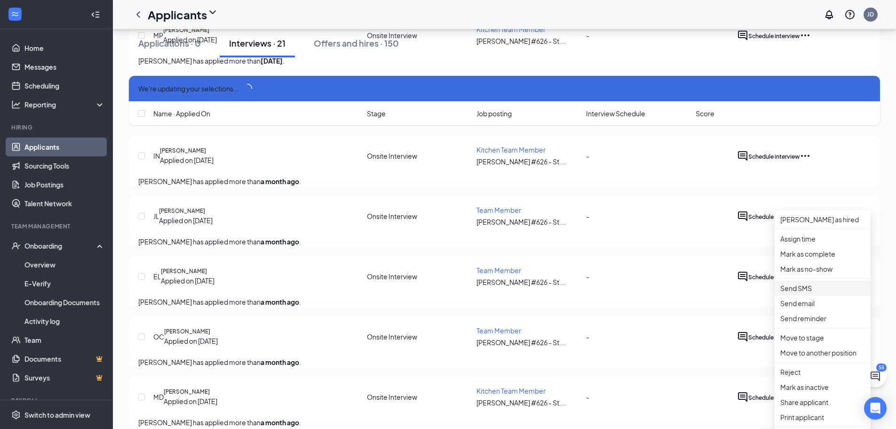
scroll to position [753, 0]
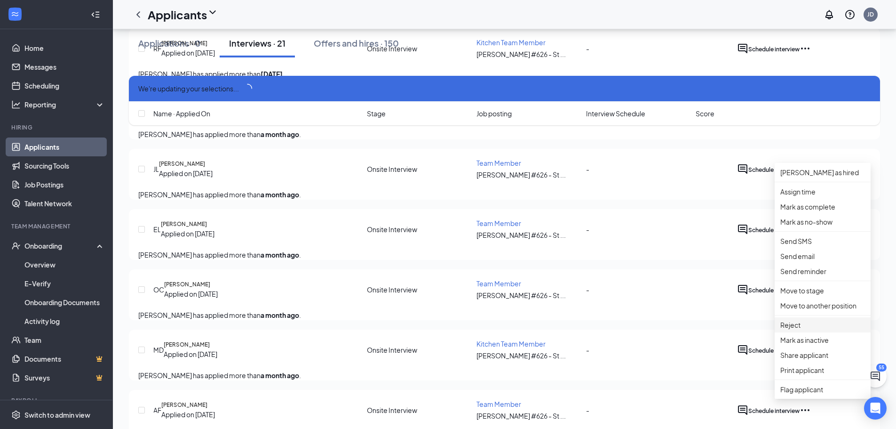
click at [798, 332] on li "Reject" at bounding box center [823, 324] width 96 height 15
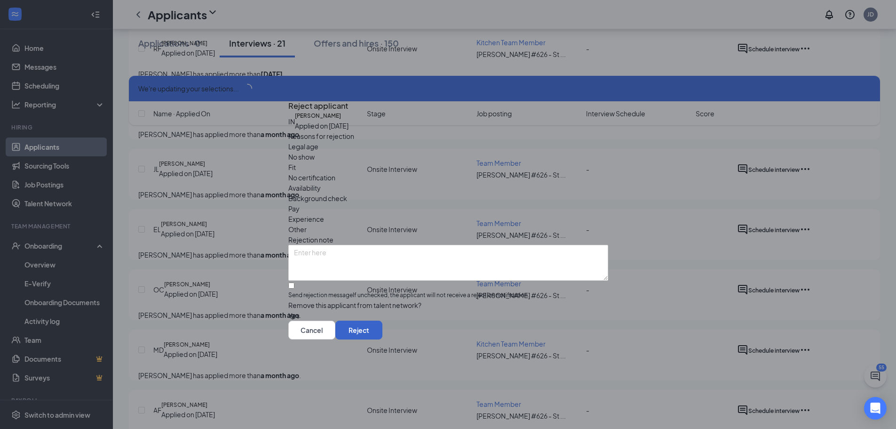
click at [382, 339] on button "Reject" at bounding box center [358, 329] width 47 height 19
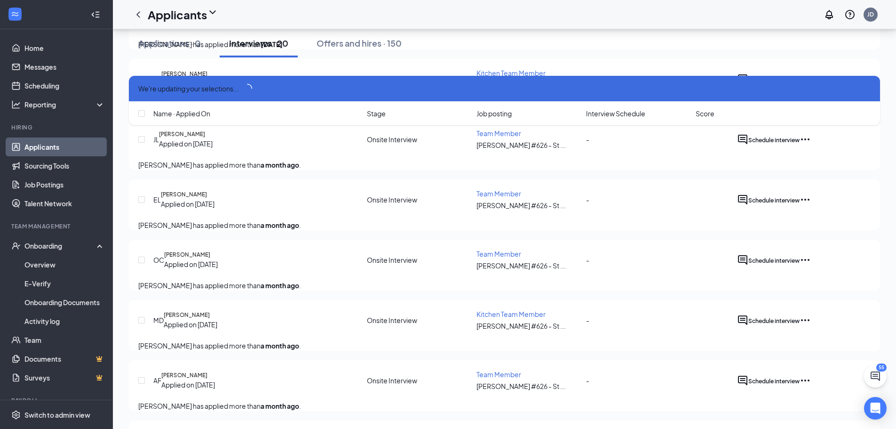
scroll to position [706, 0]
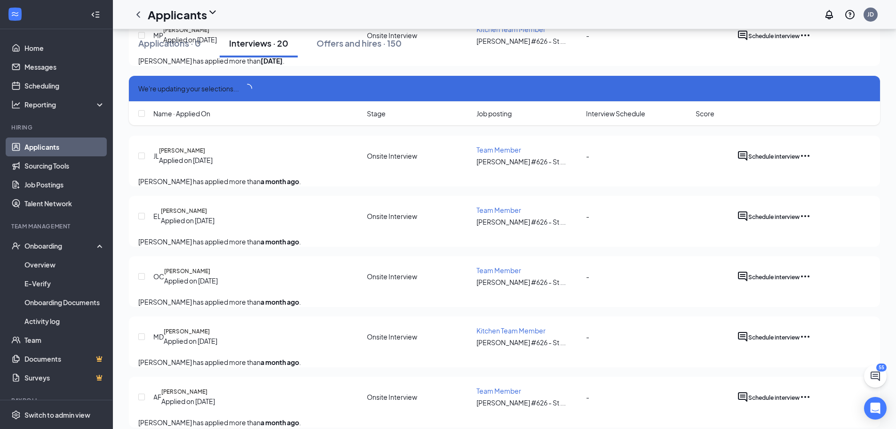
click at [811, 161] on icon "Ellipses" at bounding box center [805, 155] width 11 height 11
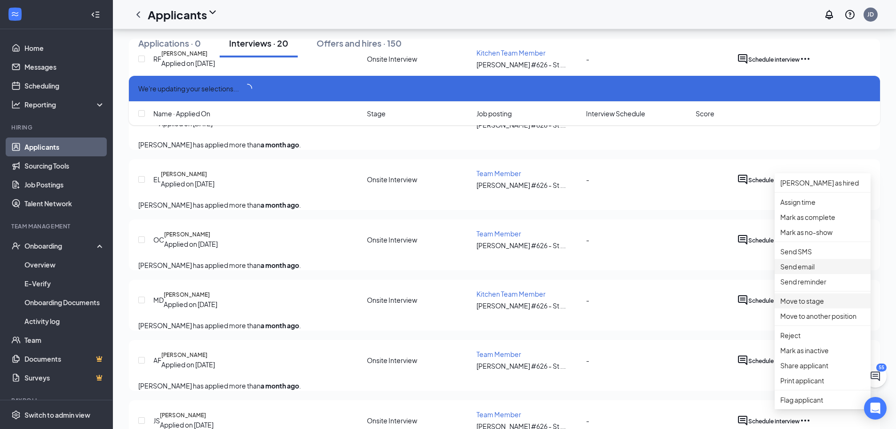
scroll to position [753, 0]
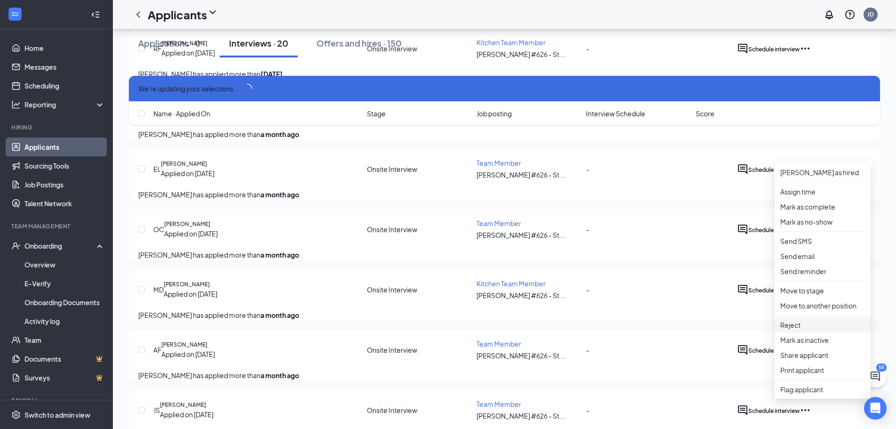
click at [811, 330] on p "Reject" at bounding box center [823, 324] width 85 height 10
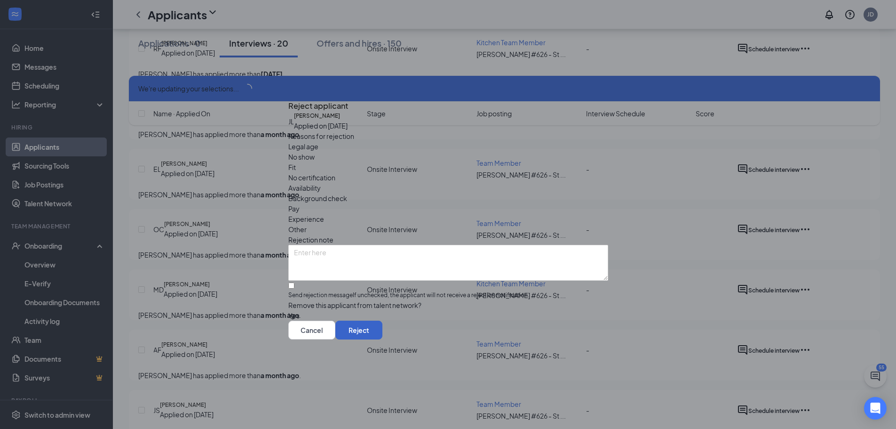
click at [382, 339] on button "Reject" at bounding box center [358, 329] width 47 height 19
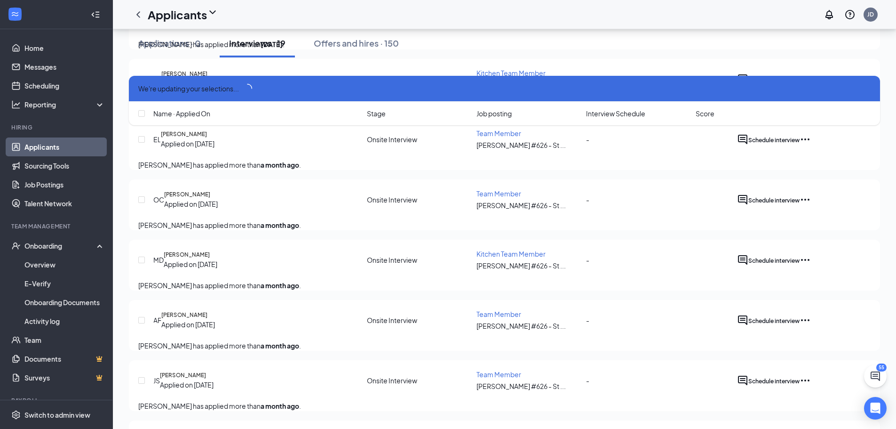
scroll to position [706, 0]
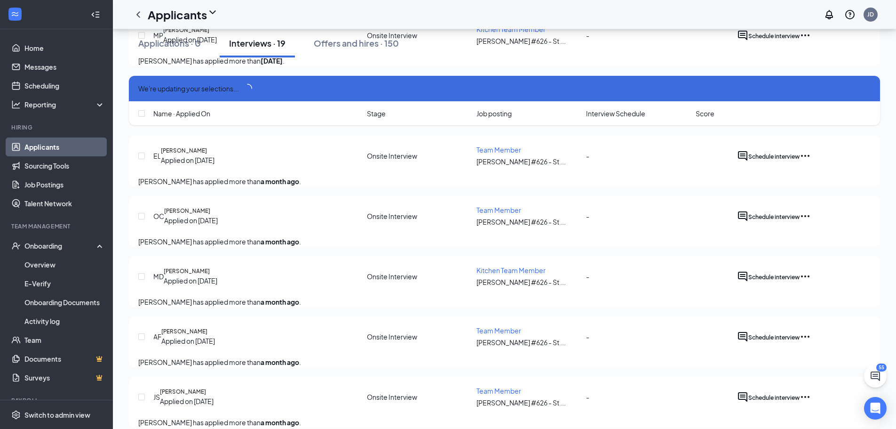
click at [810, 157] on icon "Ellipses" at bounding box center [805, 156] width 8 height 2
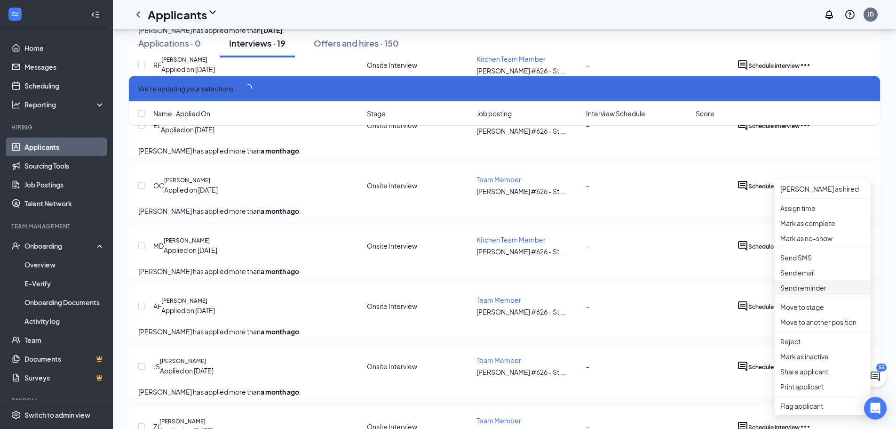
scroll to position [753, 0]
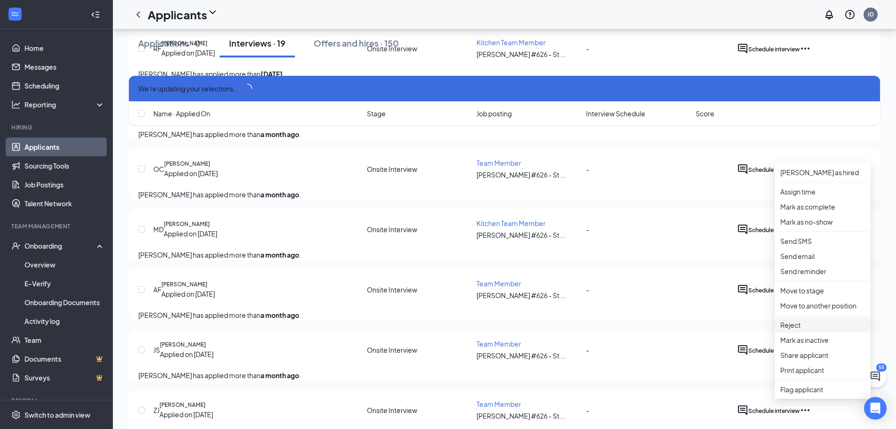
click at [806, 330] on p "Reject" at bounding box center [823, 324] width 85 height 10
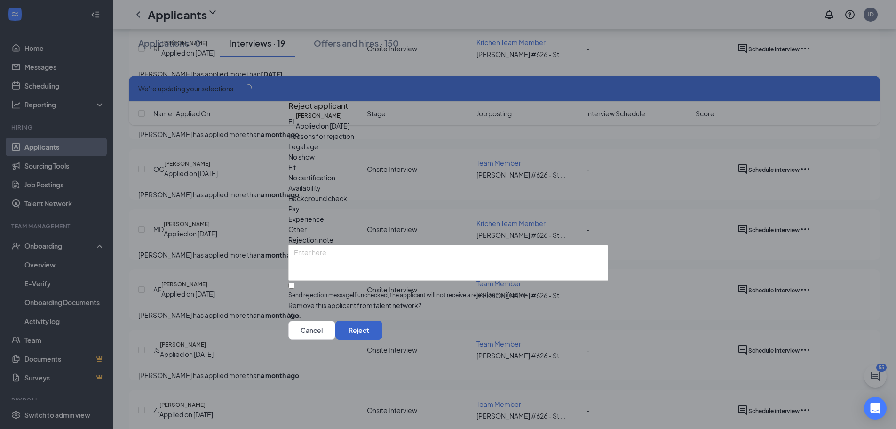
click at [382, 339] on button "Reject" at bounding box center [358, 329] width 47 height 19
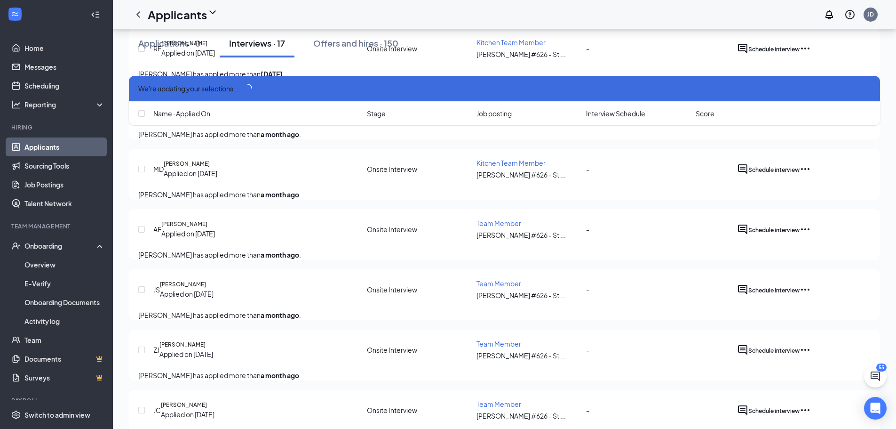
click at [811, 175] on icon "Ellipses" at bounding box center [805, 168] width 11 height 11
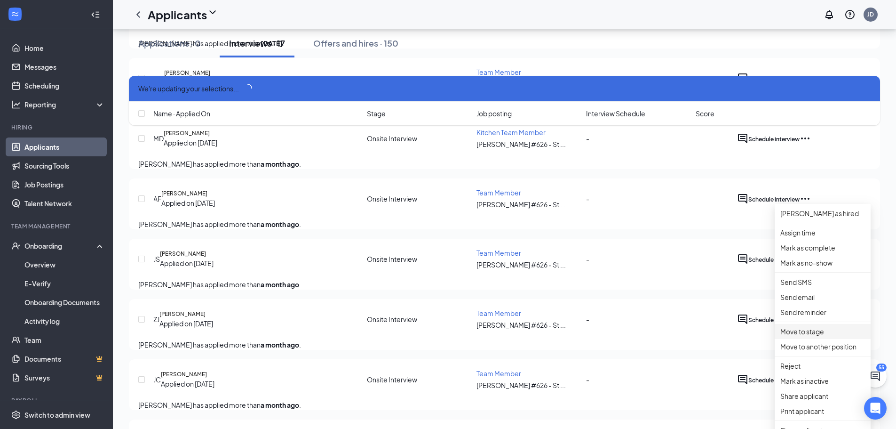
scroll to position [800, 0]
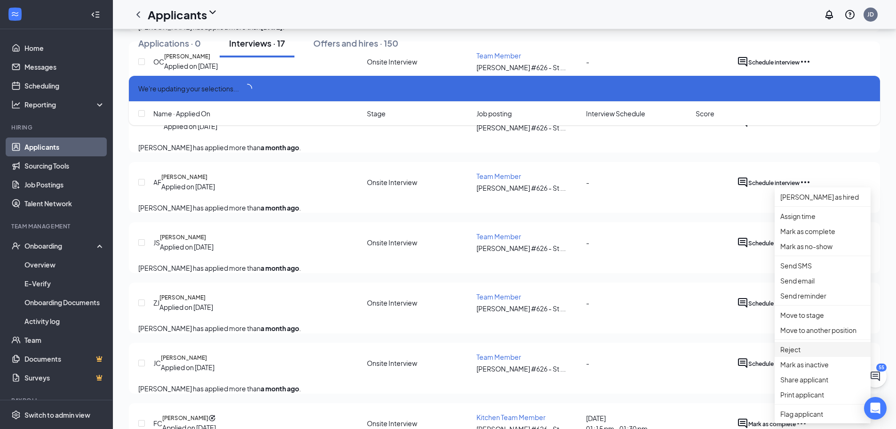
click at [801, 357] on li "Reject" at bounding box center [823, 349] width 96 height 15
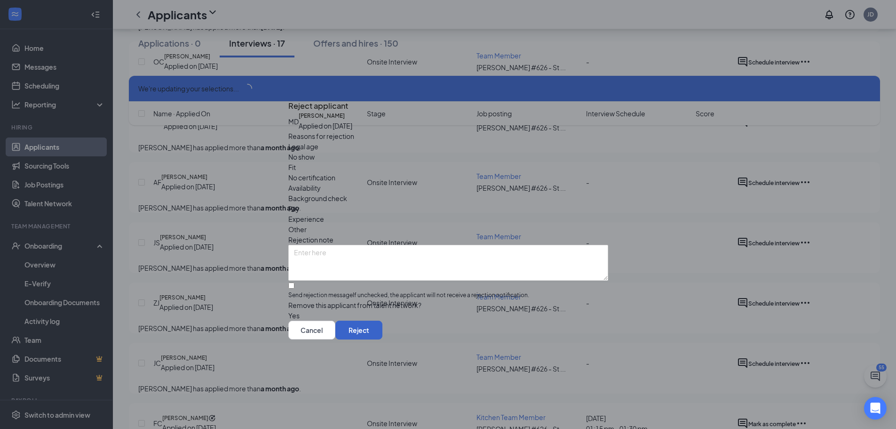
click at [382, 335] on button "Reject" at bounding box center [358, 329] width 47 height 19
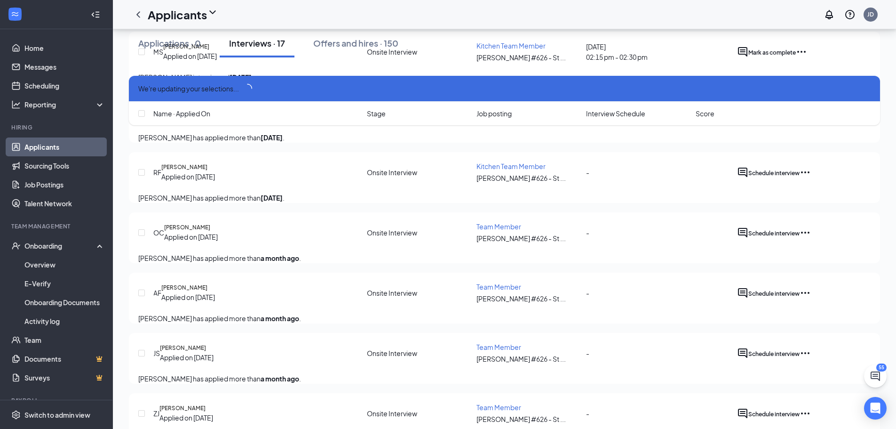
scroll to position [659, 0]
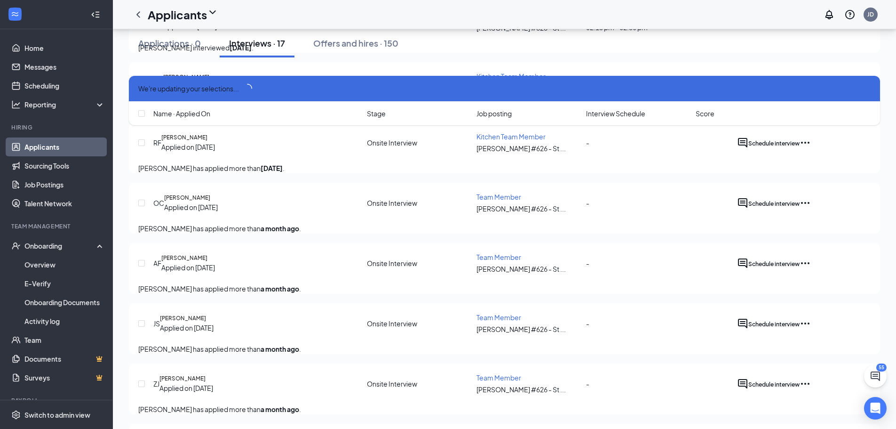
click at [811, 208] on icon "Ellipses" at bounding box center [805, 202] width 11 height 11
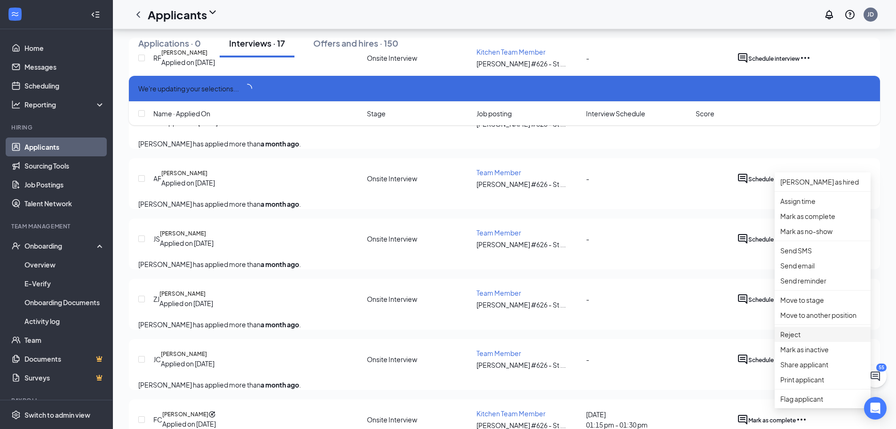
scroll to position [753, 0]
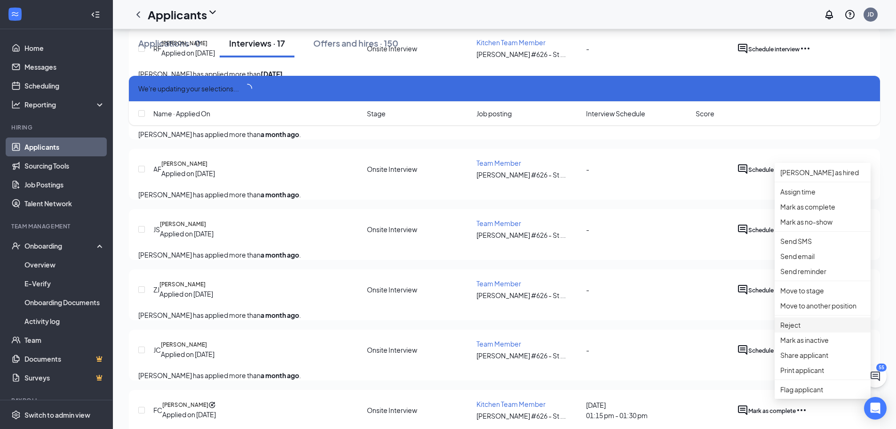
click at [805, 330] on p "Reject" at bounding box center [823, 324] width 85 height 10
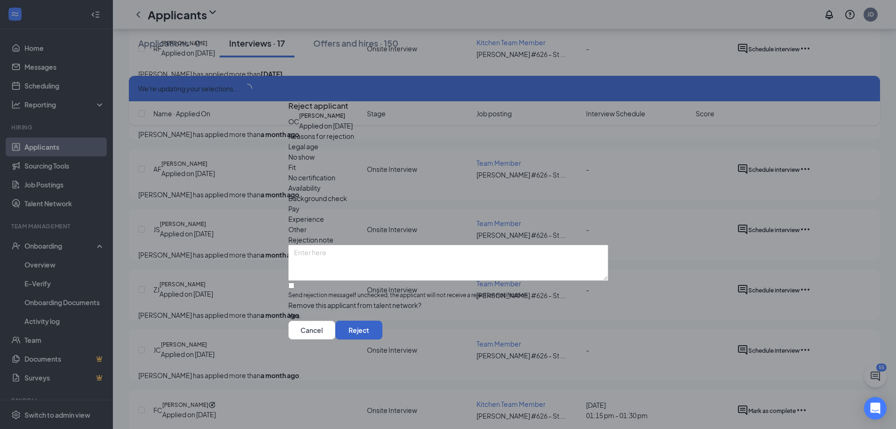
click at [382, 339] on button "Reject" at bounding box center [358, 329] width 47 height 19
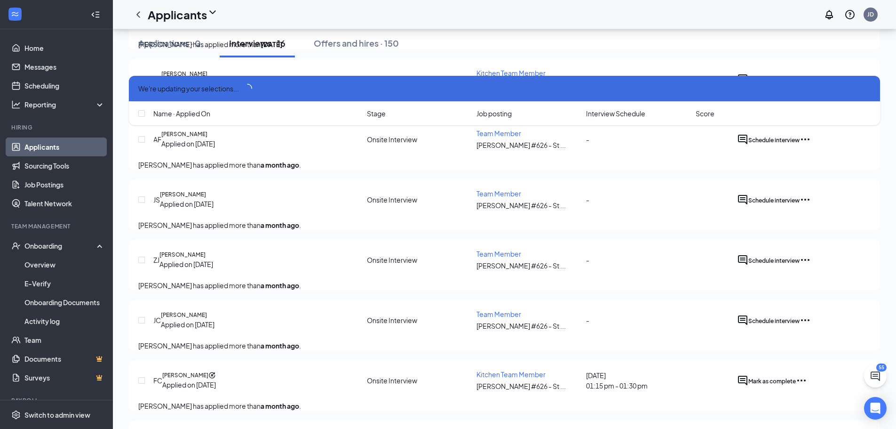
scroll to position [706, 0]
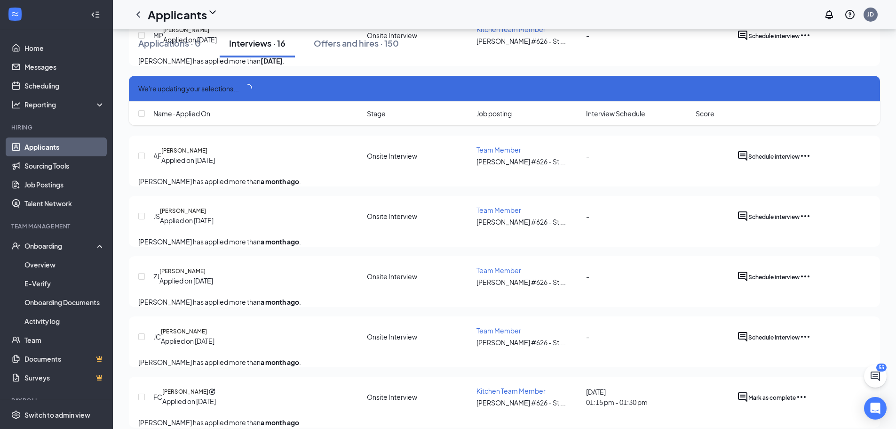
click at [811, 161] on icon "Ellipses" at bounding box center [805, 155] width 11 height 11
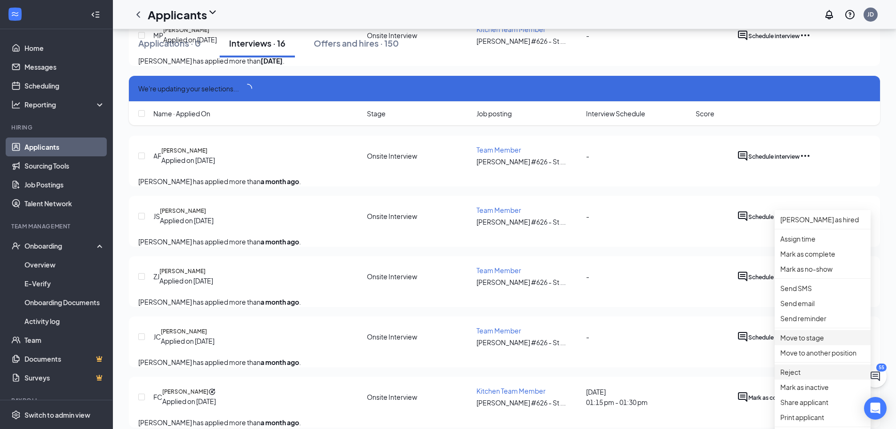
scroll to position [753, 0]
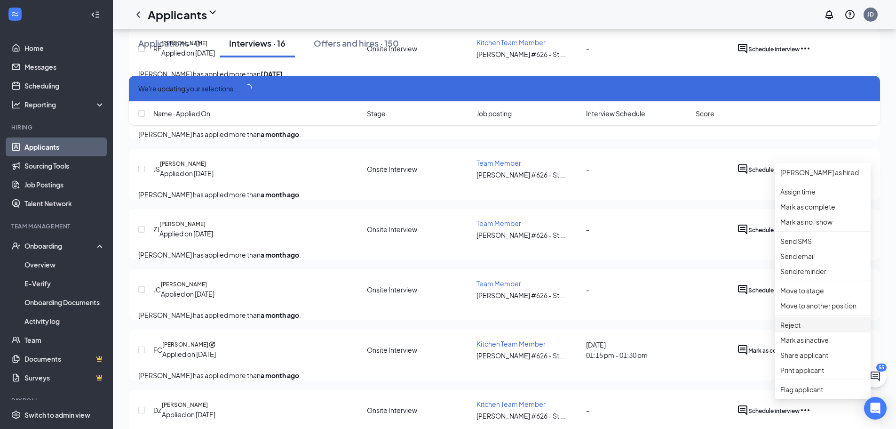
click at [804, 330] on p "Reject" at bounding box center [823, 324] width 85 height 10
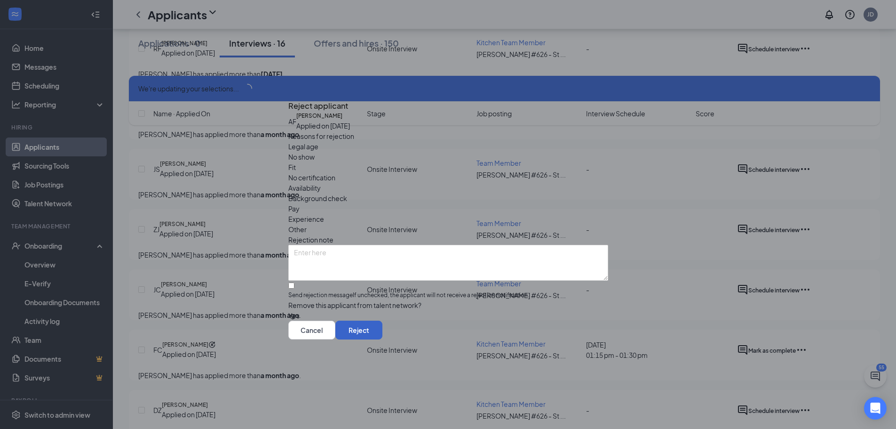
click at [382, 339] on button "Reject" at bounding box center [358, 329] width 47 height 19
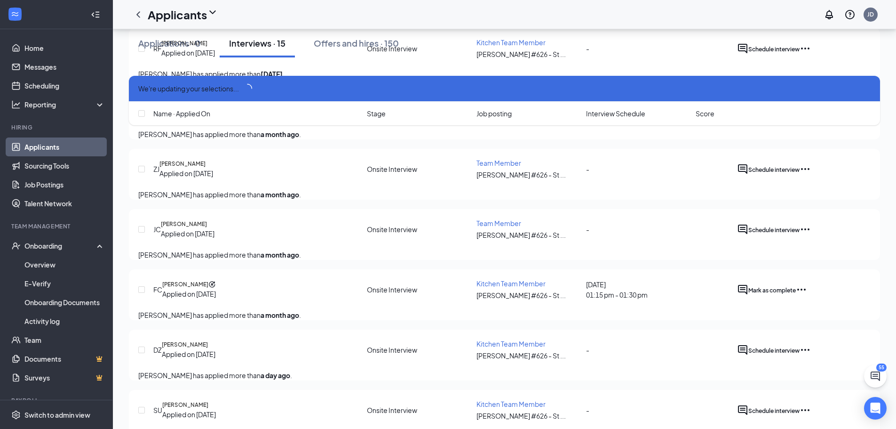
click at [811, 114] on icon "Ellipses" at bounding box center [805, 108] width 11 height 11
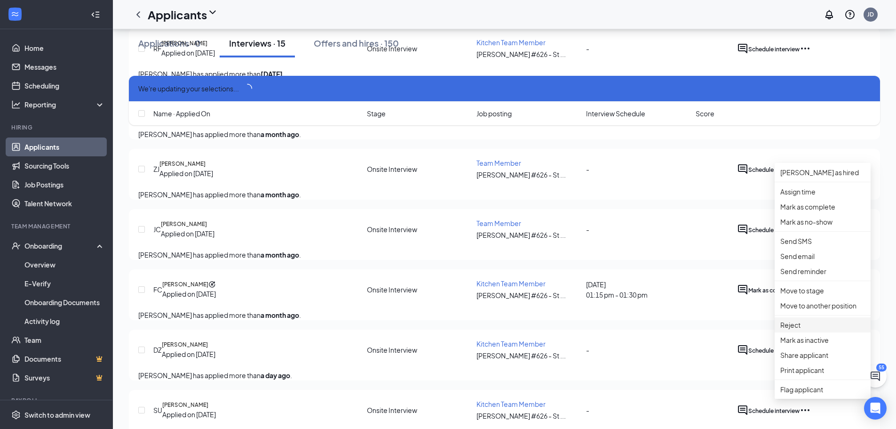
click at [800, 330] on p "Reject" at bounding box center [823, 324] width 85 height 10
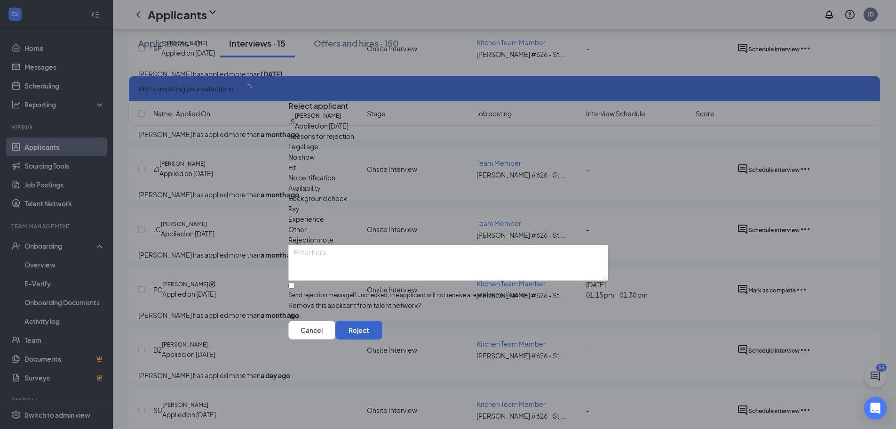
click at [382, 339] on button "Reject" at bounding box center [358, 329] width 47 height 19
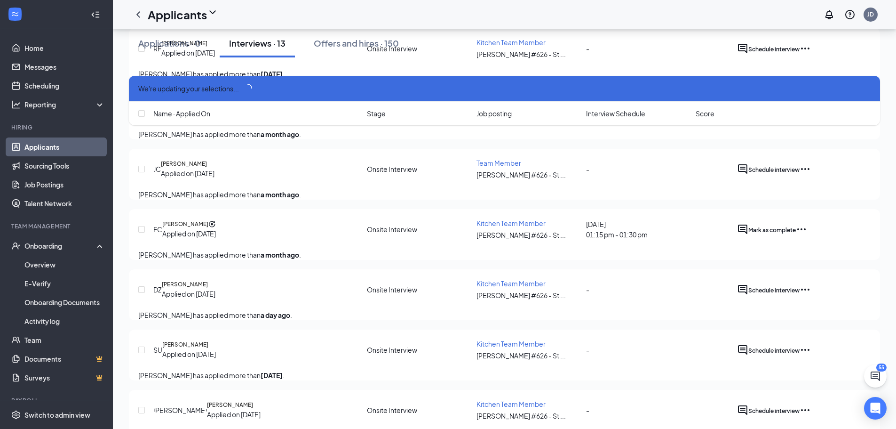
click at [811, 114] on icon "Ellipses" at bounding box center [805, 108] width 11 height 11
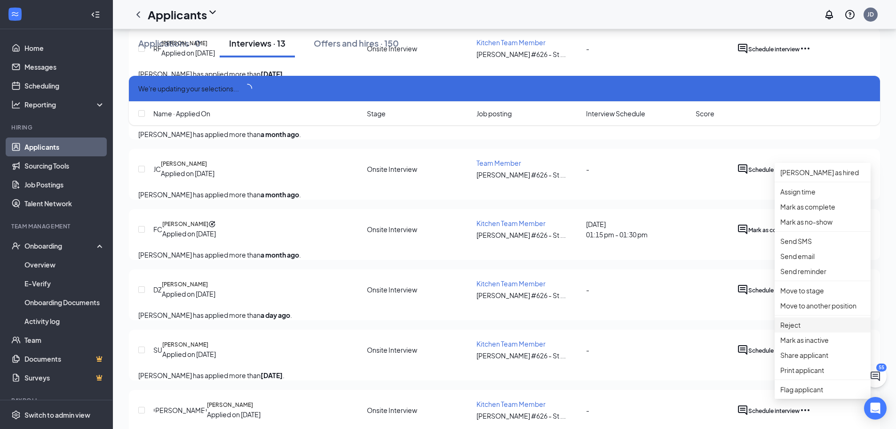
click at [806, 330] on p "Reject" at bounding box center [823, 324] width 85 height 10
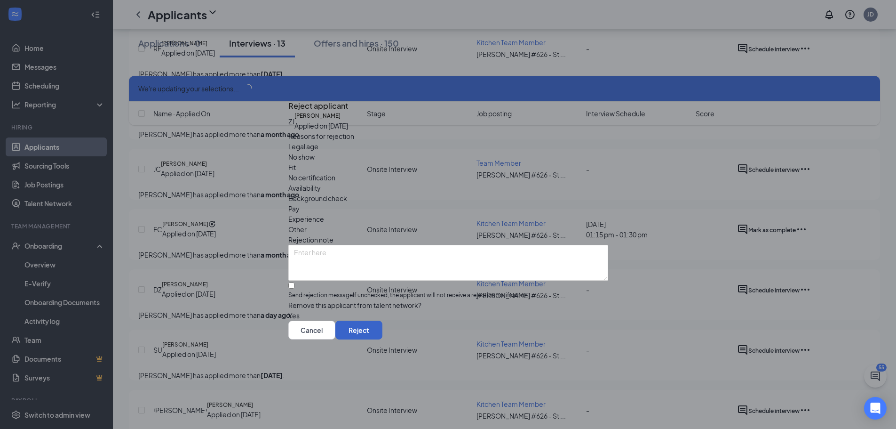
click at [382, 338] on button "Reject" at bounding box center [358, 329] width 47 height 19
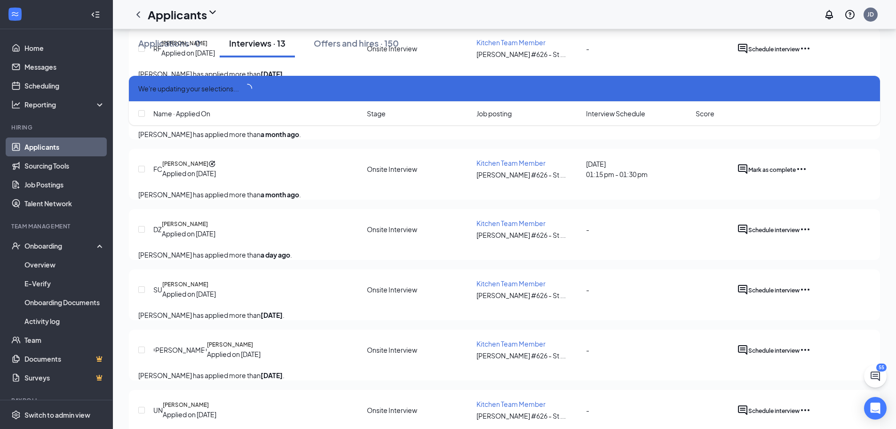
scroll to position [706, 0]
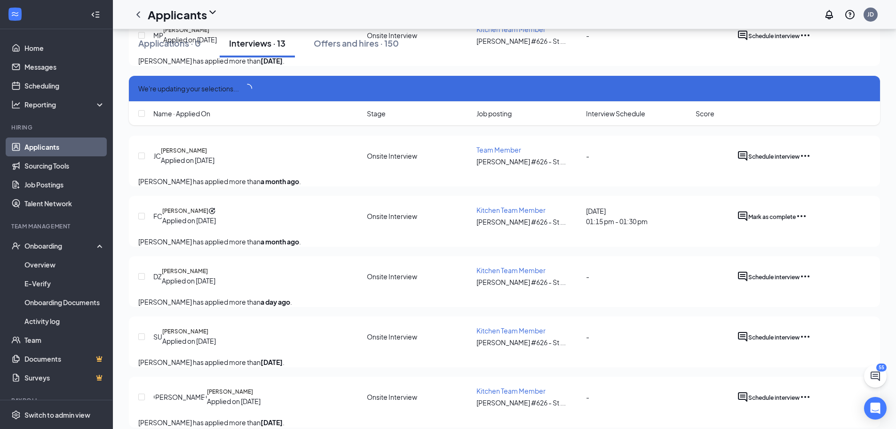
click at [811, 161] on icon "Ellipses" at bounding box center [805, 155] width 11 height 11
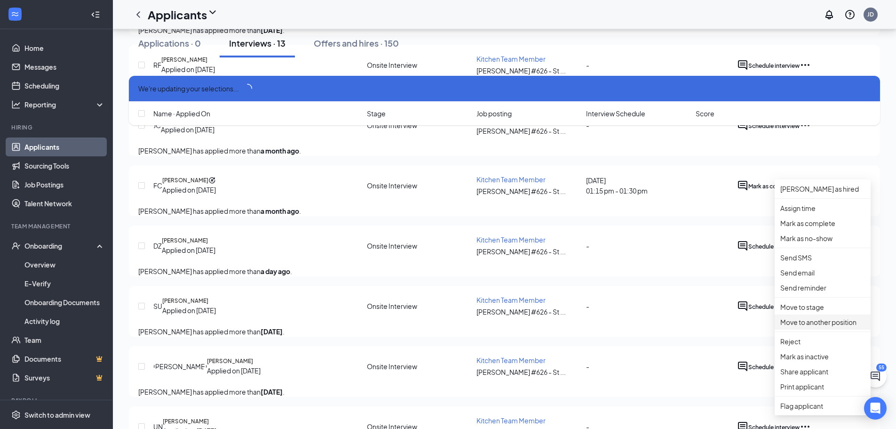
scroll to position [753, 0]
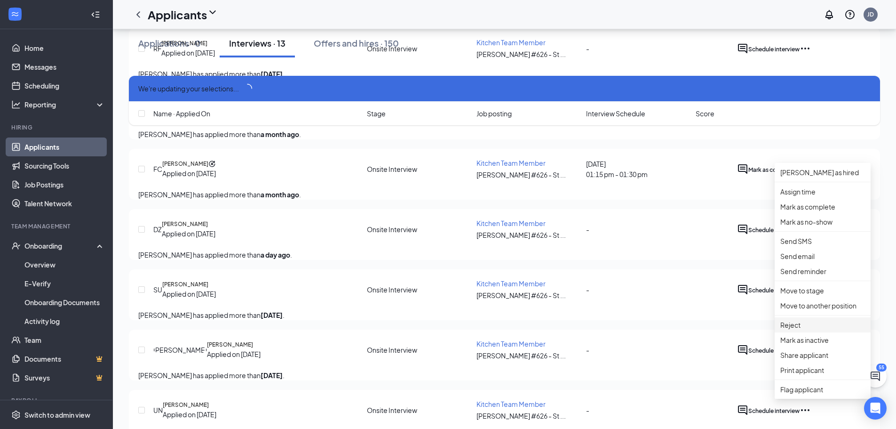
click at [800, 330] on p "Reject" at bounding box center [823, 324] width 85 height 10
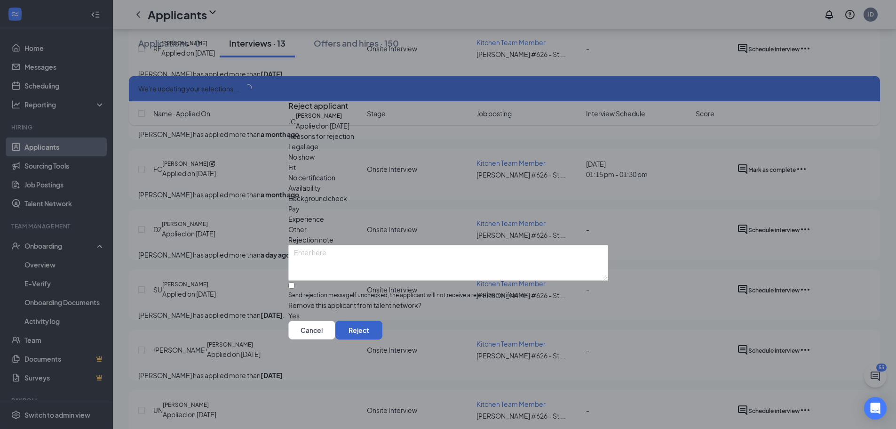
click at [382, 339] on button "Reject" at bounding box center [358, 329] width 47 height 19
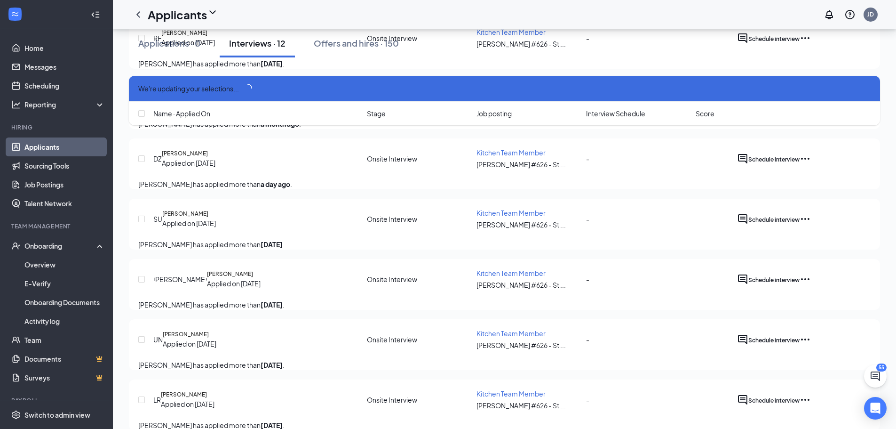
scroll to position [756, 0]
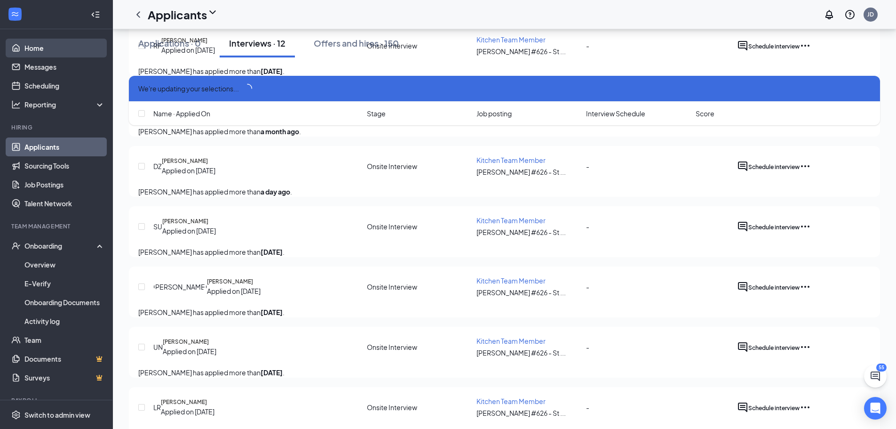
click at [24, 51] on link "Home" at bounding box center [64, 48] width 80 height 19
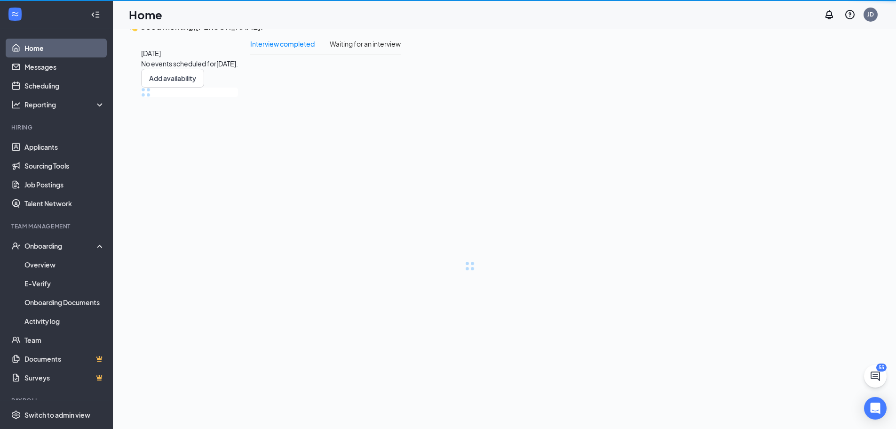
scroll to position [20, 0]
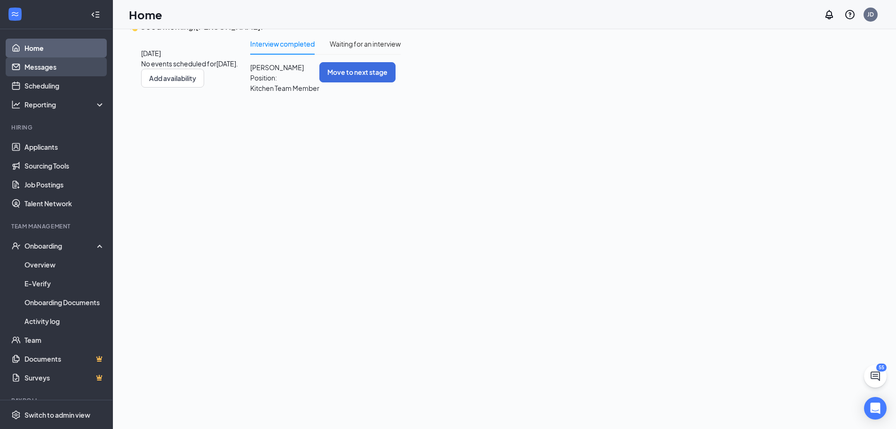
click at [58, 65] on link "Messages" at bounding box center [64, 66] width 80 height 19
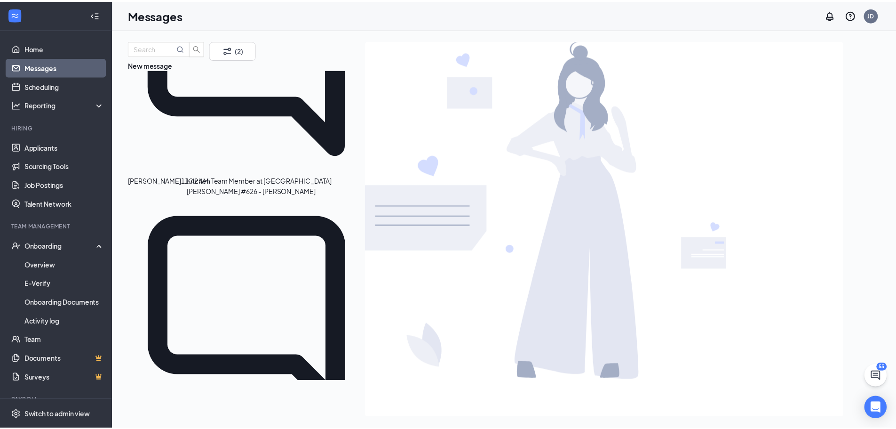
scroll to position [329, 0]
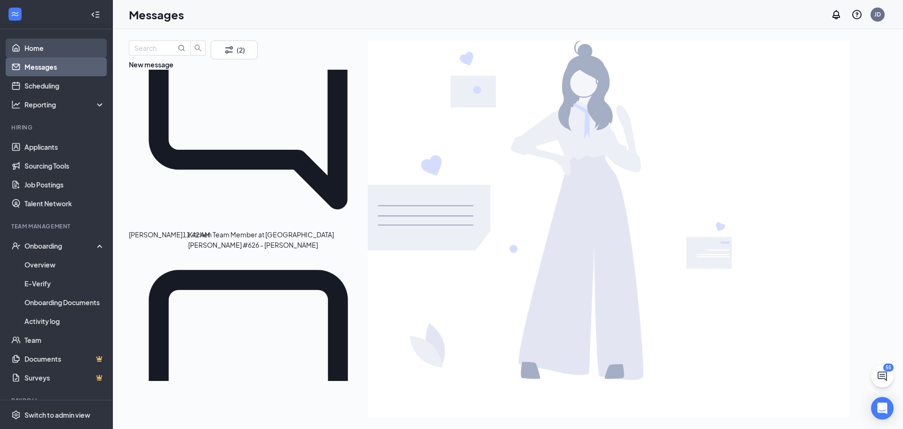
click at [25, 48] on link "Home" at bounding box center [64, 48] width 80 height 19
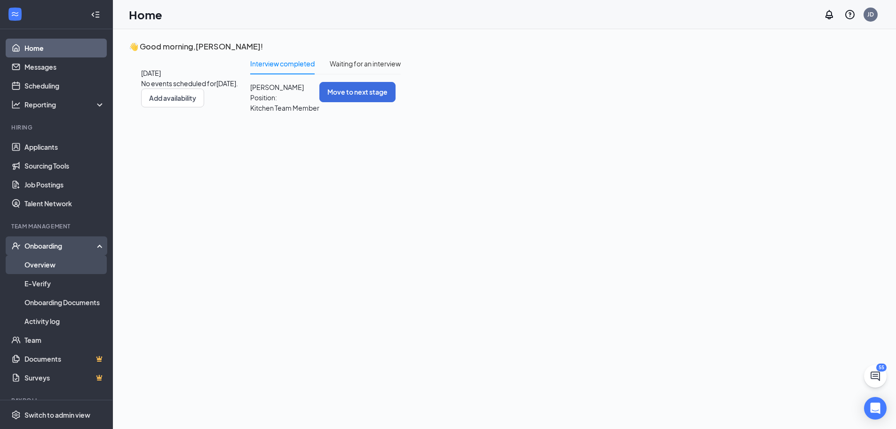
click at [58, 260] on link "Overview" at bounding box center [64, 264] width 80 height 19
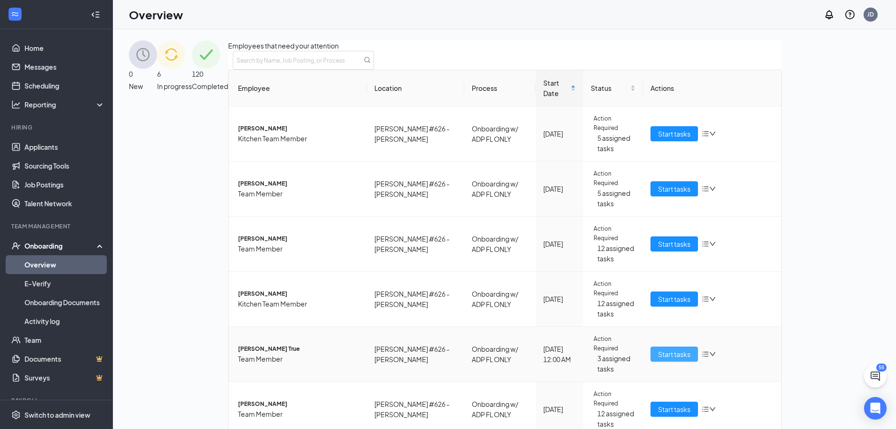
click at [691, 349] on span "Start tasks" at bounding box center [674, 354] width 32 height 10
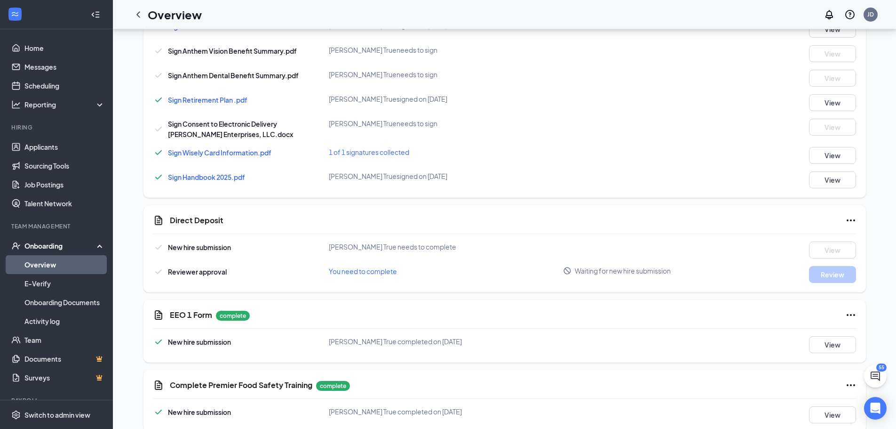
scroll to position [612, 0]
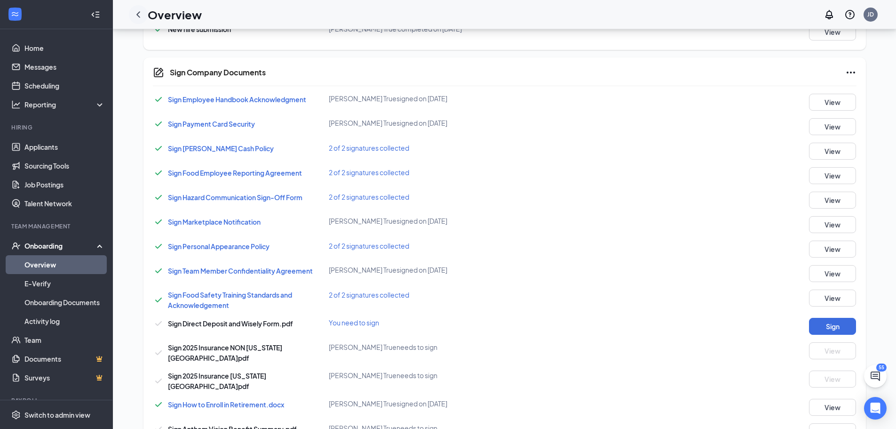
click at [136, 21] on div at bounding box center [138, 14] width 19 height 19
click at [138, 14] on icon "ChevronLeft" at bounding box center [138, 14] width 4 height 6
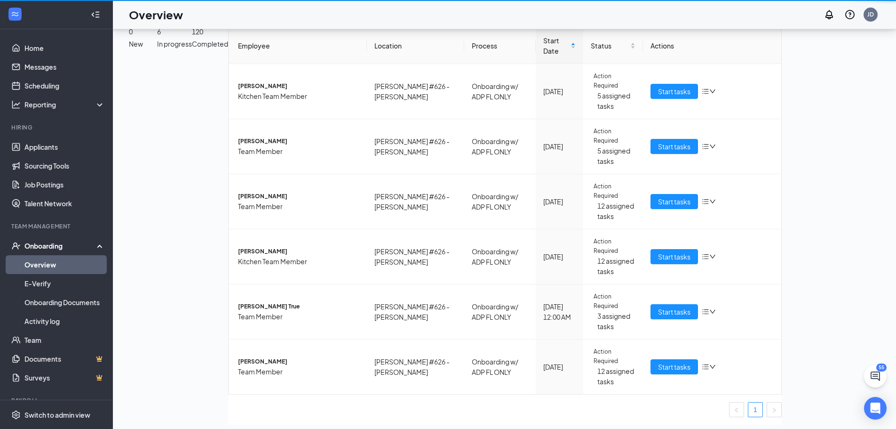
scroll to position [42, 0]
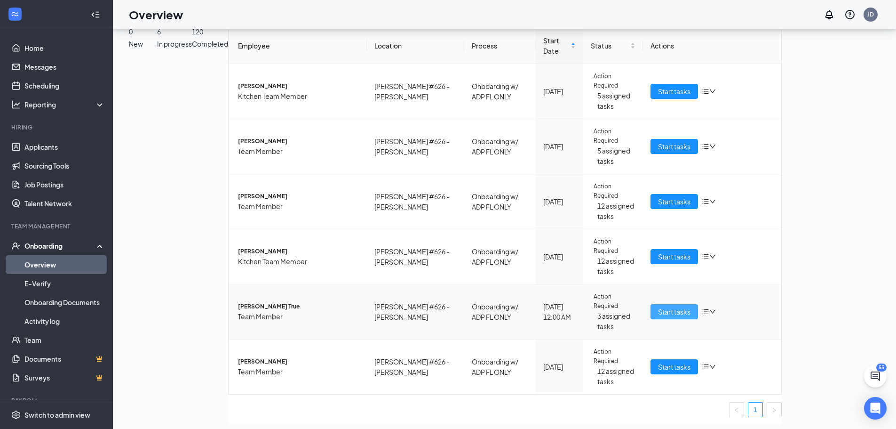
click at [691, 306] on span "Start tasks" at bounding box center [674, 311] width 32 height 10
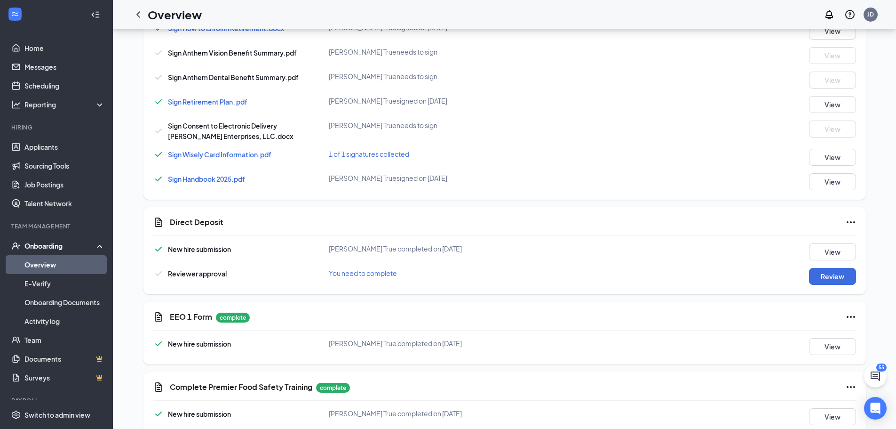
scroll to position [565, 0]
click at [840, 243] on button "View" at bounding box center [832, 251] width 47 height 17
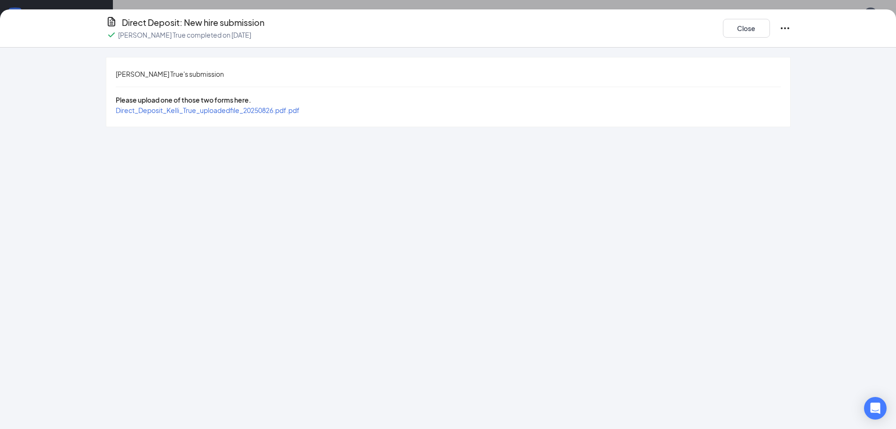
click at [298, 112] on span "Direct_Deposit_Kelli_True_uploadedfile_20250826.pdf.pdf" at bounding box center [208, 110] width 184 height 8
click at [734, 24] on button "Close" at bounding box center [746, 28] width 47 height 19
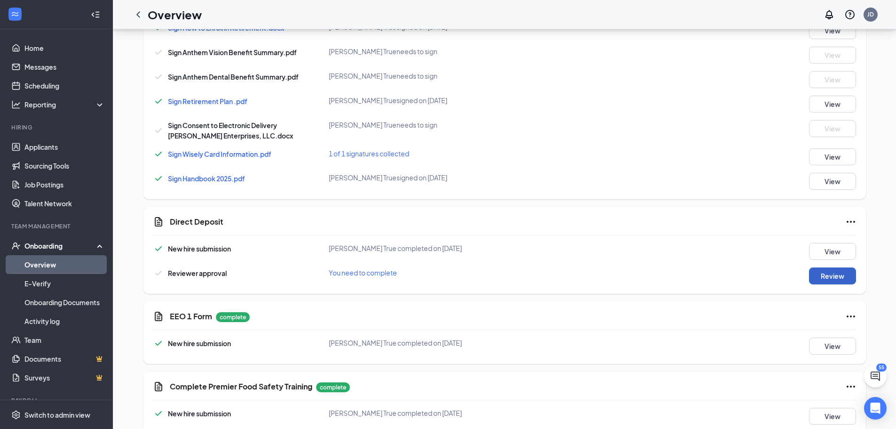
click at [826, 267] on button "Review" at bounding box center [832, 275] width 47 height 17
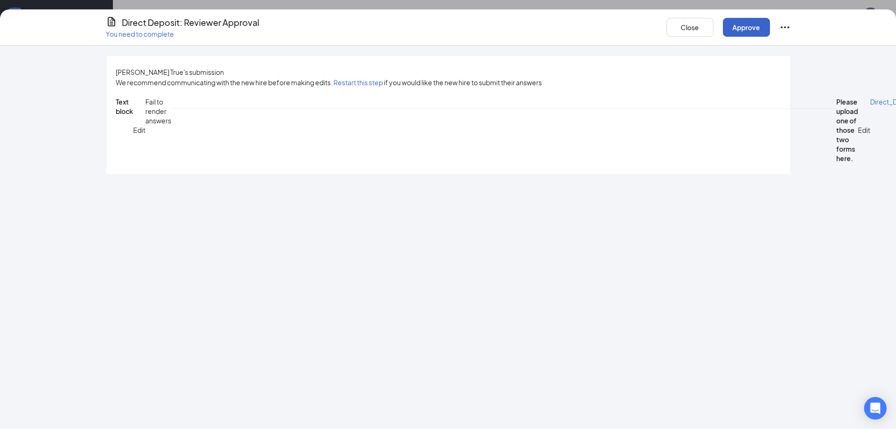
click at [746, 32] on button "Approve" at bounding box center [746, 27] width 47 height 19
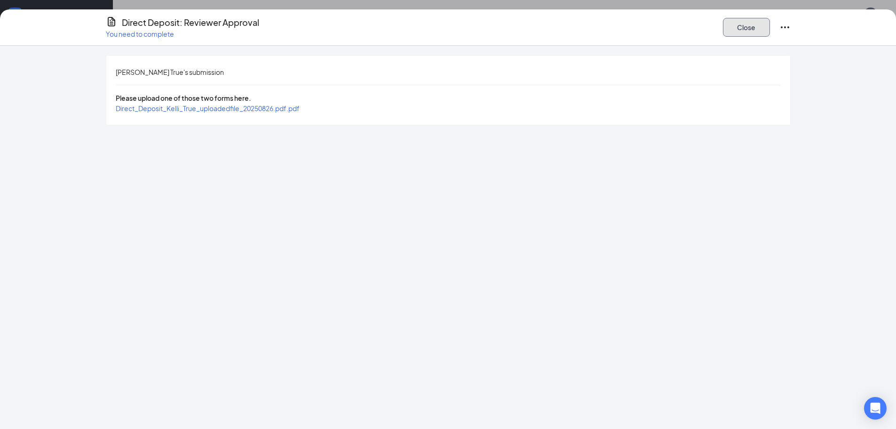
click at [736, 30] on button "Close" at bounding box center [746, 27] width 47 height 19
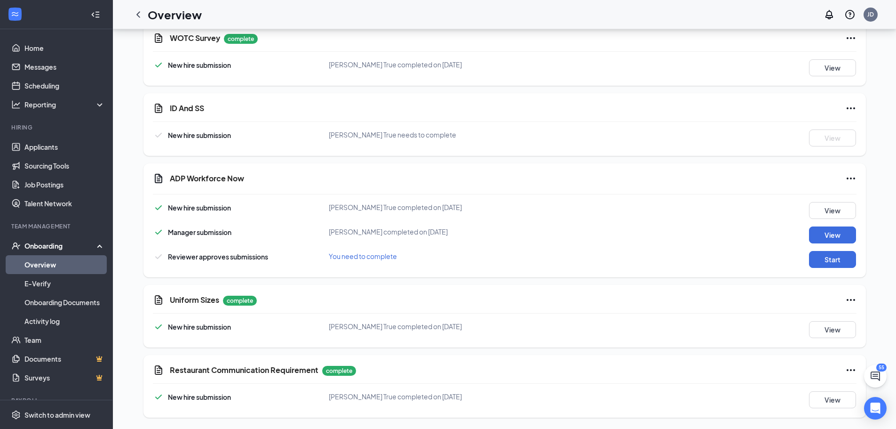
scroll to position [1227, 0]
click at [824, 262] on button "Start" at bounding box center [832, 259] width 47 height 17
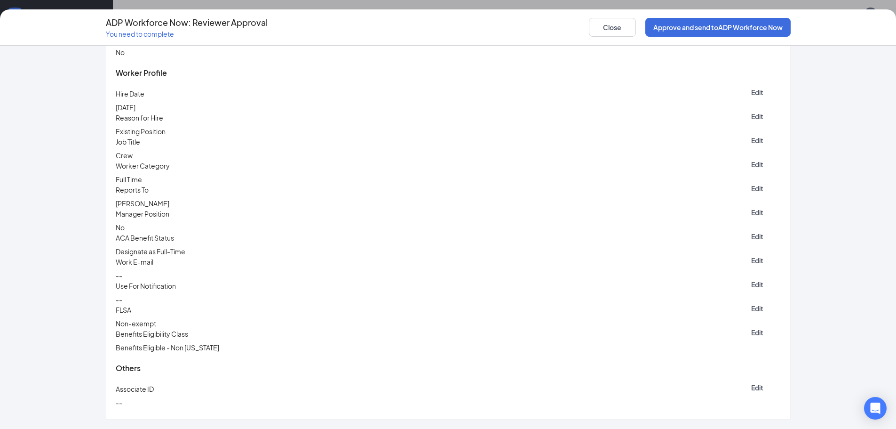
scroll to position [1882, 0]
click at [727, 22] on button "Approve and send to ADP Workforce Now" at bounding box center [717, 27] width 145 height 19
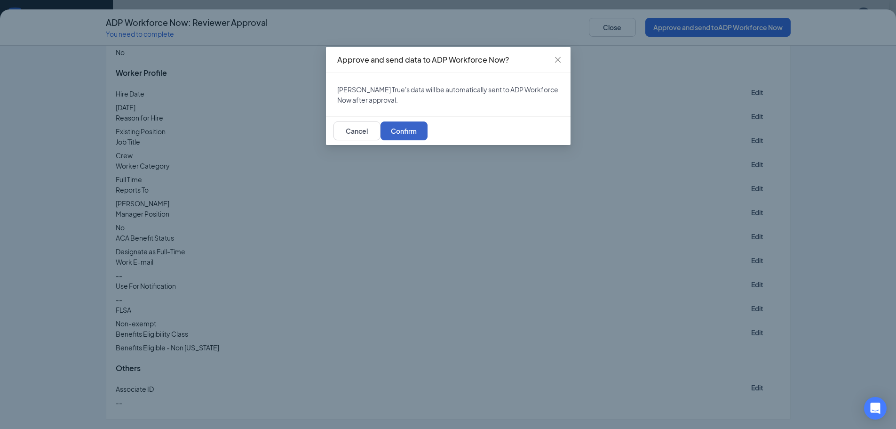
click at [428, 140] on button "Confirm" at bounding box center [404, 130] width 47 height 19
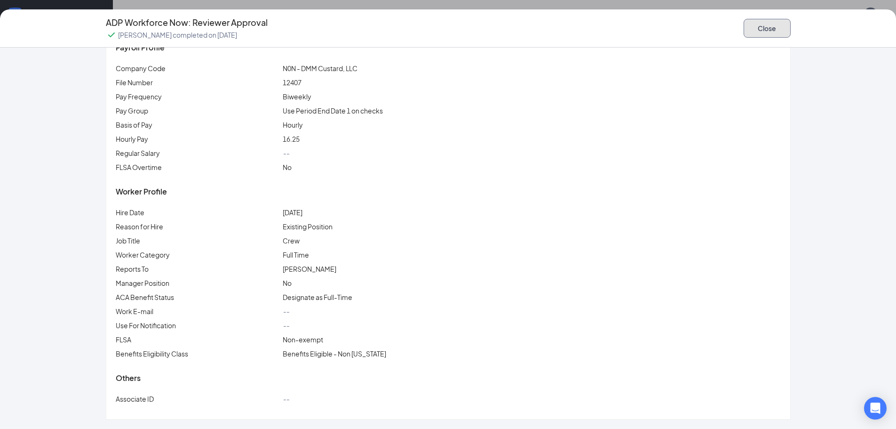
click at [767, 31] on button "Close" at bounding box center [767, 28] width 47 height 19
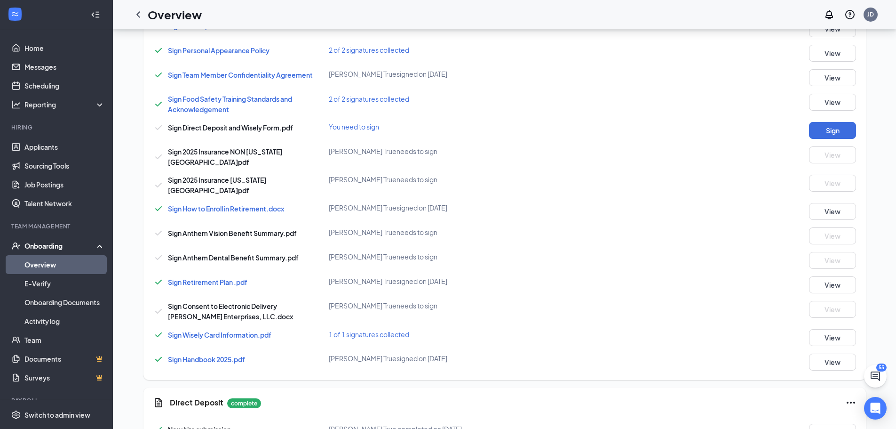
scroll to position [287, 0]
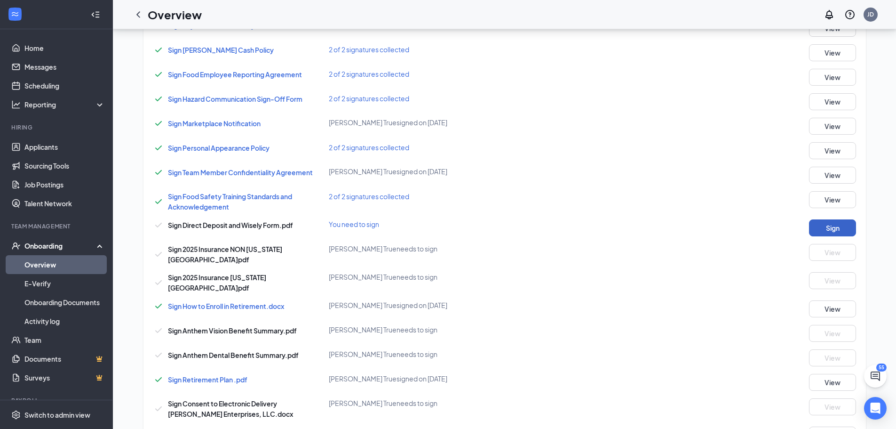
click at [817, 227] on button "Sign" at bounding box center [832, 227] width 47 height 17
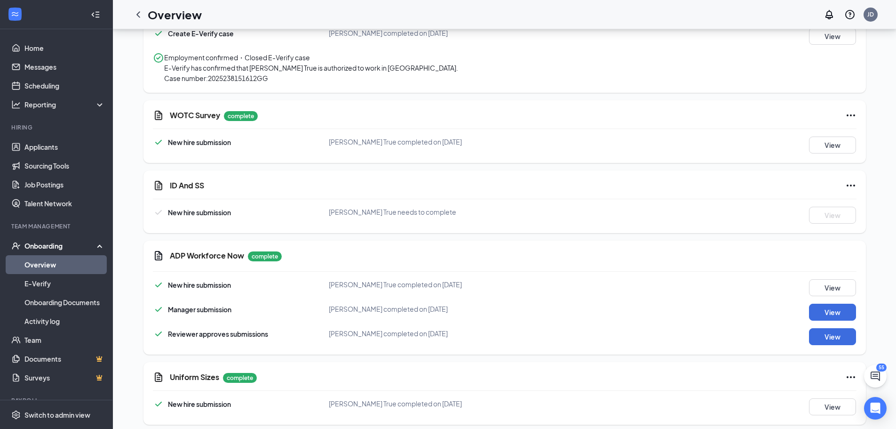
scroll to position [1180, 0]
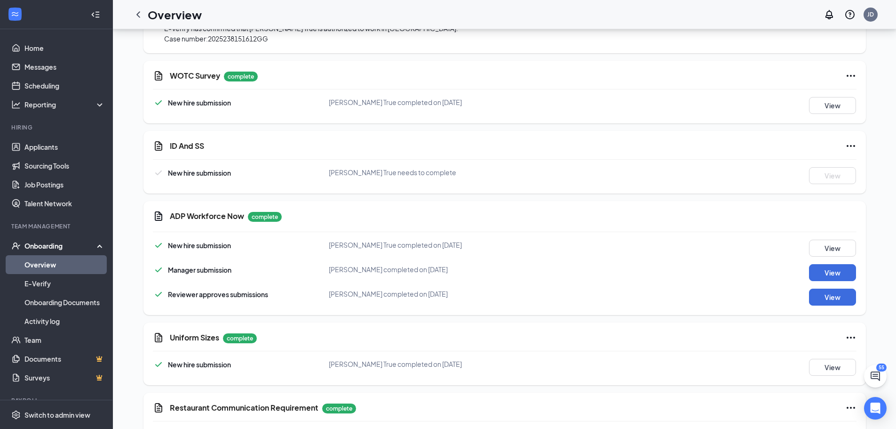
click at [854, 151] on icon "Ellipses" at bounding box center [850, 145] width 11 height 11
click at [805, 176] on span "Mark as complete" at bounding box center [815, 174] width 55 height 9
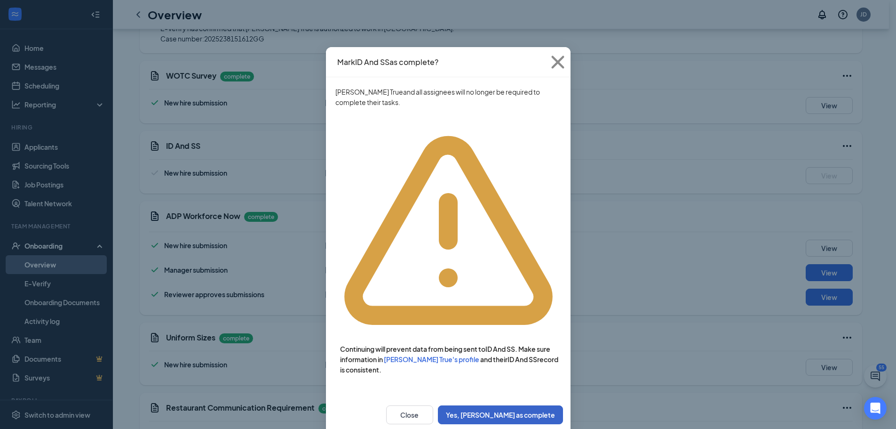
click at [521, 405] on button "Yes, [PERSON_NAME] as complete" at bounding box center [500, 414] width 125 height 19
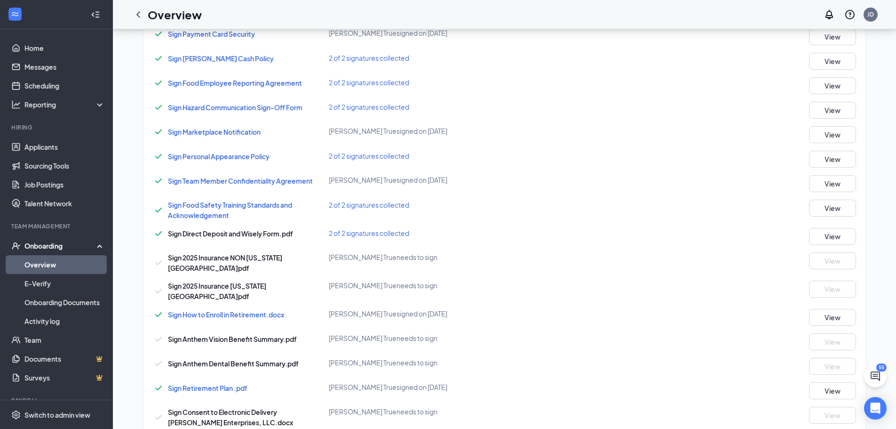
scroll to position [282, 0]
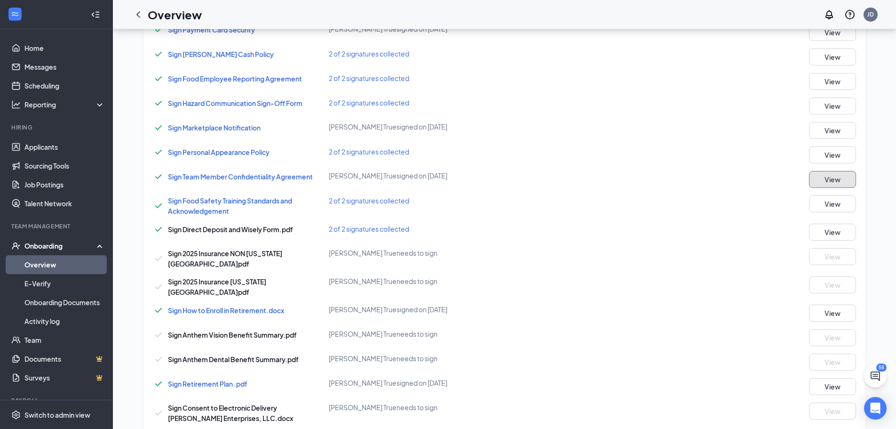
click at [822, 176] on button "View" at bounding box center [832, 179] width 47 height 17
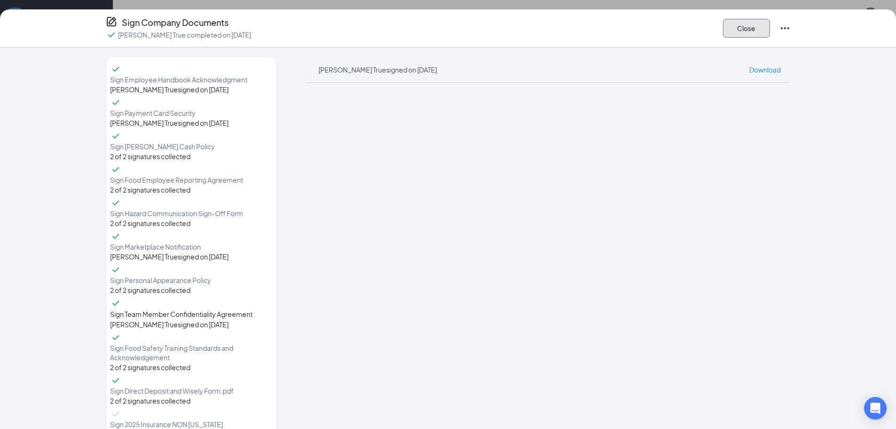
click at [738, 27] on button "Close" at bounding box center [746, 28] width 47 height 19
